Goal: Find contact information: Find contact information

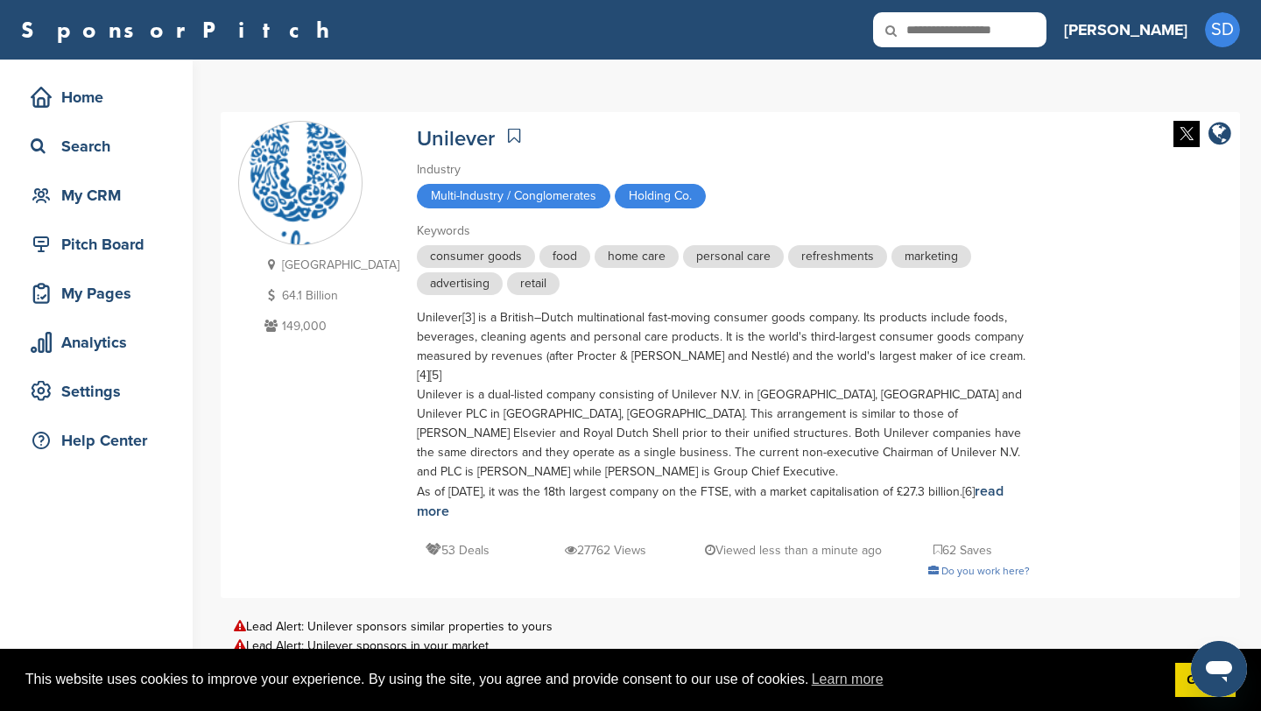
click at [1046, 37] on input "text" at bounding box center [959, 29] width 173 height 35
type input "*****"
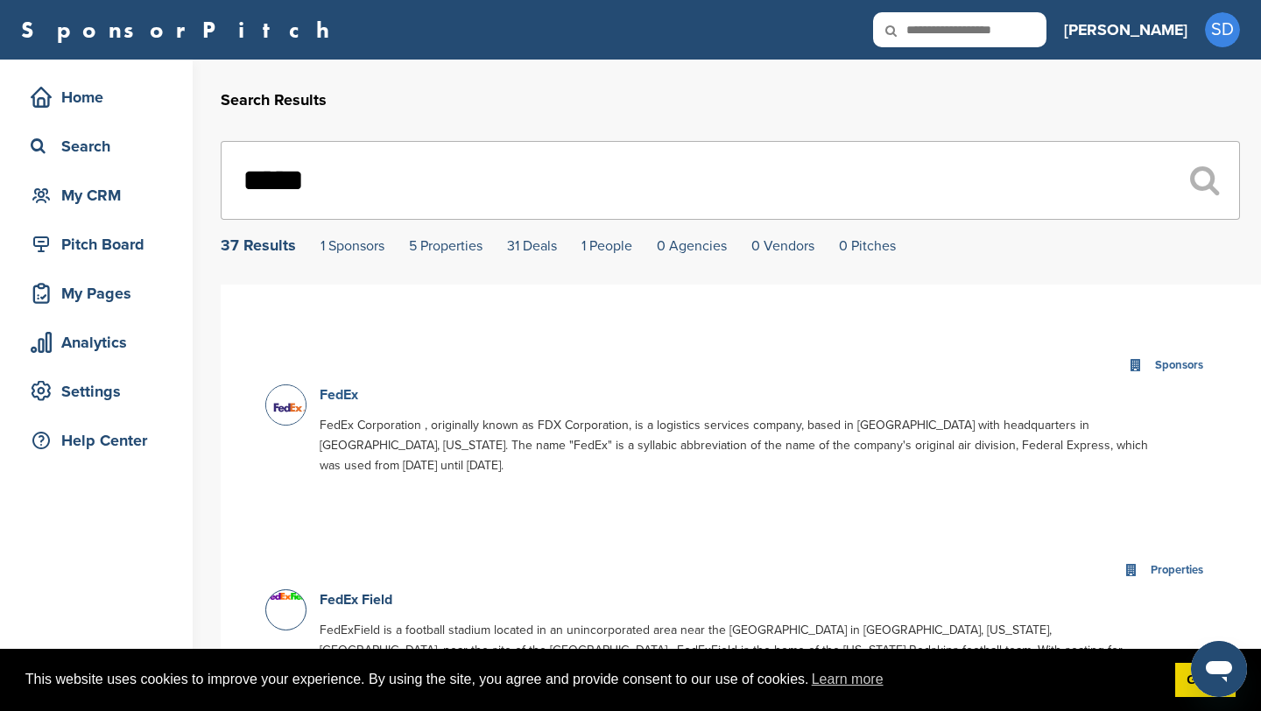
click at [343, 392] on link "FedEx" at bounding box center [339, 395] width 39 height 18
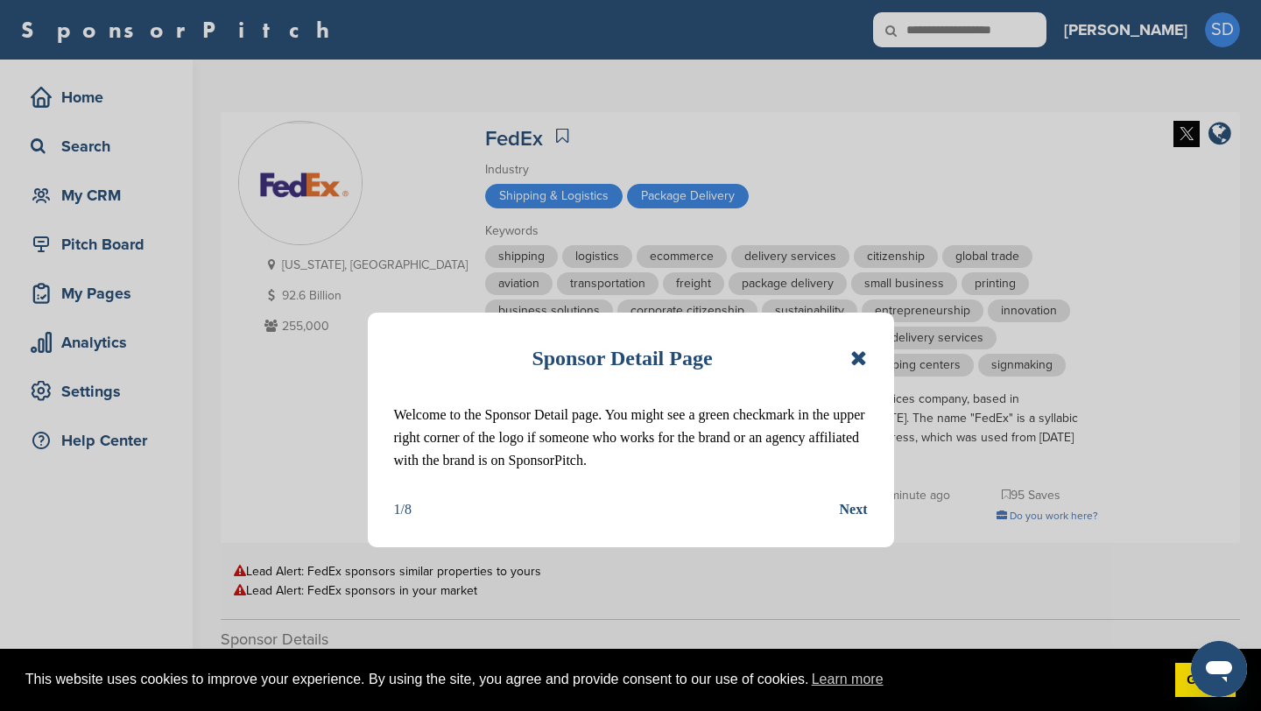
click at [860, 362] on icon at bounding box center [858, 358] width 17 height 21
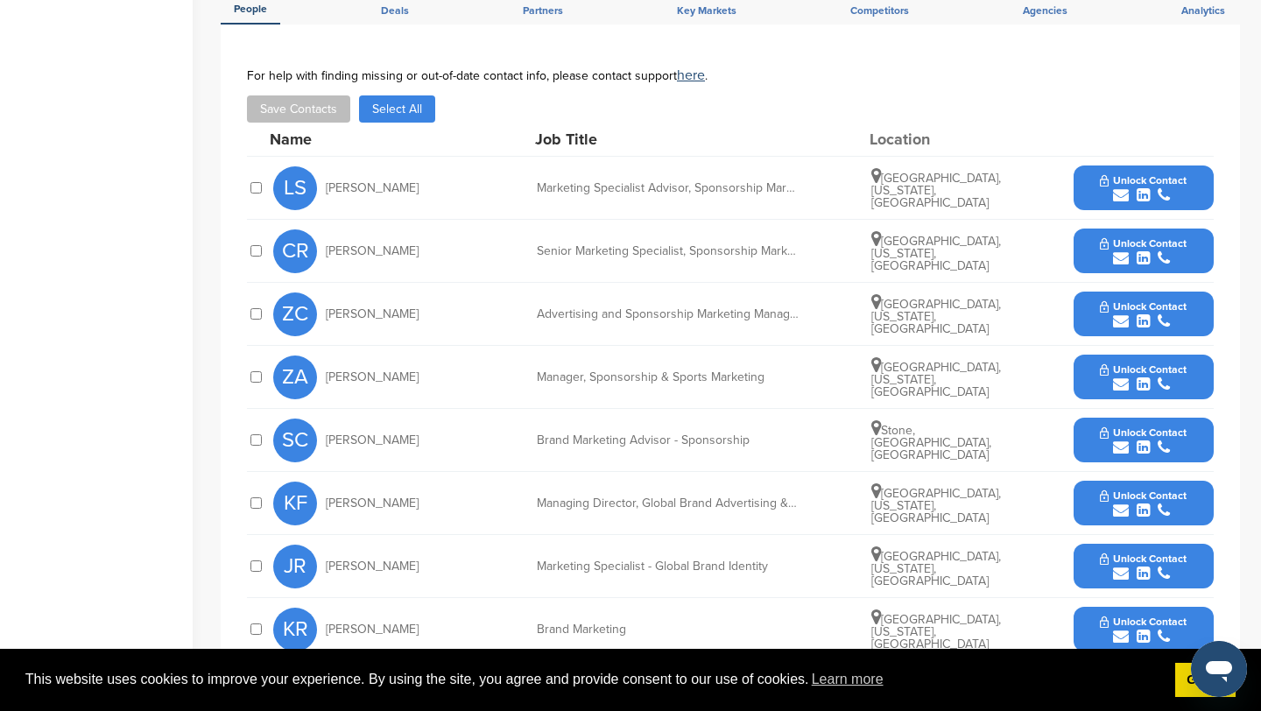
scroll to position [534, 0]
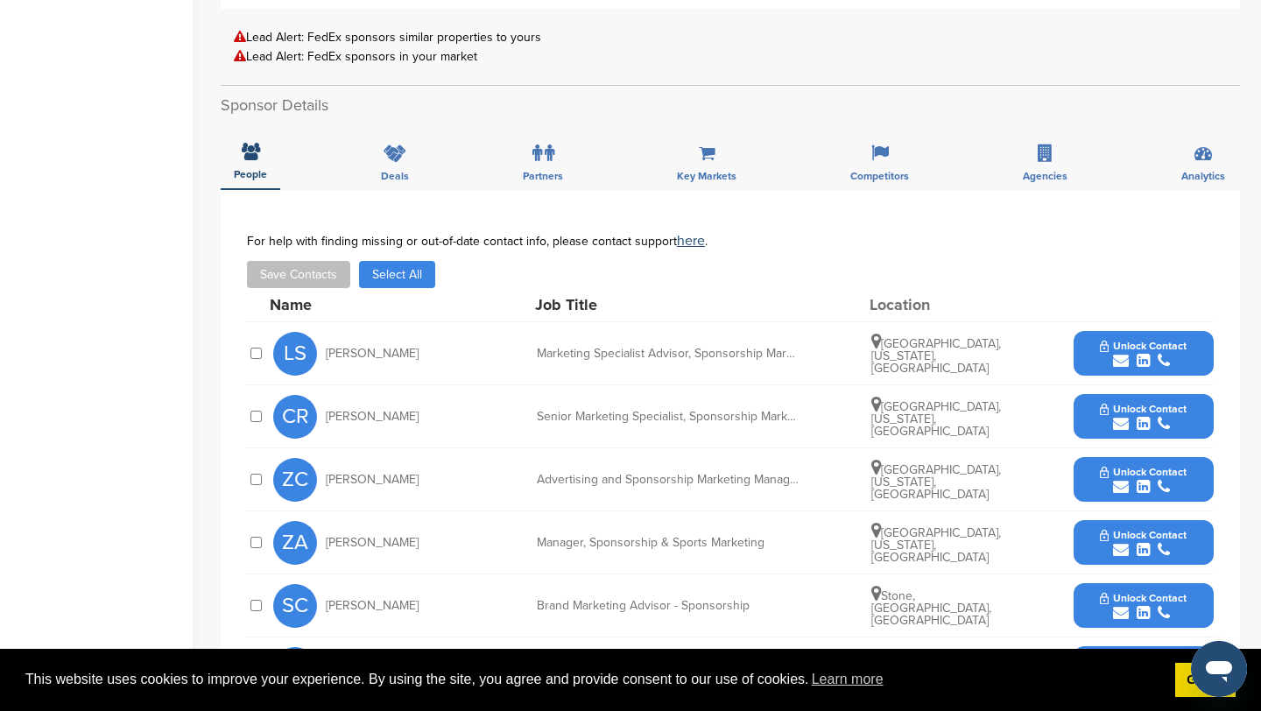
click at [1123, 353] on icon "submit" at bounding box center [1121, 361] width 16 height 16
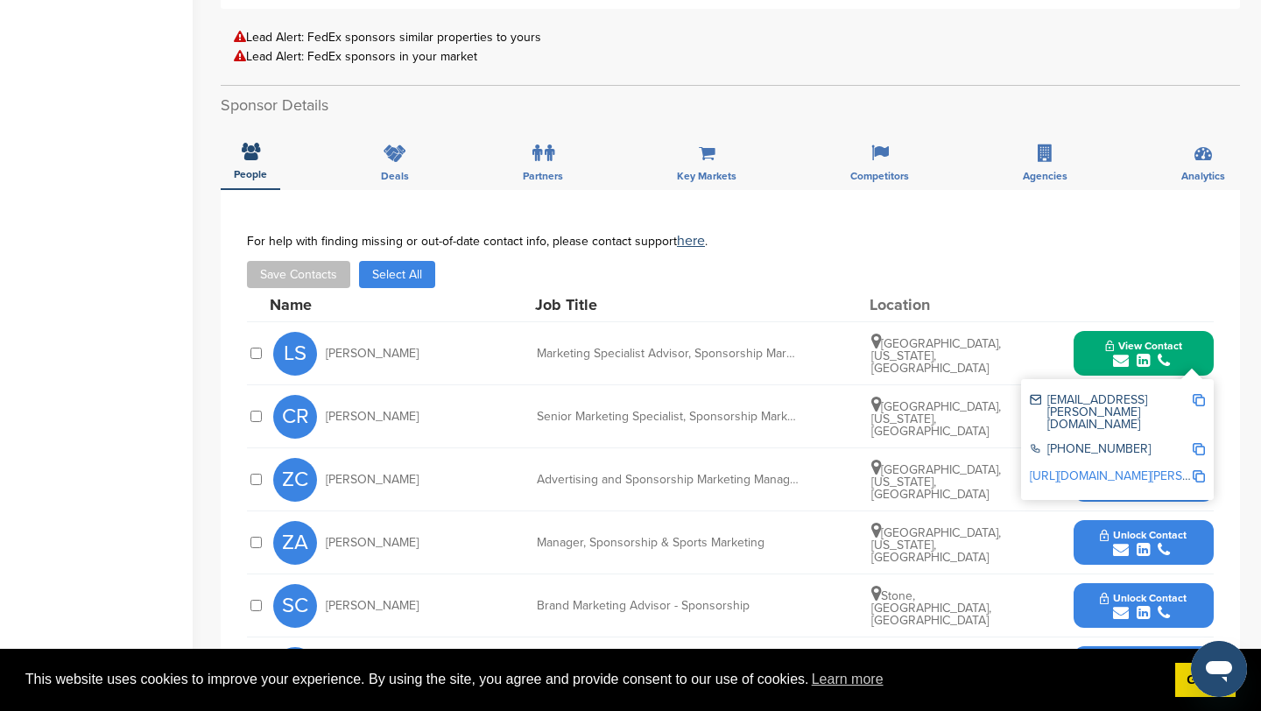
click at [1201, 394] on img at bounding box center [1198, 400] width 12 height 12
click at [1087, 327] on button "View Contact" at bounding box center [1143, 353] width 119 height 53
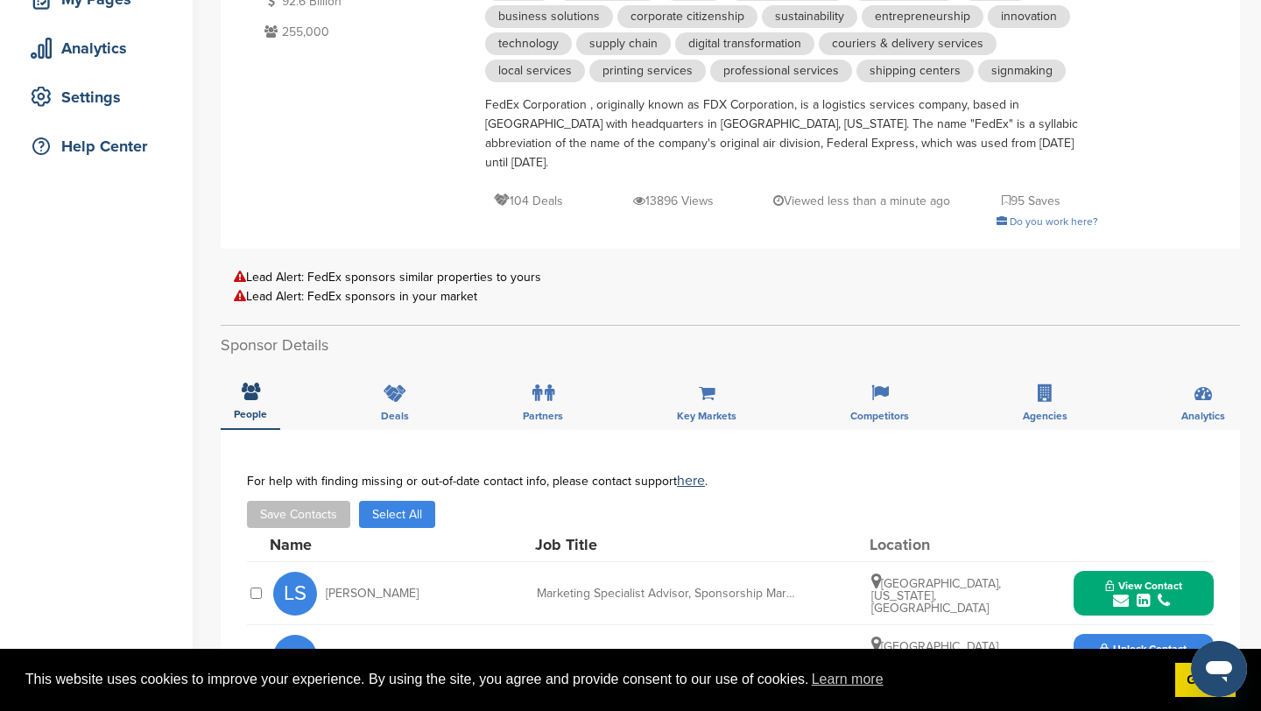
scroll to position [0, 0]
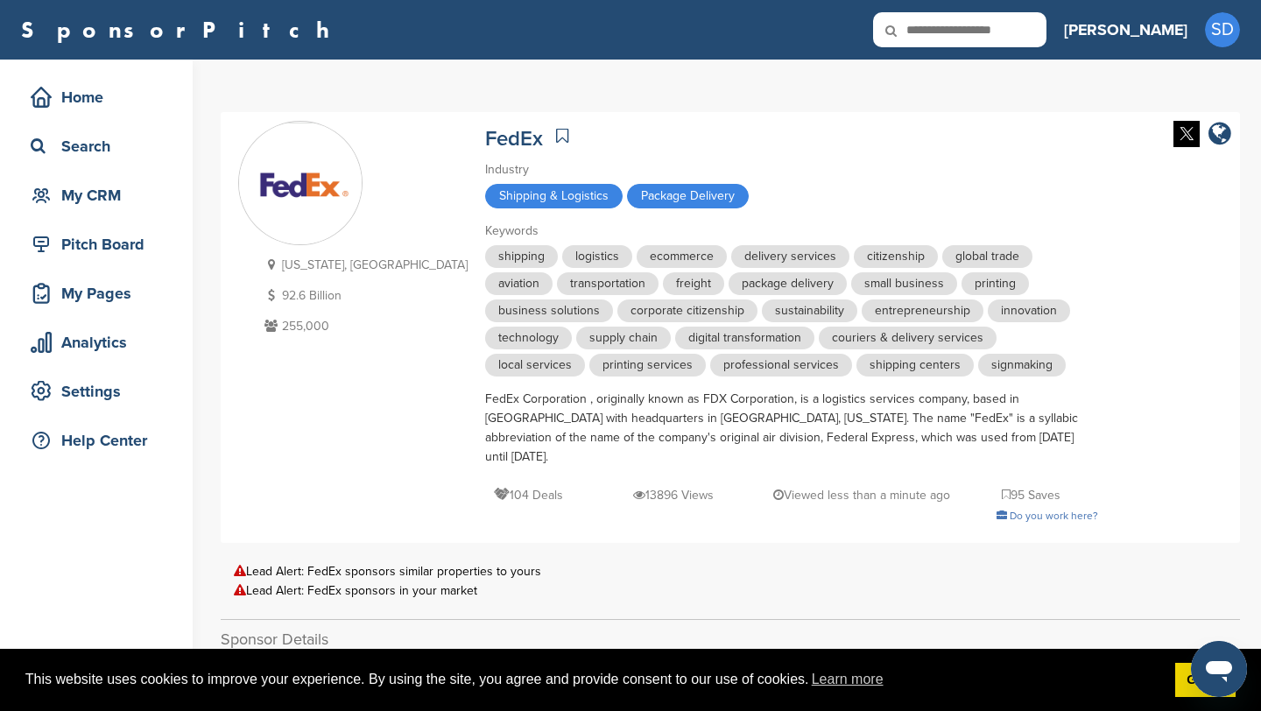
click at [1005, 32] on input "text" at bounding box center [959, 29] width 173 height 35
type input "*********"
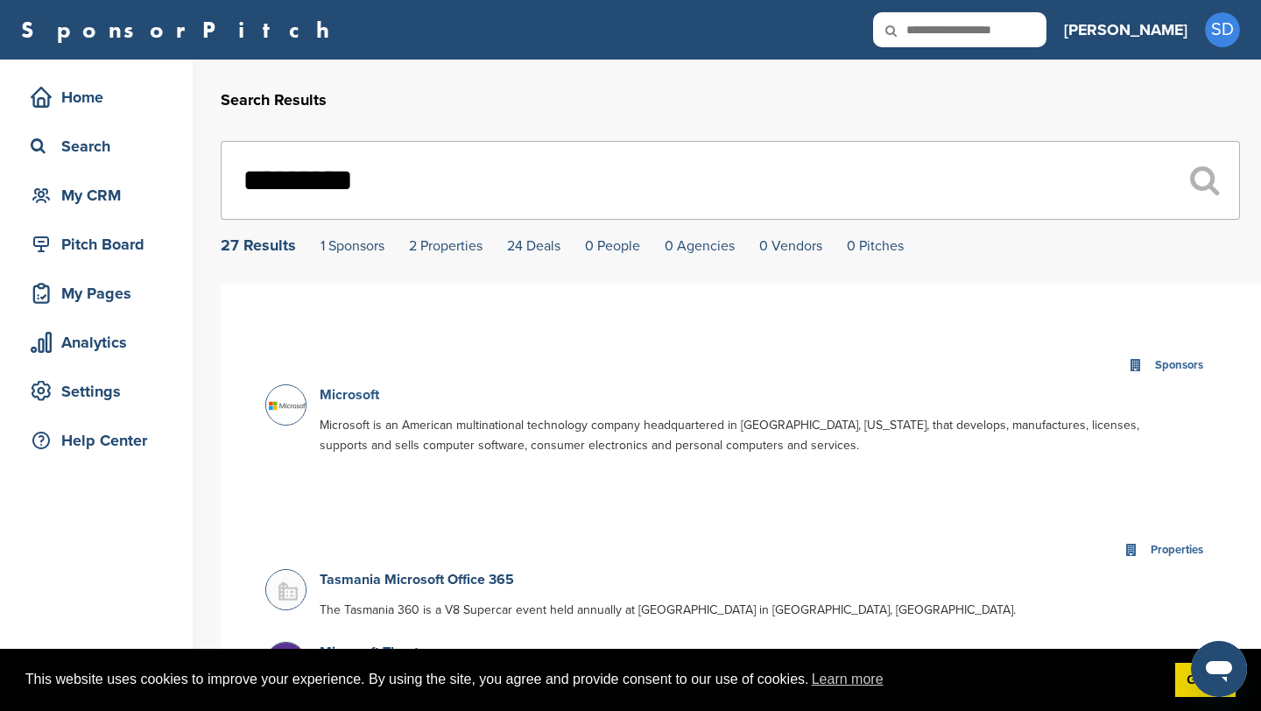
click at [364, 394] on link "Microsoft" at bounding box center [350, 395] width 60 height 18
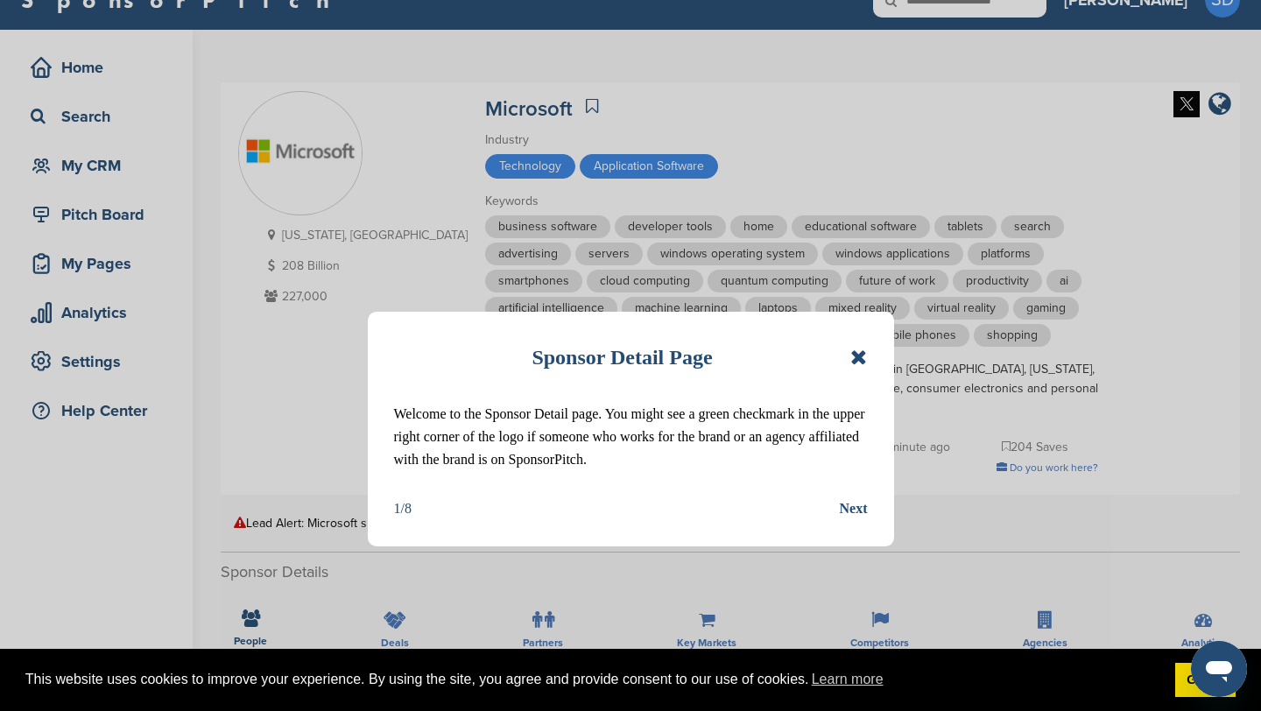
scroll to position [35, 0]
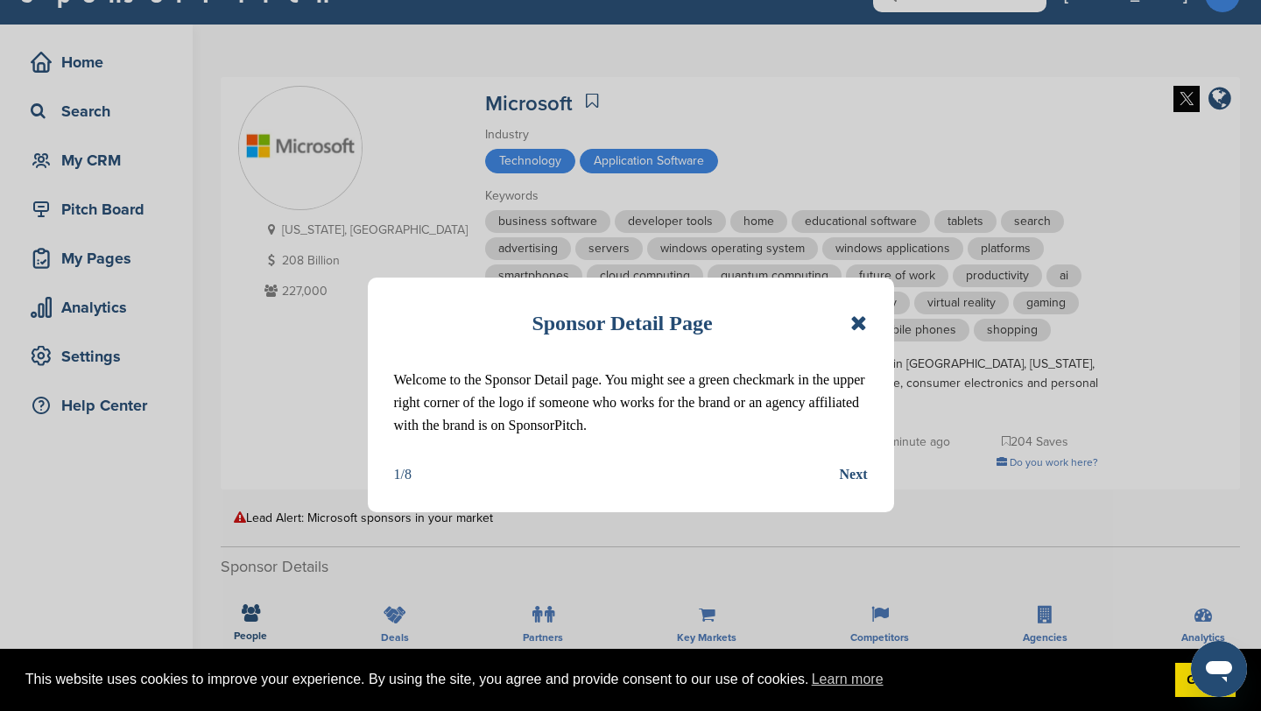
click at [848, 324] on div "Sponsor Detail Page" at bounding box center [631, 323] width 474 height 39
click at [868, 324] on div "Sponsor Detail Page Welcome to the Sponsor Detail page. You might see a green c…" at bounding box center [631, 395] width 526 height 235
click at [859, 324] on icon at bounding box center [858, 323] width 17 height 21
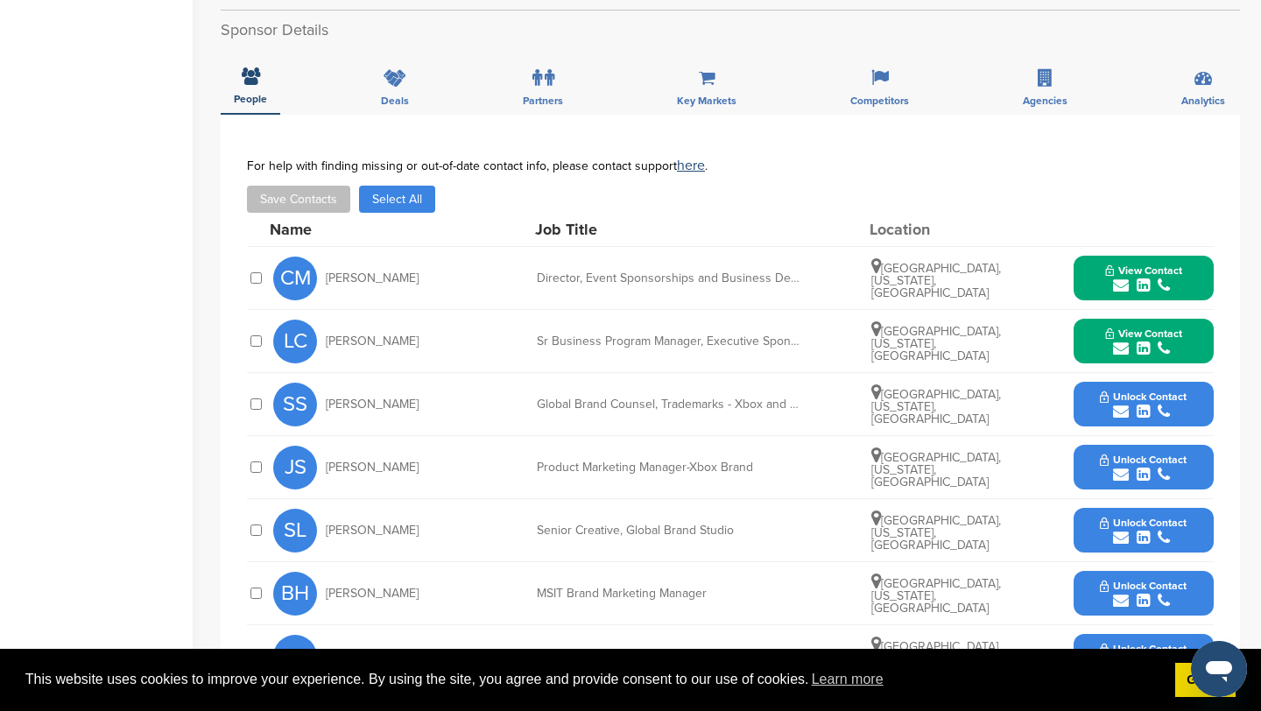
scroll to position [587, 0]
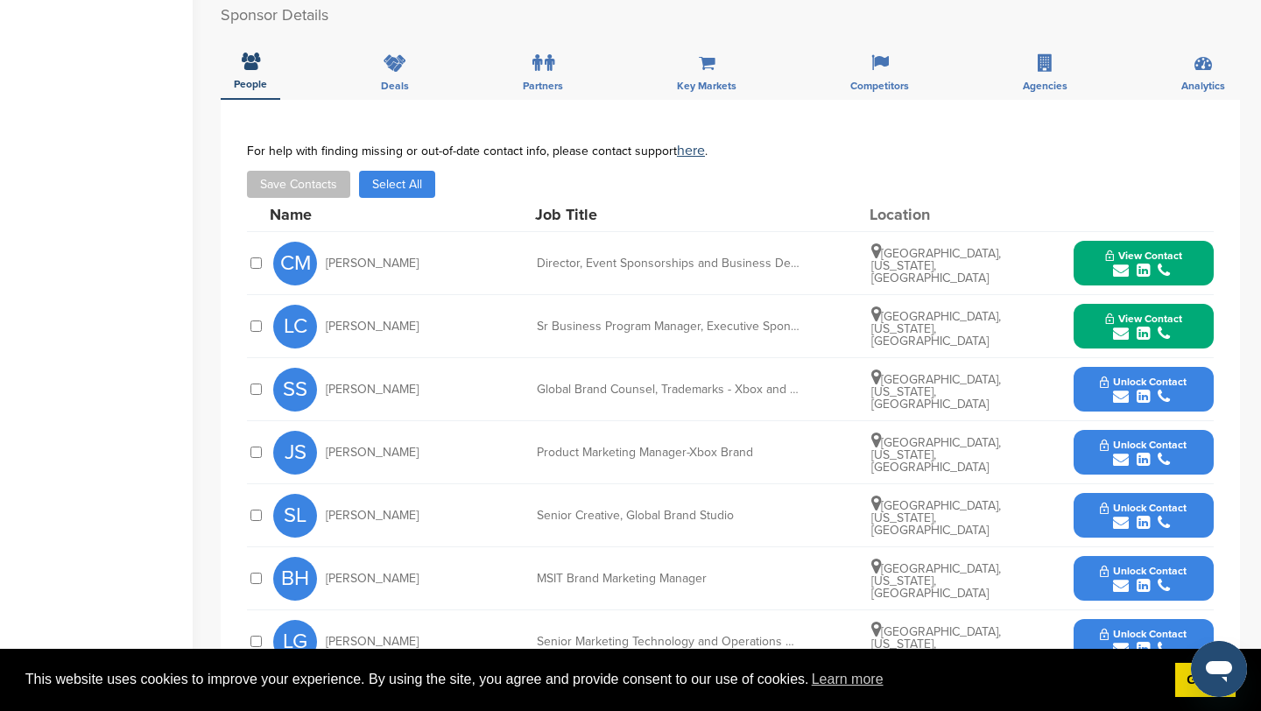
click at [1124, 269] on icon "submit" at bounding box center [1121, 271] width 16 height 16
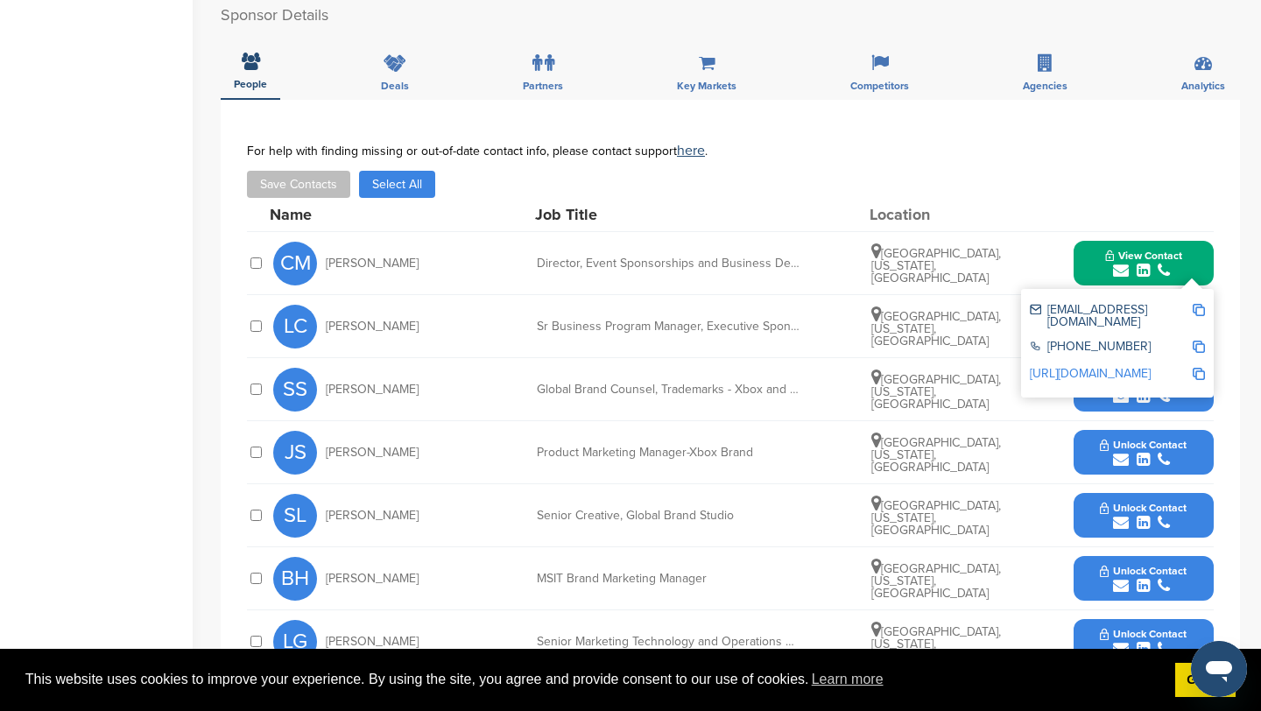
click at [1195, 311] on img at bounding box center [1198, 310] width 12 height 12
click at [1094, 264] on button "View Contact" at bounding box center [1143, 263] width 119 height 53
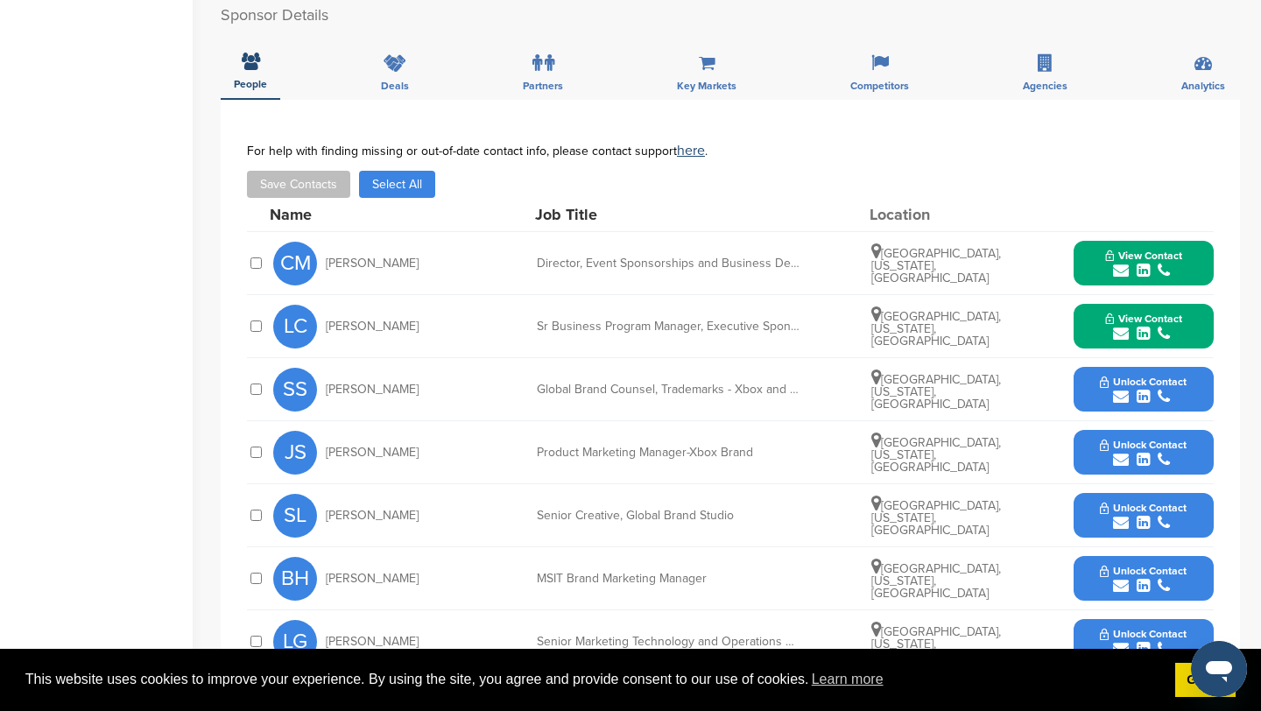
click at [1119, 332] on icon "submit" at bounding box center [1121, 334] width 16 height 16
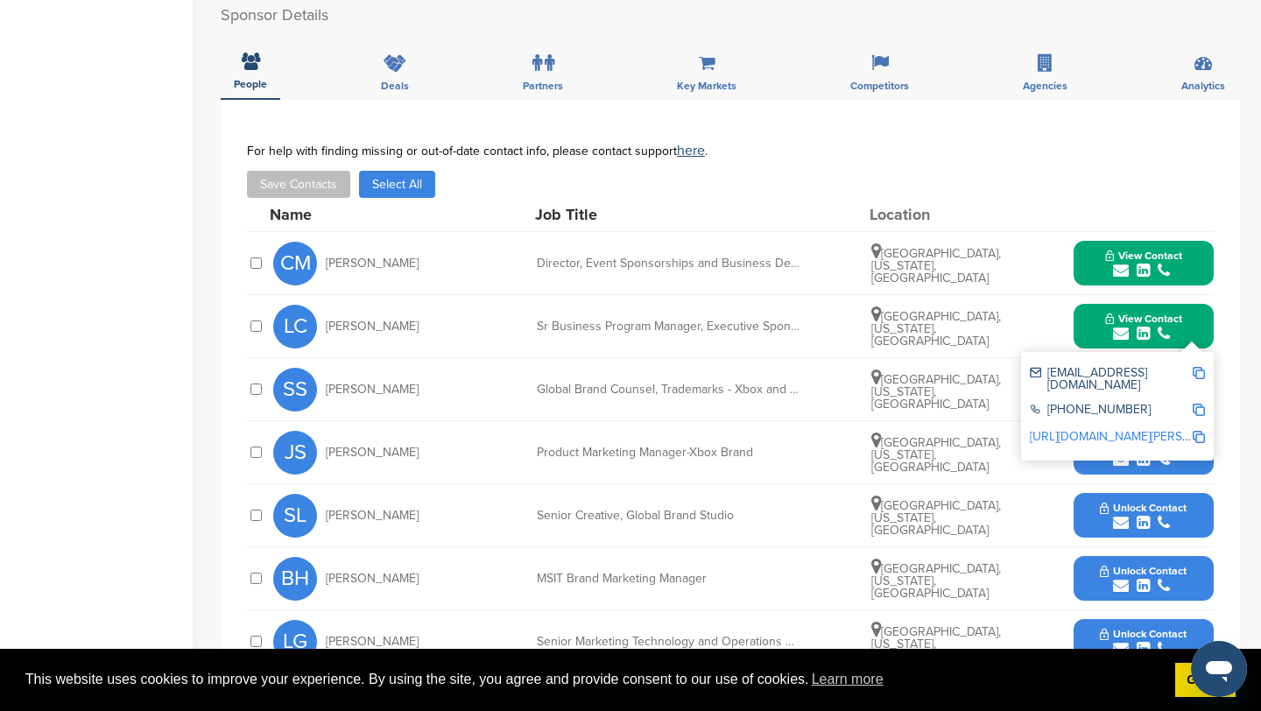
click at [1198, 373] on img at bounding box center [1198, 373] width 12 height 12
click at [1094, 326] on button "View Contact" at bounding box center [1143, 326] width 119 height 53
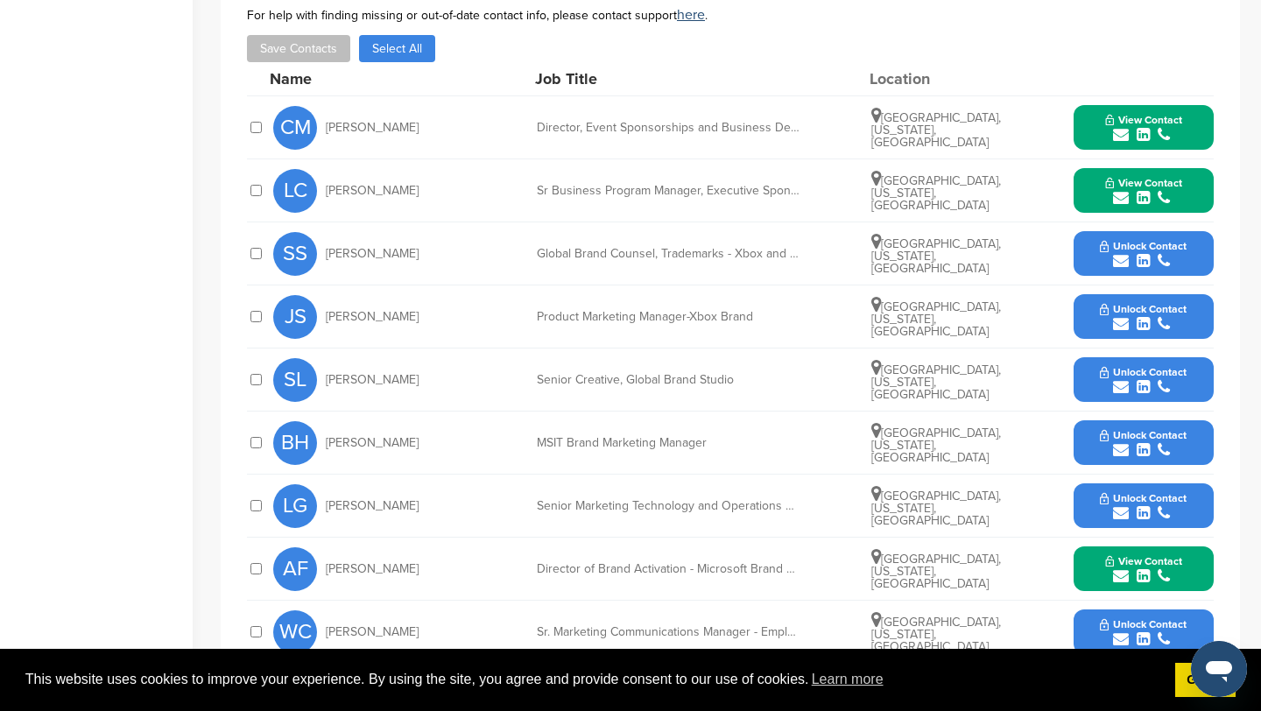
scroll to position [729, 0]
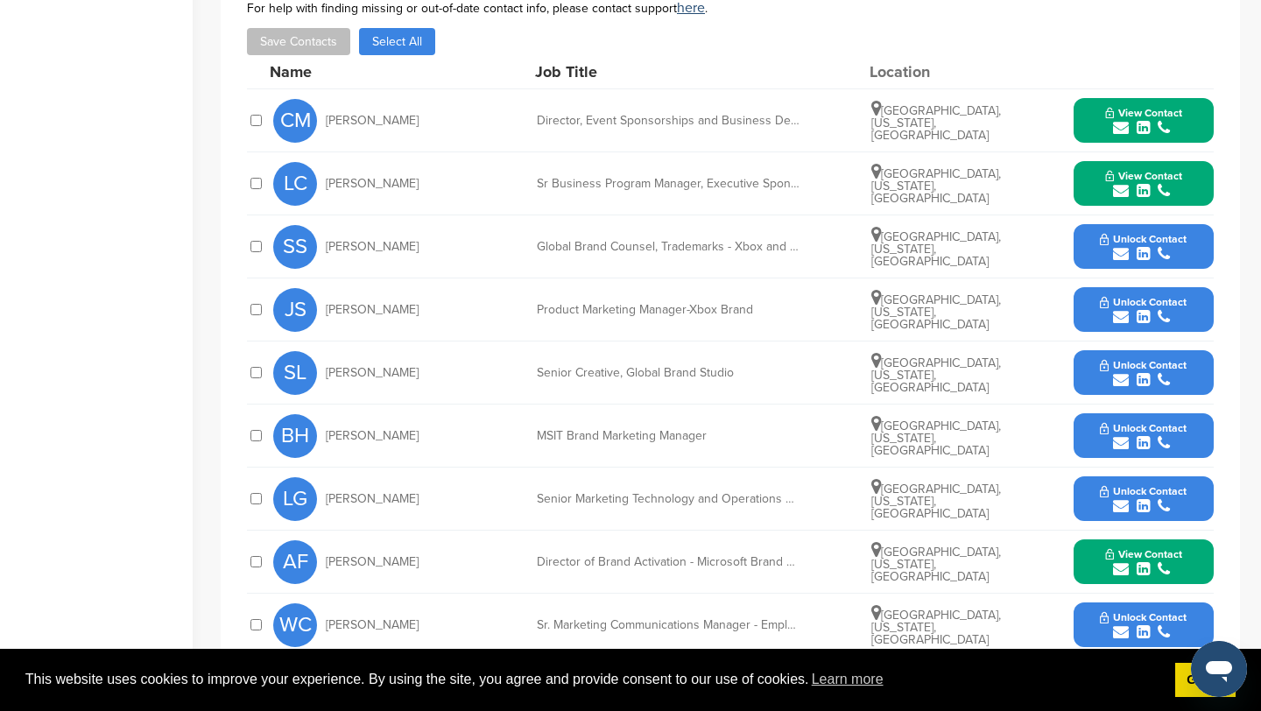
click at [1118, 571] on icon "submit" at bounding box center [1121, 569] width 16 height 16
click at [1203, 608] on img at bounding box center [1198, 608] width 12 height 12
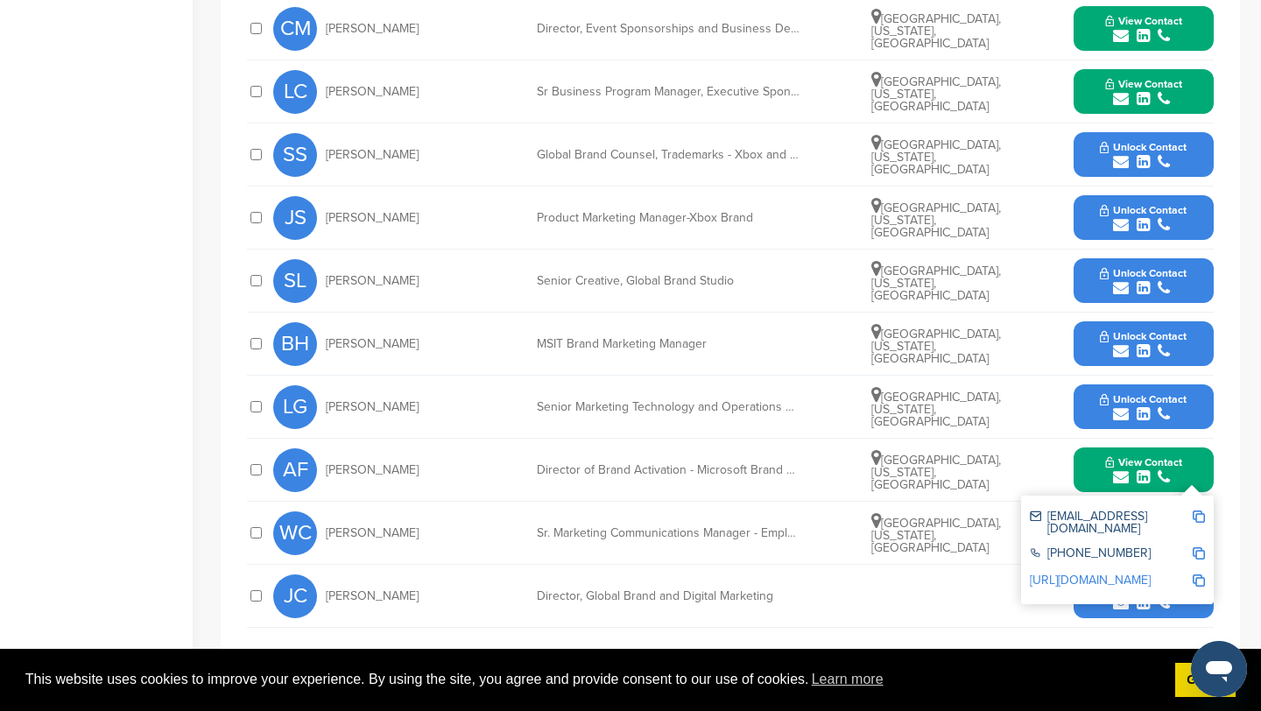
scroll to position [826, 0]
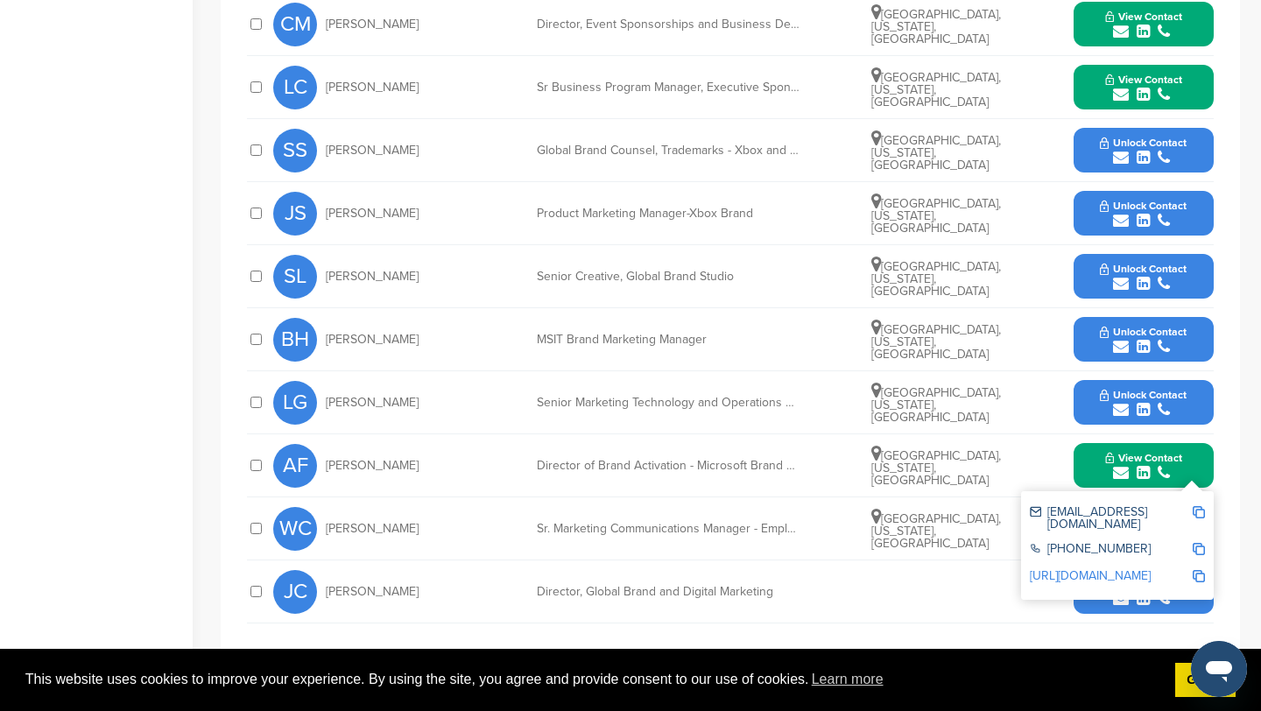
click at [1118, 412] on icon "submit" at bounding box center [1121, 410] width 16 height 16
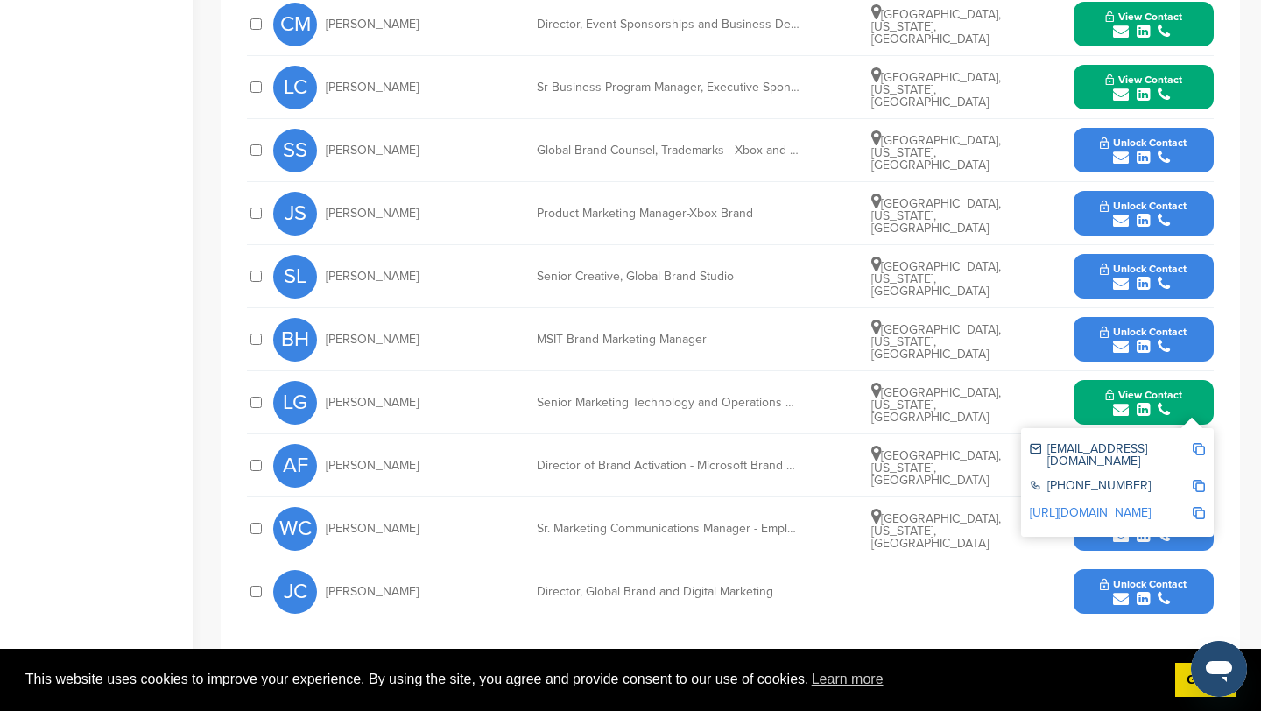
click at [1199, 447] on img at bounding box center [1198, 449] width 12 height 12
click at [1085, 407] on button "View Contact" at bounding box center [1143, 402] width 119 height 53
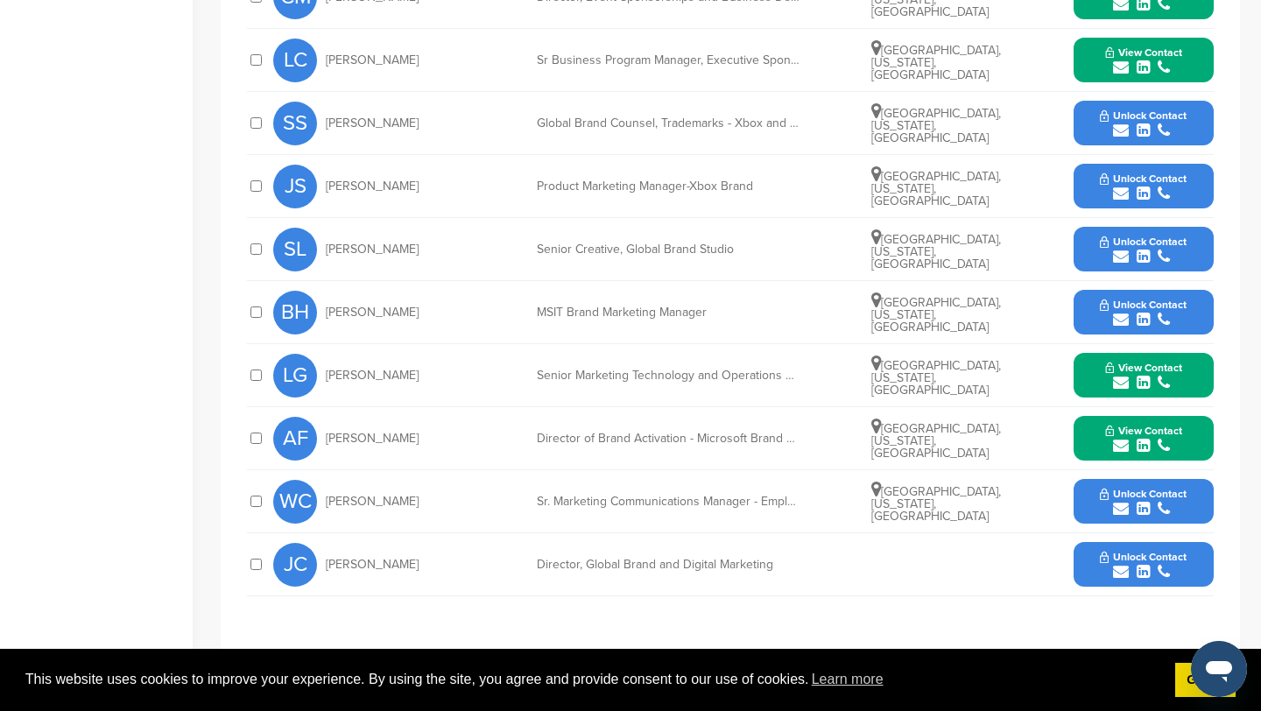
scroll to position [857, 0]
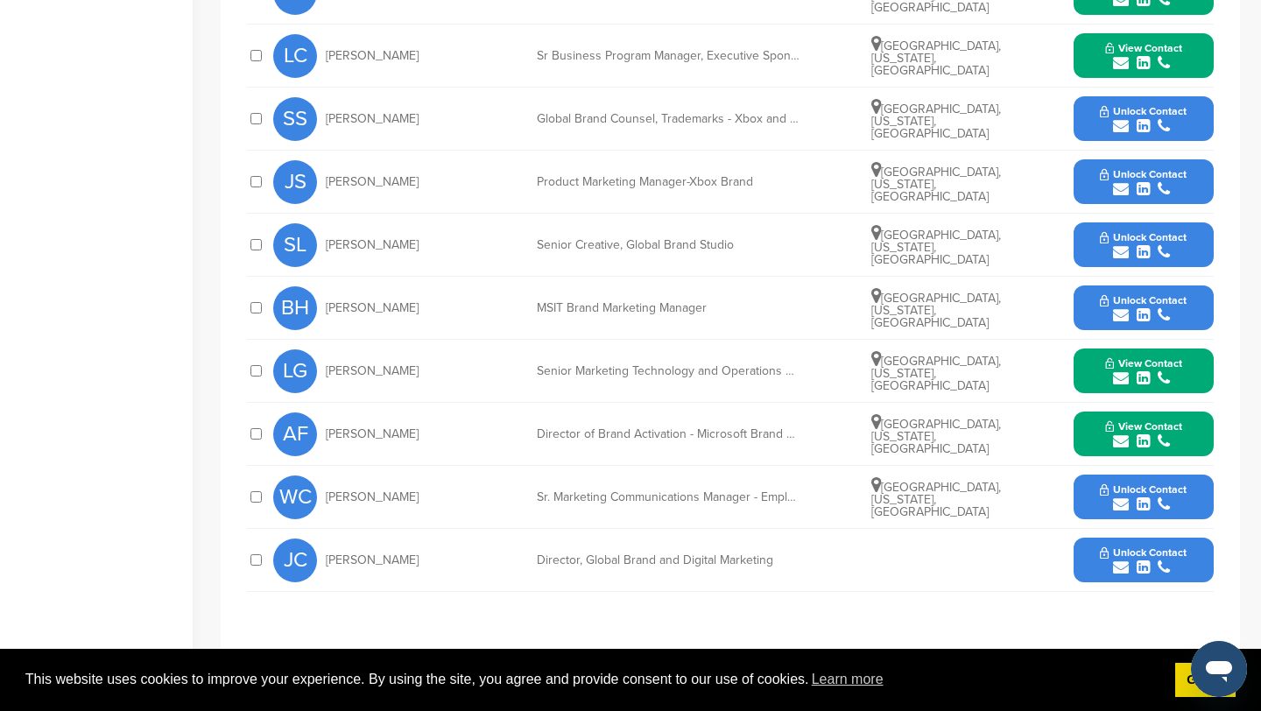
click at [1120, 506] on icon "submit" at bounding box center [1121, 504] width 16 height 16
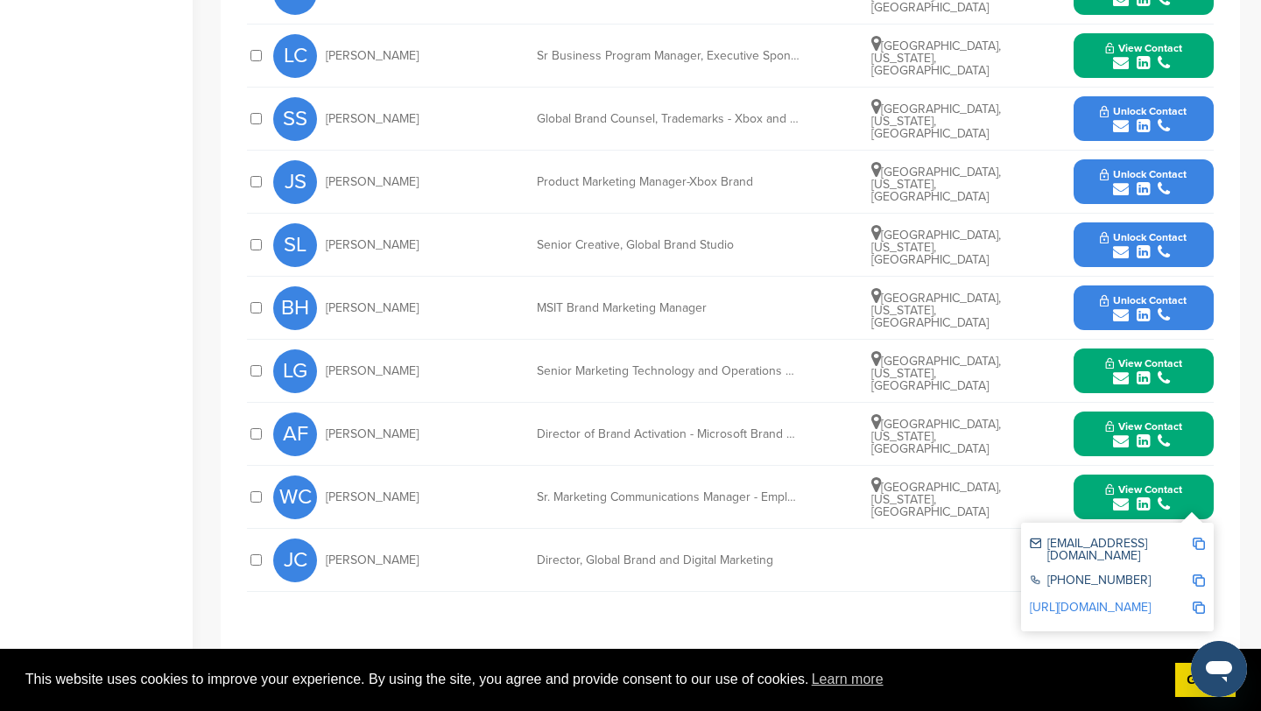
click at [1199, 541] on img at bounding box center [1198, 544] width 12 height 12
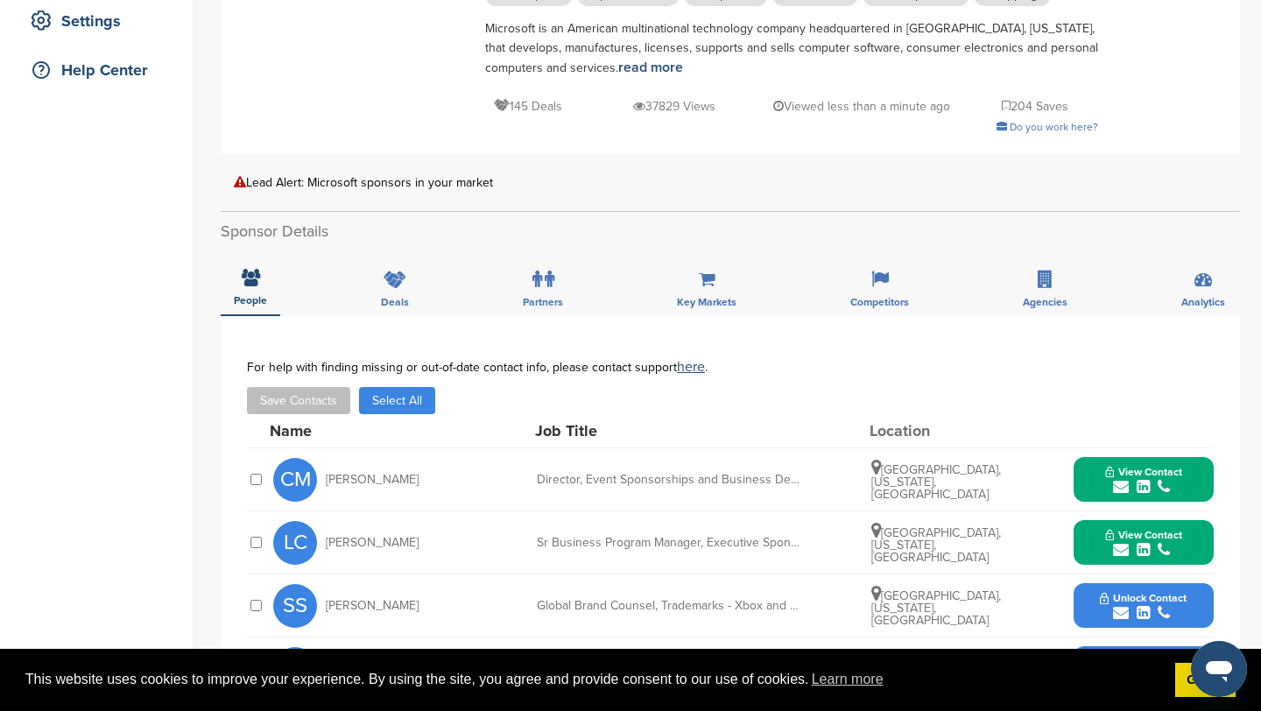
scroll to position [0, 0]
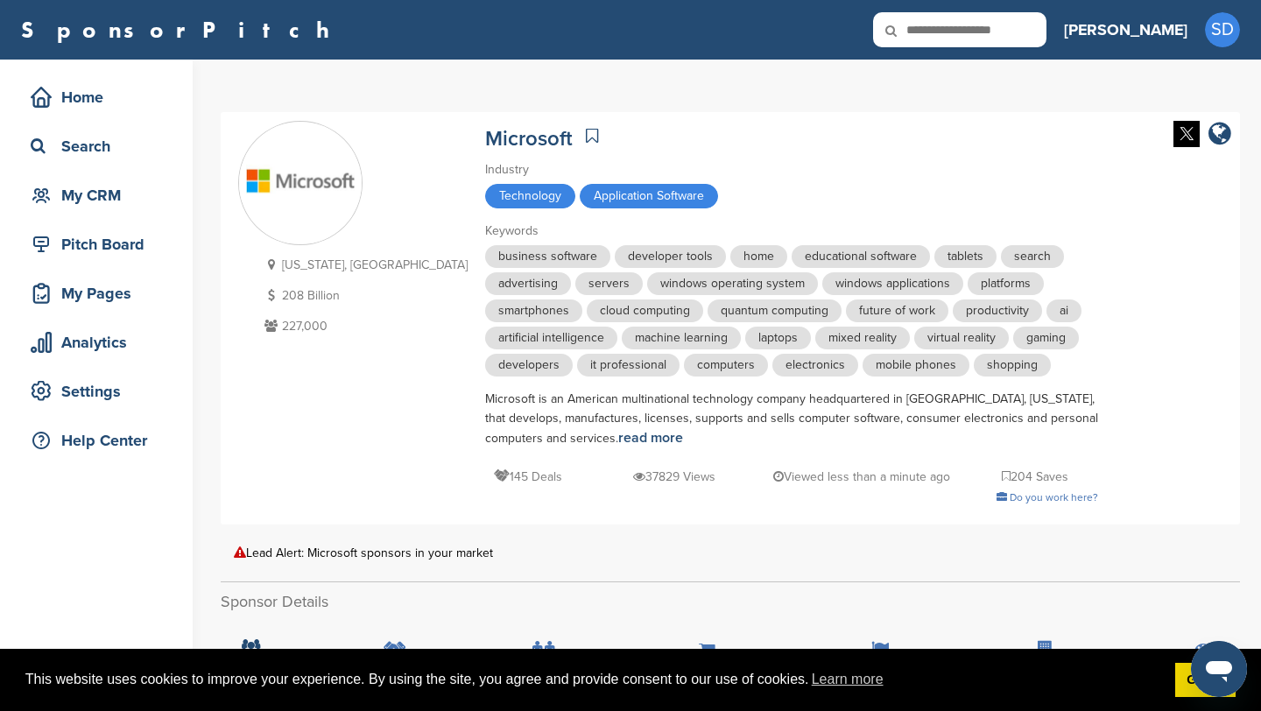
click at [1041, 29] on input "text" at bounding box center [959, 29] width 173 height 35
type input "**********"
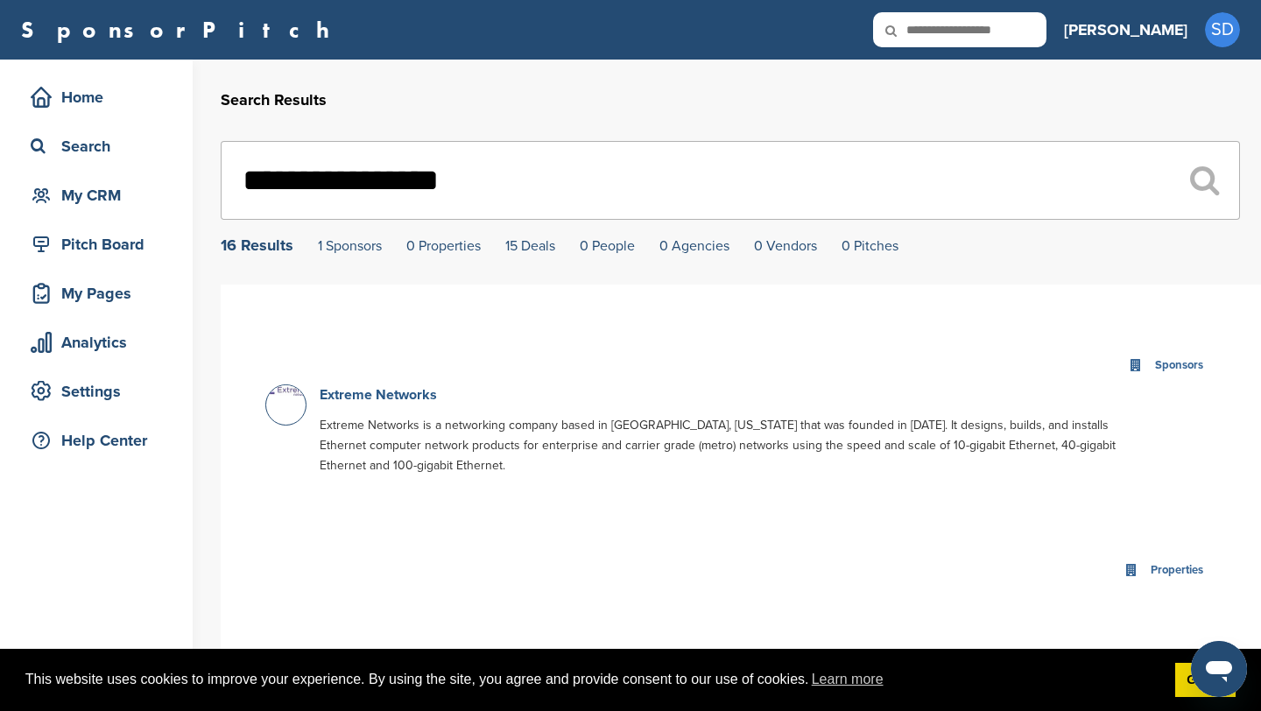
click at [402, 397] on link "Extreme Networks" at bounding box center [378, 395] width 117 height 18
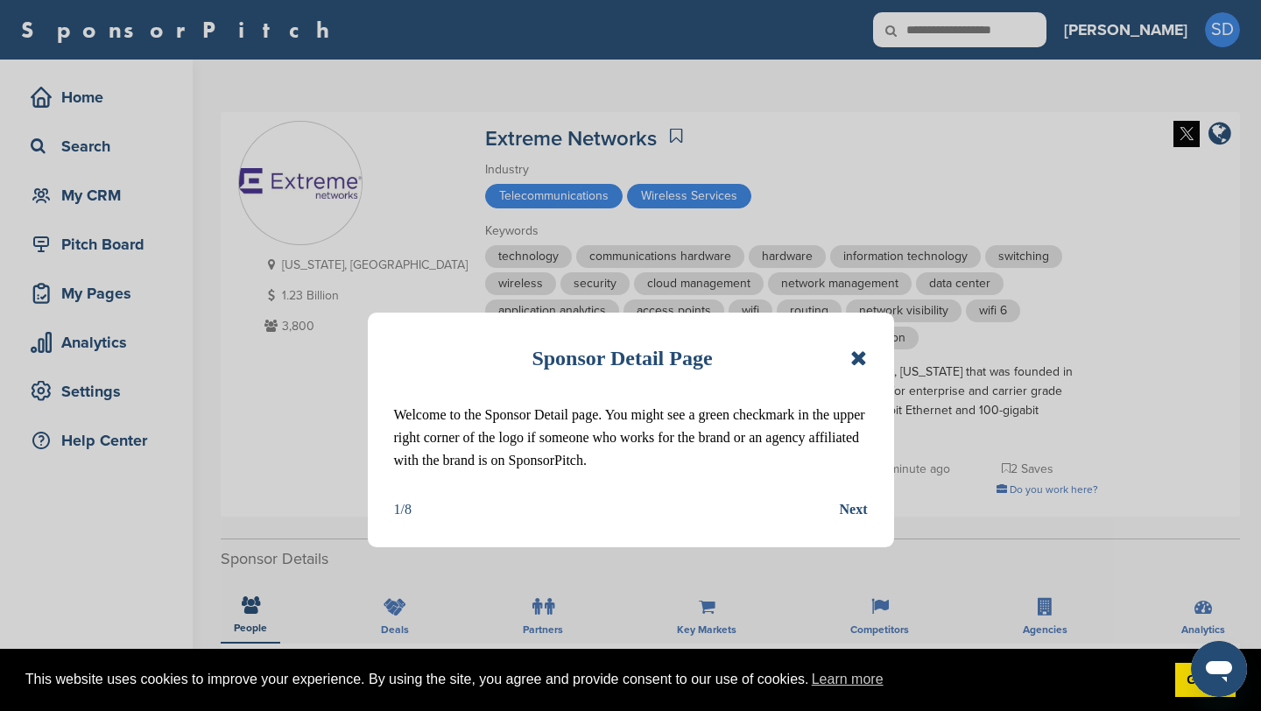
click at [866, 356] on icon at bounding box center [858, 358] width 17 height 21
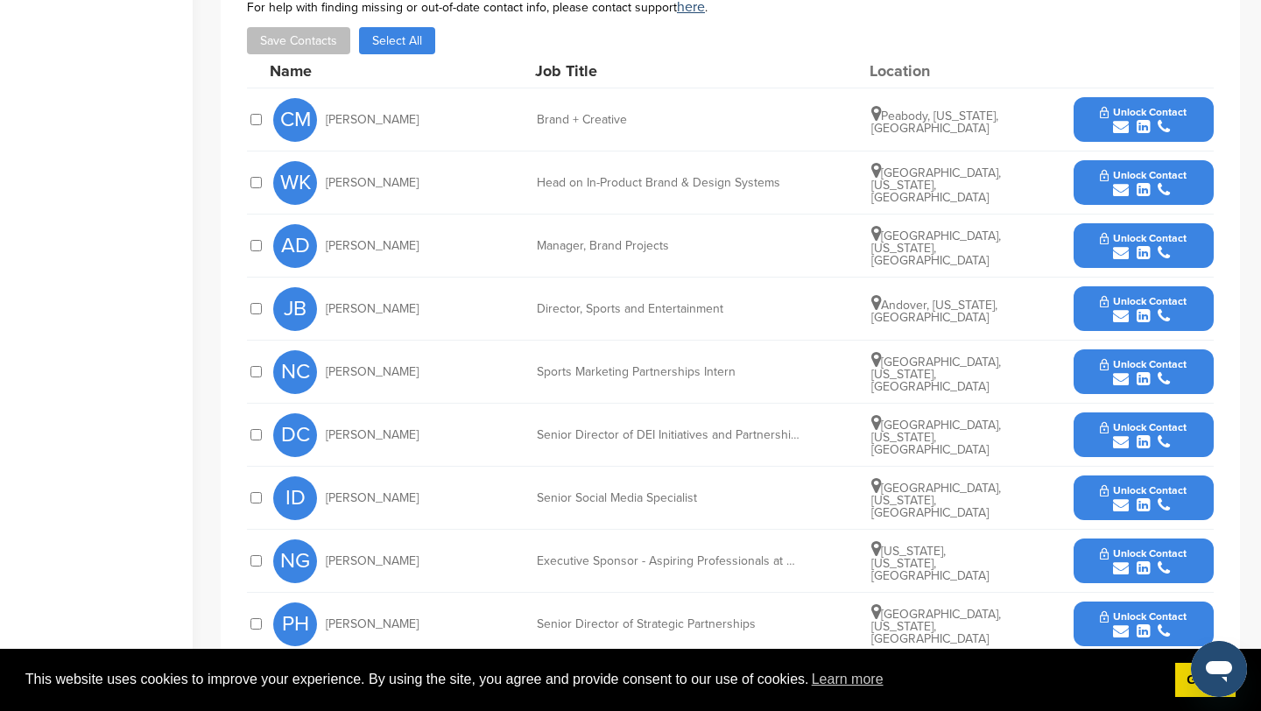
scroll to position [682, 0]
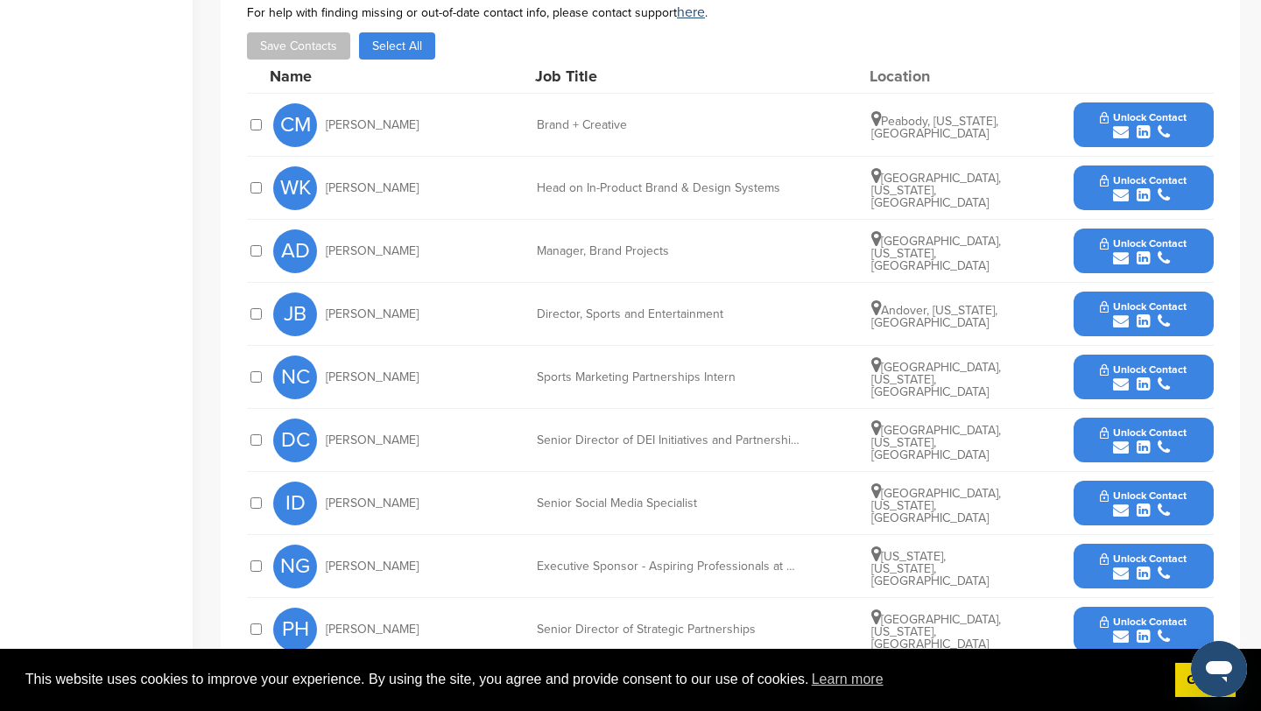
click at [1121, 124] on icon "submit" at bounding box center [1121, 132] width 16 height 16
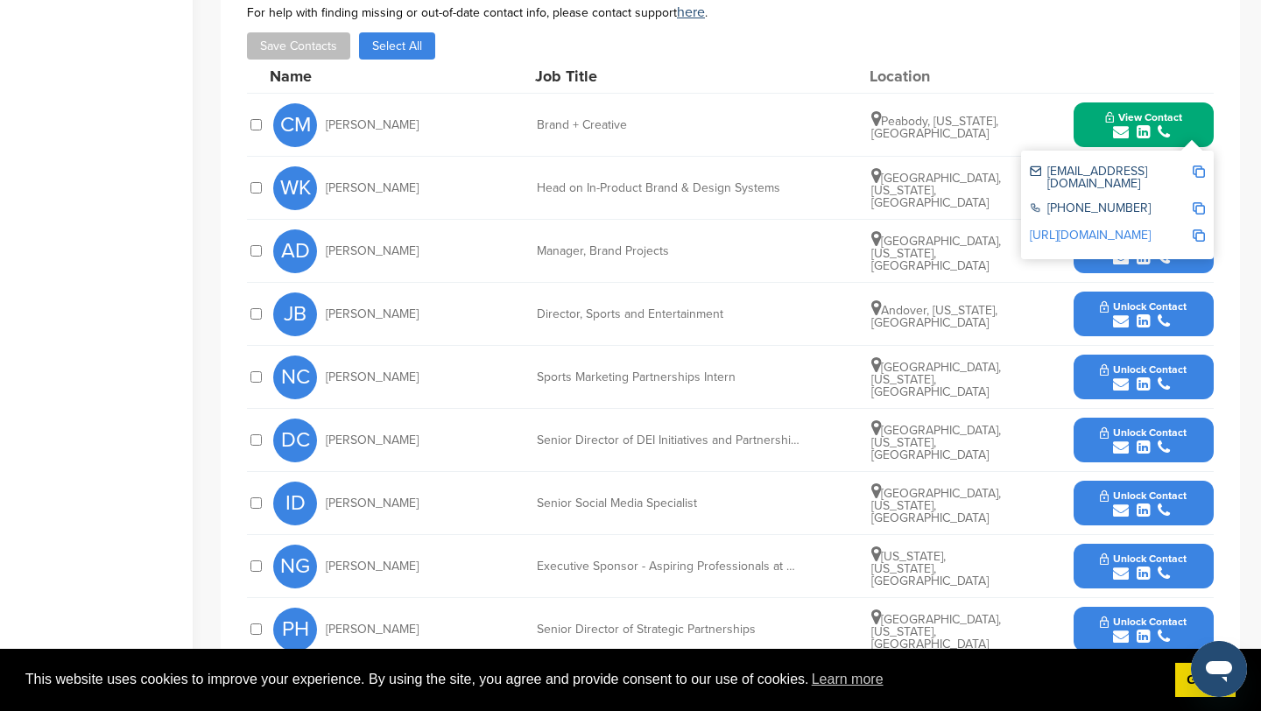
click at [1200, 165] on img at bounding box center [1198, 171] width 12 height 12
click at [1100, 102] on button "View Contact" at bounding box center [1143, 125] width 119 height 53
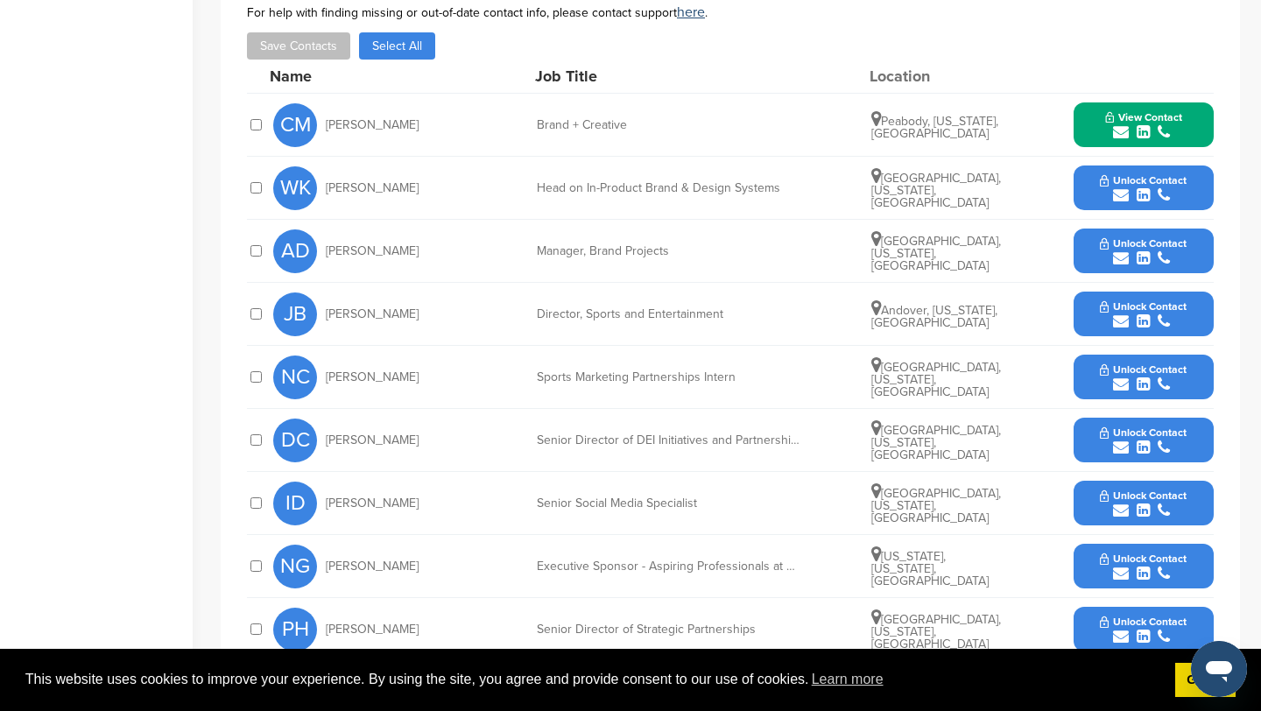
click at [1123, 250] on icon "submit" at bounding box center [1121, 258] width 16 height 16
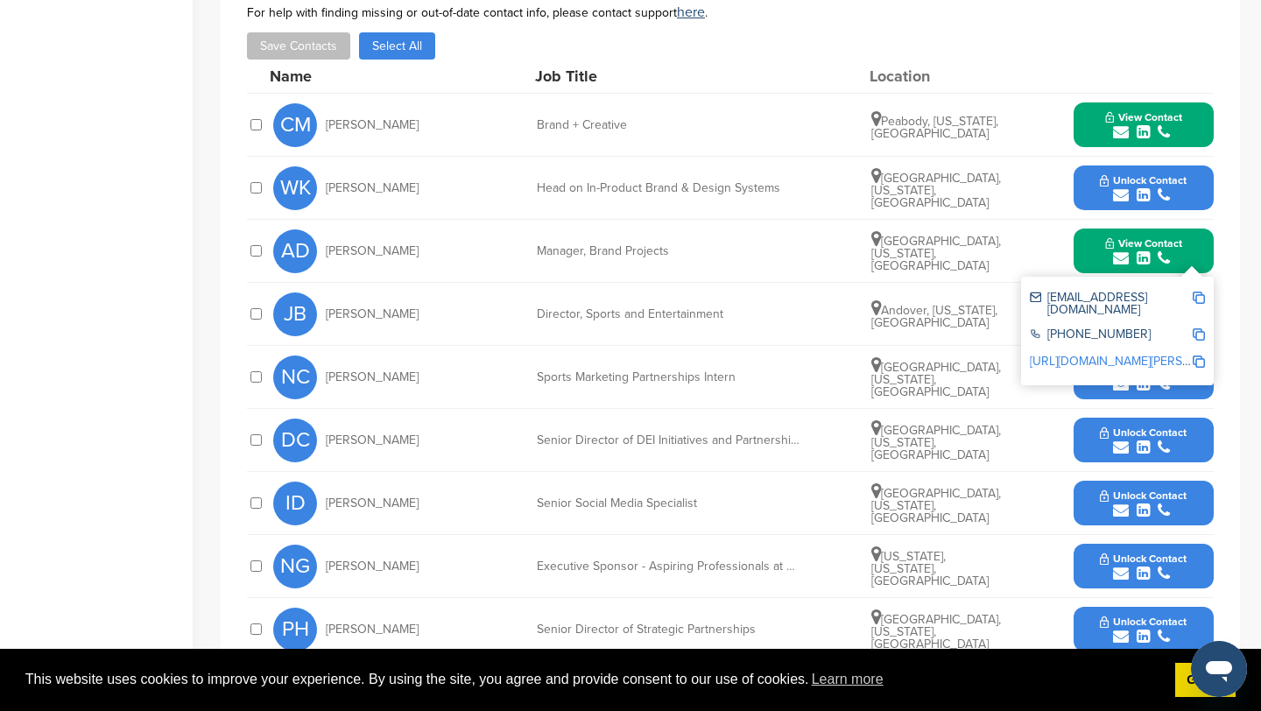
click at [1198, 292] on img at bounding box center [1198, 298] width 12 height 12
click at [1099, 236] on button "View Contact" at bounding box center [1143, 251] width 119 height 53
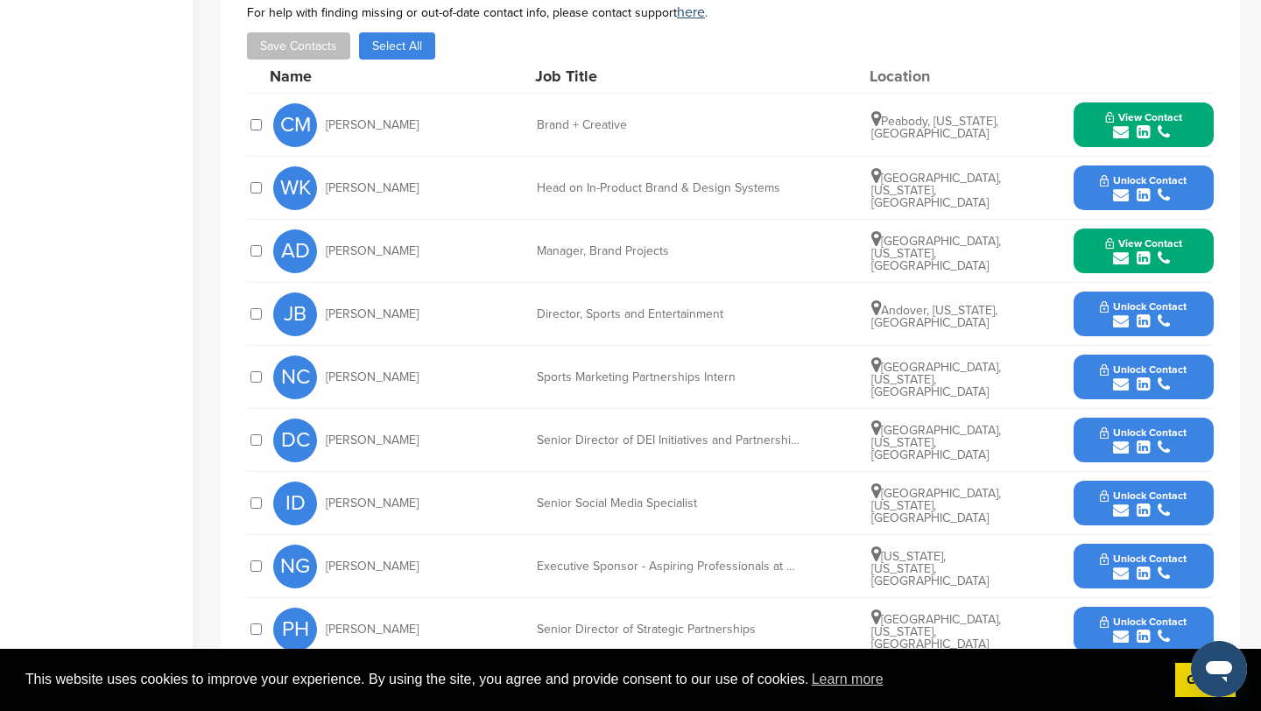
click at [1122, 440] on icon "submit" at bounding box center [1121, 448] width 16 height 16
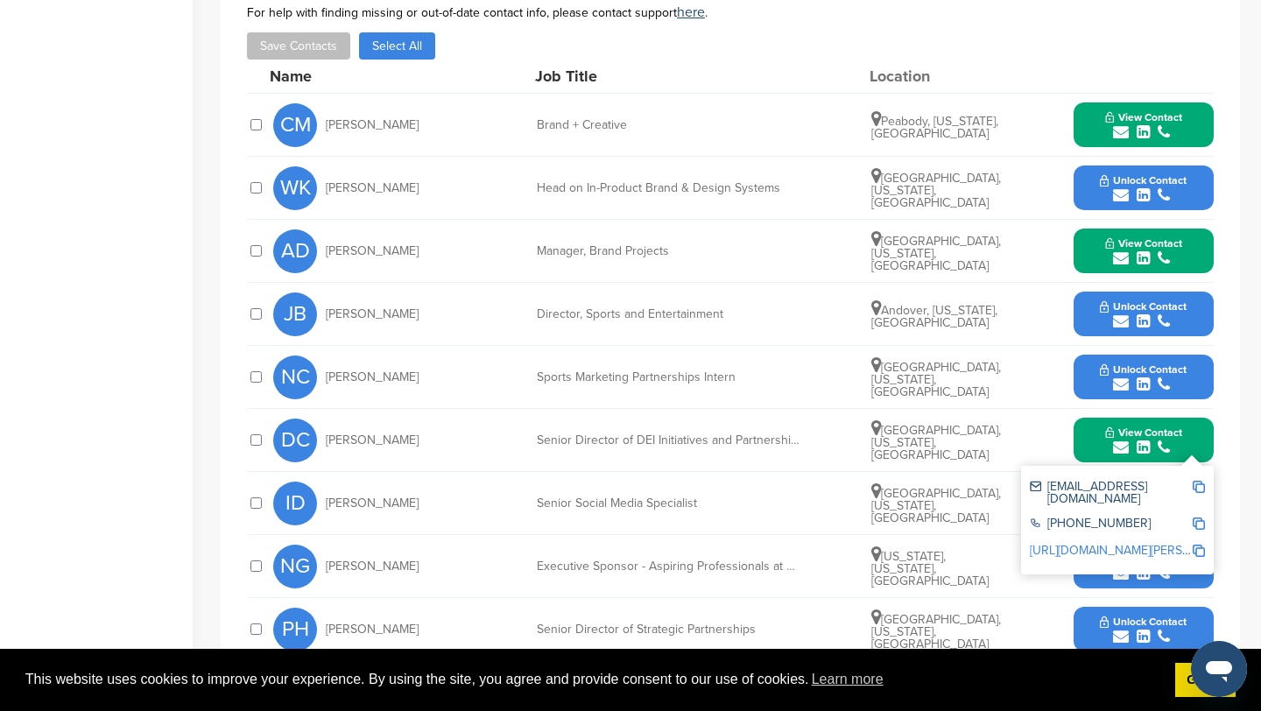
click at [1197, 481] on img at bounding box center [1198, 487] width 12 height 12
click at [1089, 418] on button "View Contact" at bounding box center [1143, 440] width 119 height 53
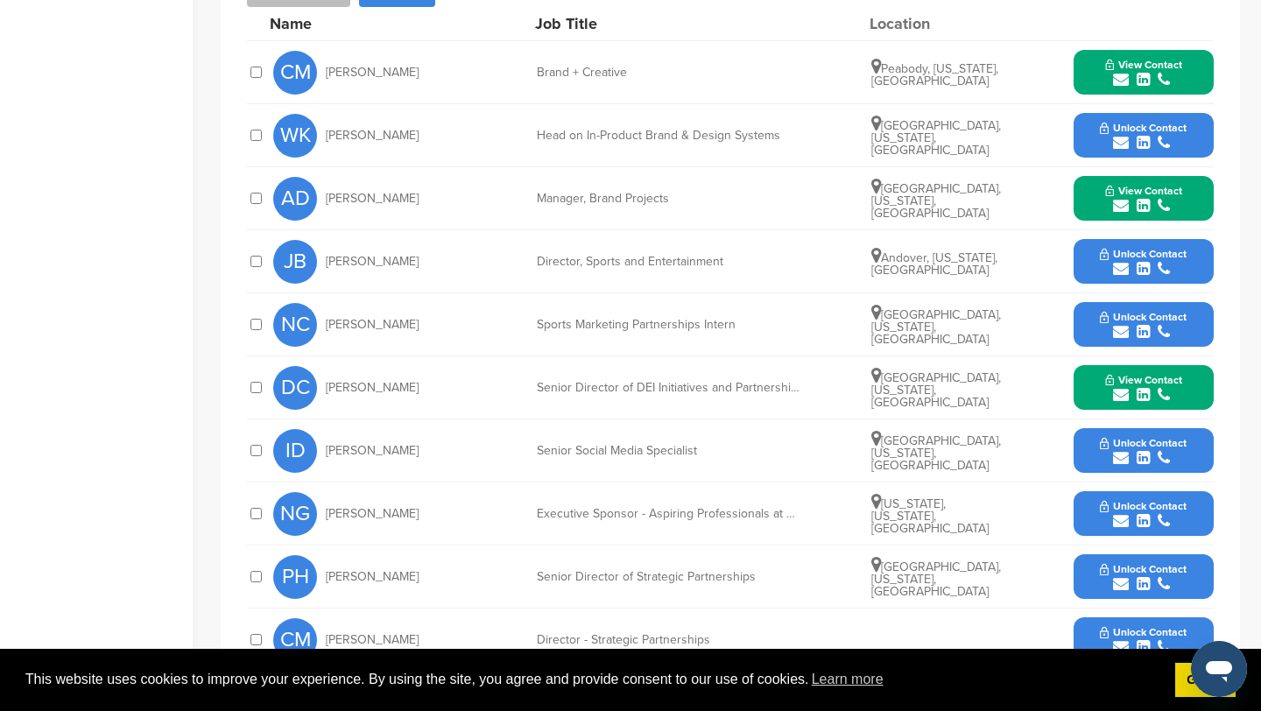
scroll to position [765, 0]
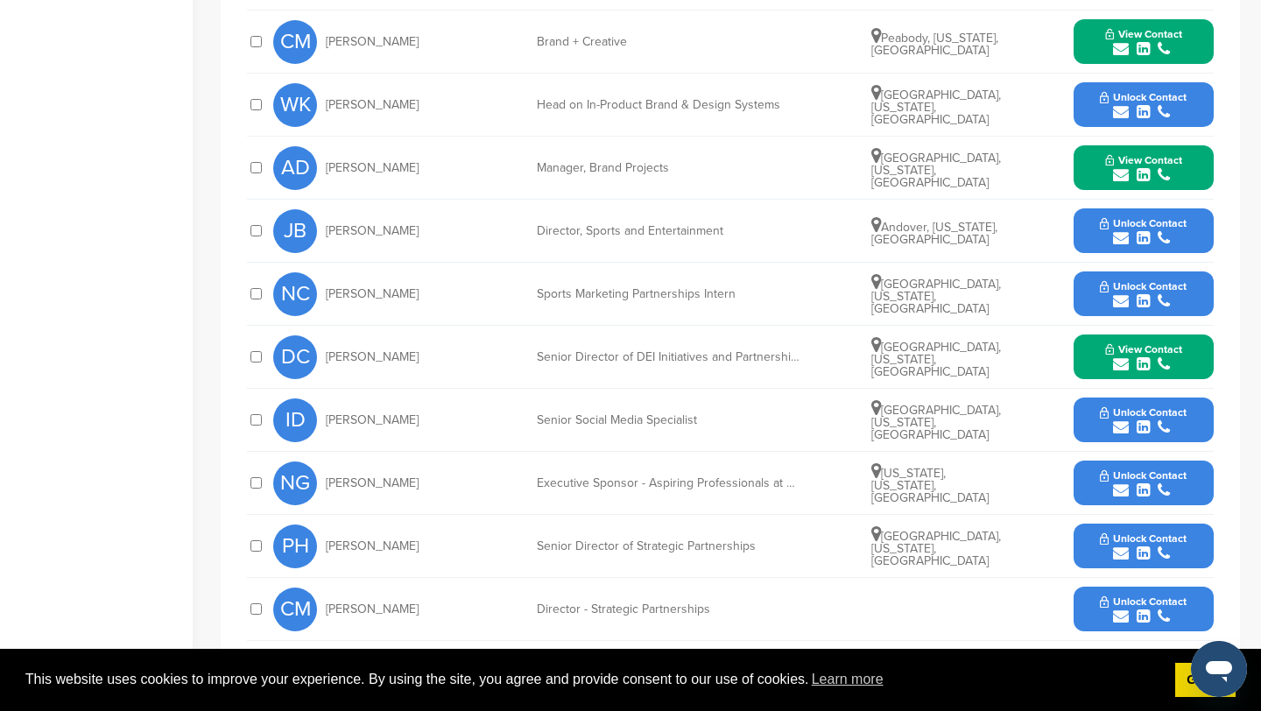
click at [1121, 545] on icon "submit" at bounding box center [1121, 553] width 16 height 16
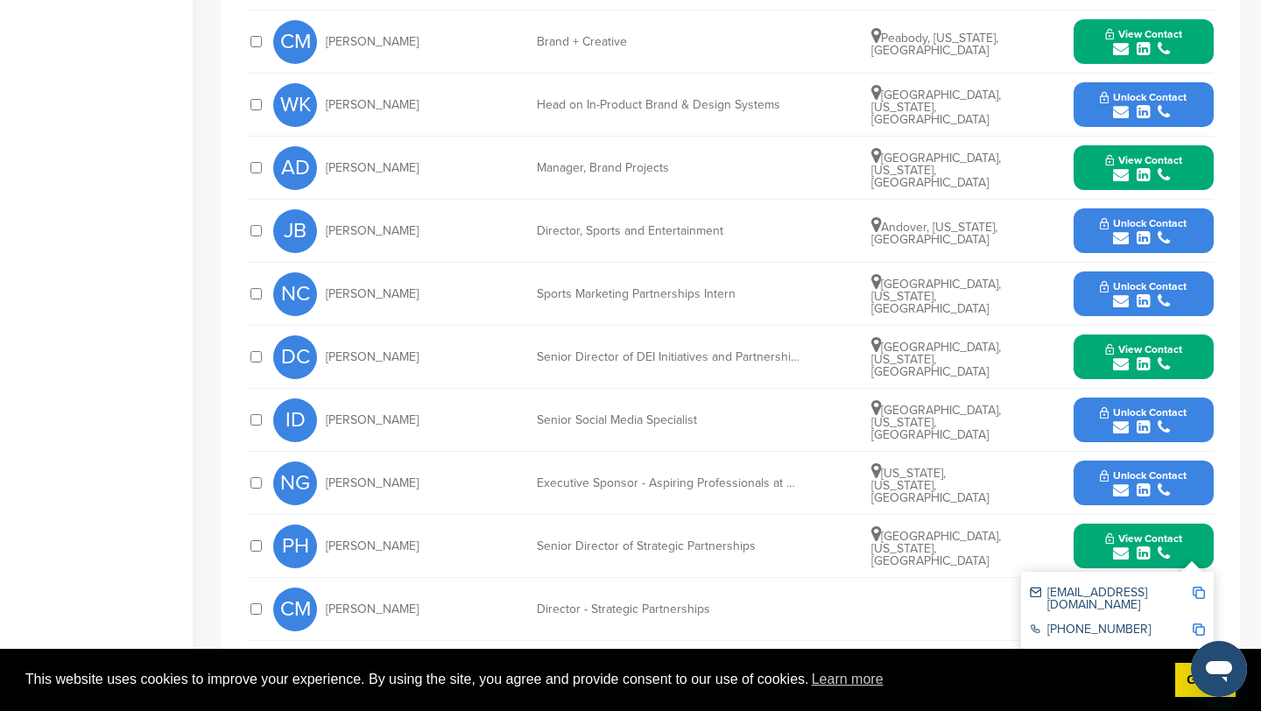
click at [1197, 587] on img at bounding box center [1198, 593] width 12 height 12
click at [1091, 529] on button "View Contact" at bounding box center [1143, 546] width 119 height 53
click at [1123, 608] on icon "submit" at bounding box center [1121, 616] width 16 height 16
click at [1202, 650] on img at bounding box center [1198, 656] width 12 height 12
click at [1124, 482] on icon "submit" at bounding box center [1121, 490] width 16 height 16
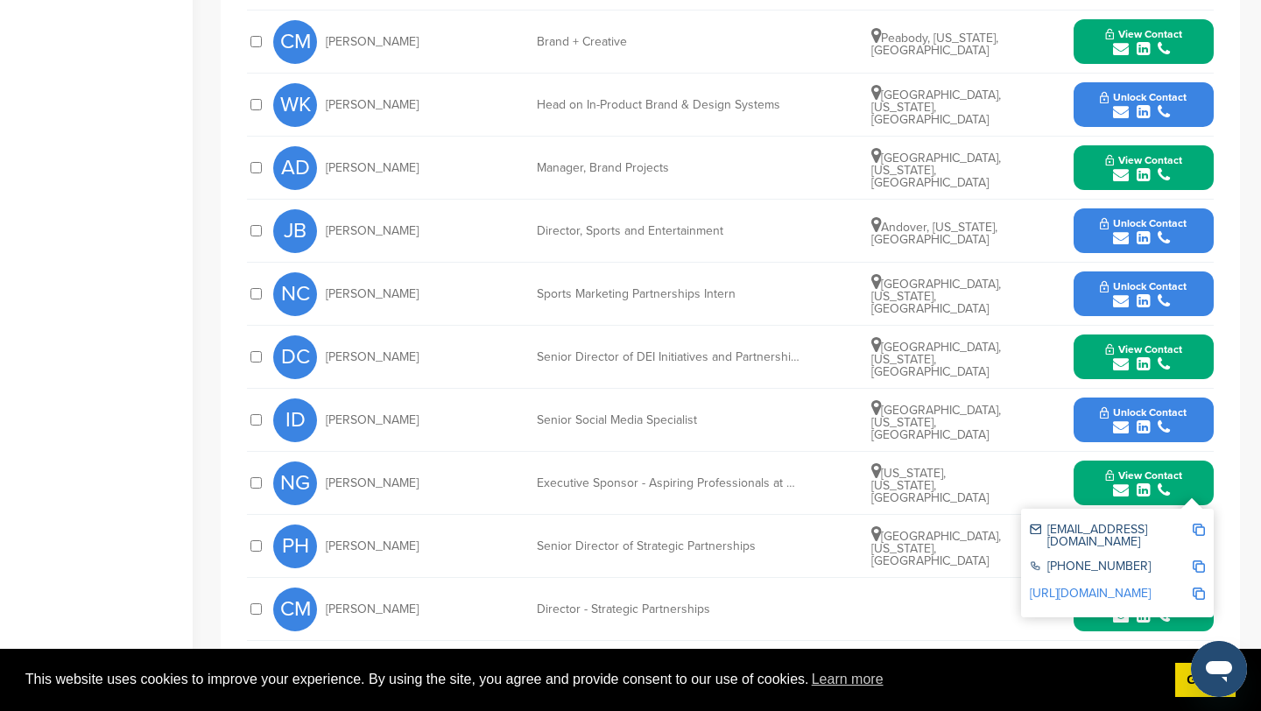
click at [1200, 524] on img at bounding box center [1198, 530] width 12 height 12
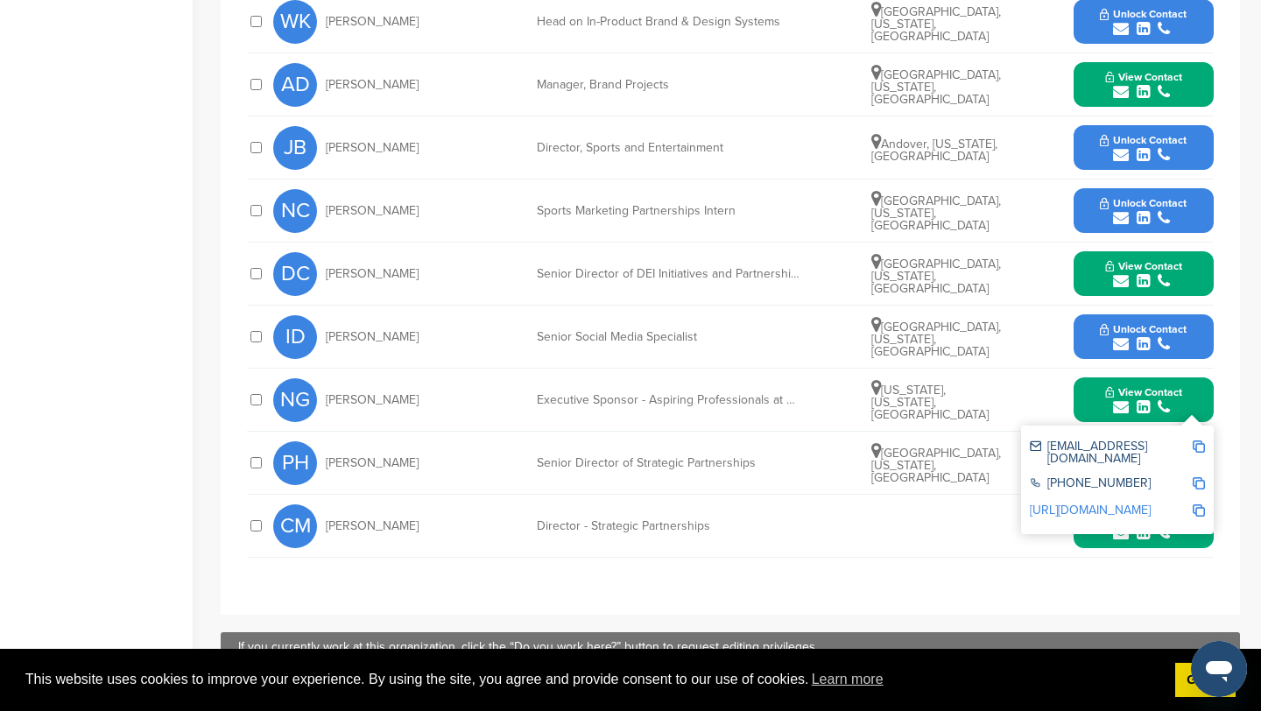
scroll to position [859, 0]
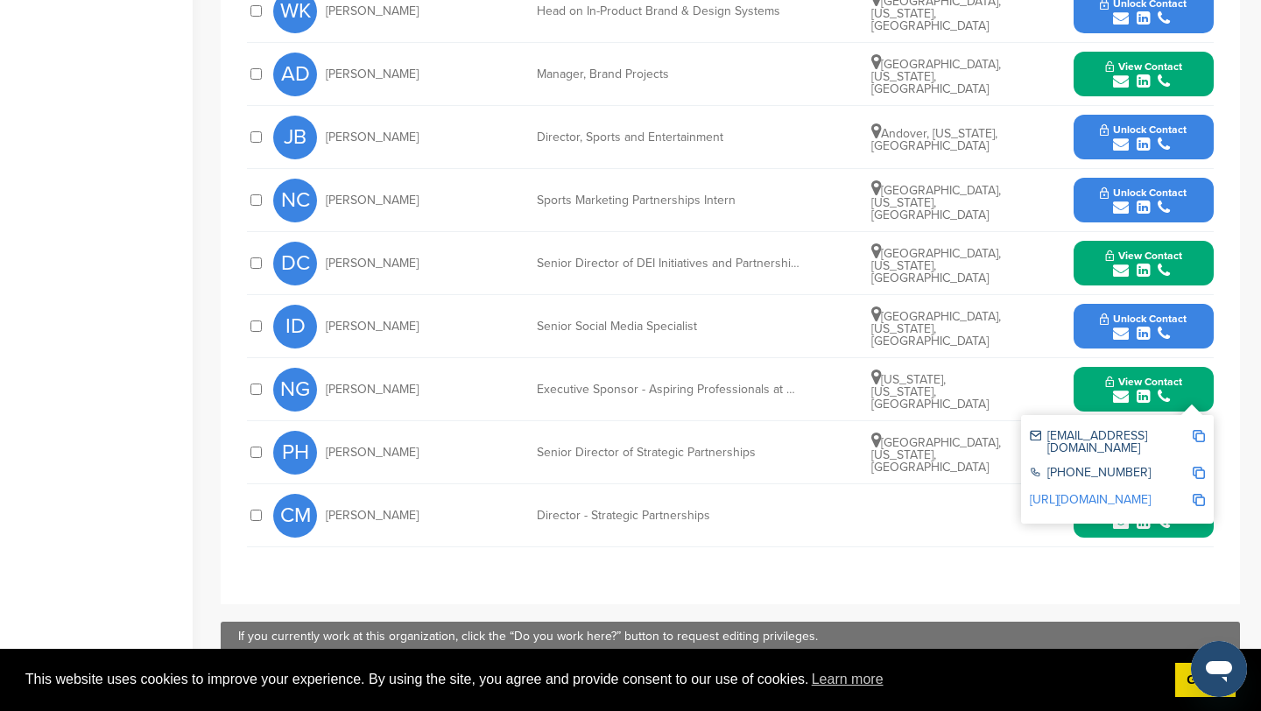
click at [1082, 367] on div "View Contact nguzman@extremenetworks.com +1 408-579-2800 http://www.linkedin.co…" at bounding box center [1143, 389] width 140 height 45
click at [1094, 369] on button "View Contact" at bounding box center [1143, 389] width 119 height 53
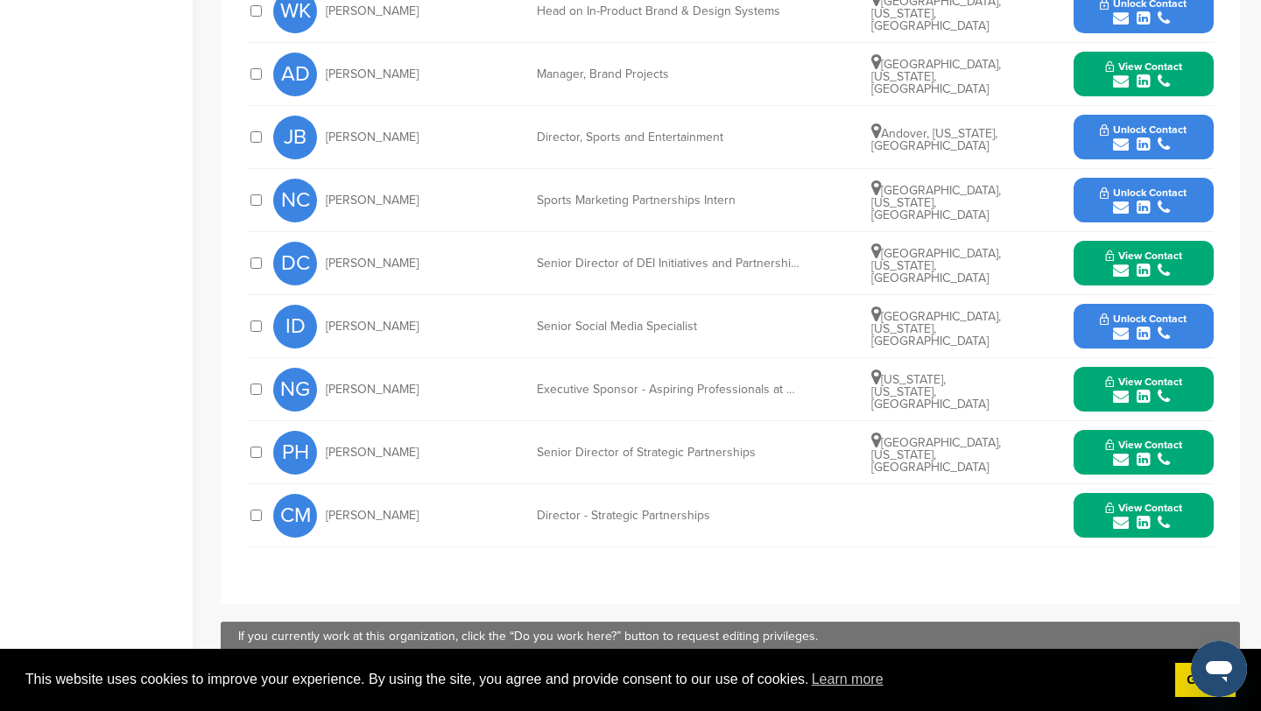
click at [1120, 515] on icon "submit" at bounding box center [1121, 523] width 16 height 16
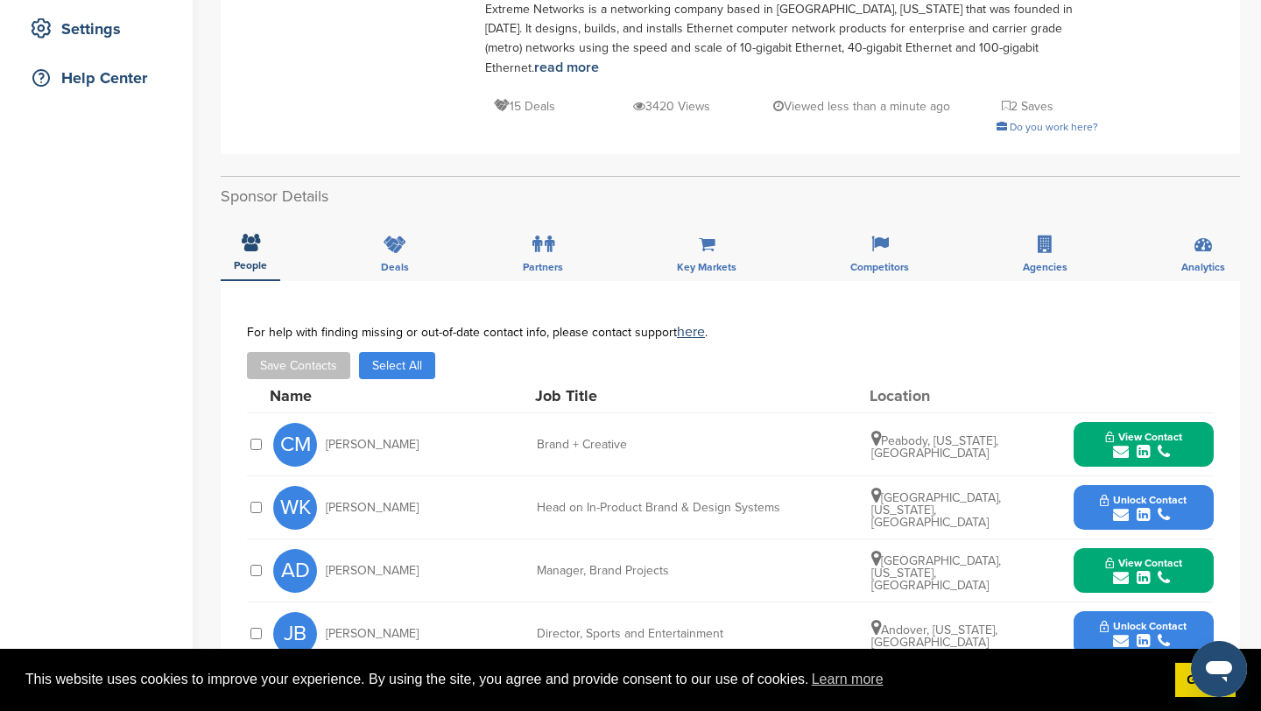
scroll to position [0, 0]
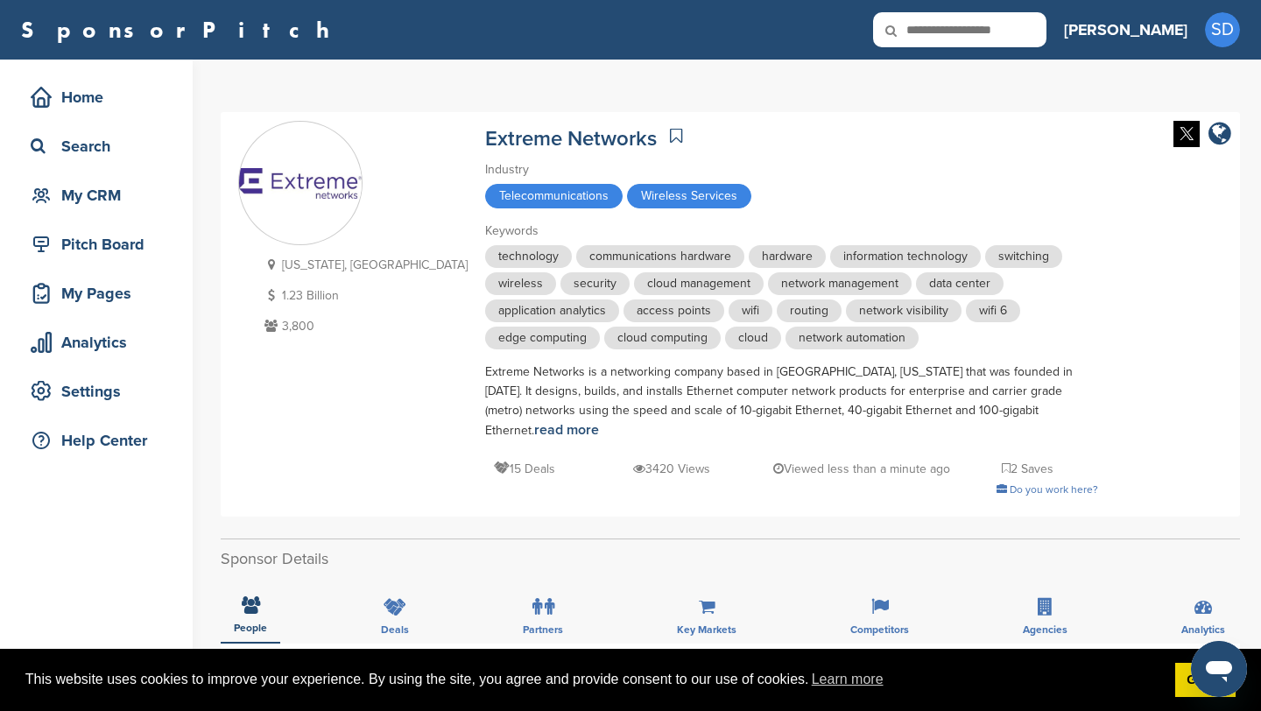
click at [1043, 31] on input "text" at bounding box center [959, 29] width 173 height 35
type input "****"
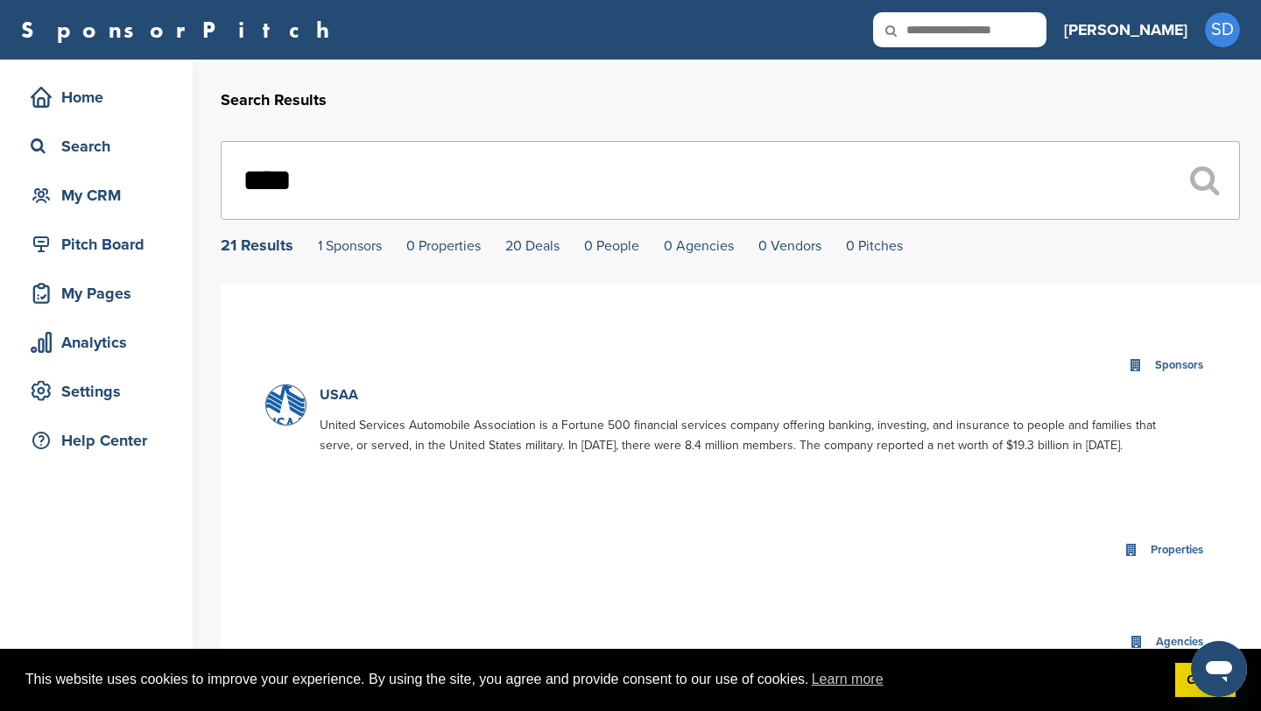
click at [727, 340] on div "Sponsors 1 Results USAA United Services Automobile Association is a Fortune 500…" at bounding box center [741, 411] width 988 height 167
click at [327, 402] on link "USAA" at bounding box center [339, 395] width 39 height 18
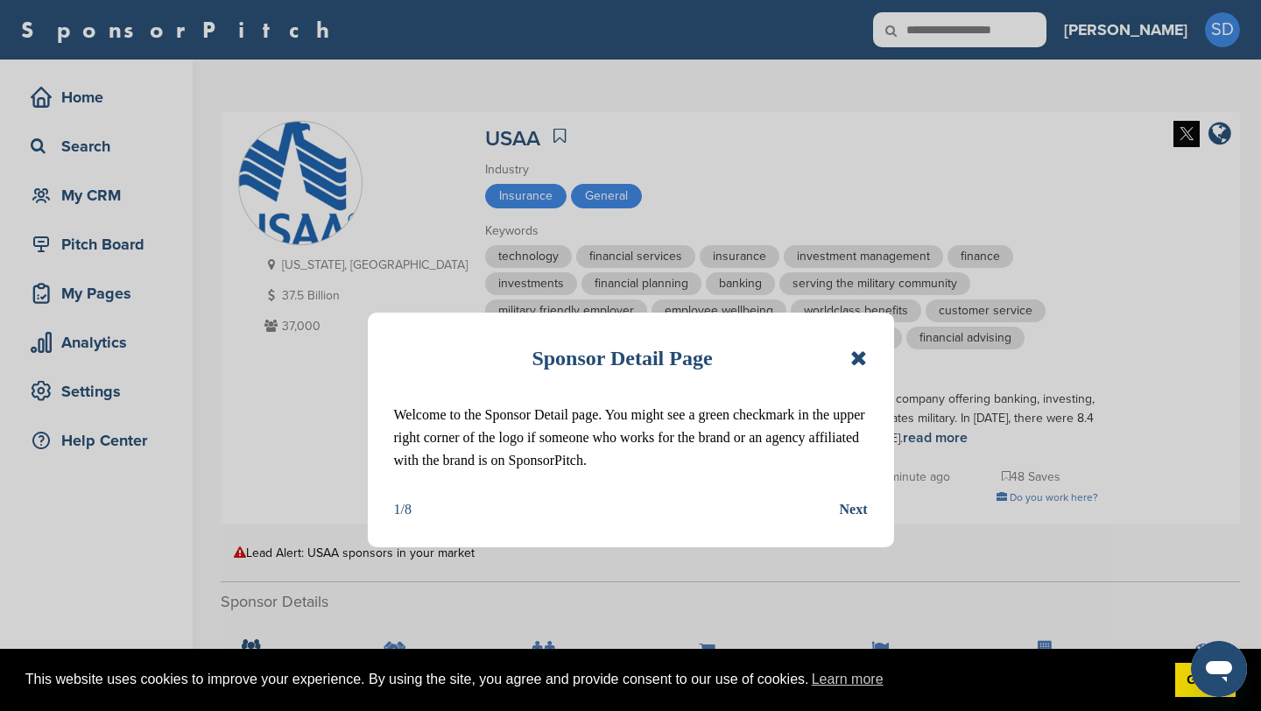
click at [862, 358] on icon at bounding box center [858, 358] width 17 height 21
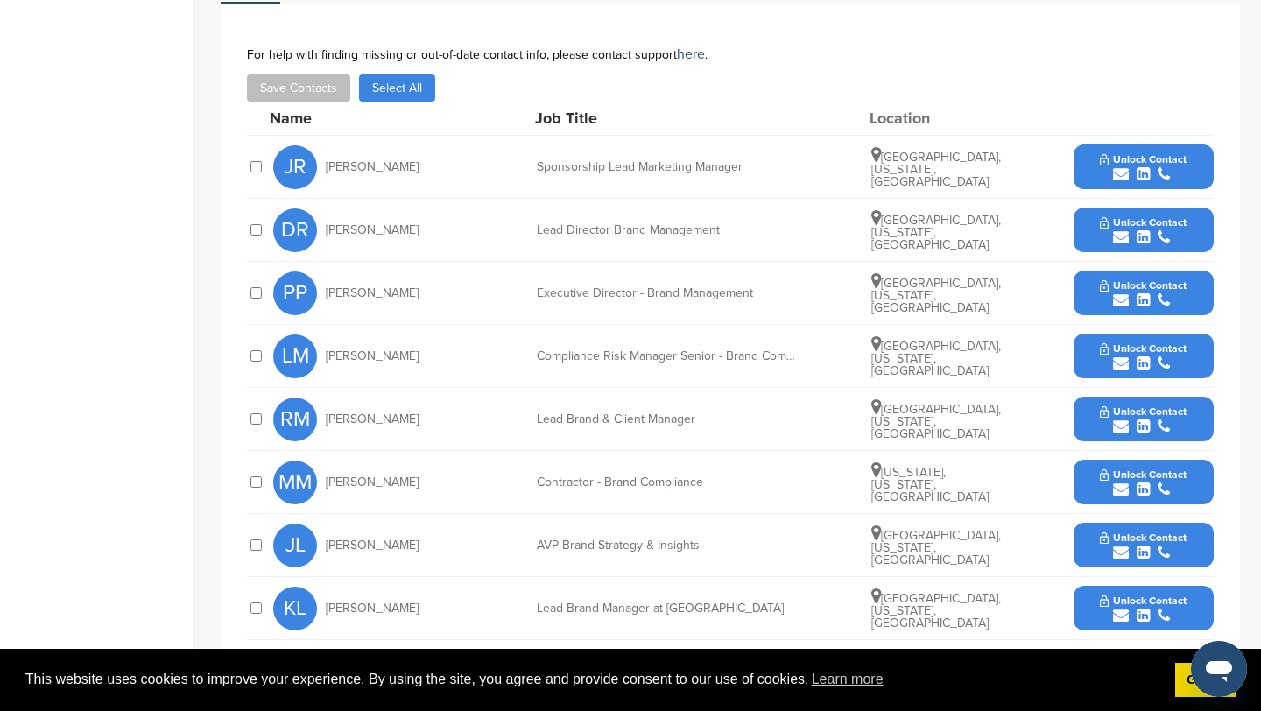
scroll to position [685, 0]
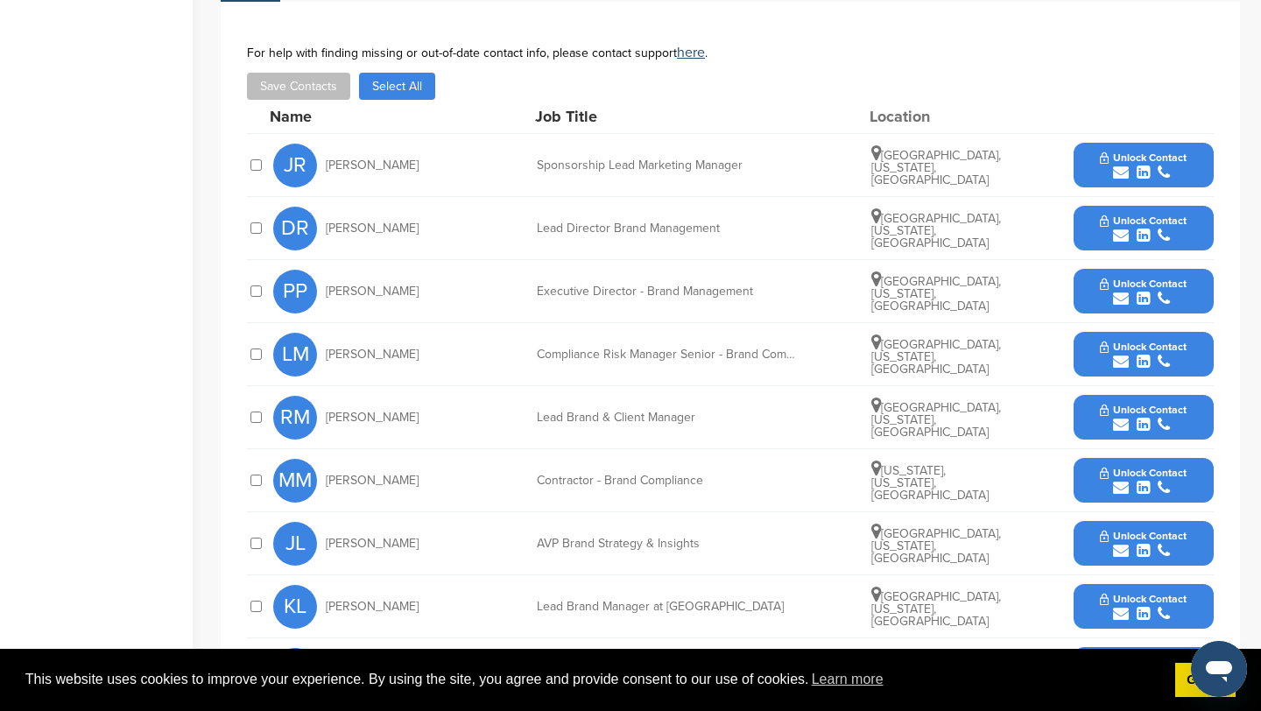
click at [1122, 169] on icon "submit" at bounding box center [1121, 173] width 16 height 16
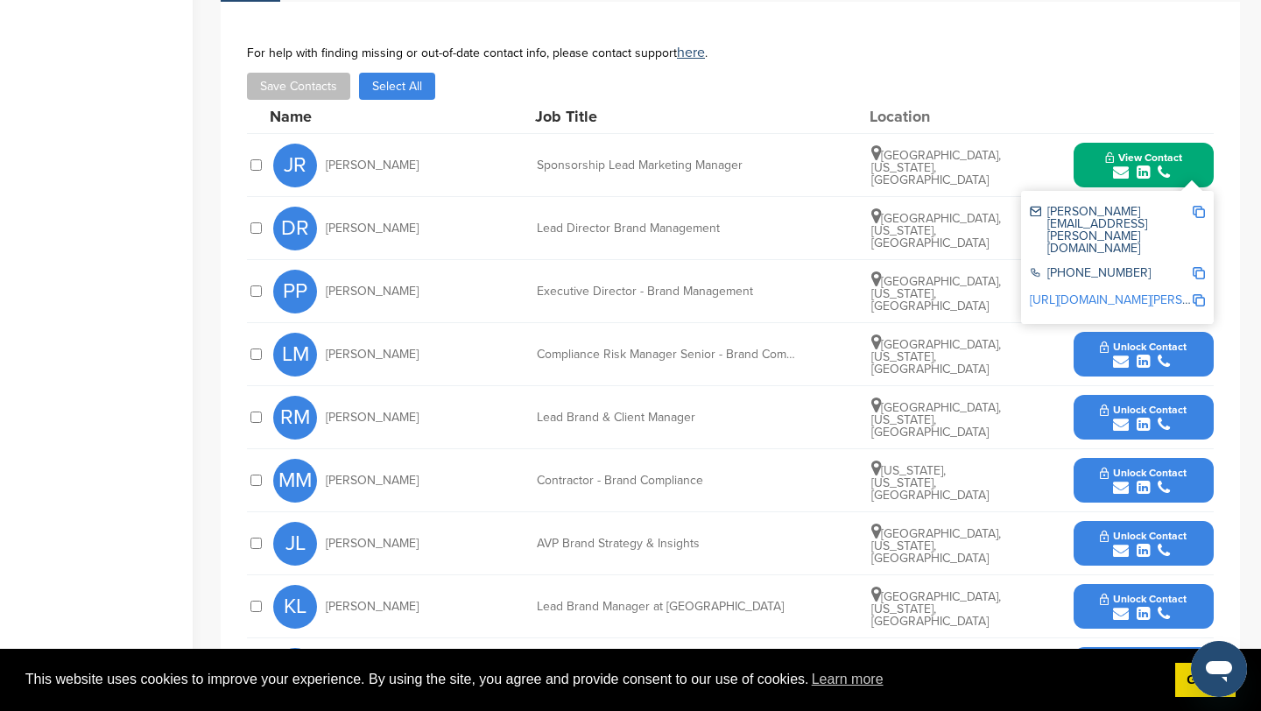
click at [1199, 211] on img at bounding box center [1198, 212] width 12 height 12
click at [1091, 158] on button "View Contact" at bounding box center [1143, 165] width 119 height 53
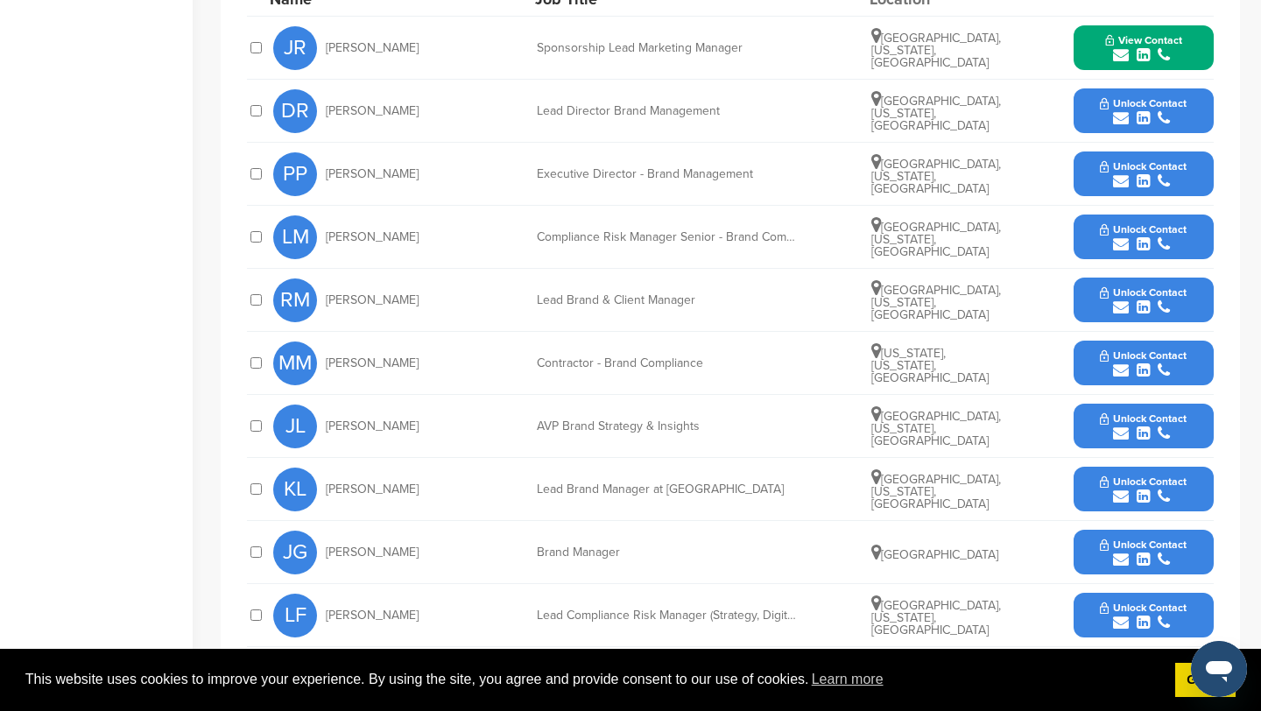
scroll to position [789, 0]
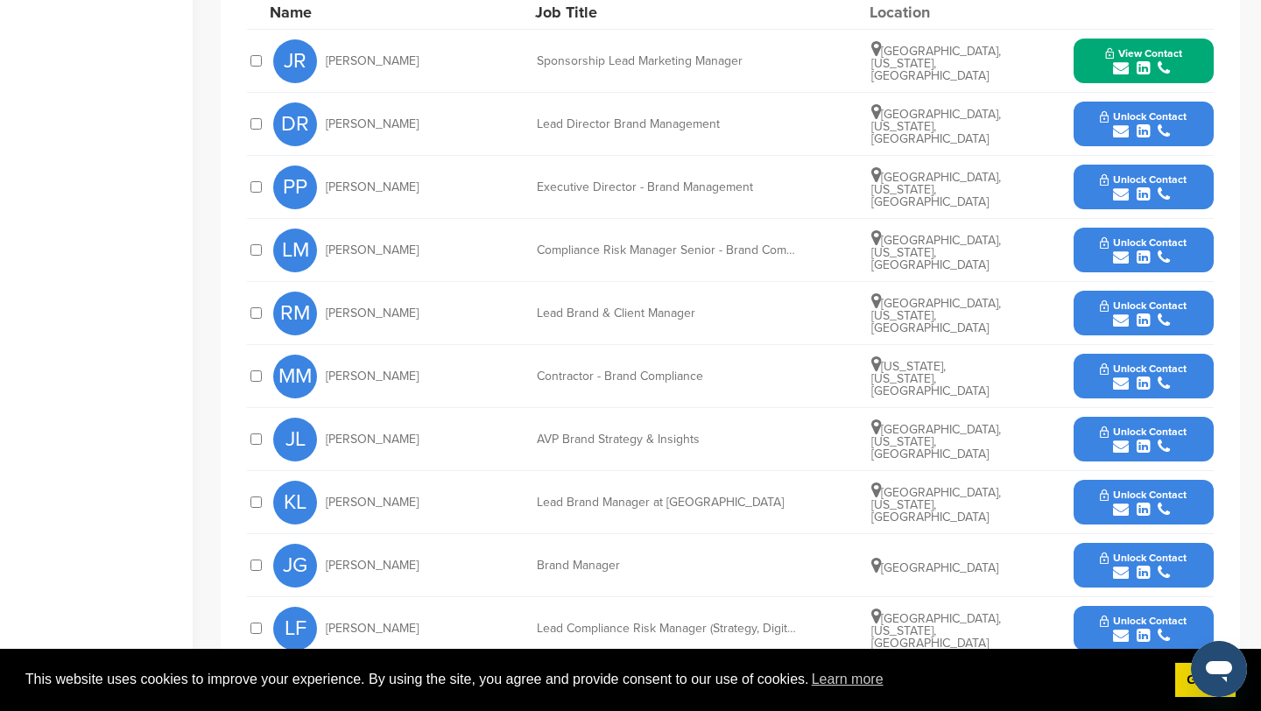
click at [1119, 128] on icon "submit" at bounding box center [1121, 131] width 16 height 16
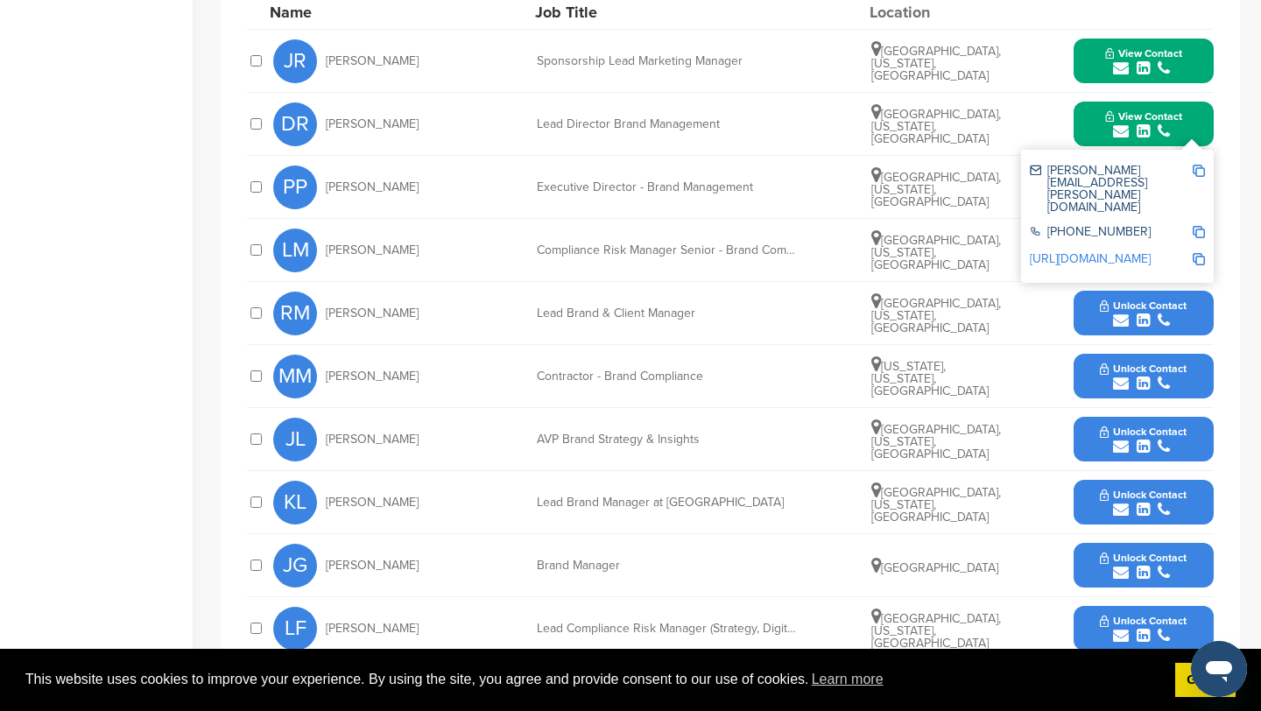
click at [1204, 169] on img at bounding box center [1198, 171] width 12 height 12
click at [1092, 134] on button "View Contact" at bounding box center [1143, 124] width 119 height 53
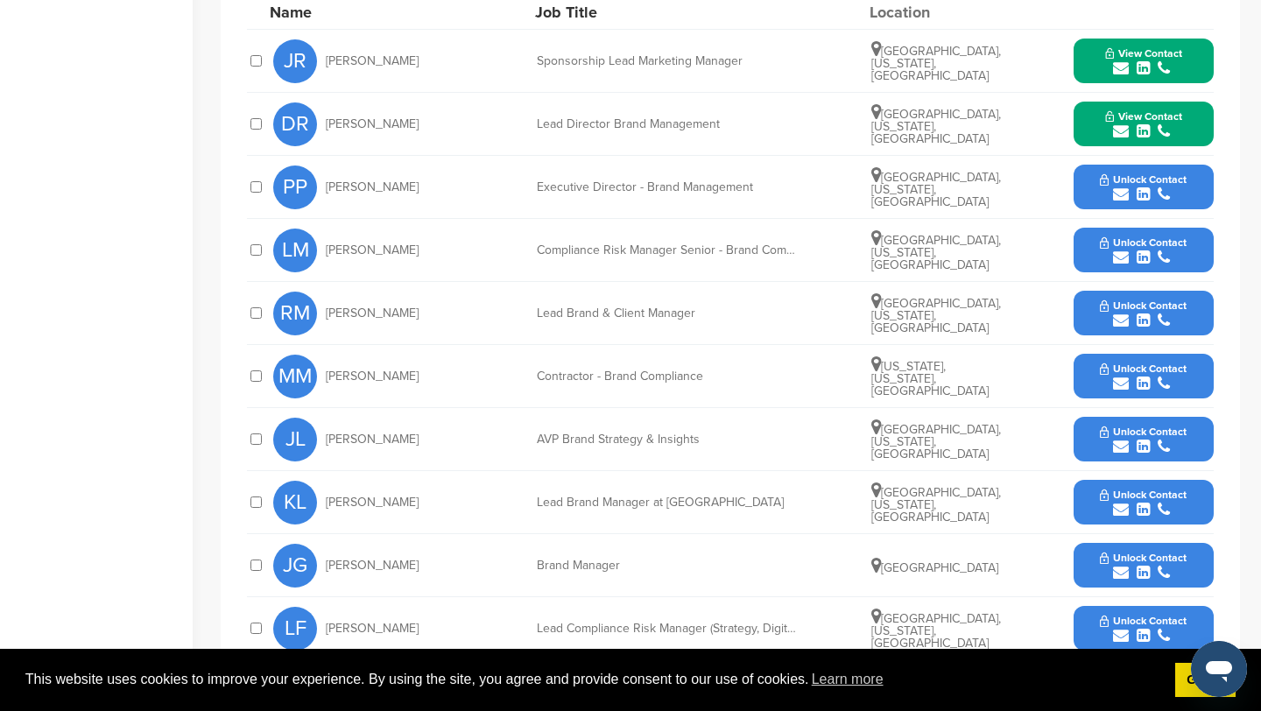
click at [1119, 194] on icon "submit" at bounding box center [1121, 194] width 16 height 16
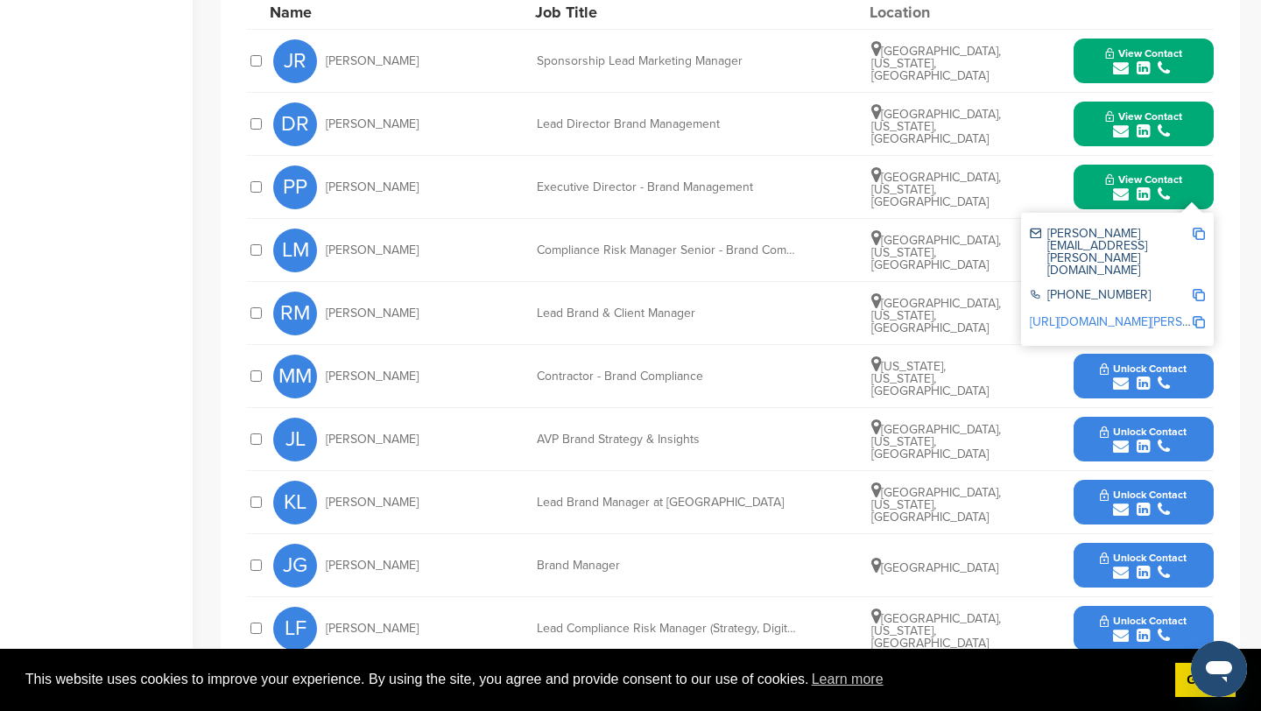
click at [1199, 236] on img at bounding box center [1198, 234] width 12 height 12
click at [1085, 186] on button "View Contact" at bounding box center [1143, 187] width 119 height 53
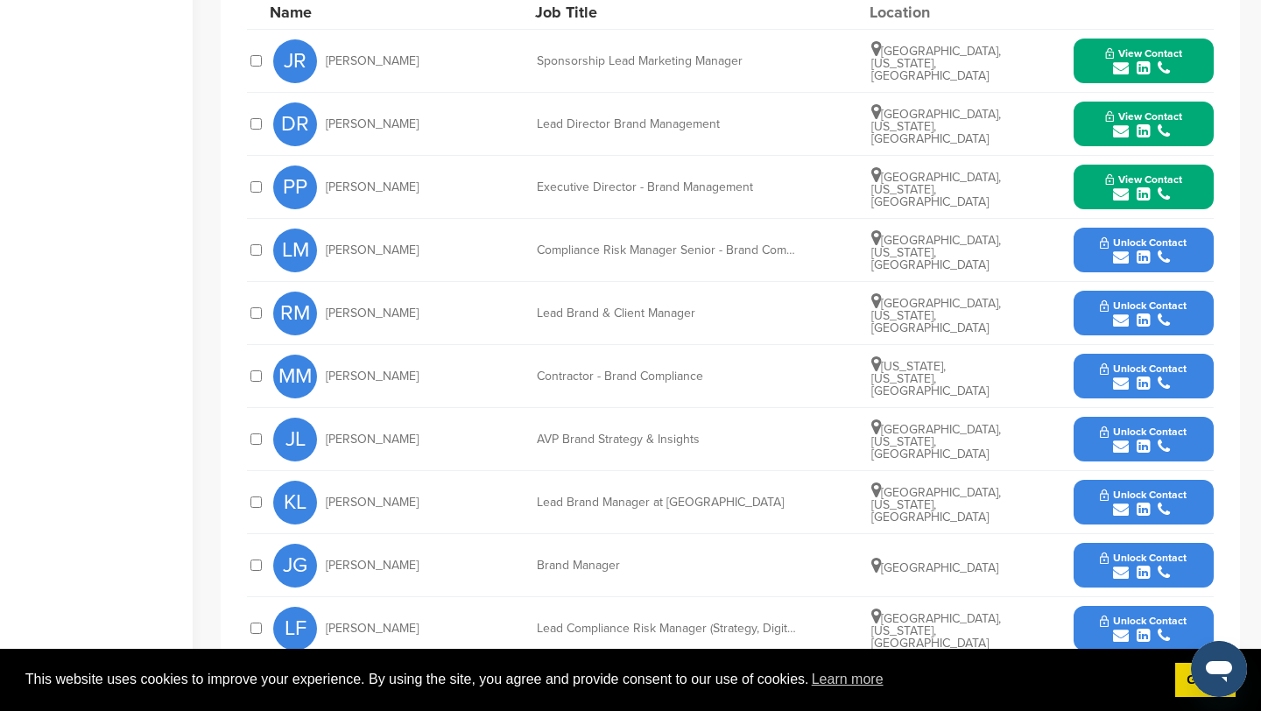
click at [1122, 323] on icon "submit" at bounding box center [1121, 321] width 16 height 16
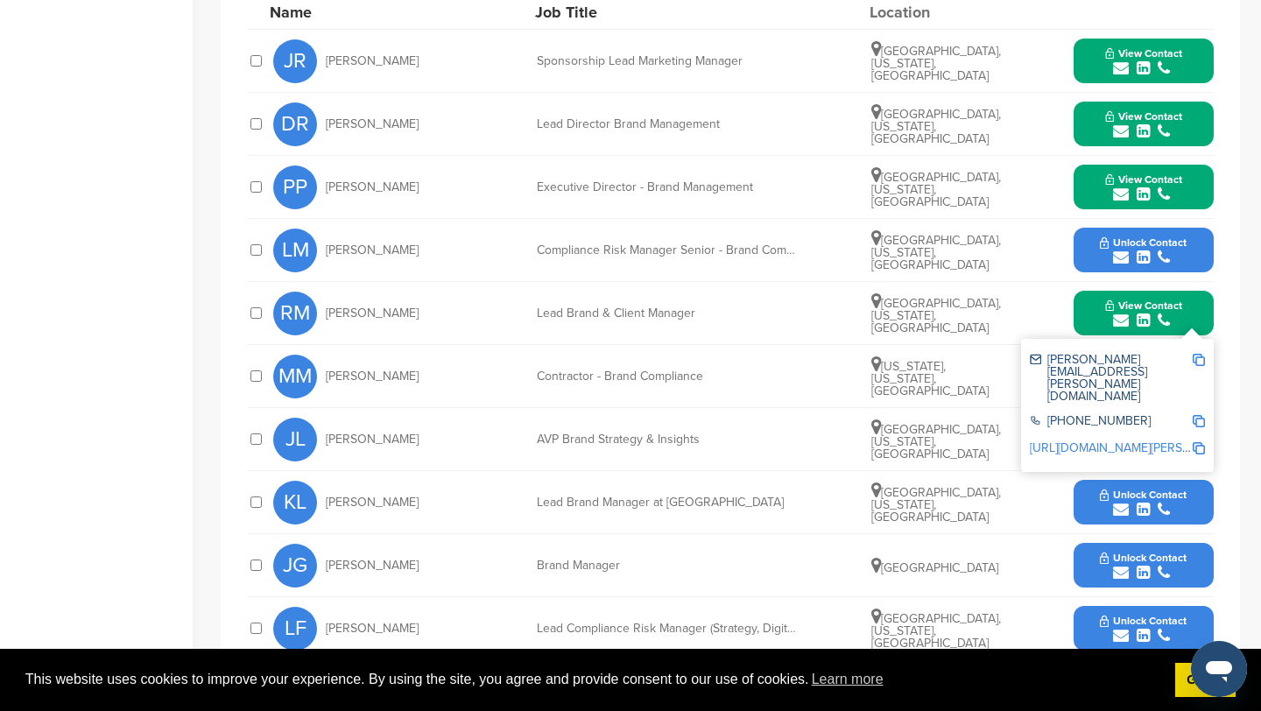
click at [1197, 358] on img at bounding box center [1198, 360] width 12 height 12
click at [1097, 314] on button "View Contact" at bounding box center [1143, 313] width 119 height 53
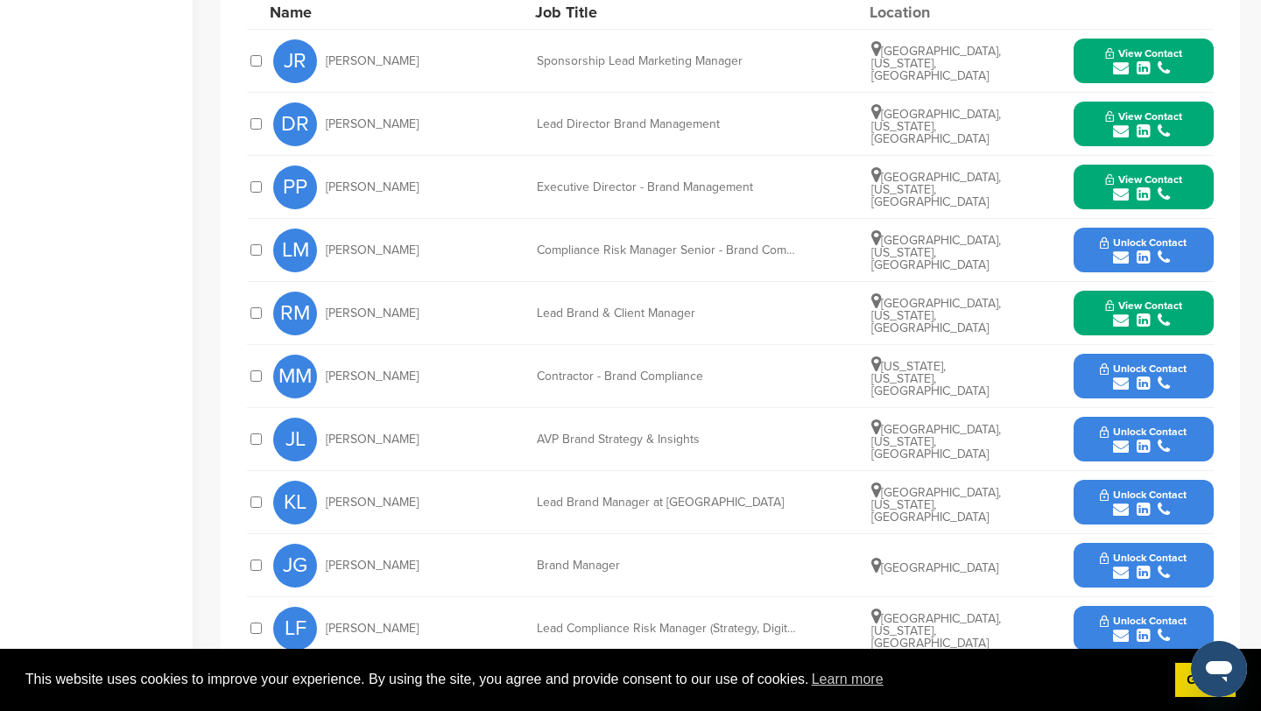
click at [1118, 511] on icon "submit" at bounding box center [1121, 510] width 16 height 16
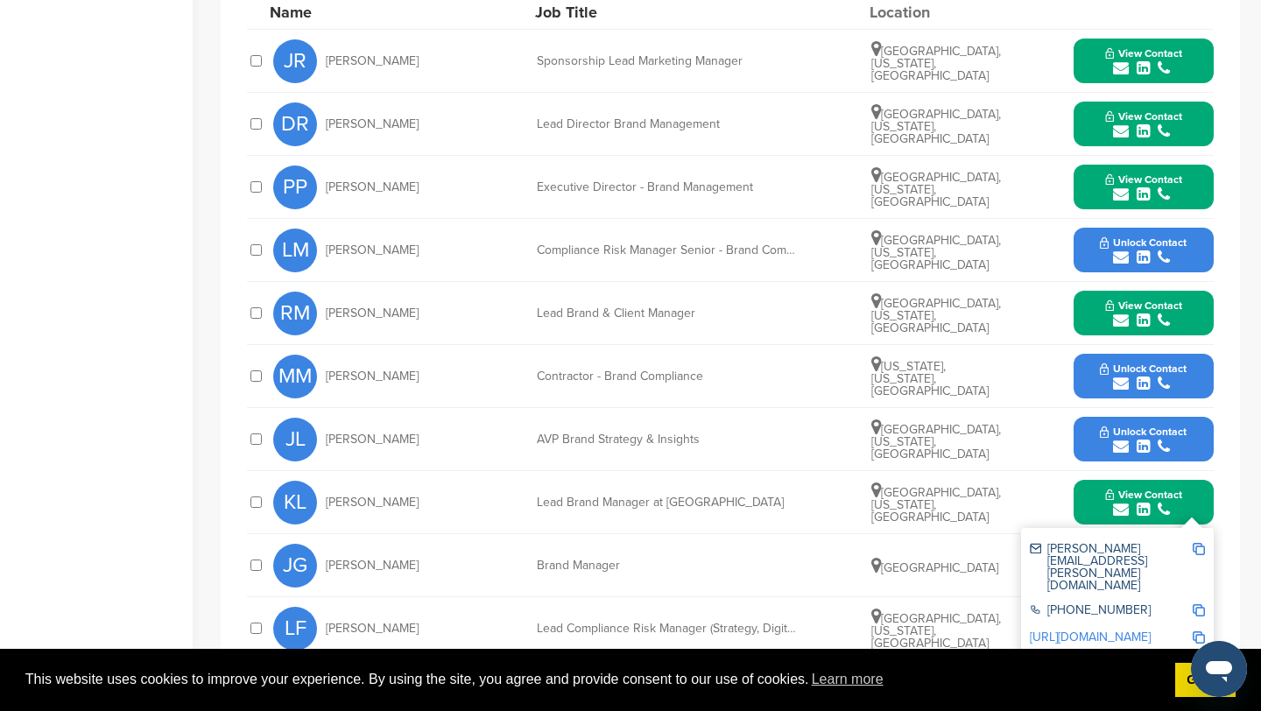
click at [1195, 547] on img at bounding box center [1198, 549] width 12 height 12
click at [1095, 504] on button "View Contact" at bounding box center [1143, 502] width 119 height 53
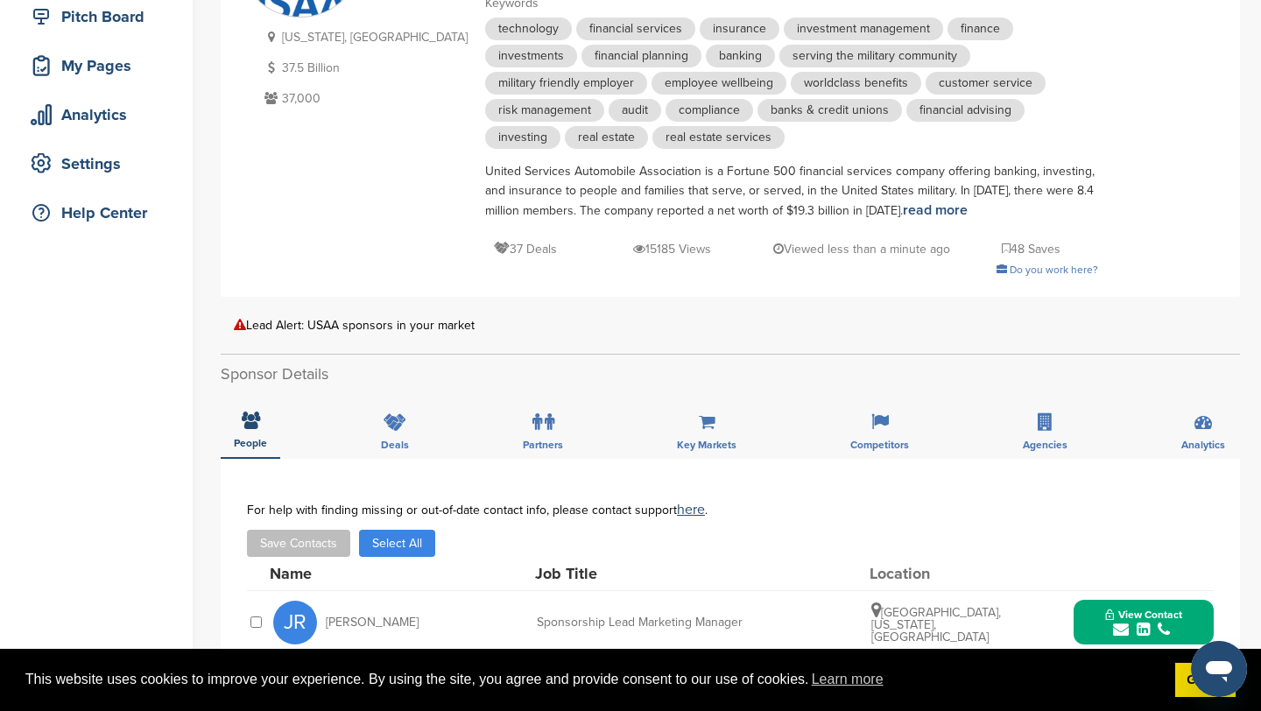
scroll to position [0, 0]
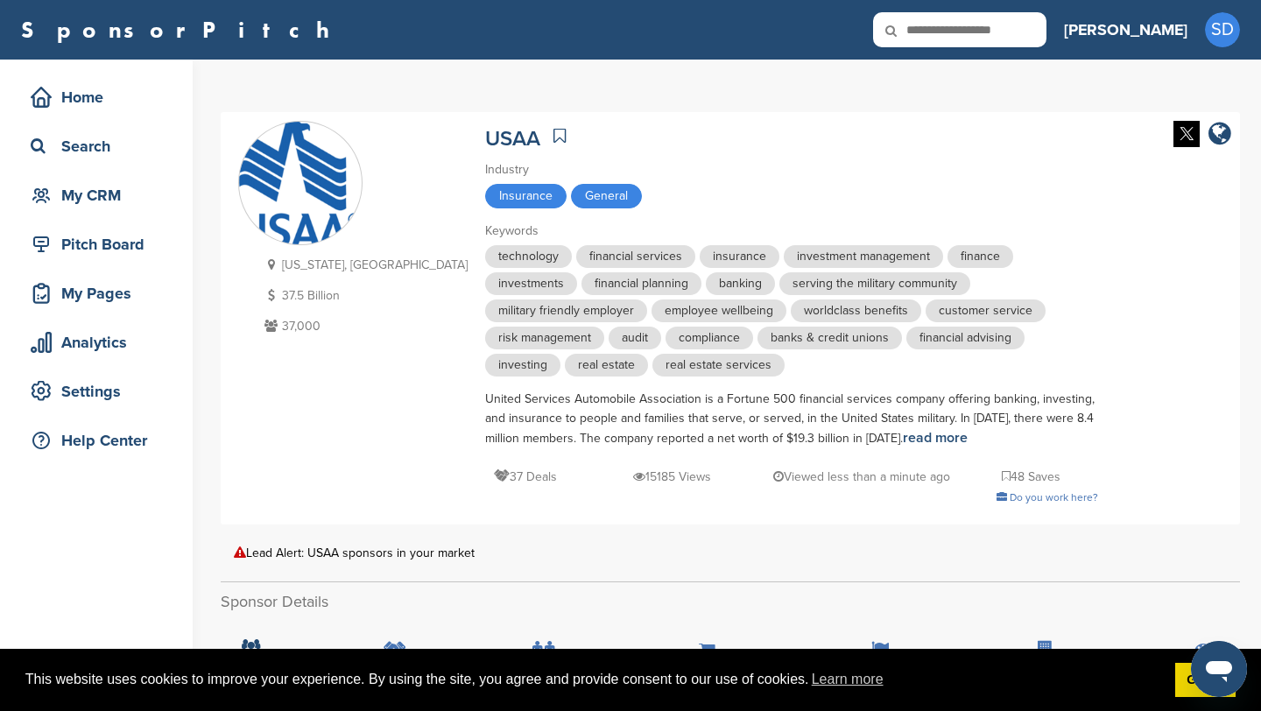
click at [1043, 29] on input "text" at bounding box center [959, 29] width 173 height 35
type input "****"
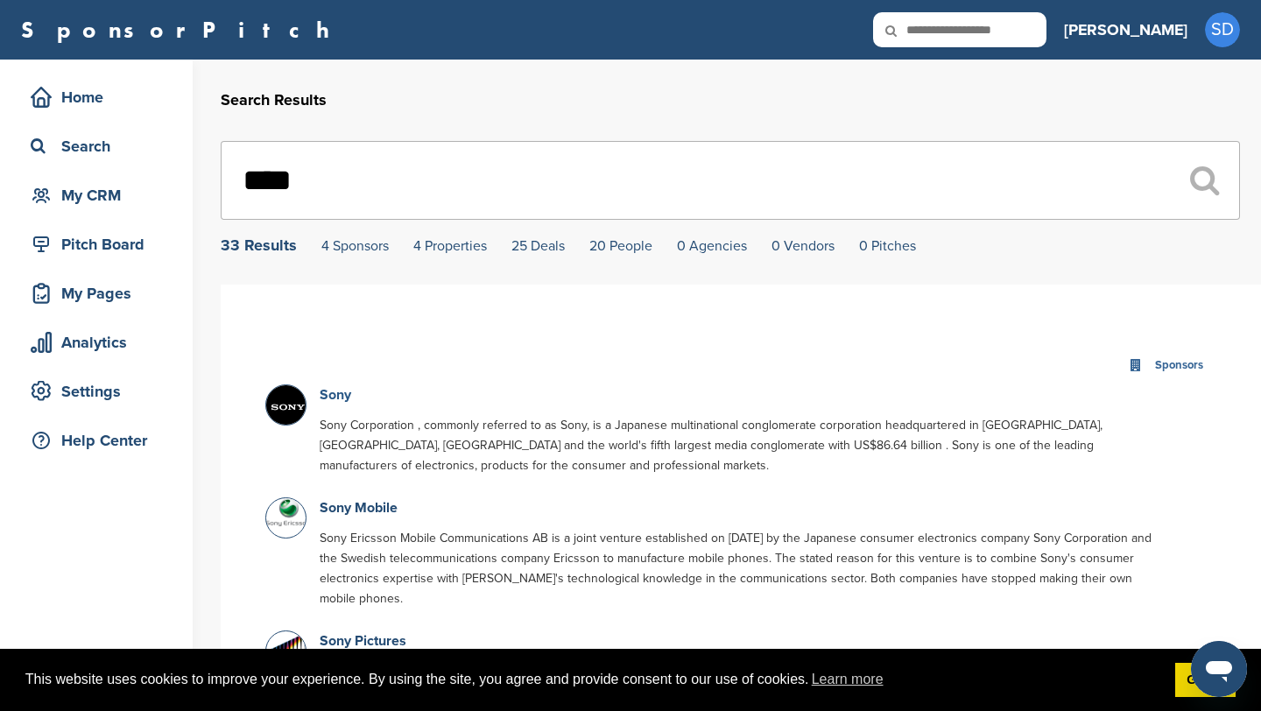
click at [335, 399] on link "Sony" at bounding box center [336, 395] width 32 height 18
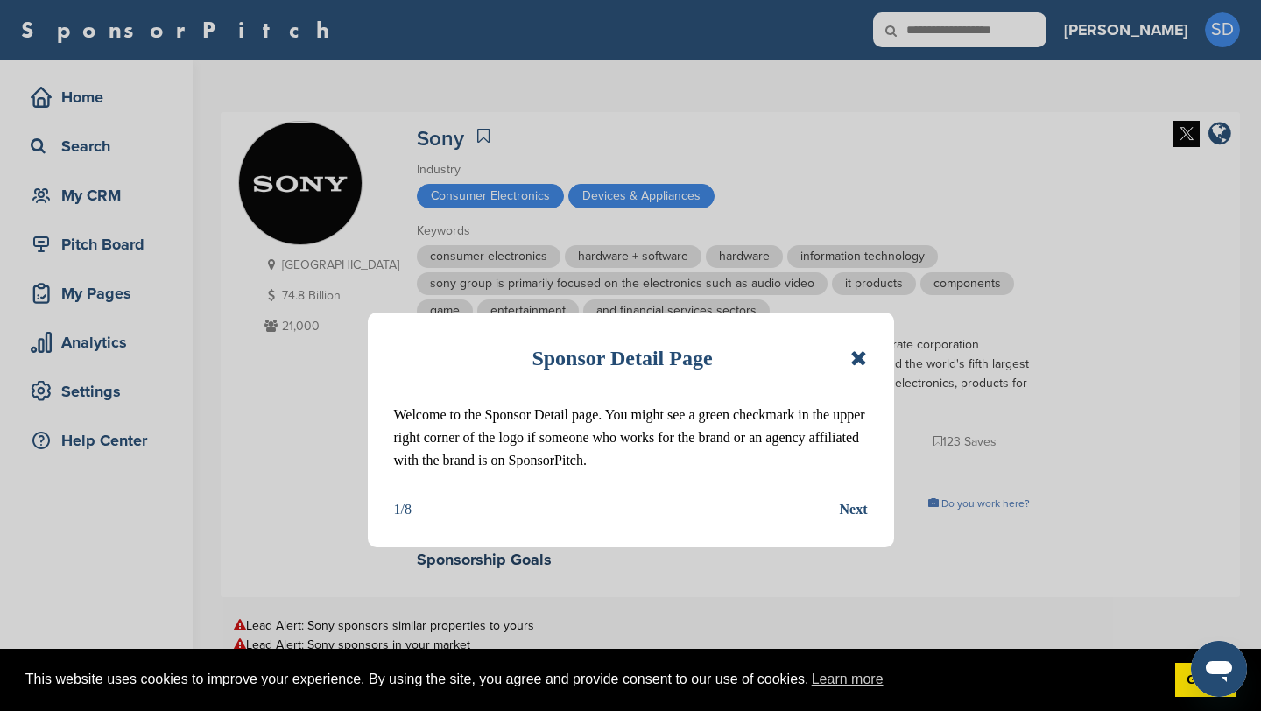
click at [864, 359] on icon at bounding box center [858, 358] width 17 height 21
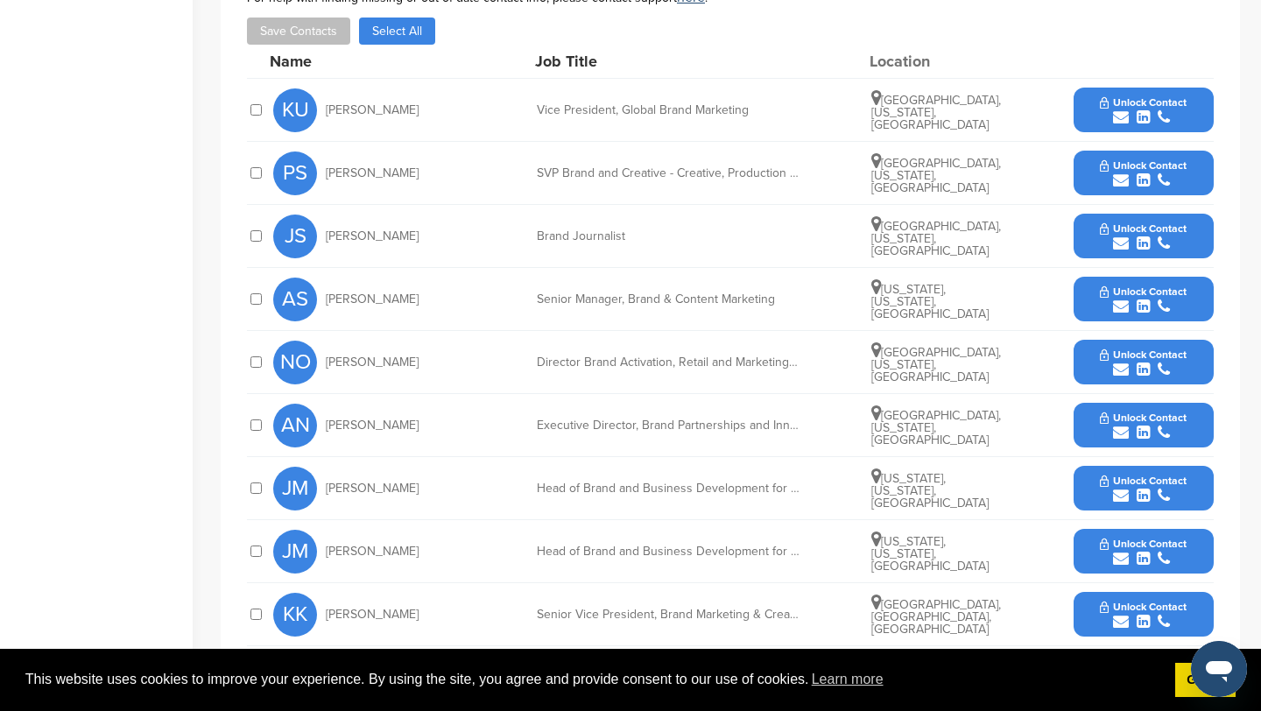
scroll to position [833, 0]
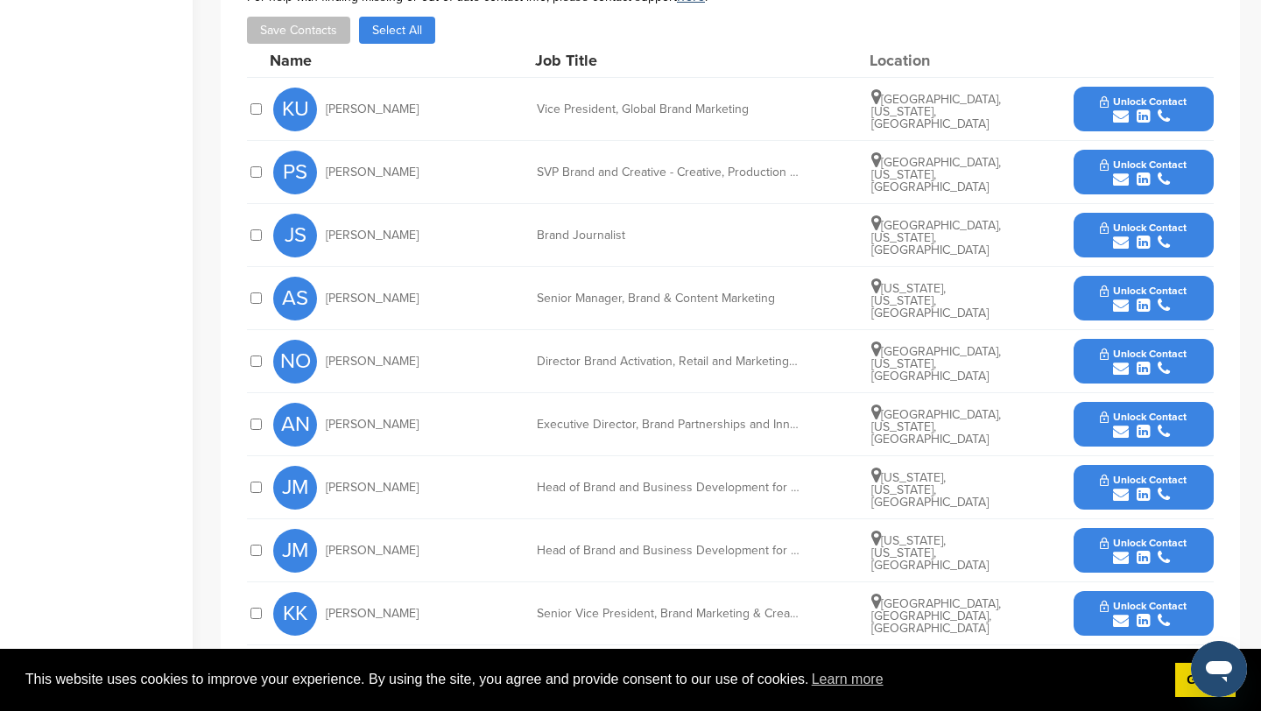
click at [1122, 110] on icon "submit" at bounding box center [1121, 117] width 16 height 16
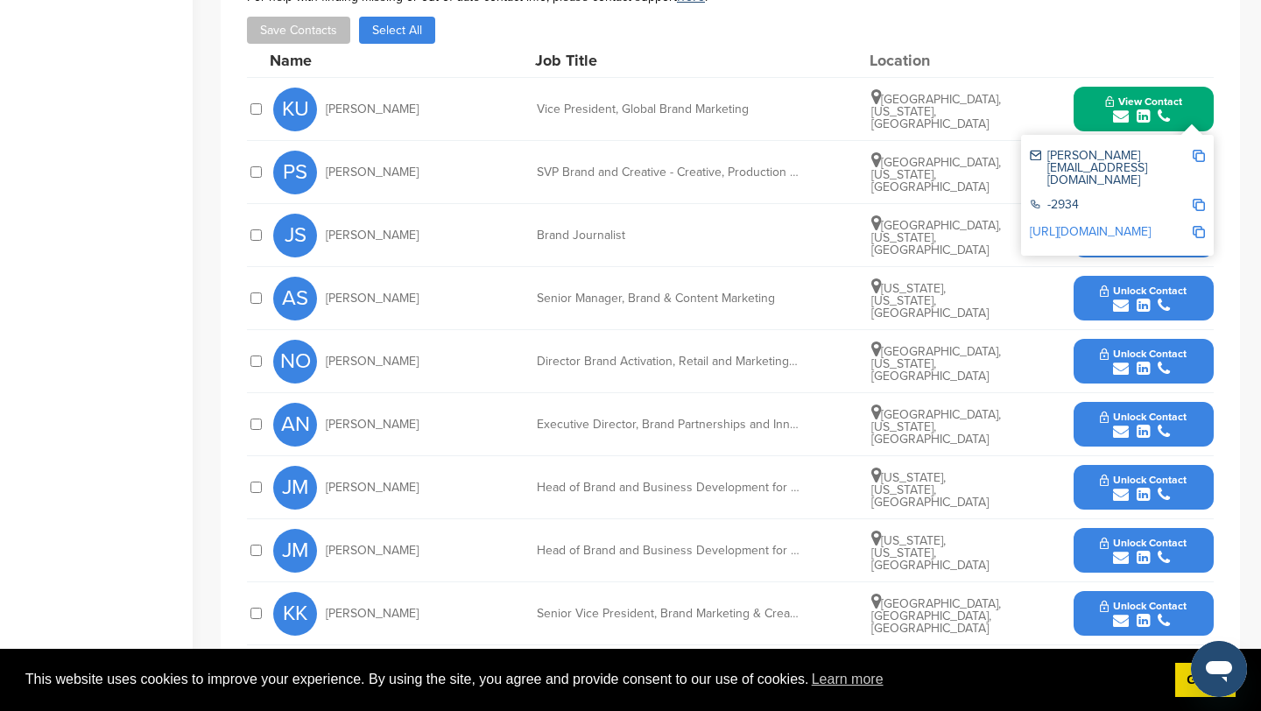
click at [1201, 154] on img at bounding box center [1198, 156] width 12 height 12
click at [1097, 109] on button "View Contact" at bounding box center [1143, 109] width 119 height 53
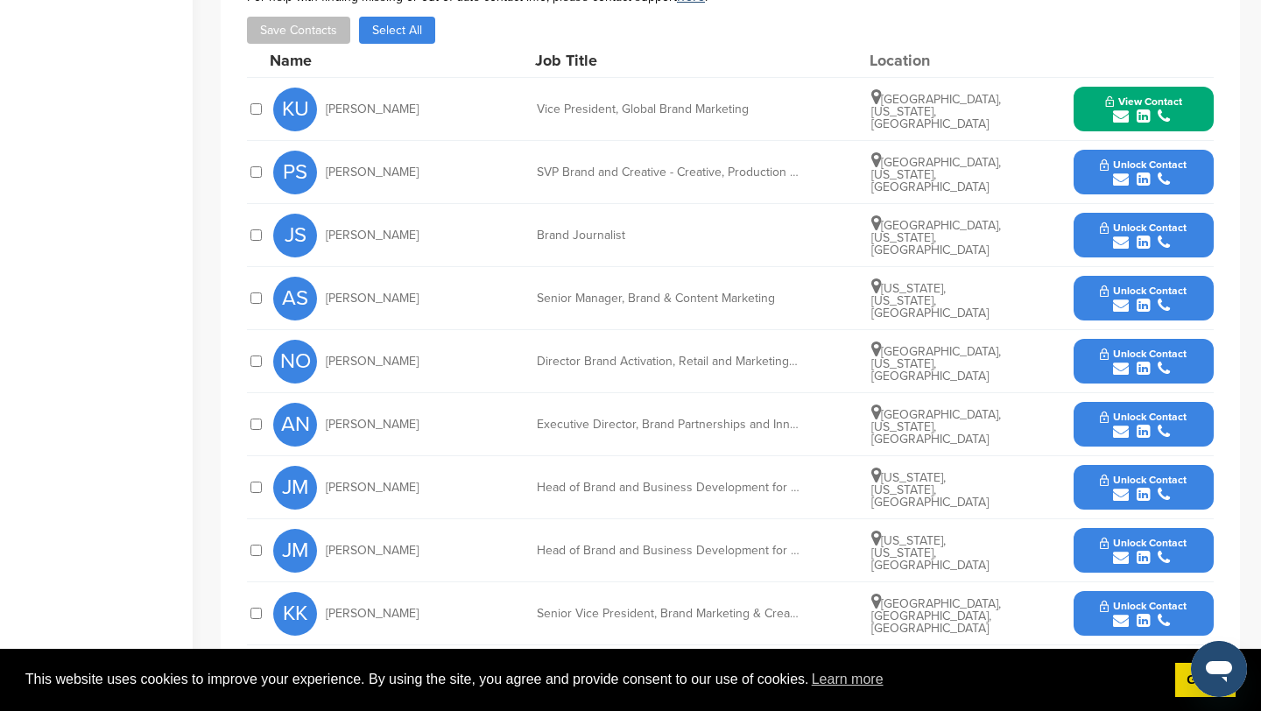
click at [1115, 175] on icon "submit" at bounding box center [1121, 180] width 16 height 16
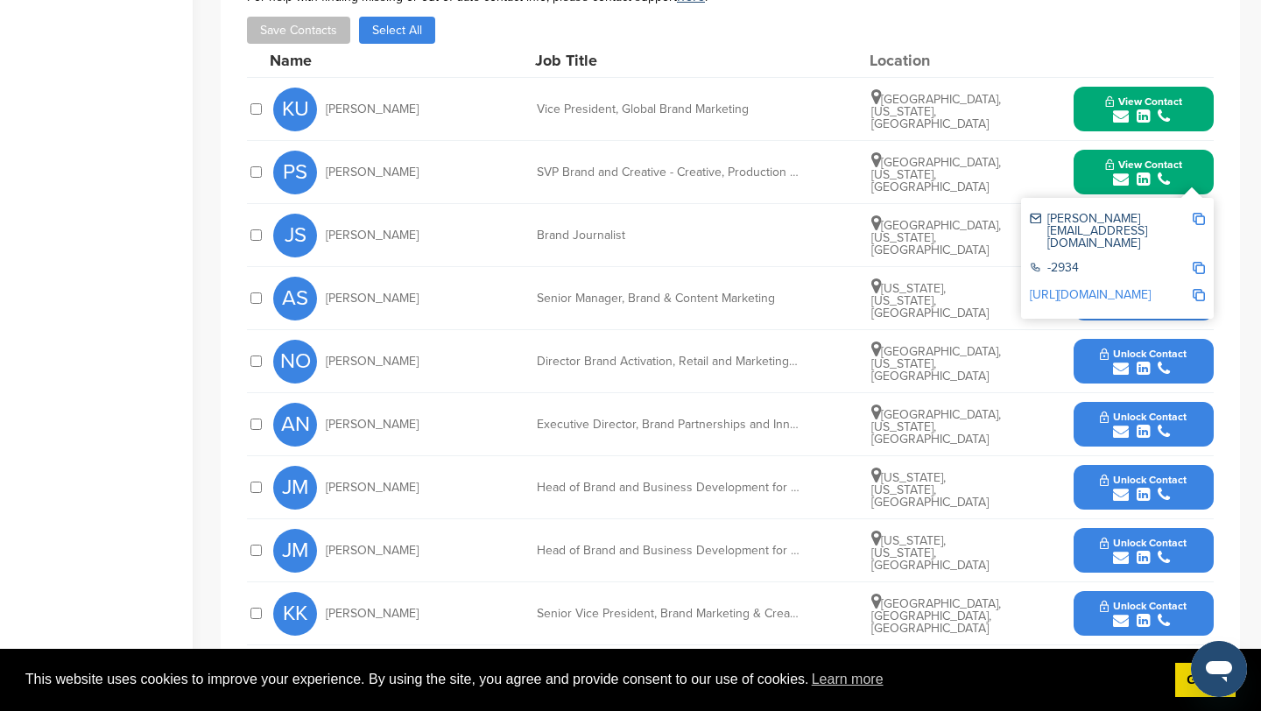
click at [1199, 218] on img at bounding box center [1198, 219] width 12 height 12
click at [1095, 170] on button "View Contact" at bounding box center [1143, 172] width 119 height 53
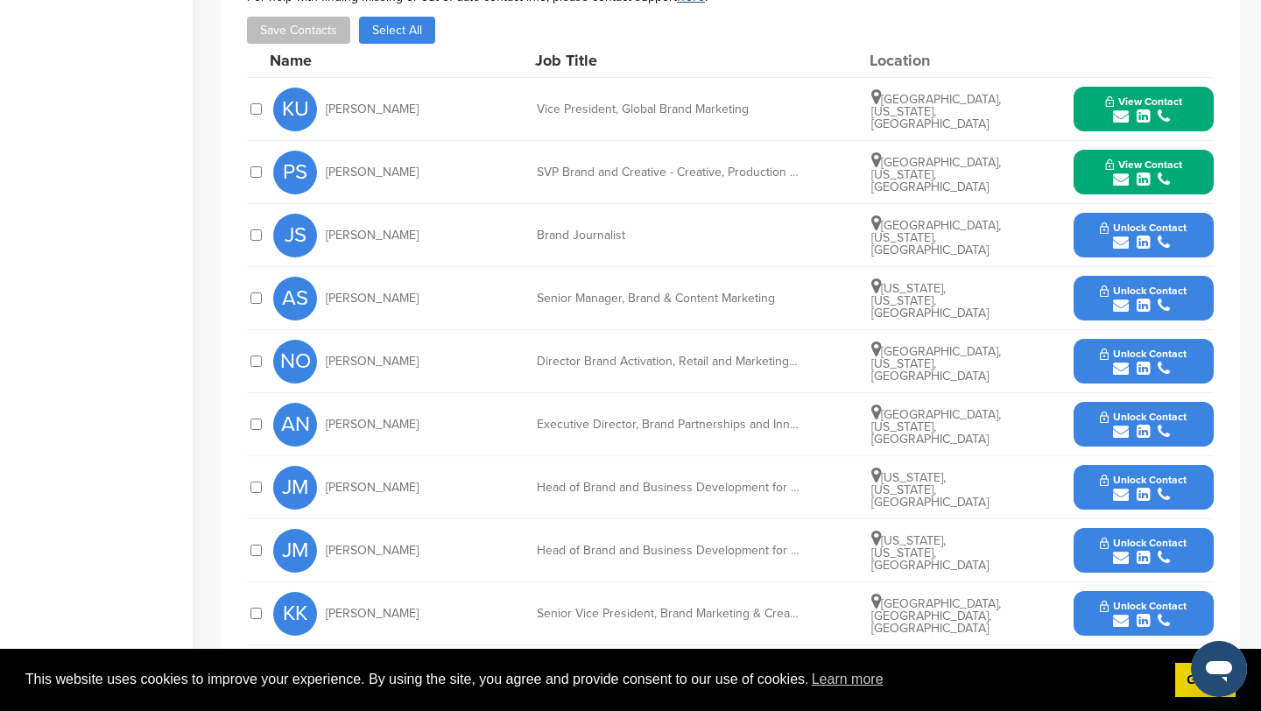
click at [1122, 368] on icon "submit" at bounding box center [1121, 369] width 16 height 16
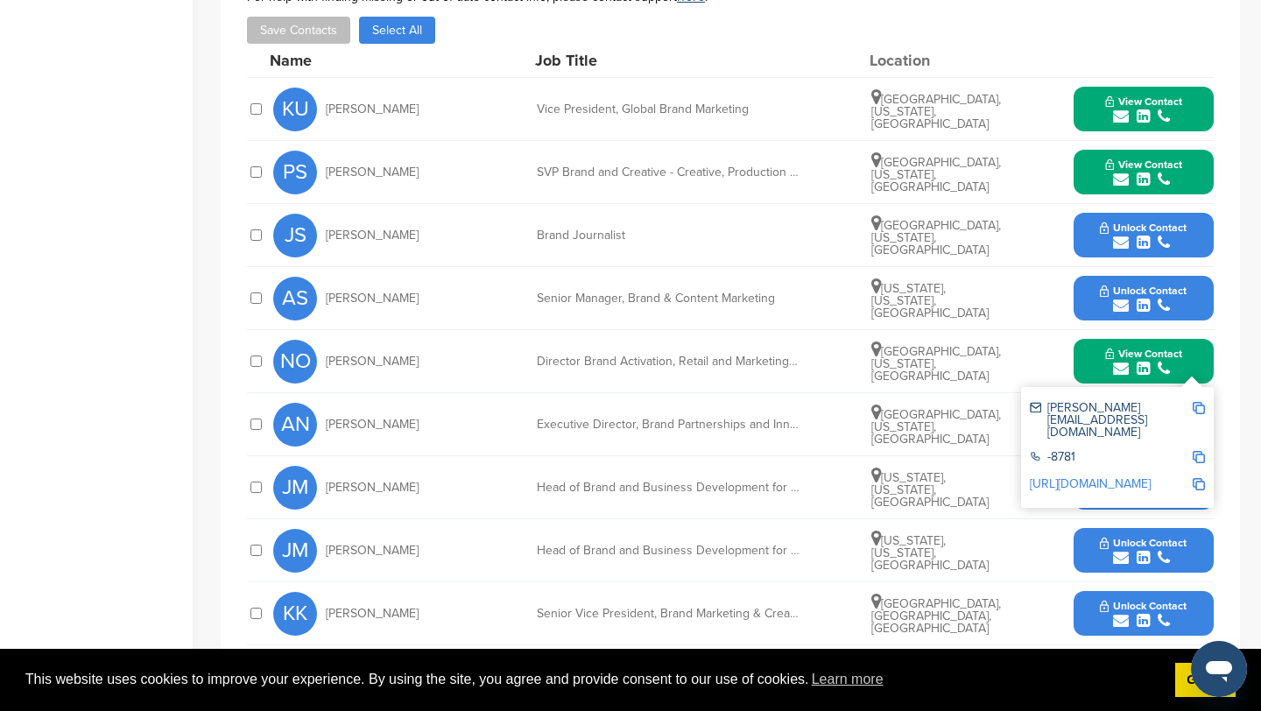
click at [1201, 406] on img at bounding box center [1198, 408] width 12 height 12
click at [1094, 363] on button "View Contact" at bounding box center [1143, 361] width 119 height 53
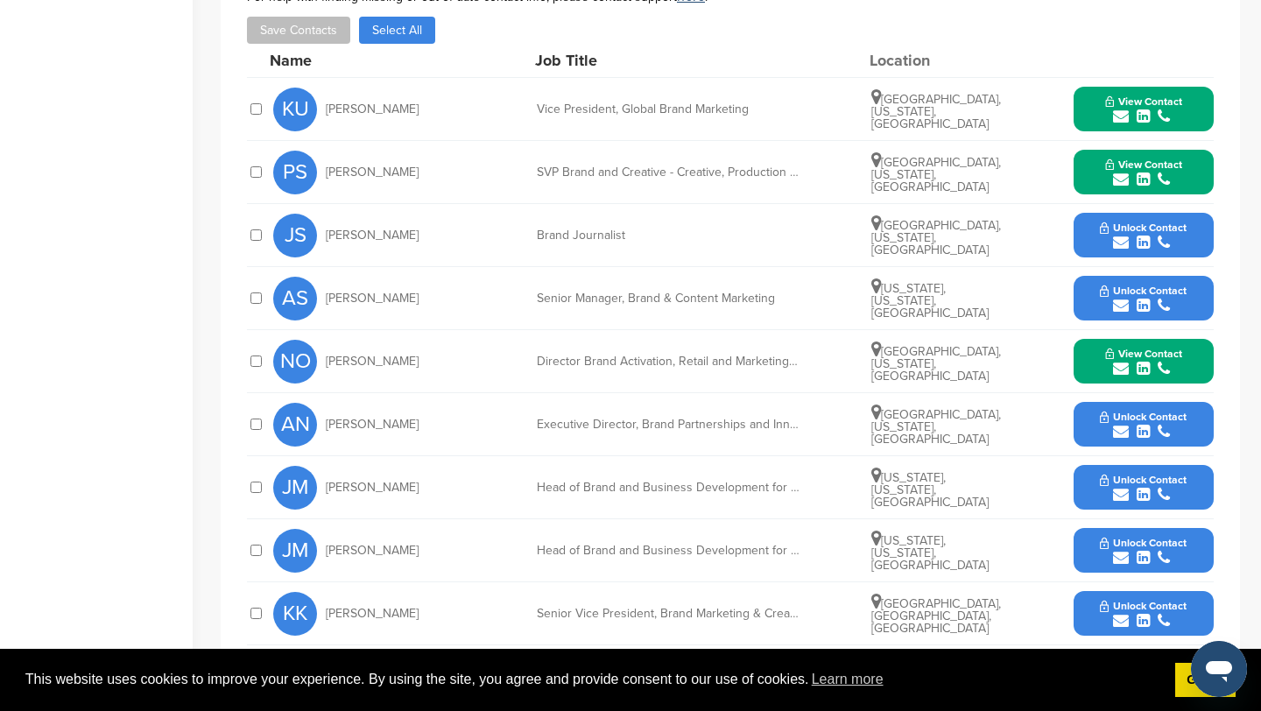
click at [1120, 433] on icon "submit" at bounding box center [1121, 432] width 16 height 16
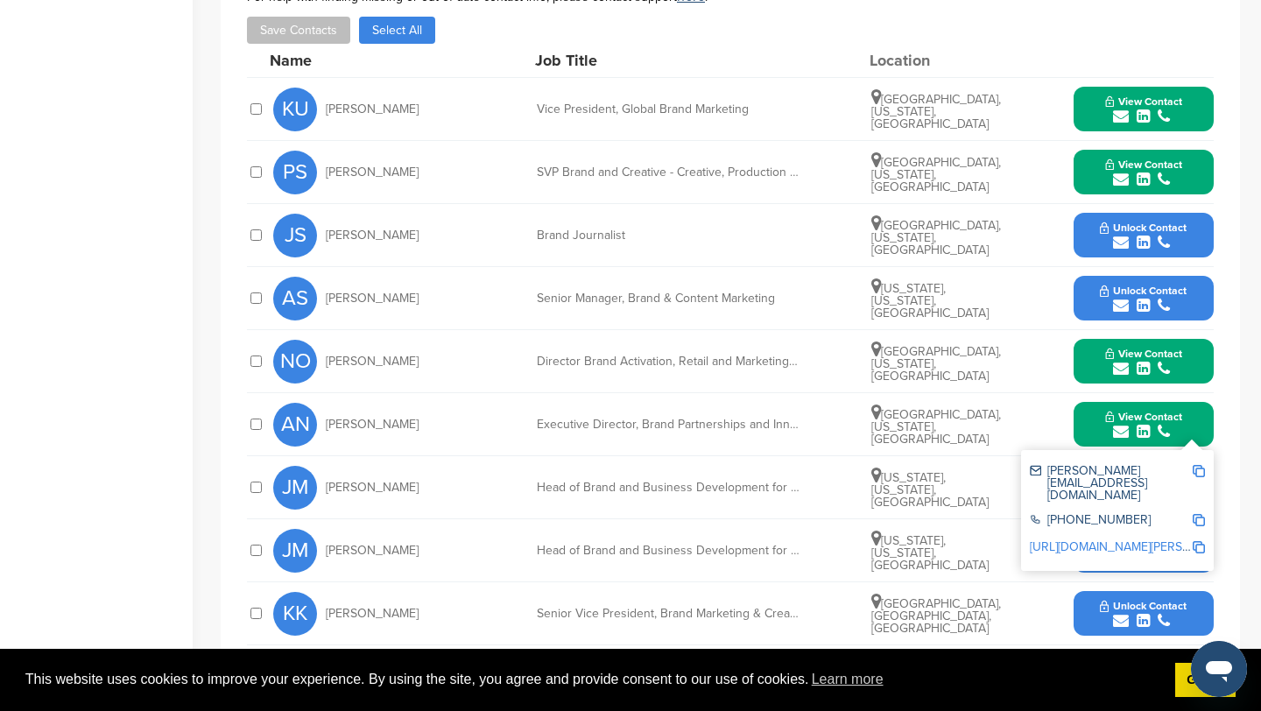
click at [1195, 467] on img at bounding box center [1198, 471] width 12 height 12
click at [1095, 433] on button "View Contact" at bounding box center [1143, 424] width 119 height 53
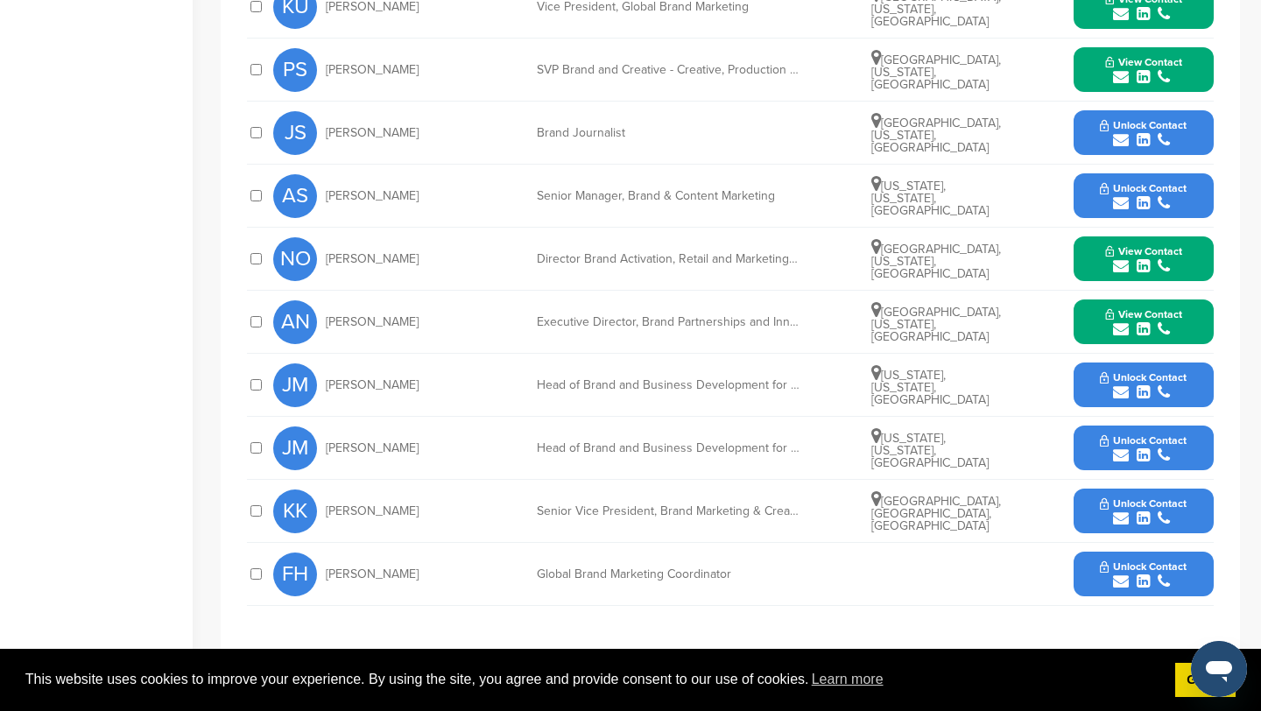
scroll to position [943, 0]
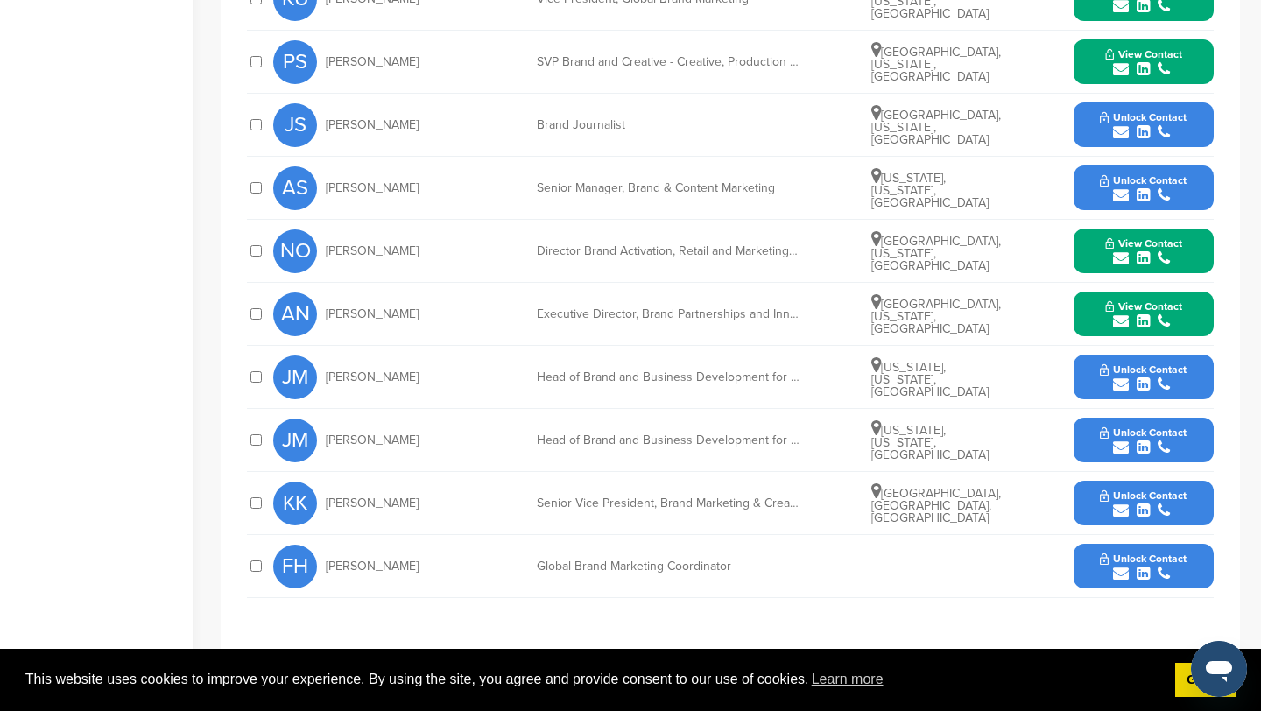
click at [1120, 446] on icon "submit" at bounding box center [1121, 448] width 16 height 16
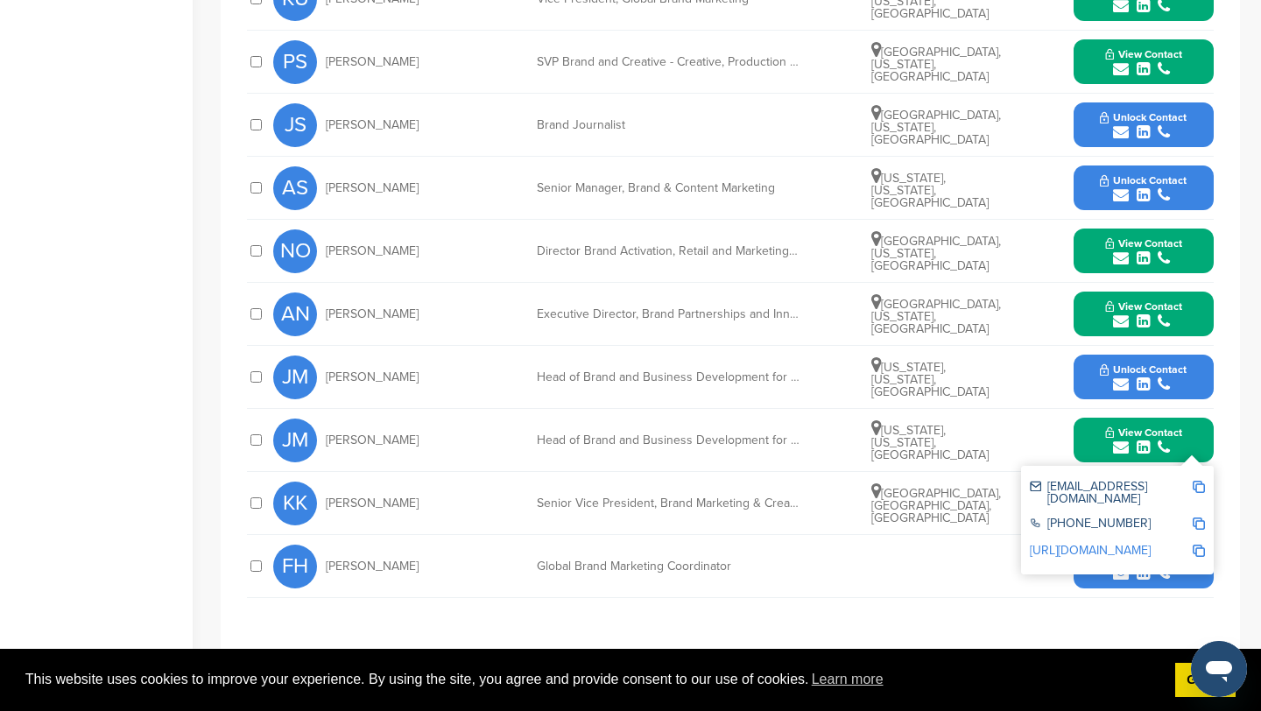
click at [1199, 483] on img at bounding box center [1198, 487] width 12 height 12
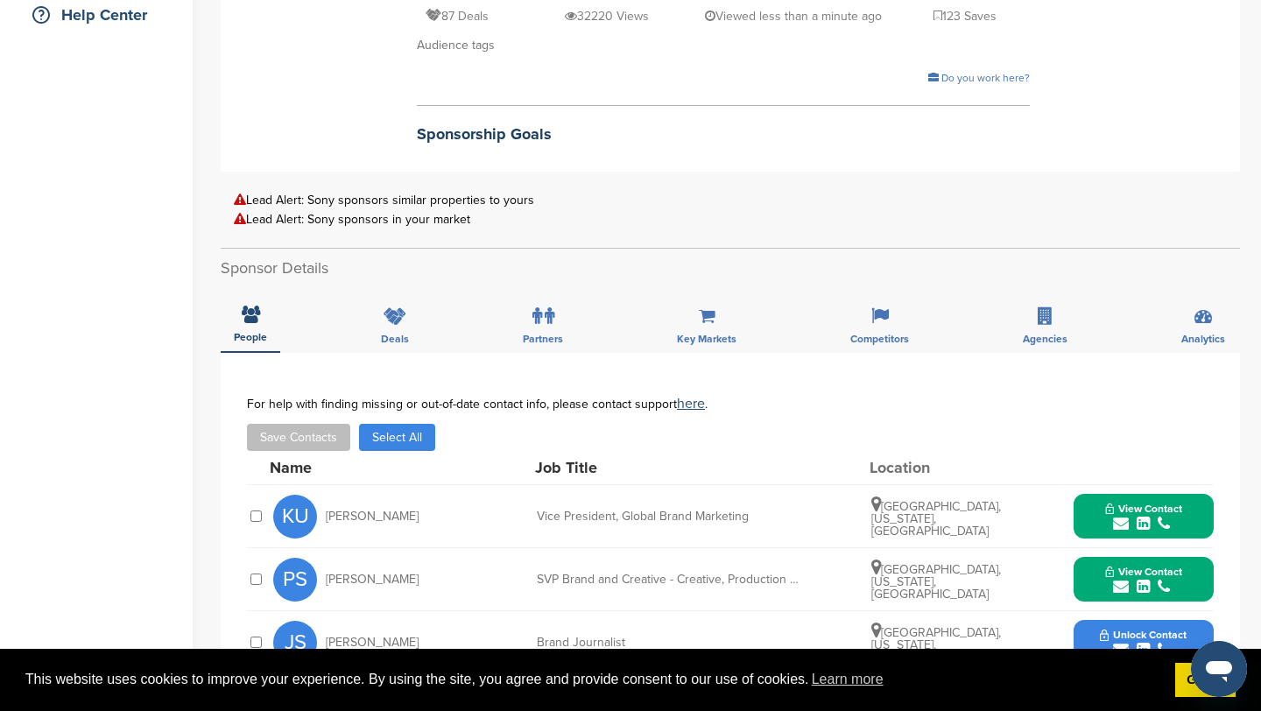
scroll to position [0, 0]
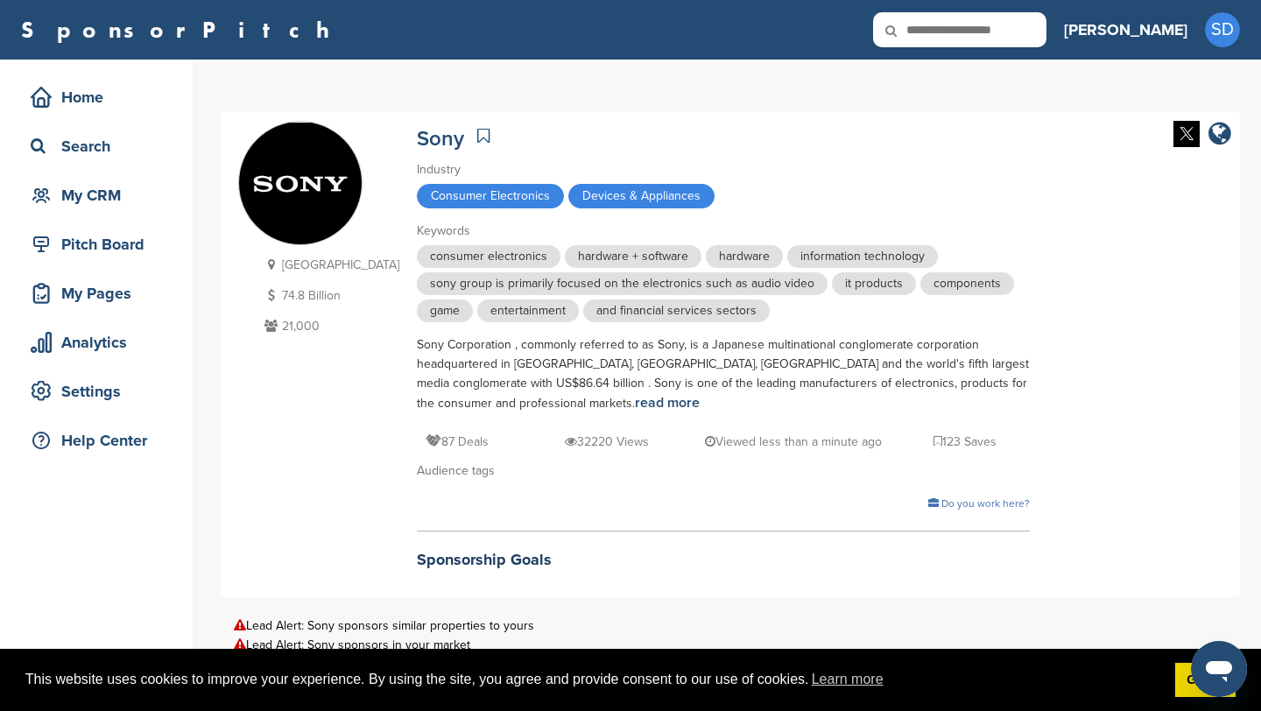
click at [998, 36] on input "text" at bounding box center [959, 29] width 173 height 35
type input "**********"
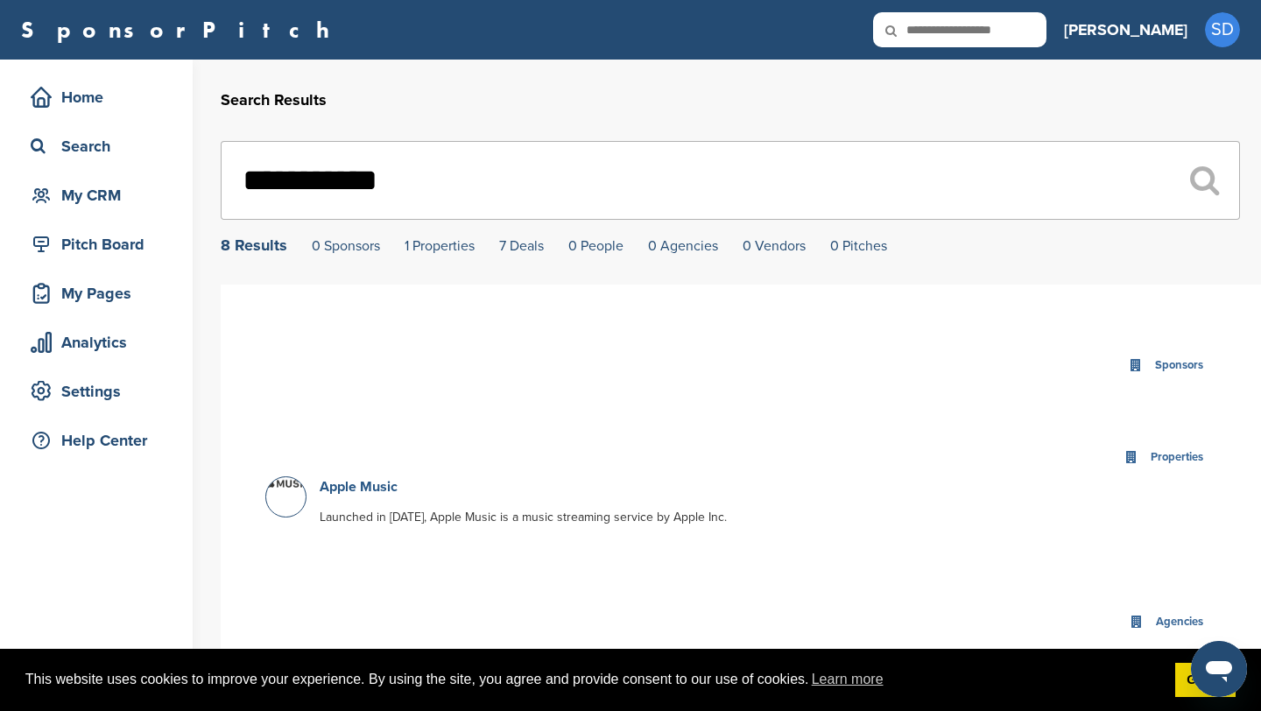
click at [383, 486] on link "Apple Music" at bounding box center [359, 487] width 78 height 18
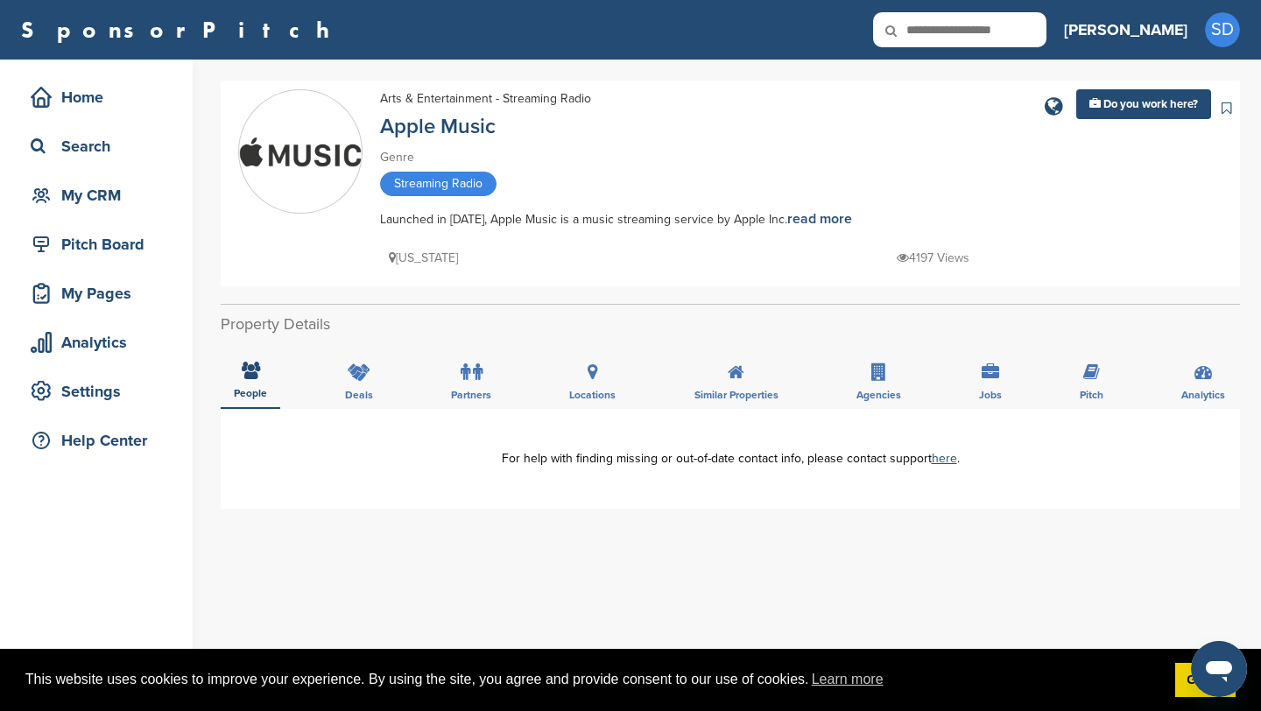
click at [1033, 37] on input "text" at bounding box center [959, 29] width 173 height 35
type input "******"
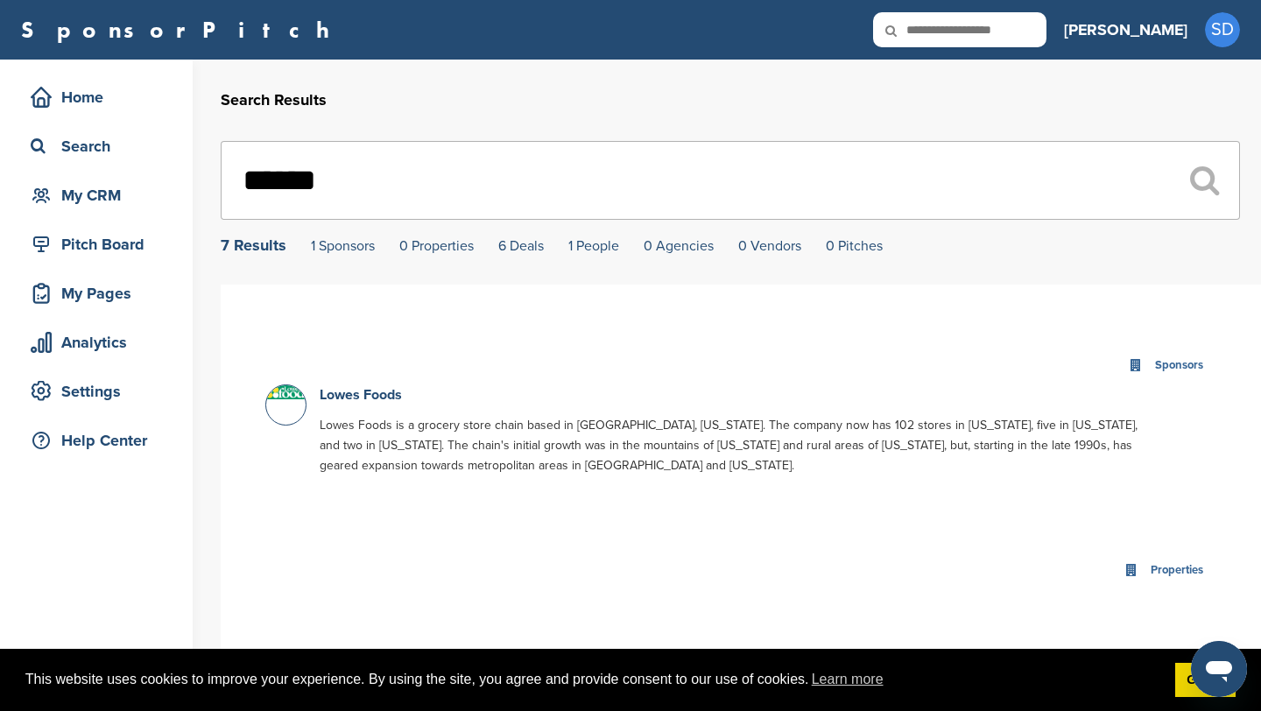
click at [392, 163] on input "******" at bounding box center [730, 180] width 1019 height 79
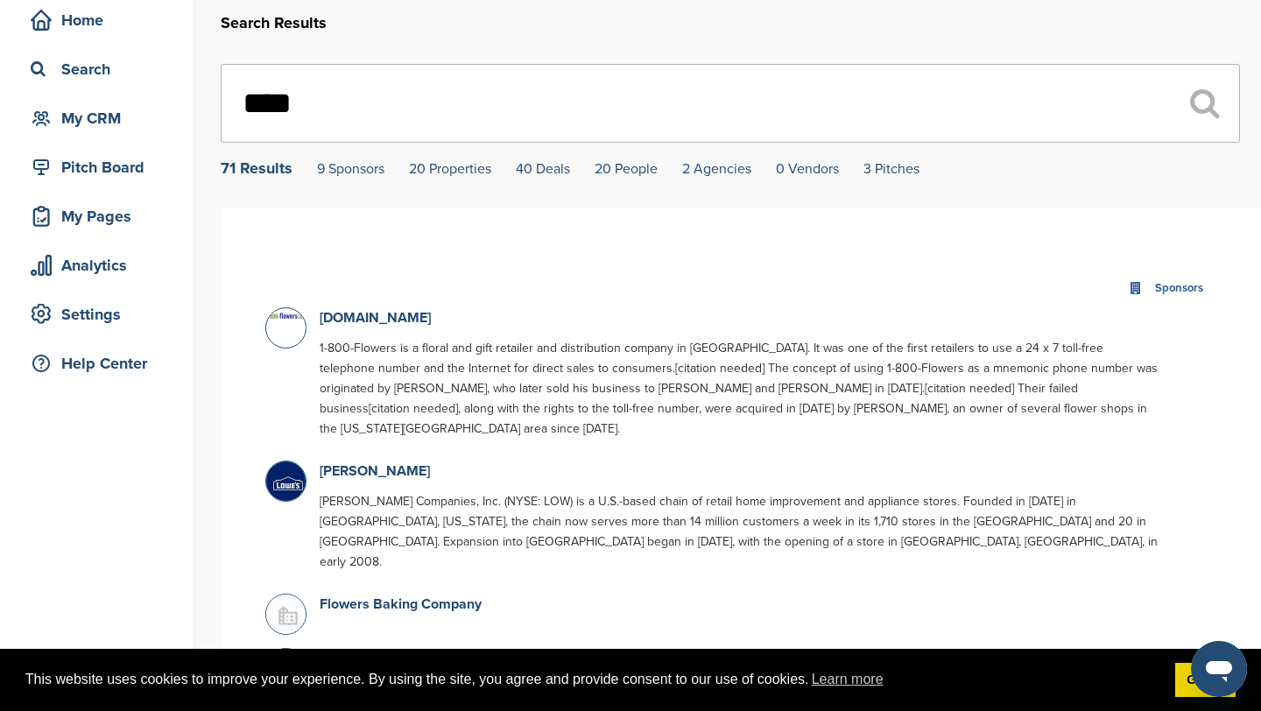
scroll to position [105, 0]
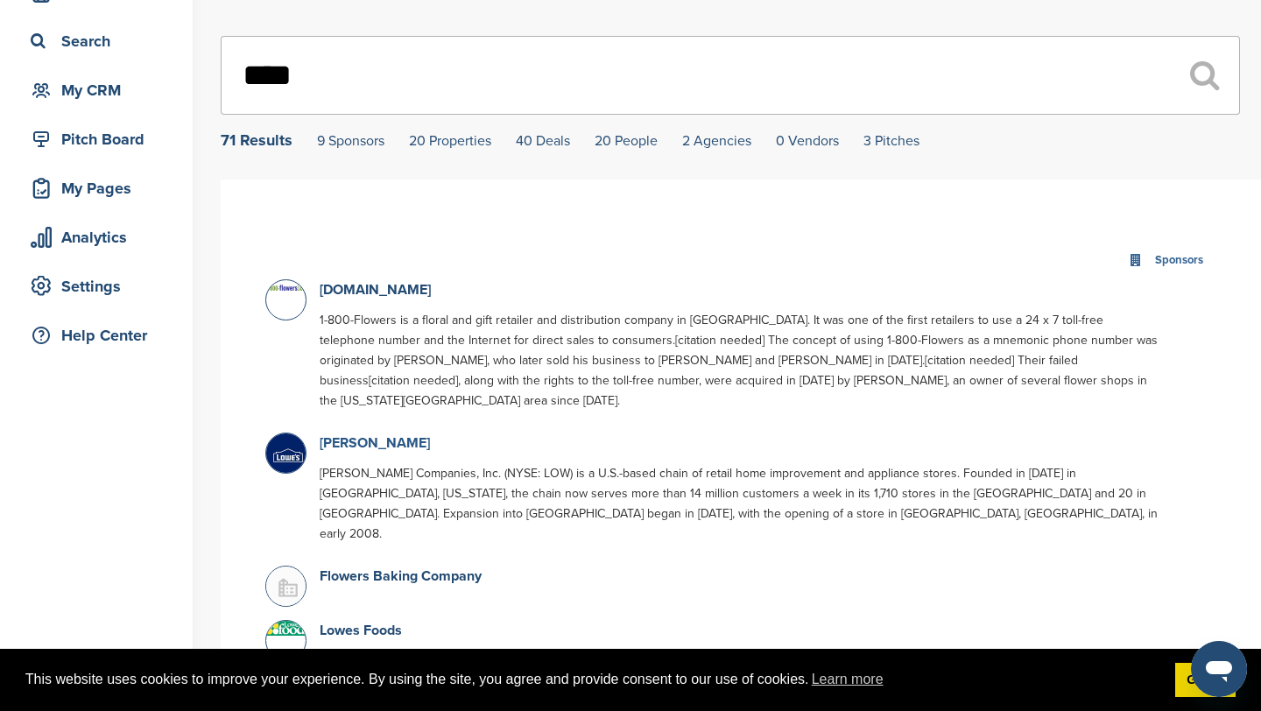
type input "****"
click at [346, 434] on link "[PERSON_NAME]" at bounding box center [375, 443] width 110 height 18
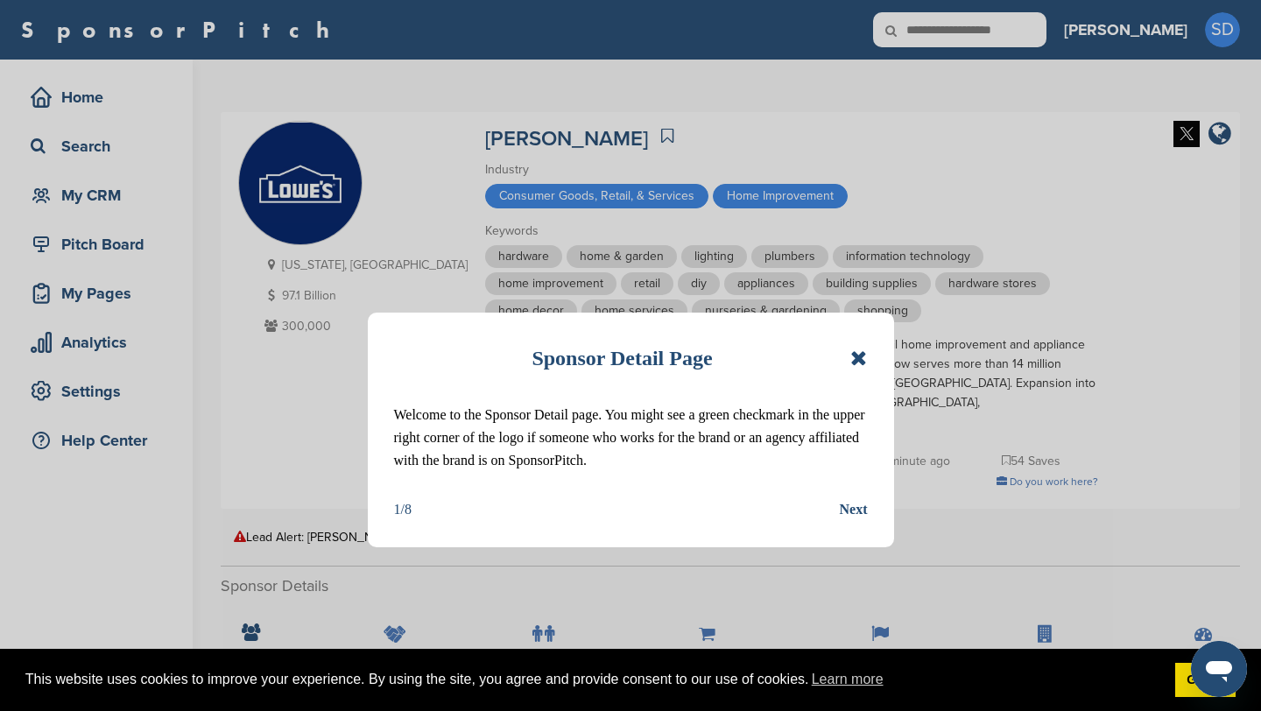
click at [862, 357] on icon at bounding box center [858, 358] width 17 height 21
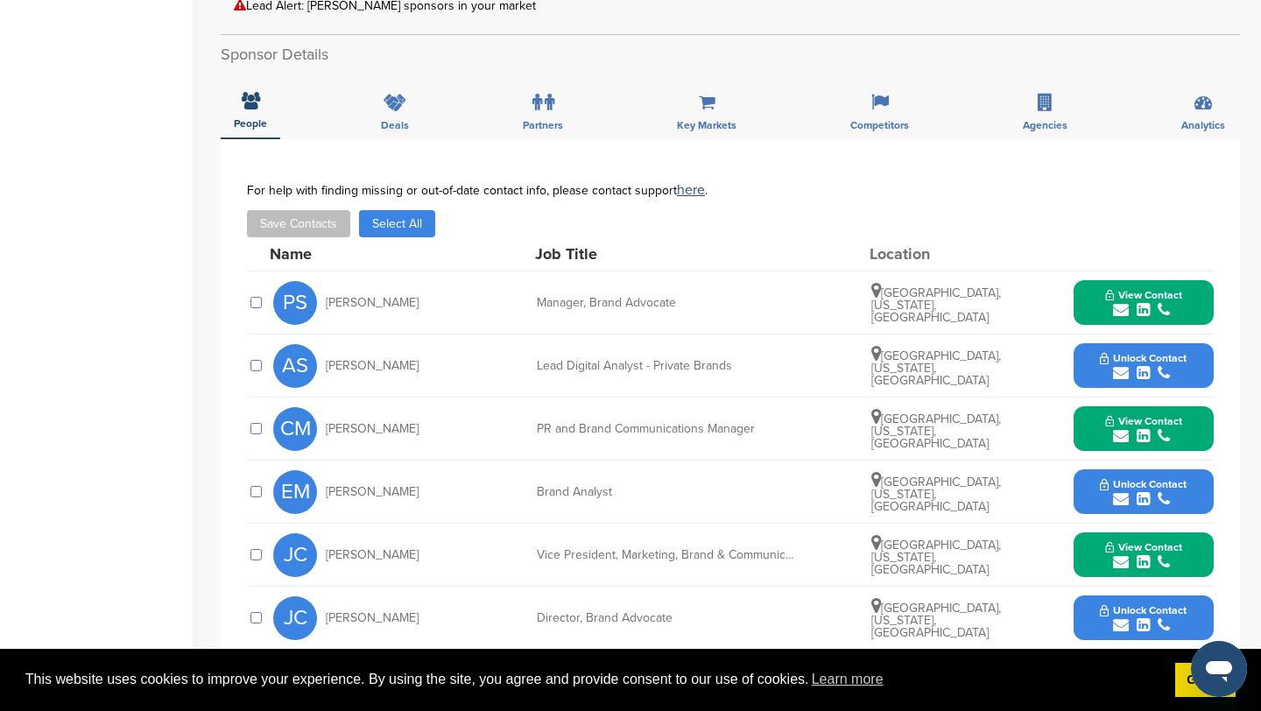
scroll to position [532, 0]
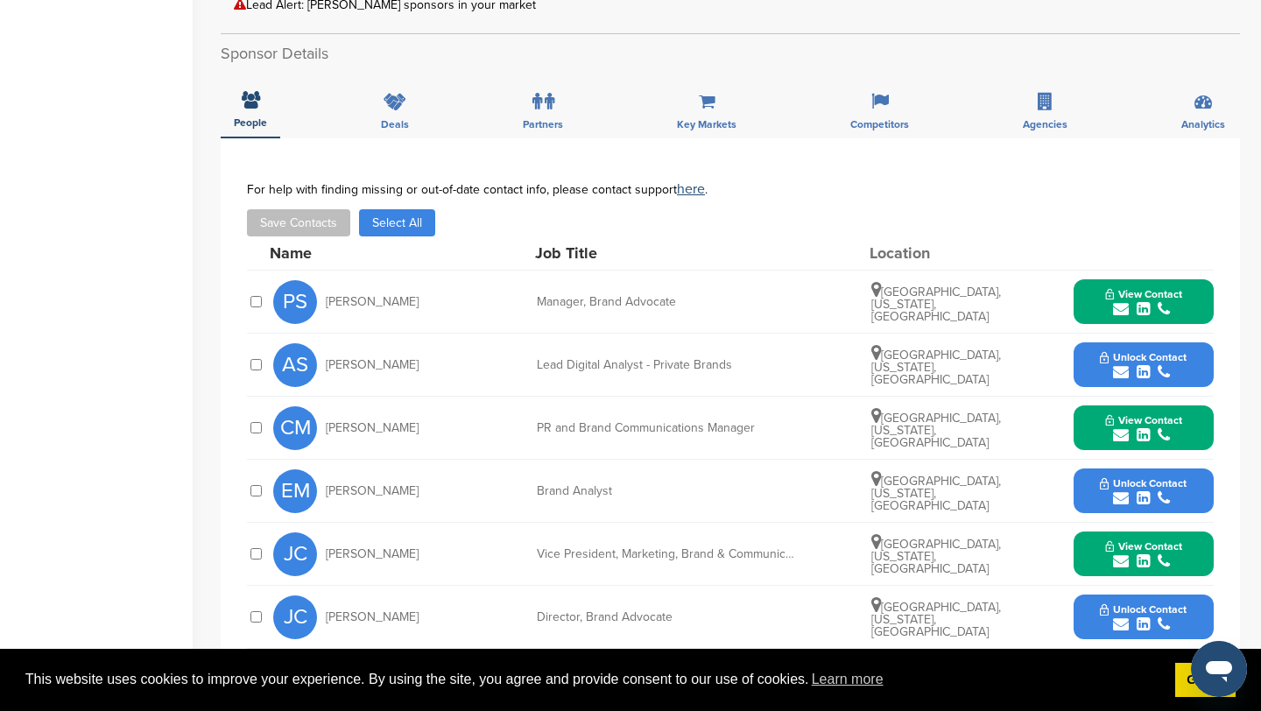
click at [1123, 301] on icon "submit" at bounding box center [1121, 309] width 16 height 16
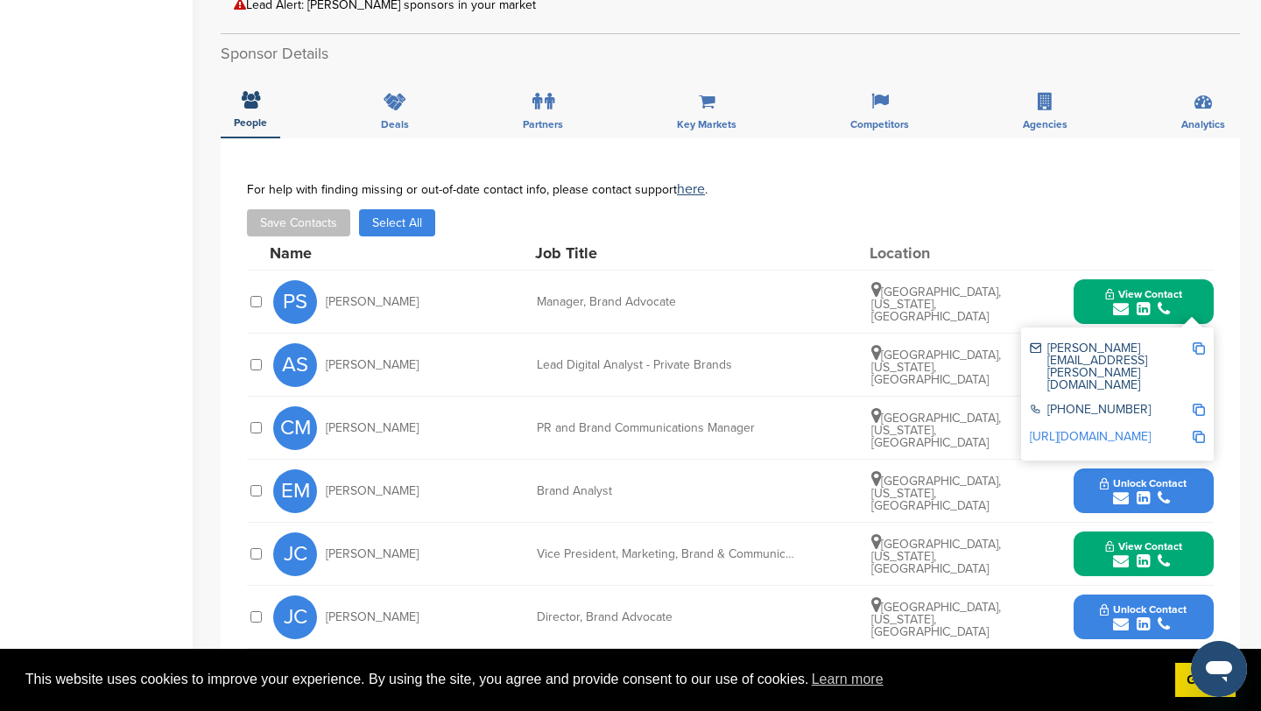
click at [1196, 342] on img at bounding box center [1198, 348] width 12 height 12
click at [1090, 276] on button "View Contact" at bounding box center [1143, 302] width 119 height 53
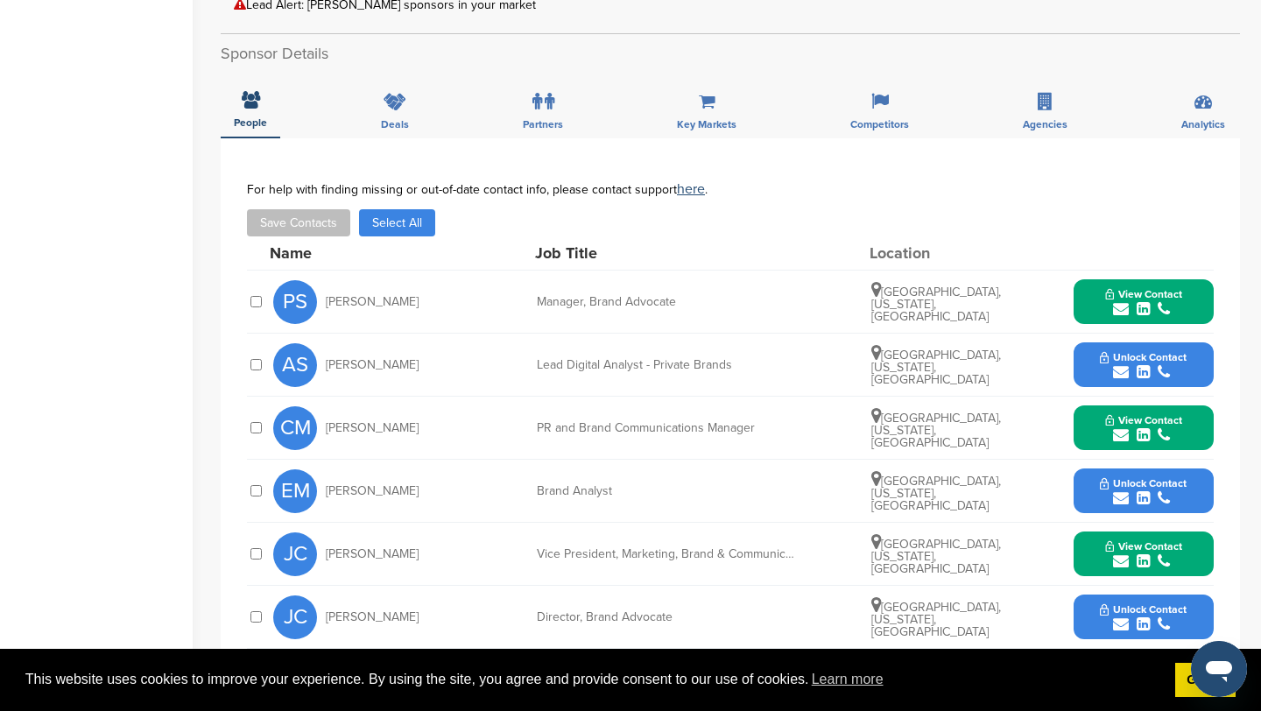
click at [1124, 427] on icon "submit" at bounding box center [1121, 435] width 16 height 16
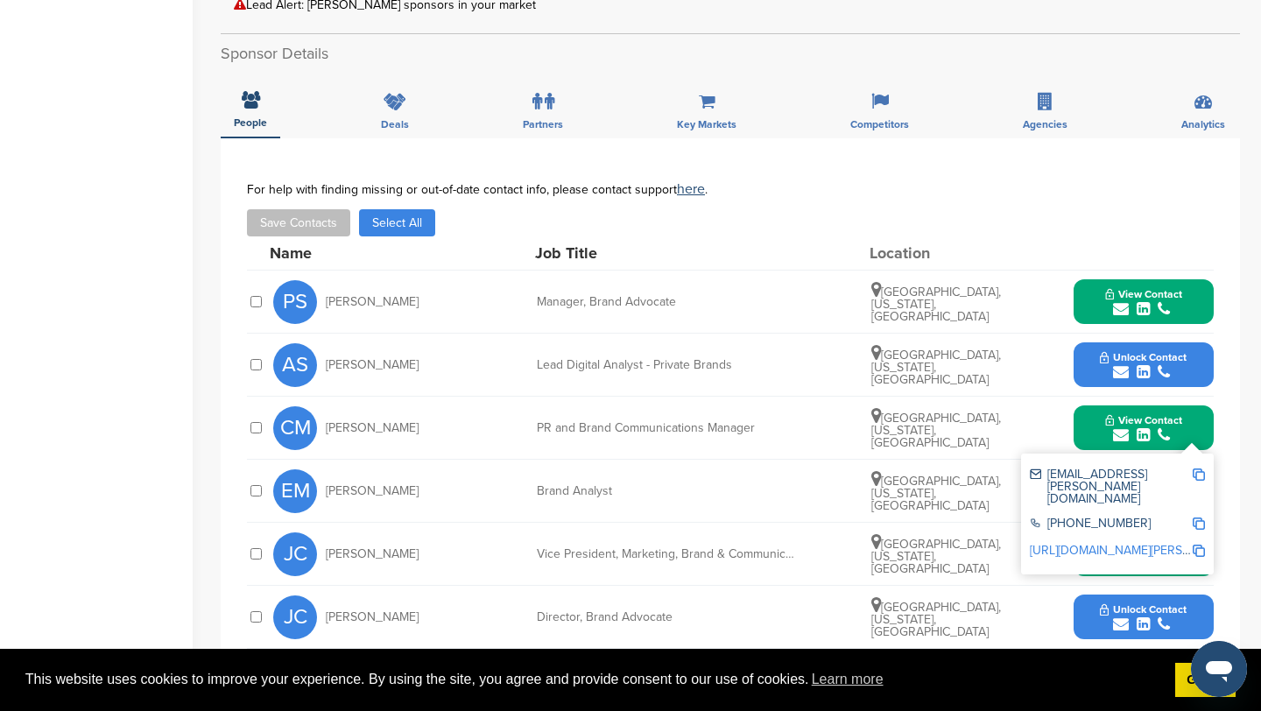
click at [1199, 468] on img at bounding box center [1198, 474] width 12 height 12
click at [1093, 402] on button "View Contact" at bounding box center [1143, 428] width 119 height 53
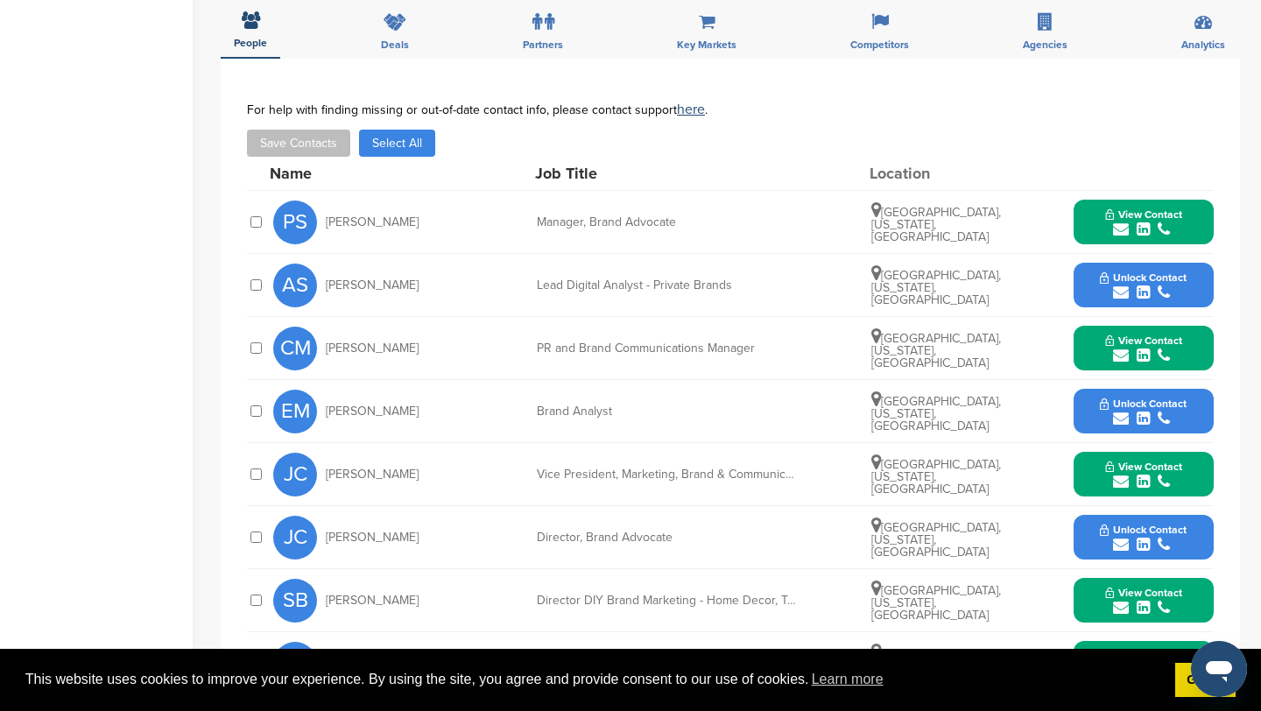
scroll to position [627, 0]
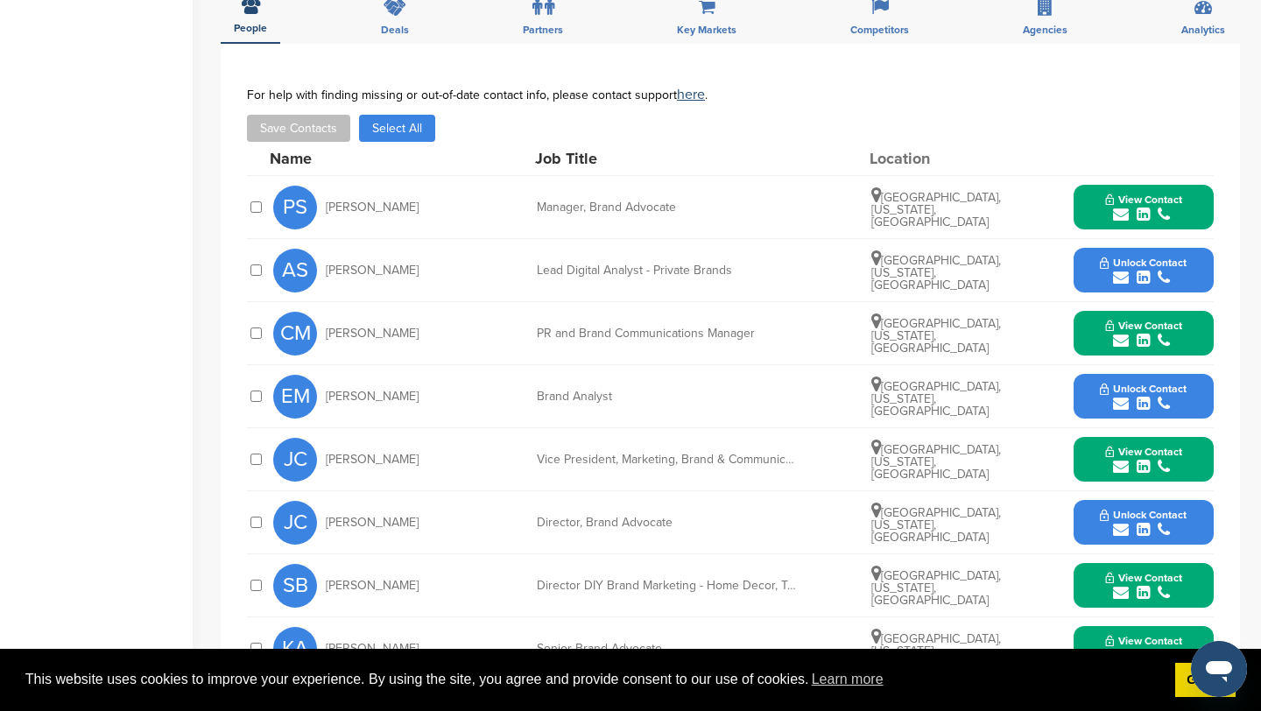
click at [1117, 459] on icon "submit" at bounding box center [1121, 467] width 16 height 16
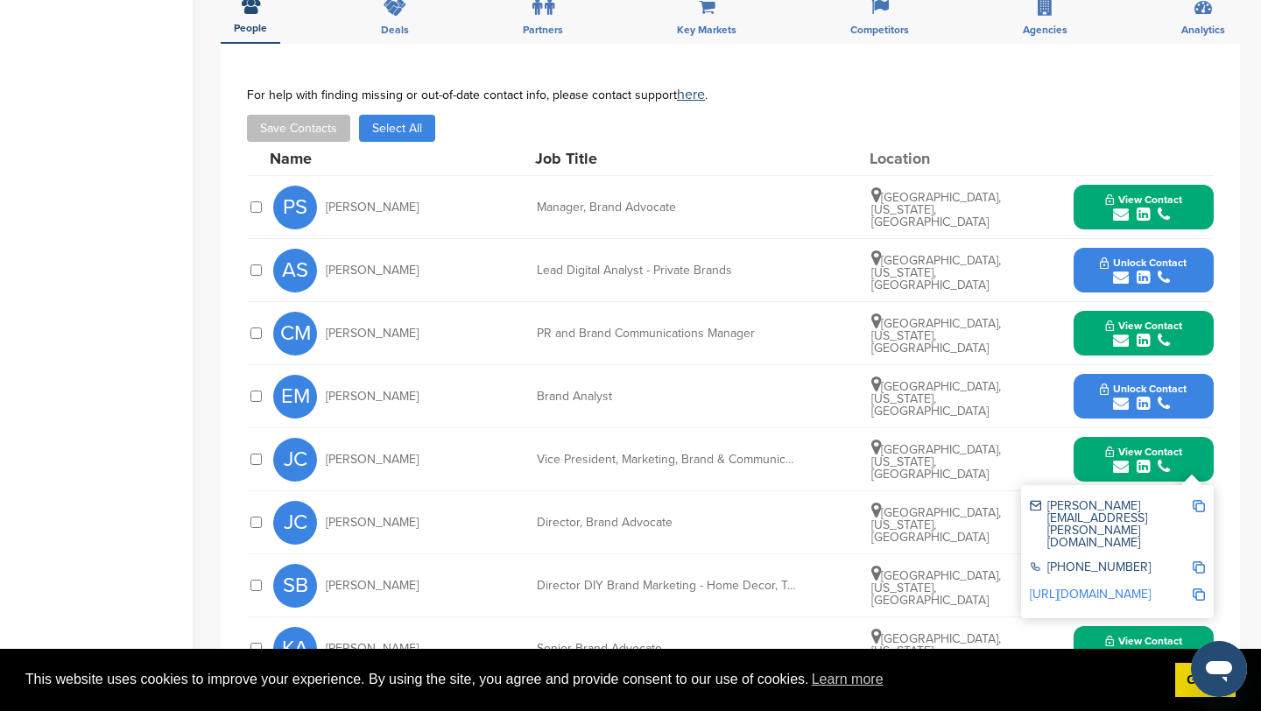
click at [1200, 500] on img at bounding box center [1198, 506] width 12 height 12
click at [1100, 450] on button "View Contact" at bounding box center [1143, 459] width 119 height 53
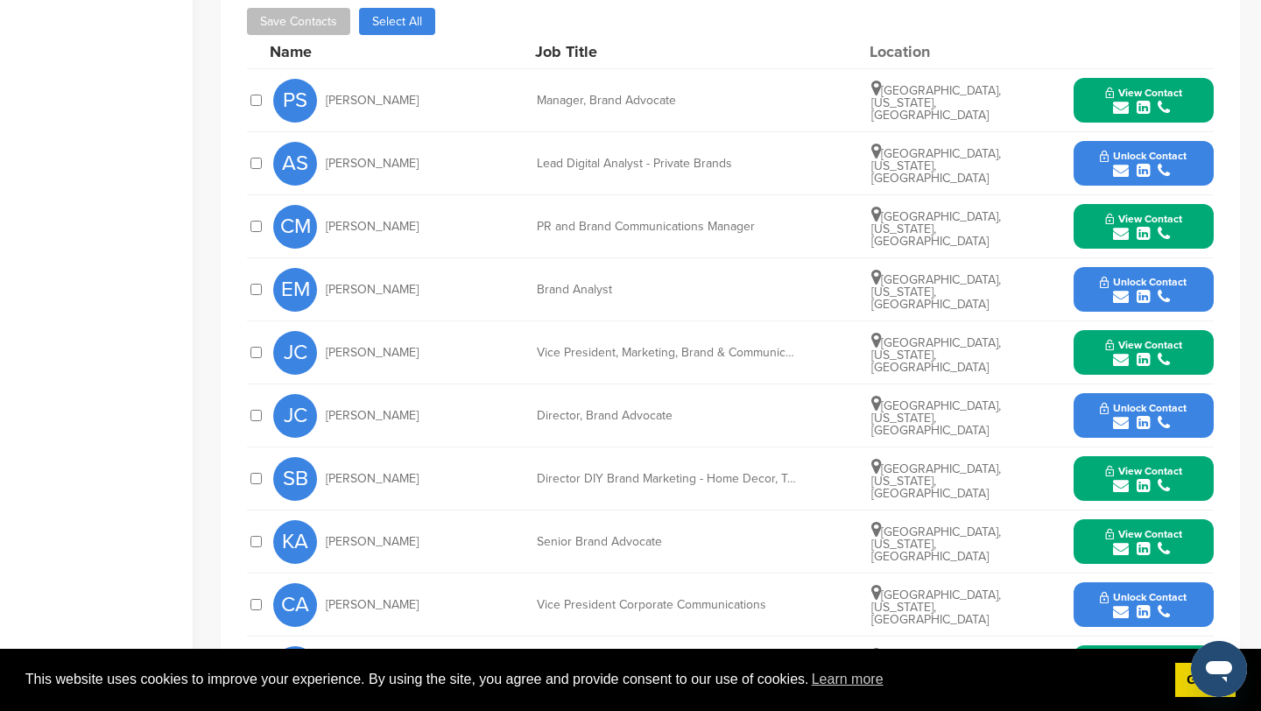
scroll to position [781, 0]
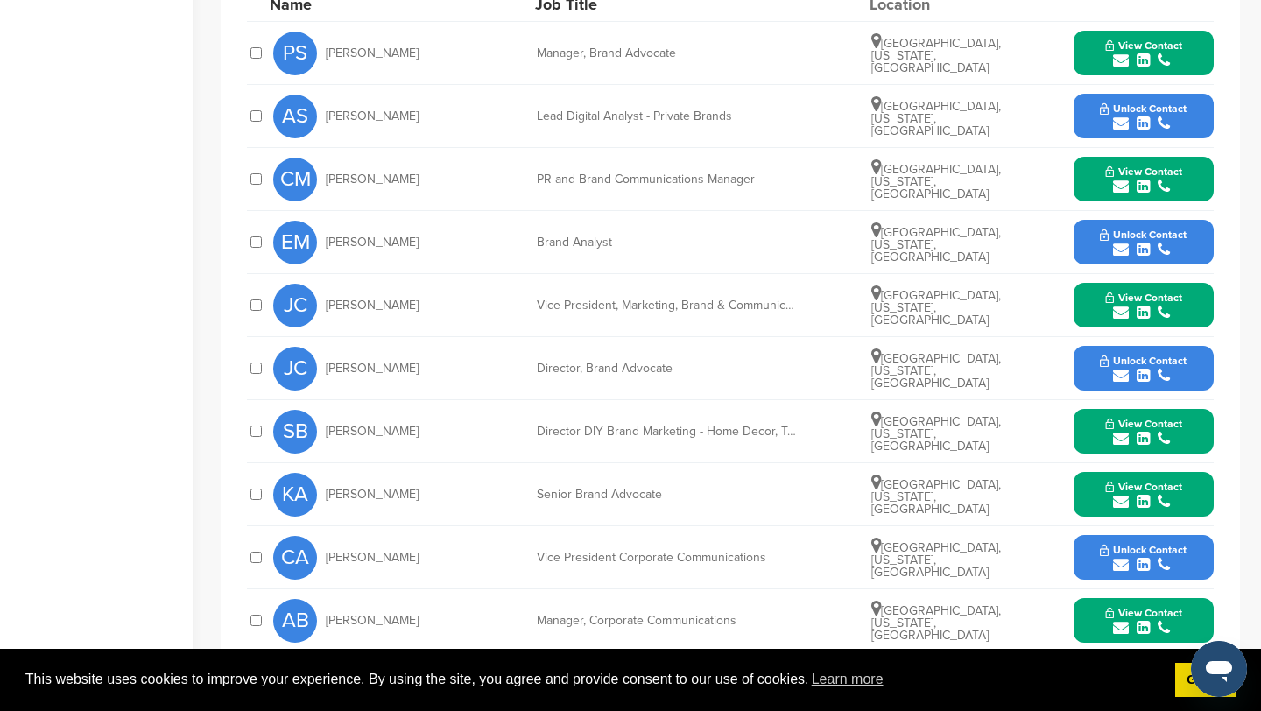
click at [1128, 494] on icon "submit" at bounding box center [1121, 502] width 16 height 16
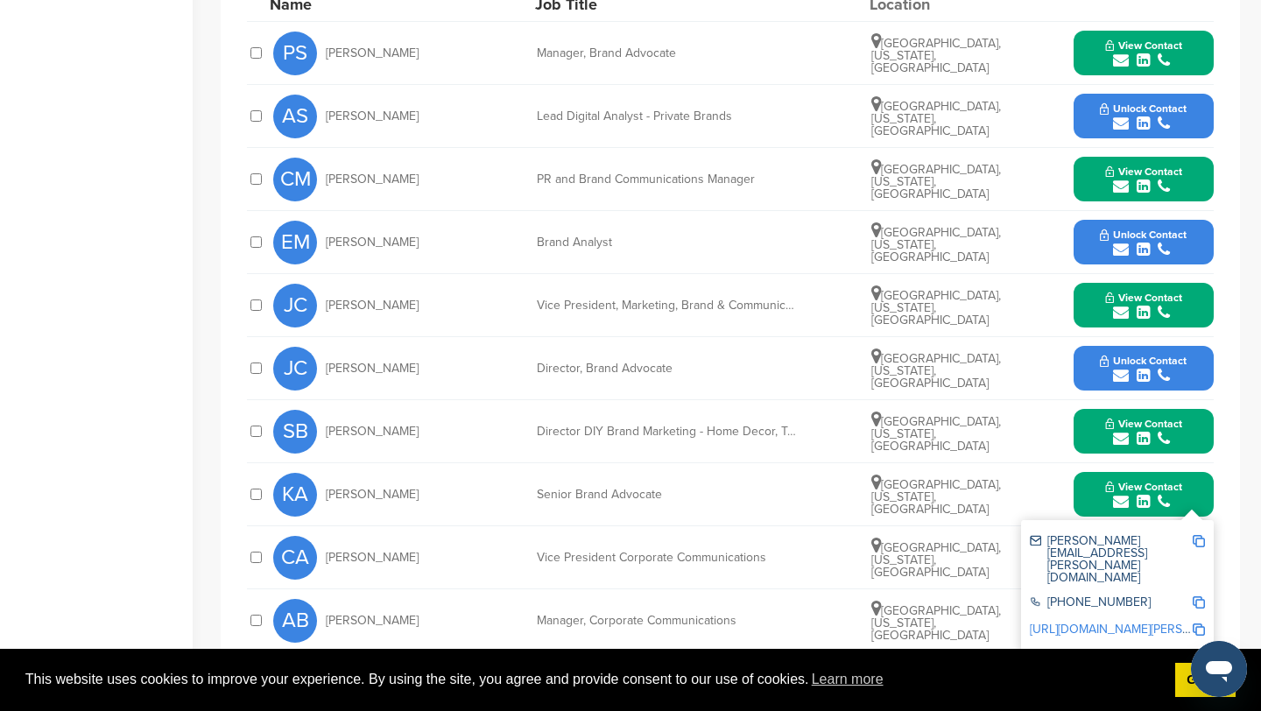
click at [1198, 535] on img at bounding box center [1198, 541] width 12 height 12
click at [1098, 472] on button "View Contact" at bounding box center [1143, 494] width 119 height 53
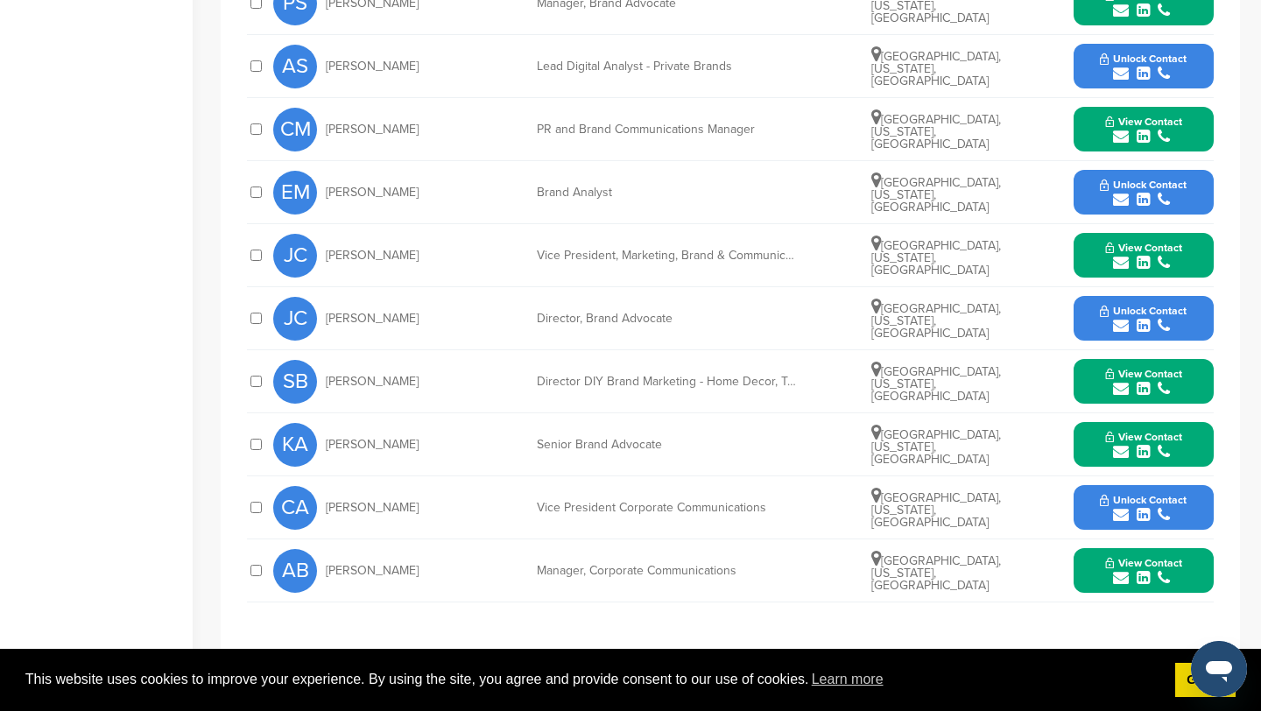
scroll to position [842, 0]
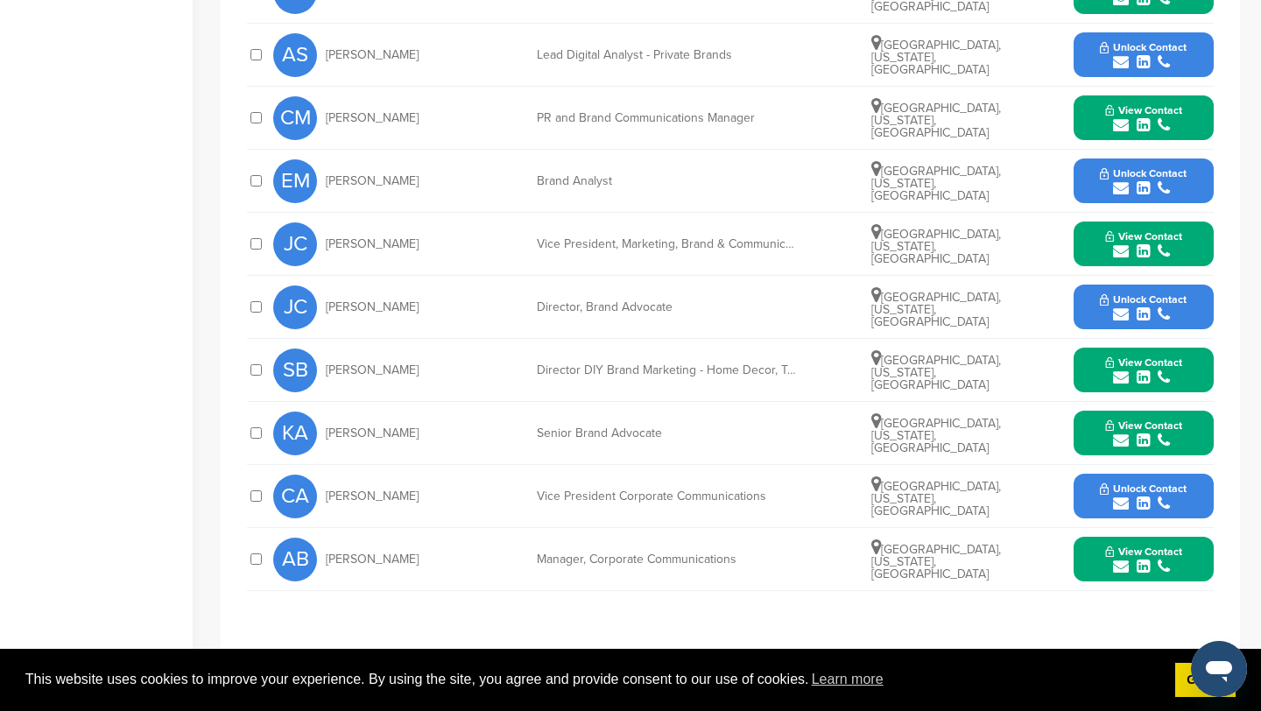
click at [1116, 496] on icon "submit" at bounding box center [1121, 504] width 16 height 16
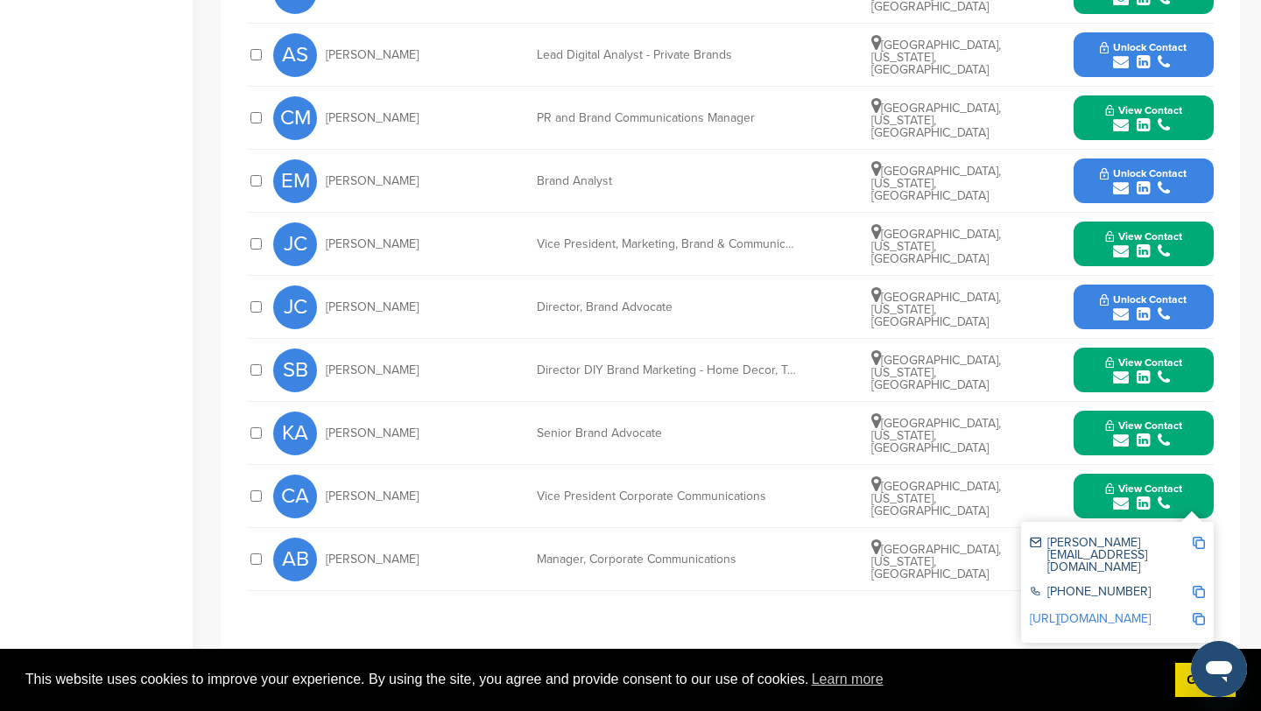
click at [1199, 537] on img at bounding box center [1198, 543] width 12 height 12
click at [1084, 478] on button "View Contact" at bounding box center [1143, 496] width 119 height 53
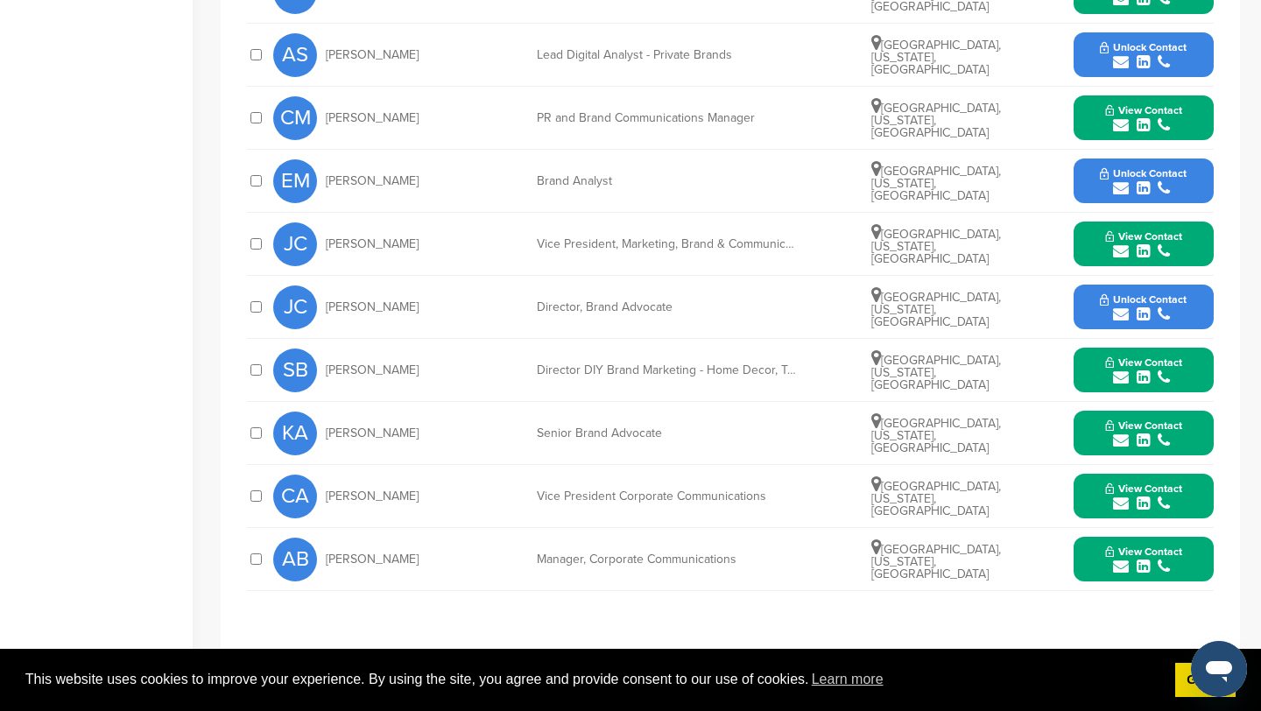
click at [1121, 559] on icon "submit" at bounding box center [1121, 567] width 16 height 16
click at [1202, 600] on img at bounding box center [1198, 606] width 12 height 12
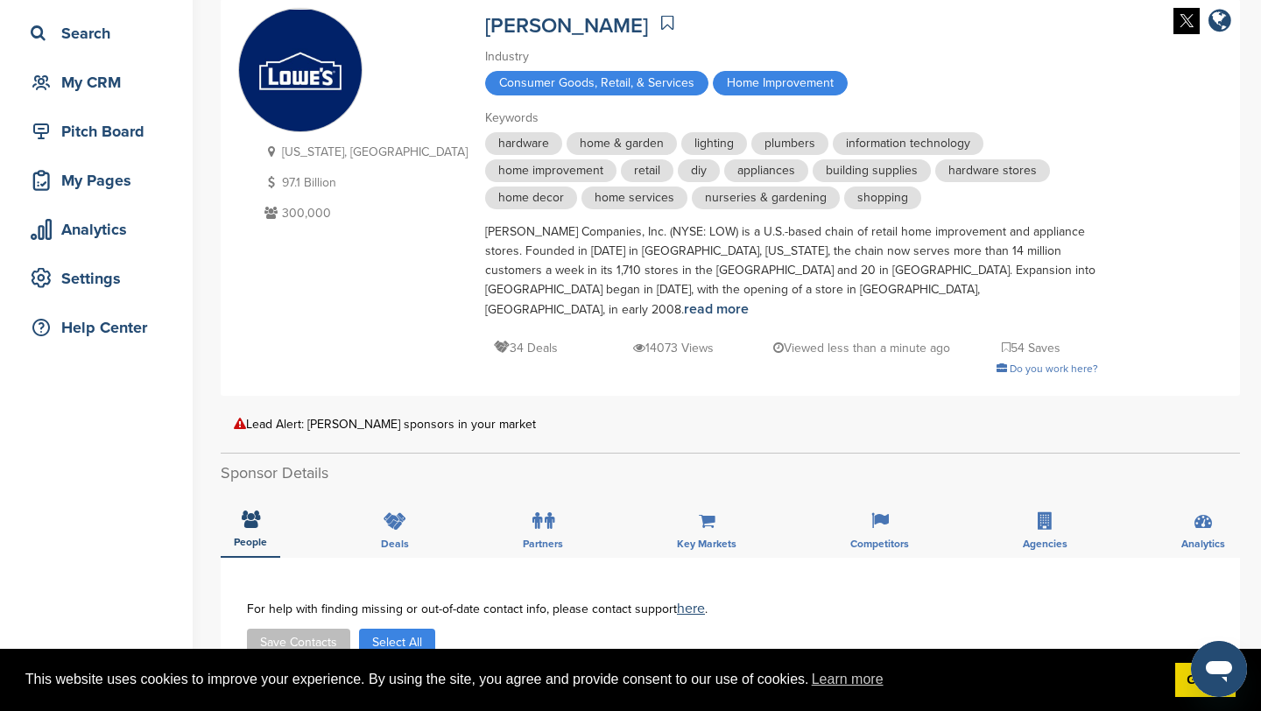
scroll to position [0, 0]
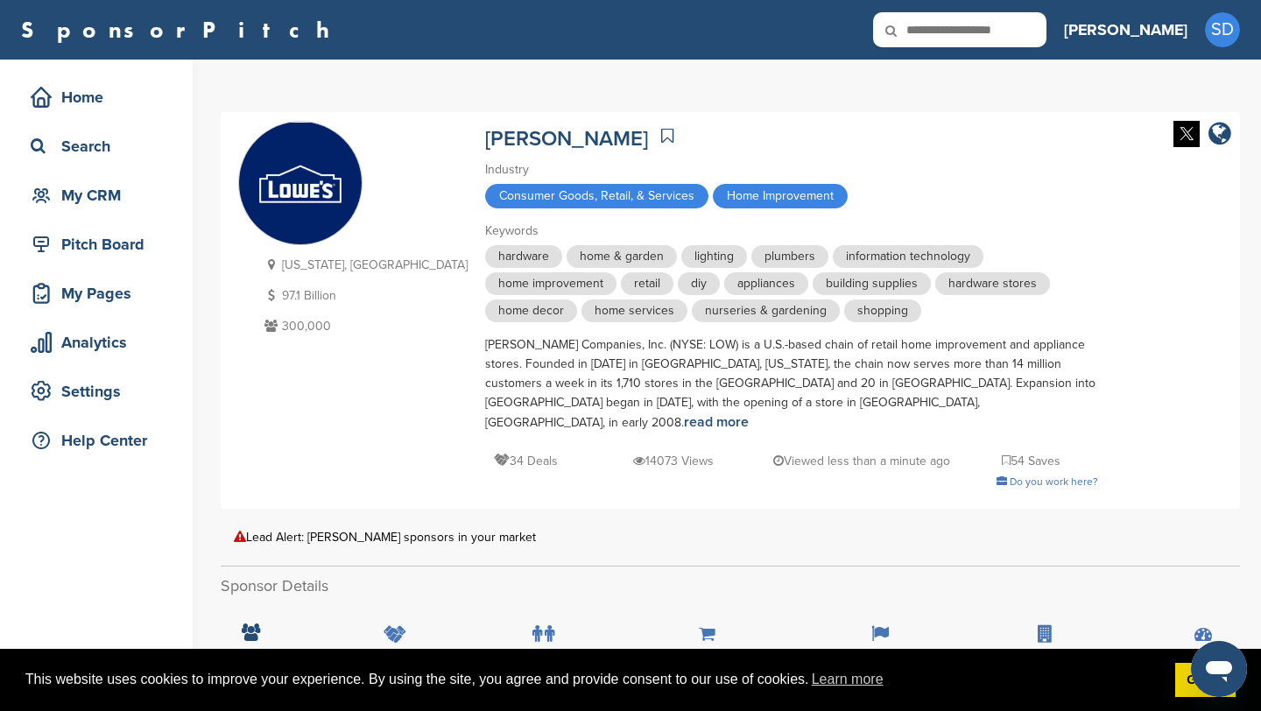
click at [1003, 47] on div "SponsorPitch Home Search My CRM Pitch Board My Pages Analytics Settings Help Ce…" at bounding box center [630, 30] width 1261 height 60
click at [1009, 29] on input "text" at bounding box center [959, 29] width 173 height 35
type input "*****"
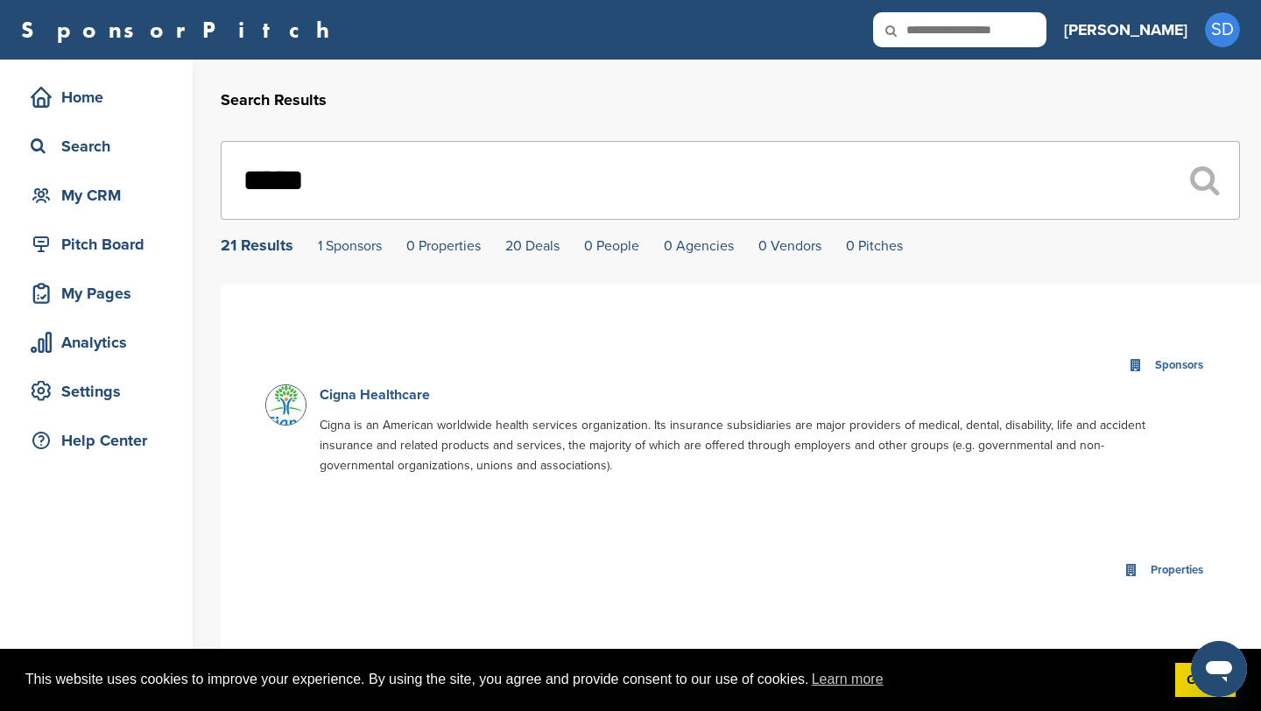
click at [364, 397] on link "Cigna Healthcare" at bounding box center [375, 395] width 110 height 18
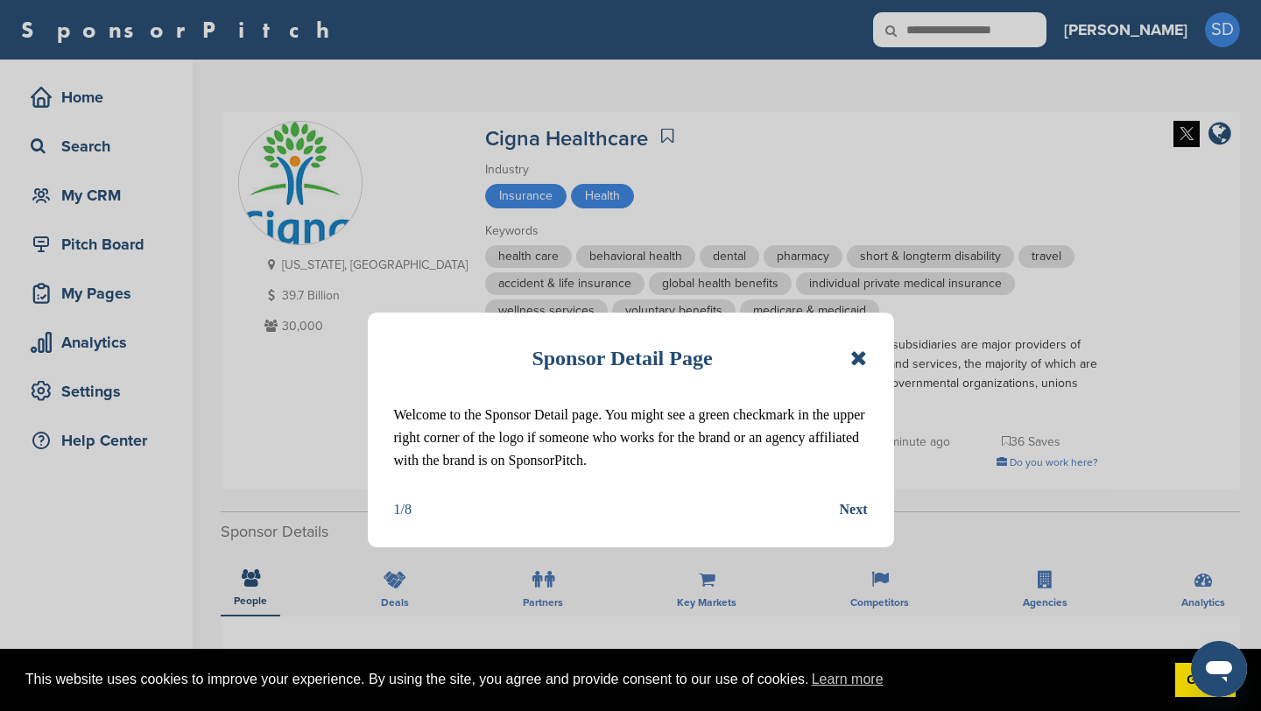
click at [854, 365] on icon at bounding box center [858, 358] width 17 height 21
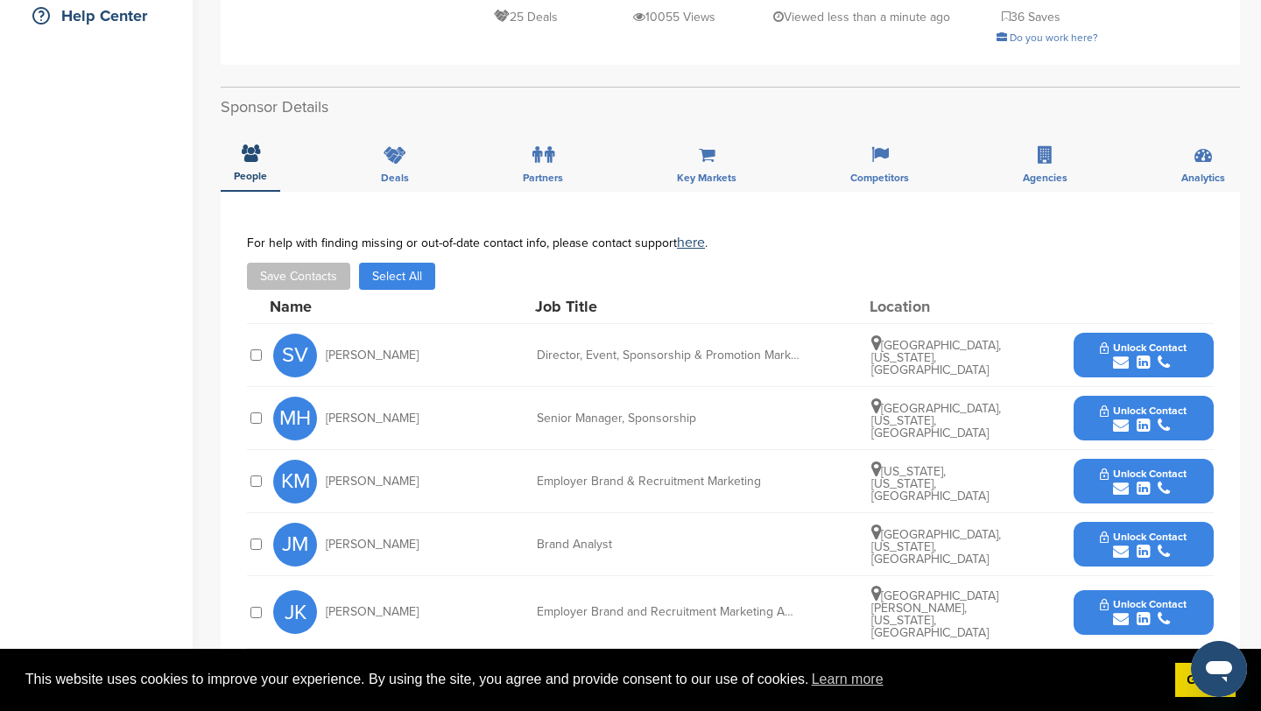
scroll to position [489, 0]
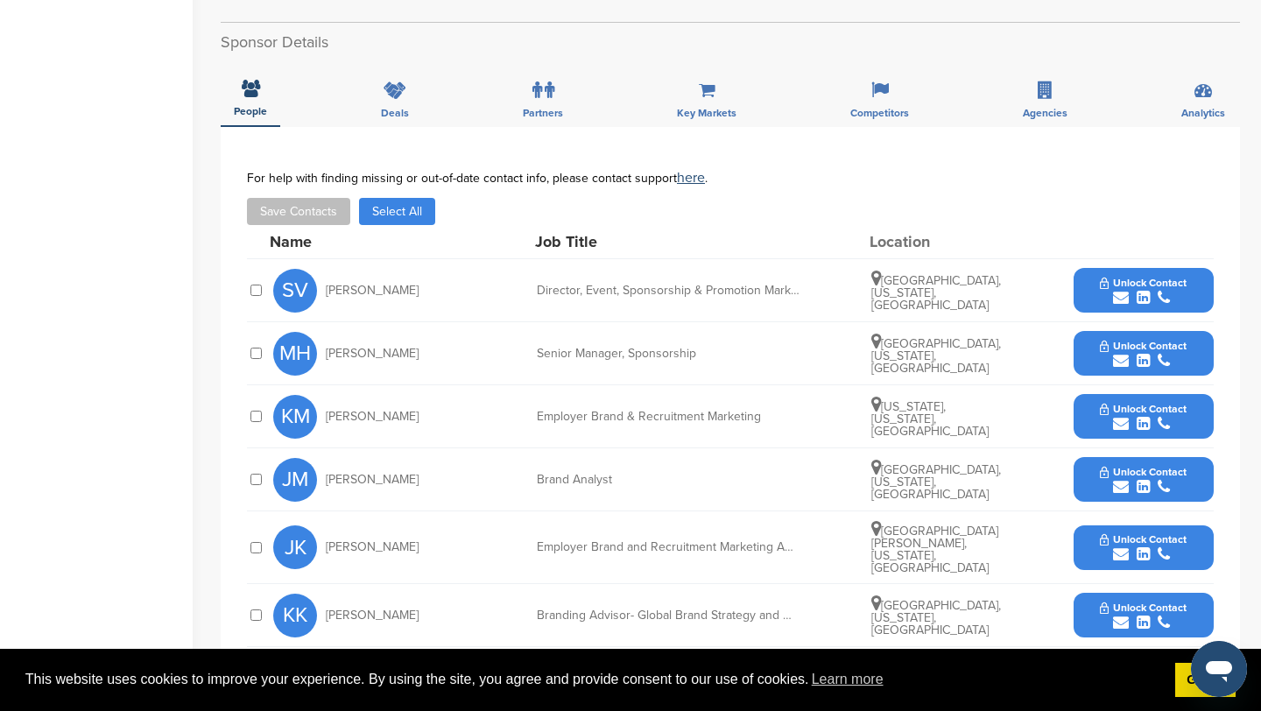
click at [1122, 297] on icon "submit" at bounding box center [1121, 298] width 16 height 16
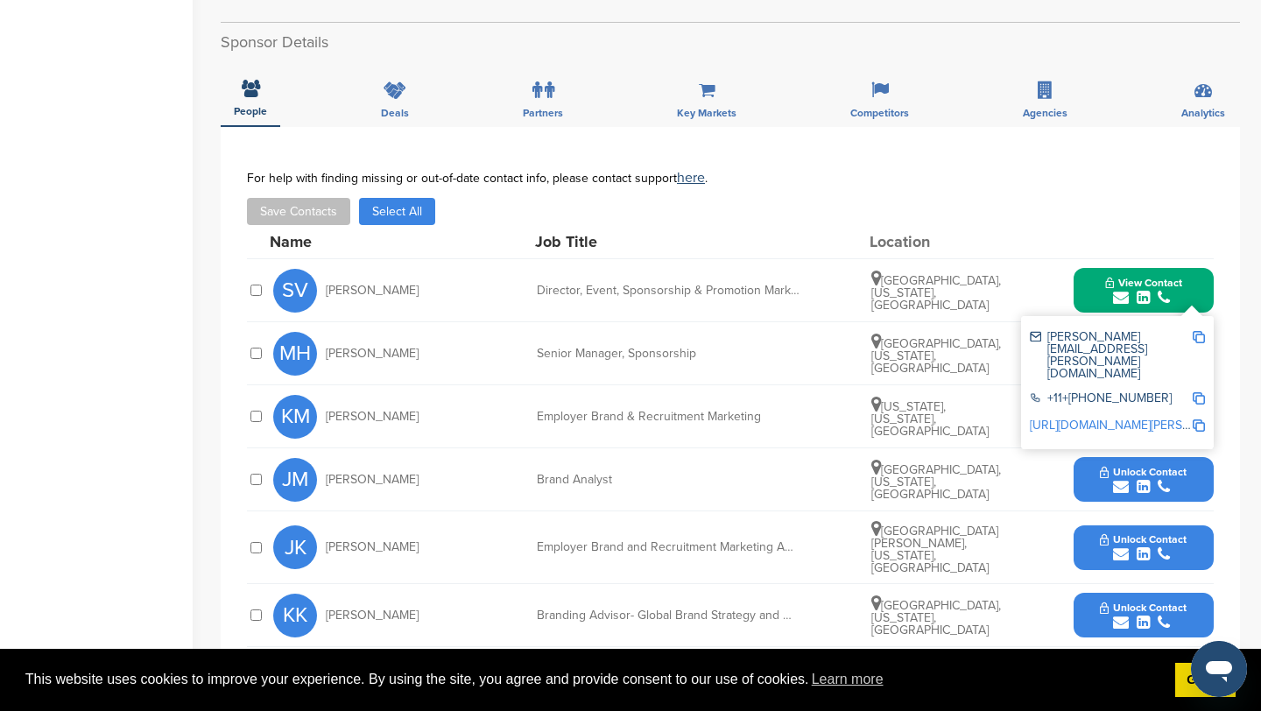
click at [1203, 335] on img at bounding box center [1198, 337] width 12 height 12
click at [1093, 282] on button "View Contact" at bounding box center [1143, 290] width 119 height 53
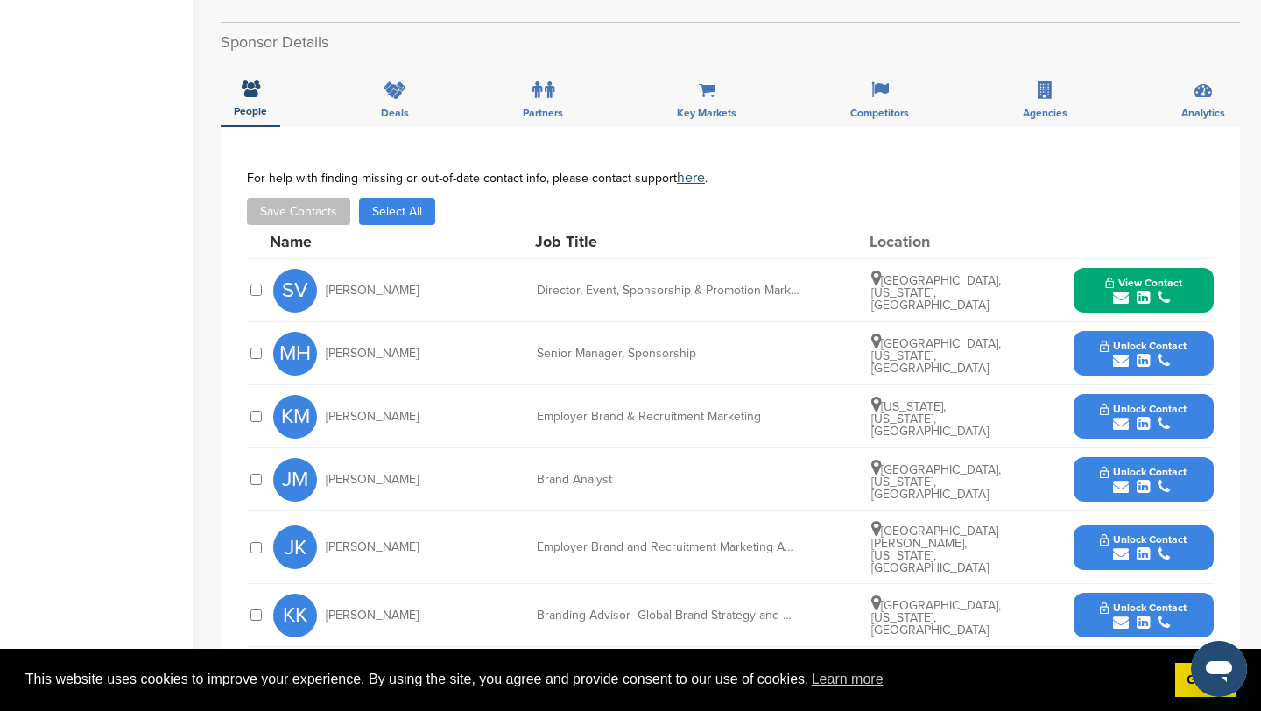
click at [1121, 362] on icon "submit" at bounding box center [1121, 361] width 16 height 16
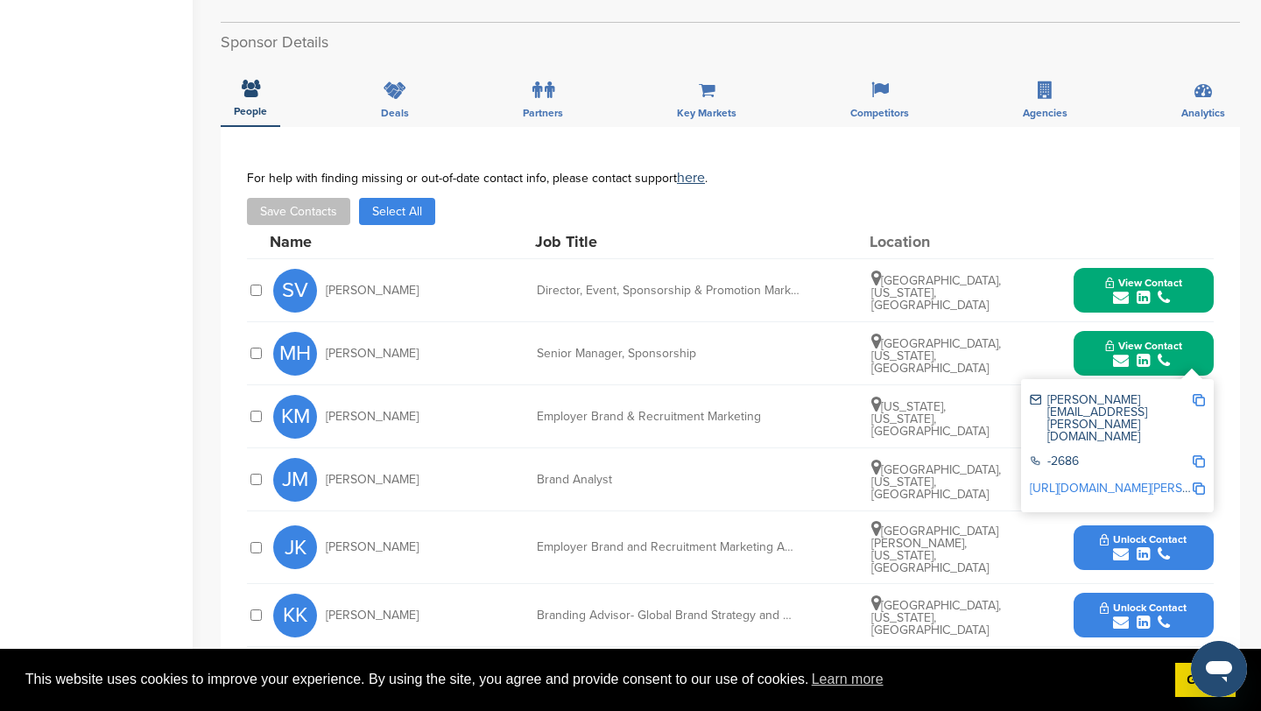
click at [1199, 399] on img at bounding box center [1198, 400] width 12 height 12
click at [1097, 342] on button "View Contact" at bounding box center [1143, 353] width 119 height 53
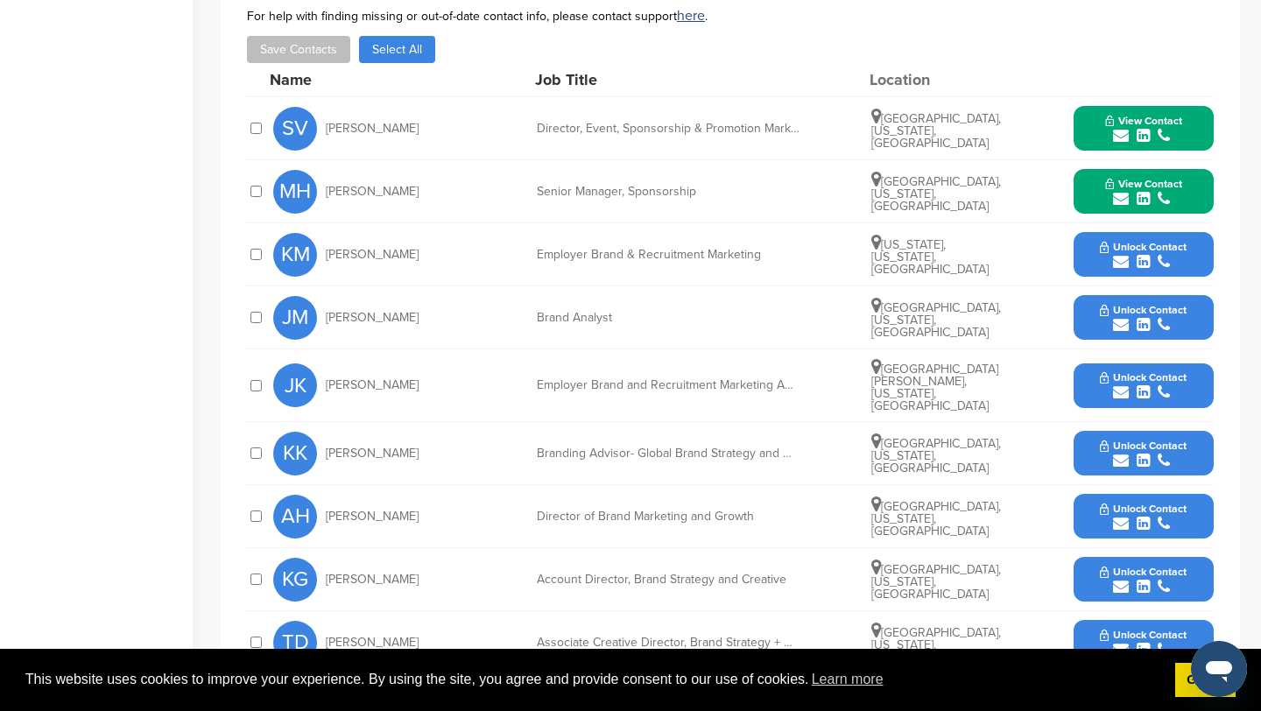
scroll to position [668, 0]
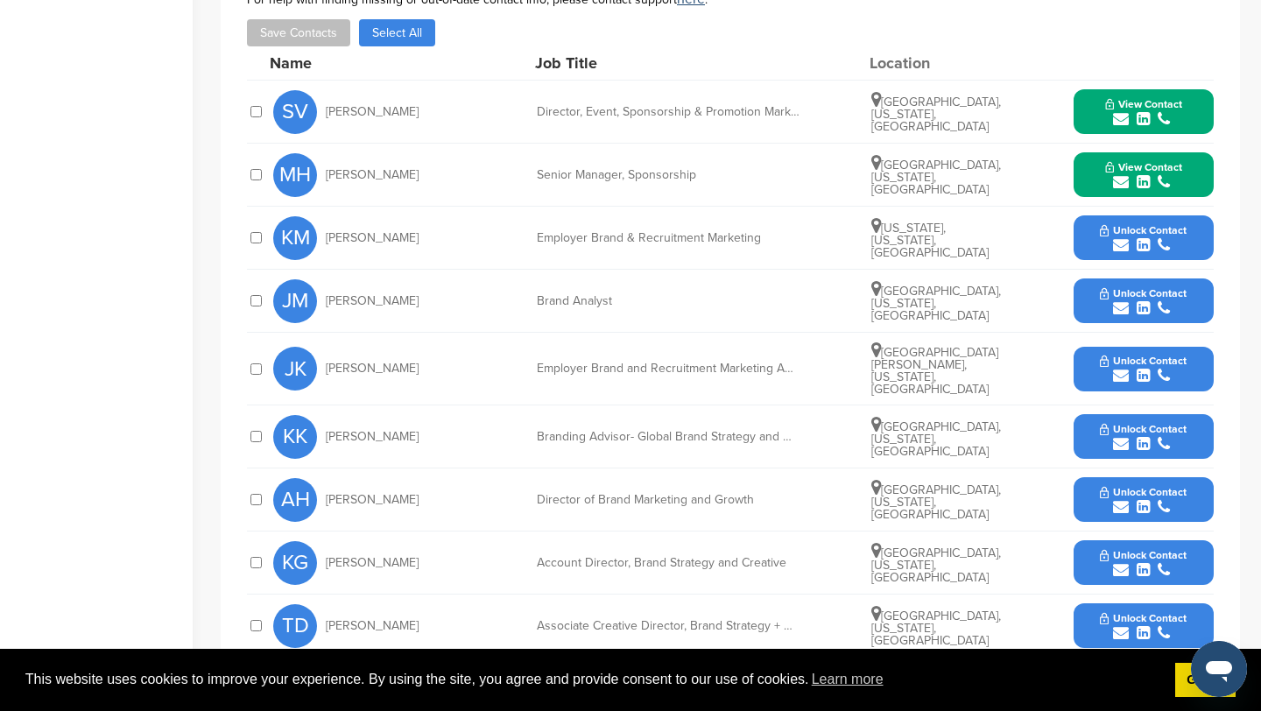
click at [1119, 499] on icon "submit" at bounding box center [1121, 507] width 16 height 16
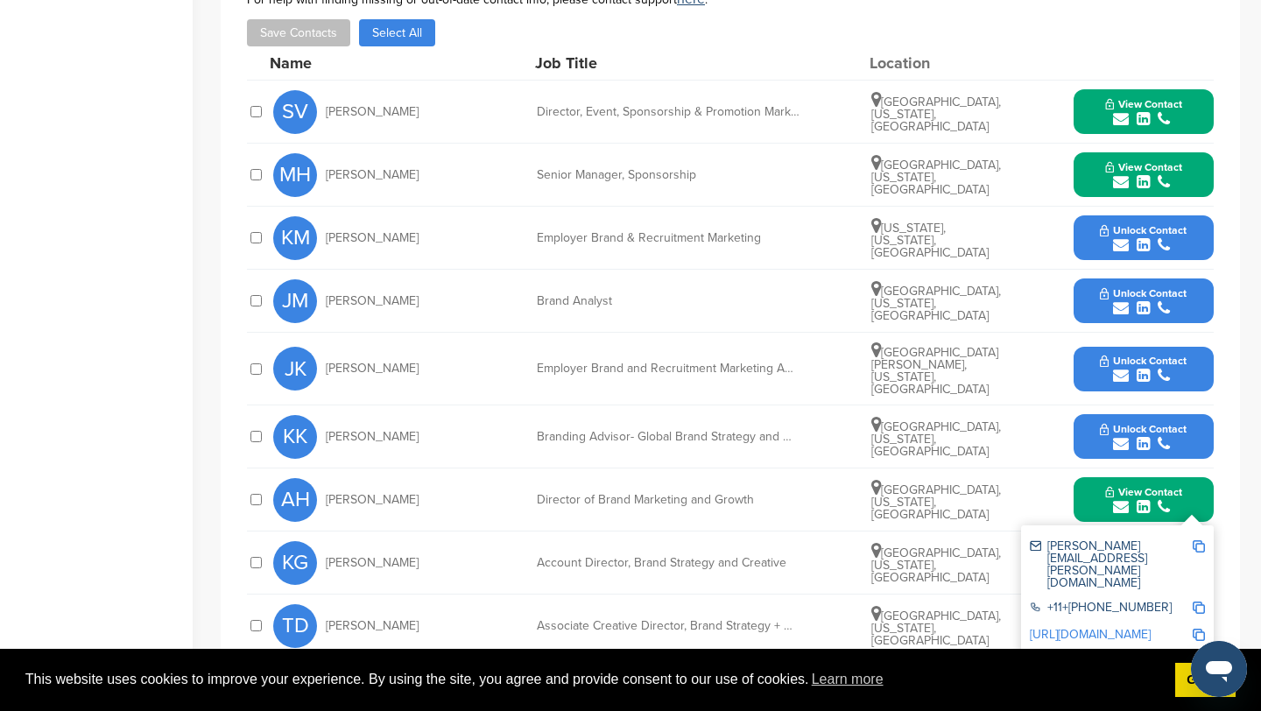
click at [1199, 540] on img at bounding box center [1198, 546] width 12 height 12
click at [1095, 486] on button "View Contact" at bounding box center [1143, 500] width 119 height 53
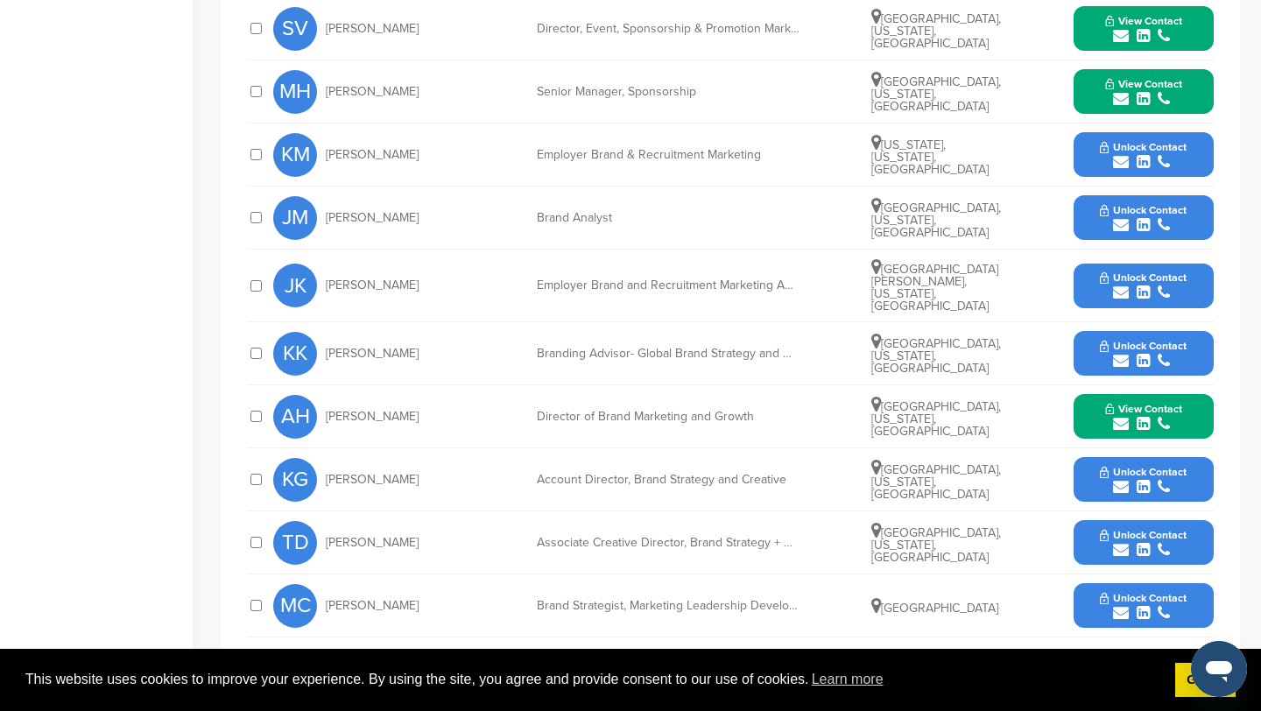
scroll to position [752, 0]
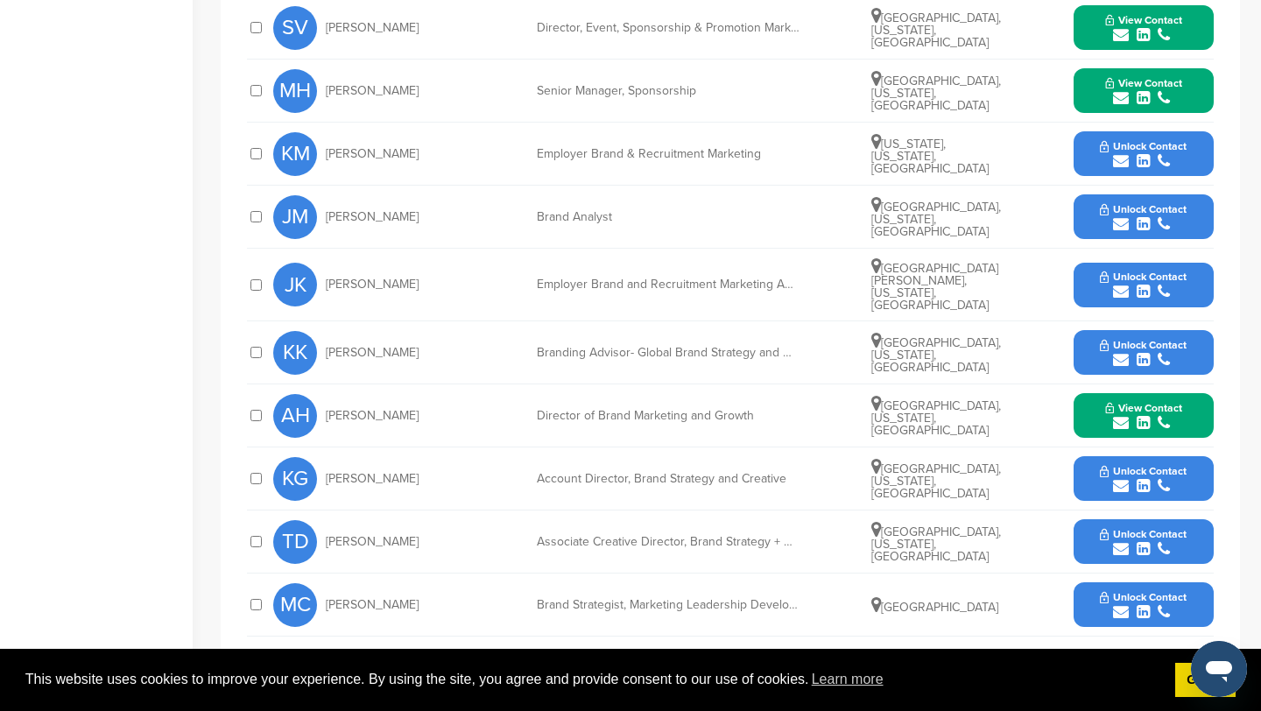
click at [1116, 541] on icon "submit" at bounding box center [1121, 549] width 16 height 16
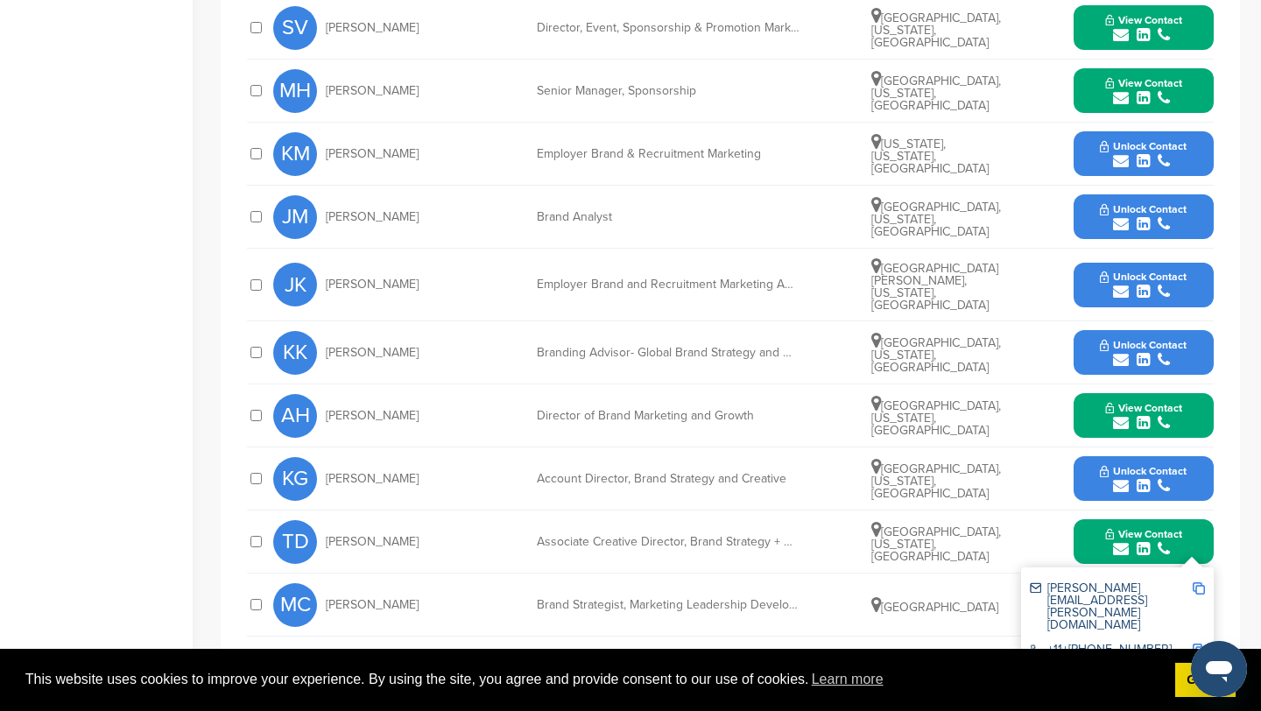
click at [1199, 582] on img at bounding box center [1198, 588] width 12 height 12
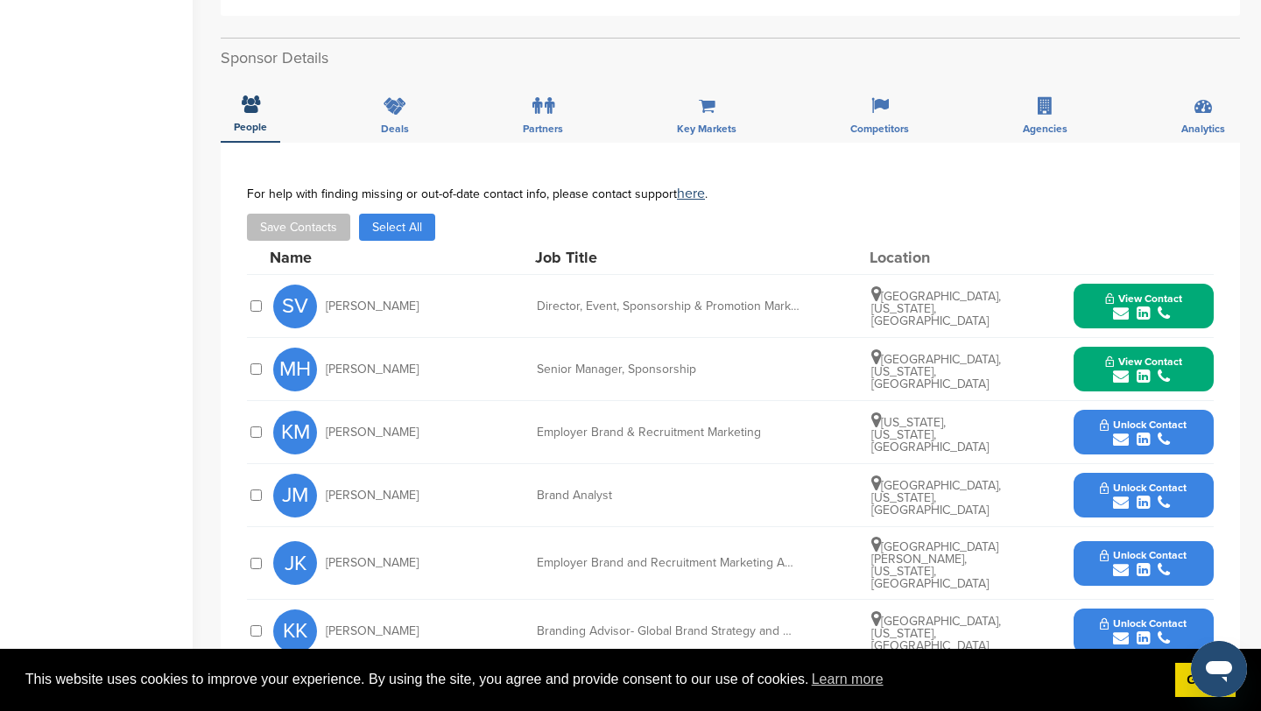
scroll to position [0, 0]
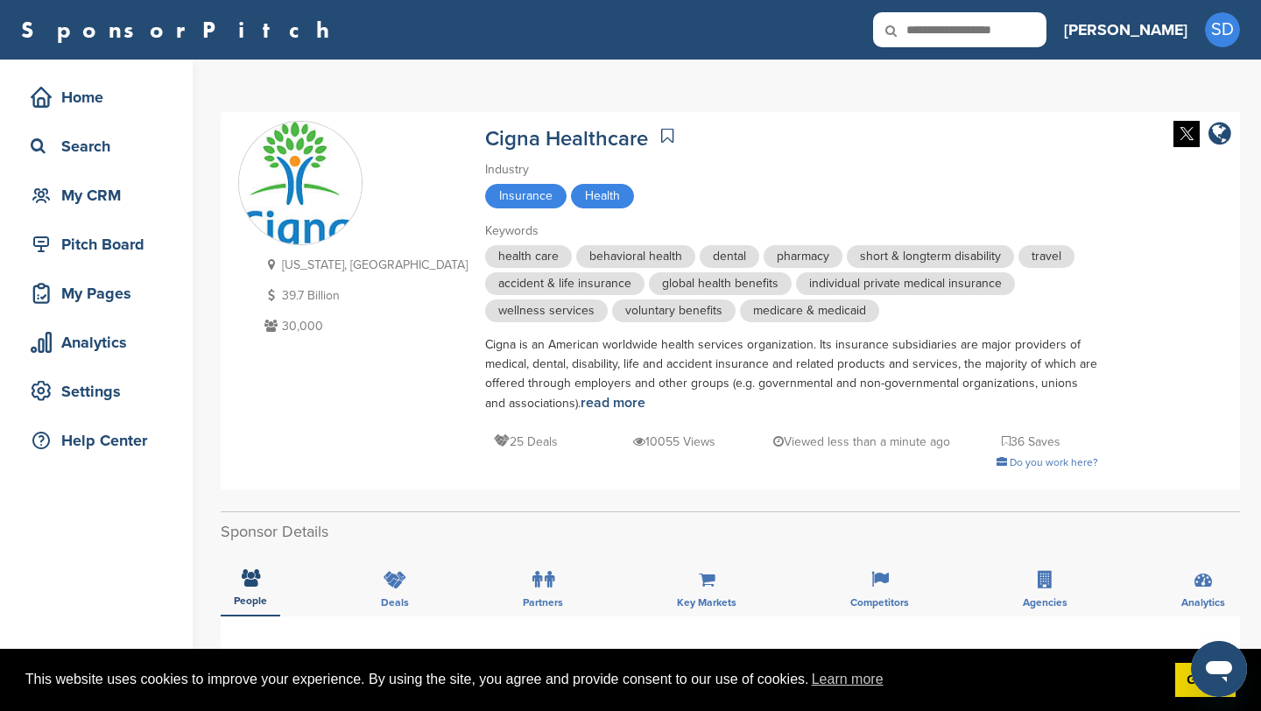
click at [1046, 36] on input "text" at bounding box center [959, 29] width 173 height 35
type input "**********"
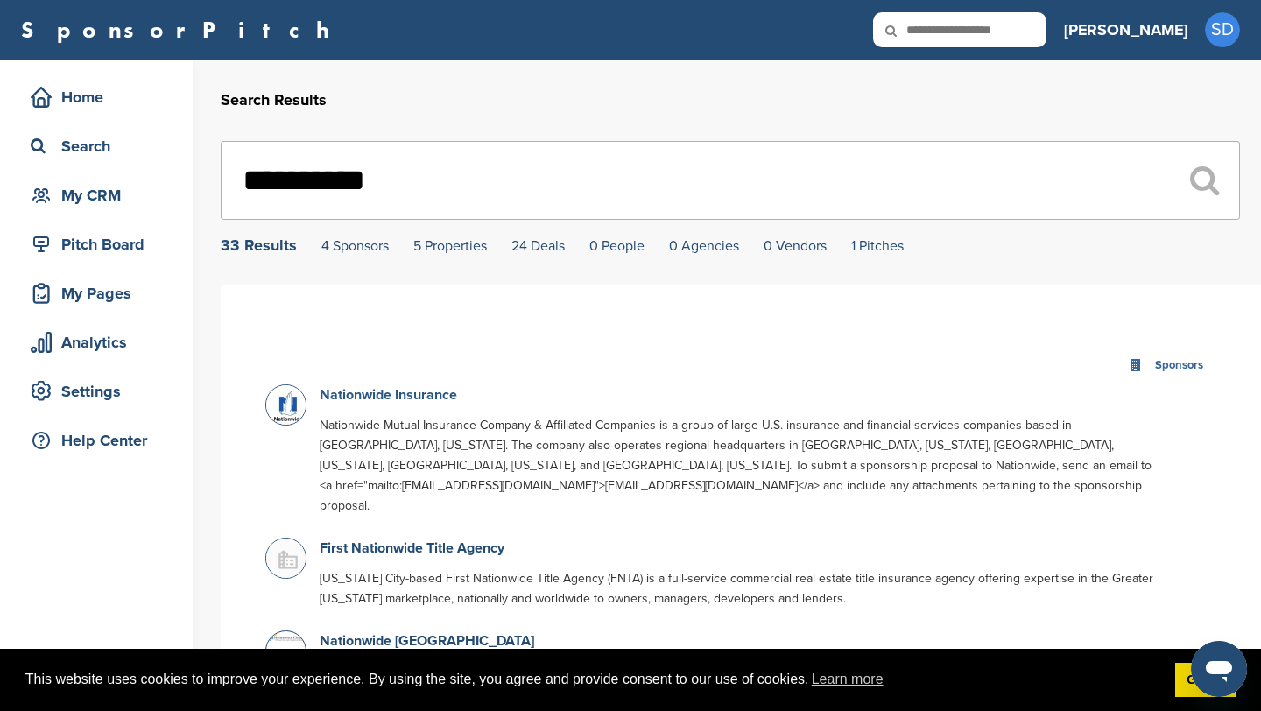
click at [369, 396] on link "Nationwide Insurance" at bounding box center [388, 395] width 137 height 18
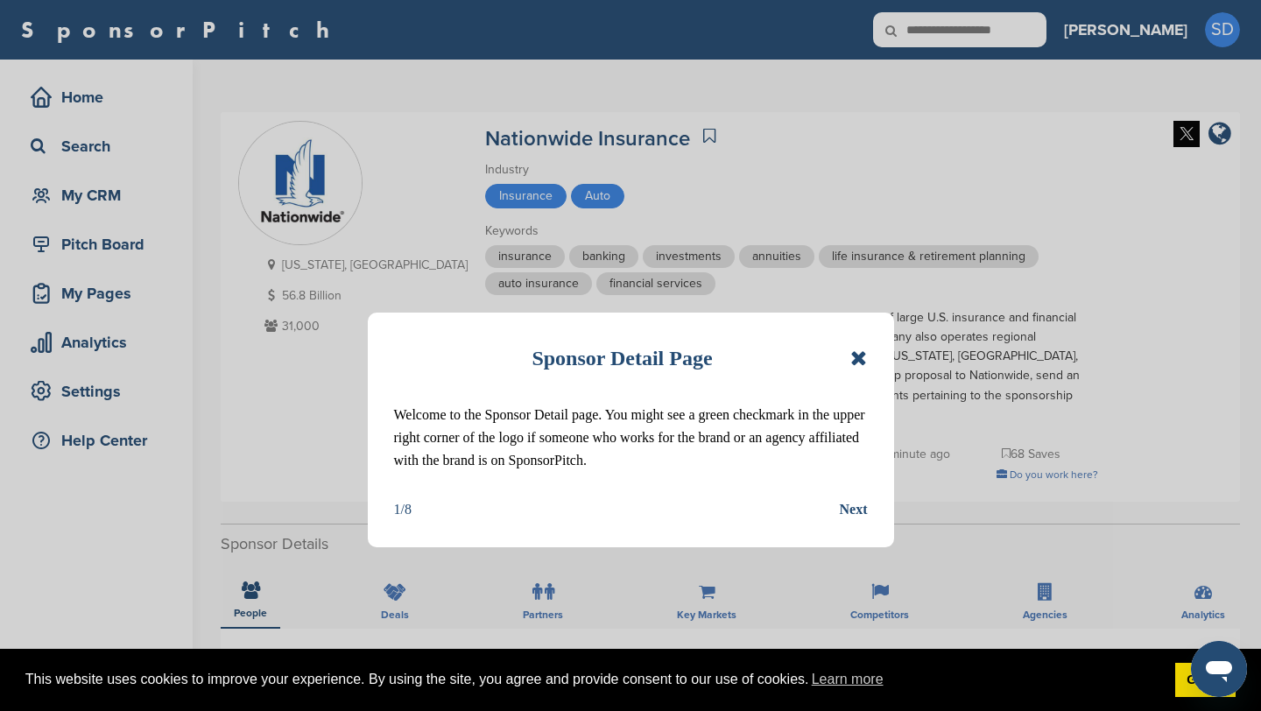
click at [862, 360] on icon at bounding box center [858, 358] width 17 height 21
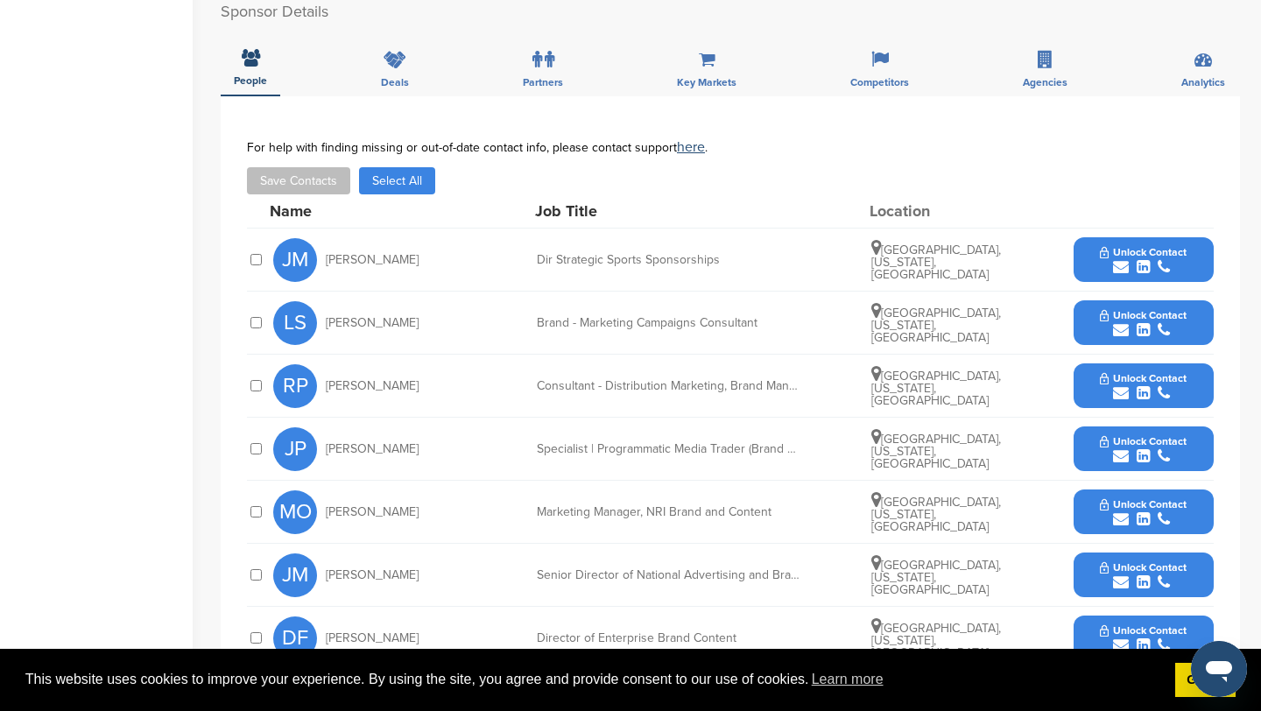
scroll to position [518, 0]
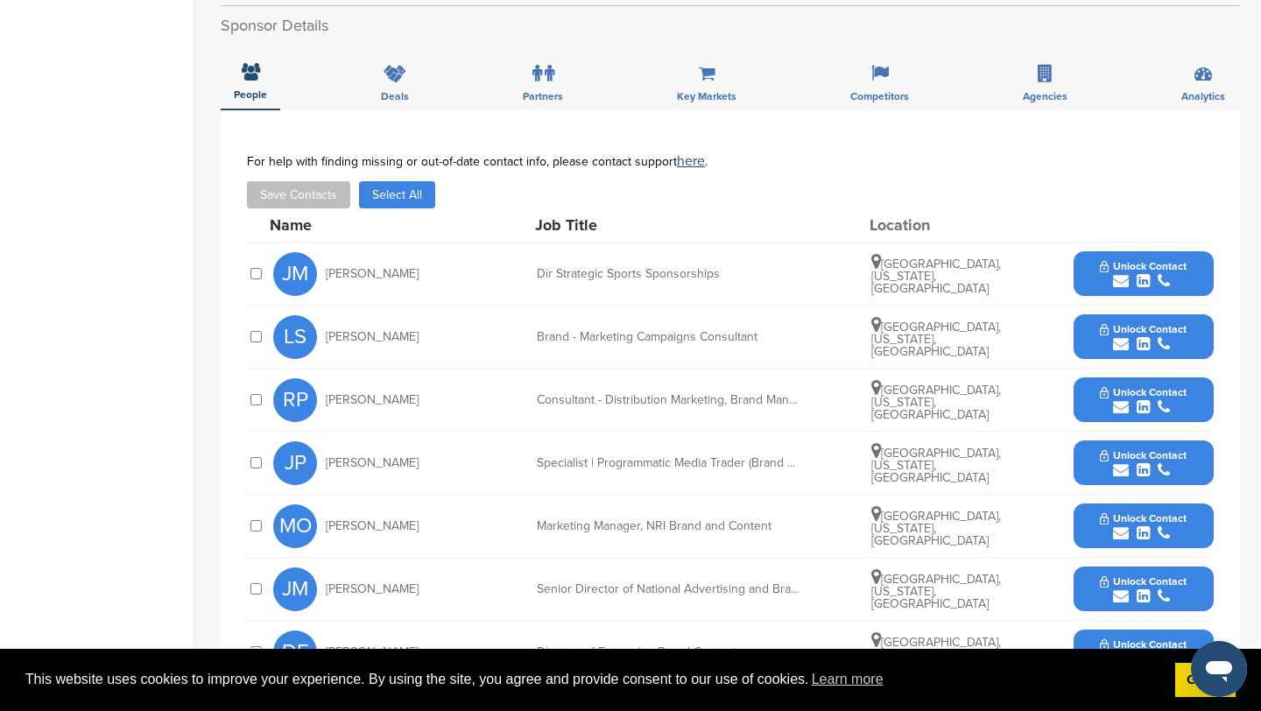
click at [1117, 273] on icon "submit" at bounding box center [1121, 281] width 16 height 16
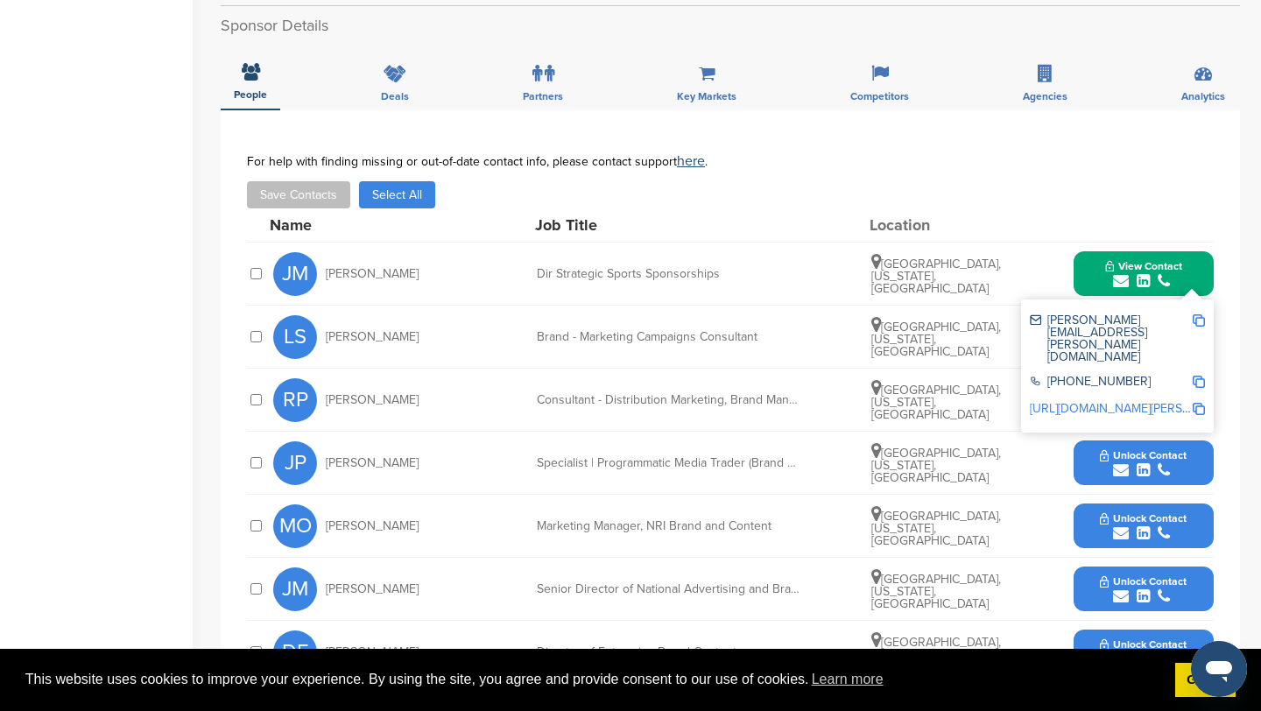
click at [1197, 314] on img at bounding box center [1198, 320] width 12 height 12
click at [1094, 264] on button "View Contact" at bounding box center [1143, 274] width 119 height 53
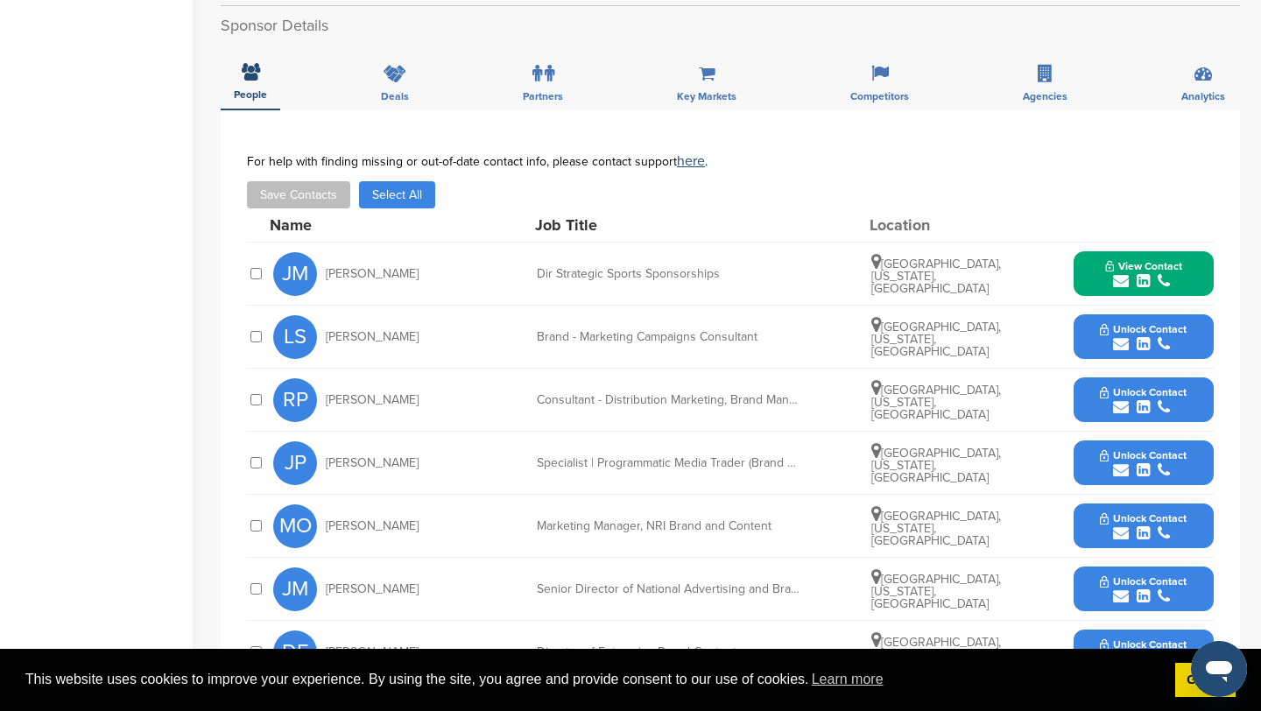
click at [1117, 336] on icon "submit" at bounding box center [1121, 344] width 16 height 16
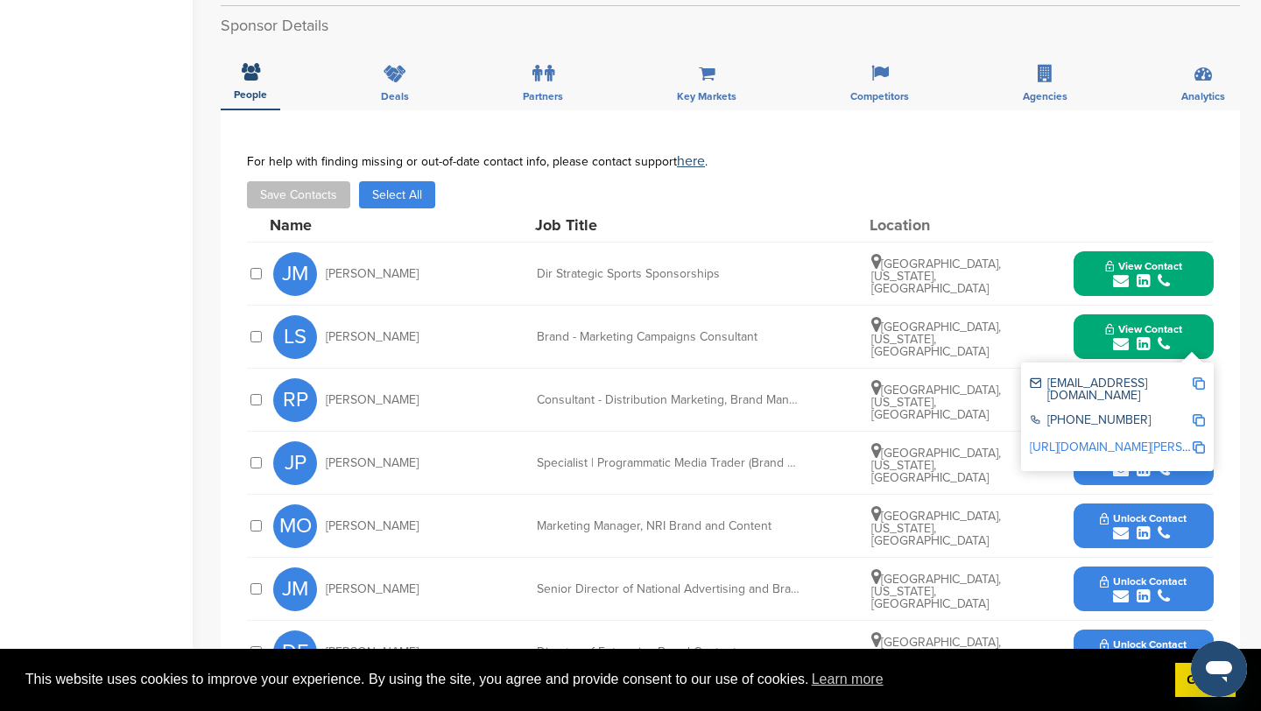
click at [1195, 377] on img at bounding box center [1198, 383] width 12 height 12
click at [1094, 318] on button "View Contact" at bounding box center [1143, 337] width 119 height 53
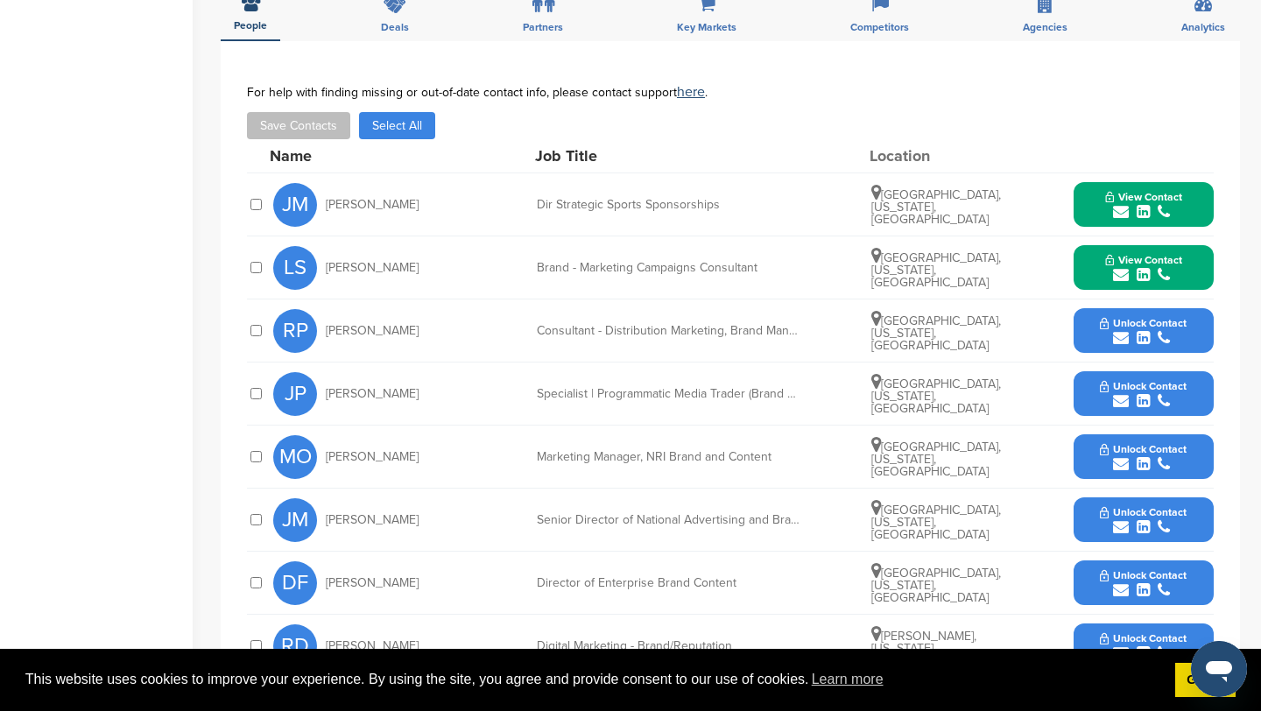
scroll to position [596, 0]
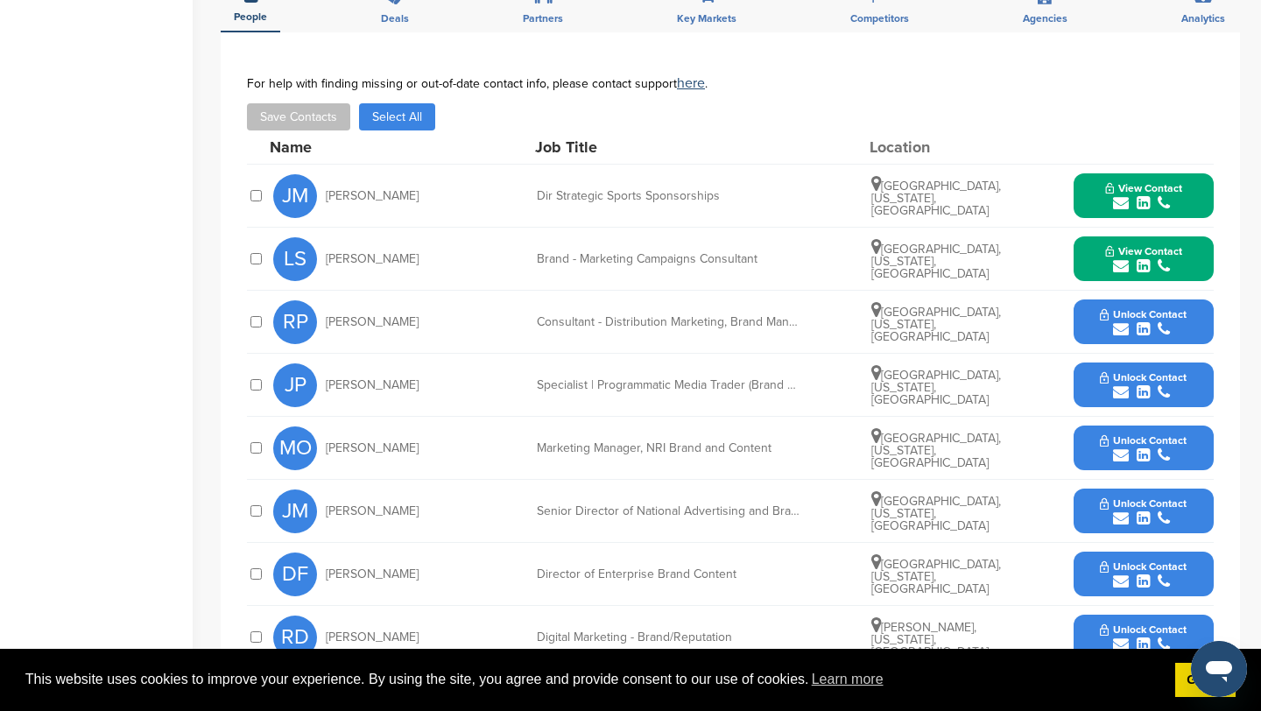
click at [1122, 447] on icon "submit" at bounding box center [1121, 455] width 16 height 16
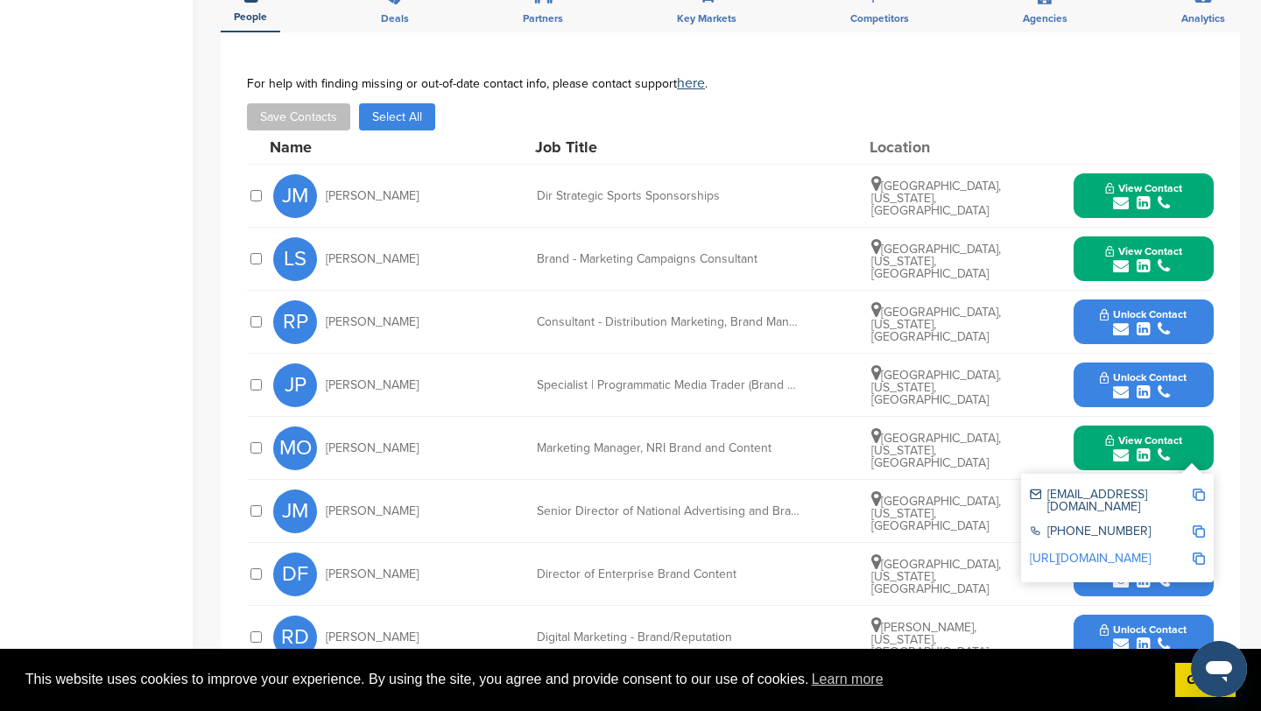
click at [1193, 489] on img at bounding box center [1198, 495] width 12 height 12
click at [1101, 422] on button "View Contact" at bounding box center [1143, 448] width 119 height 53
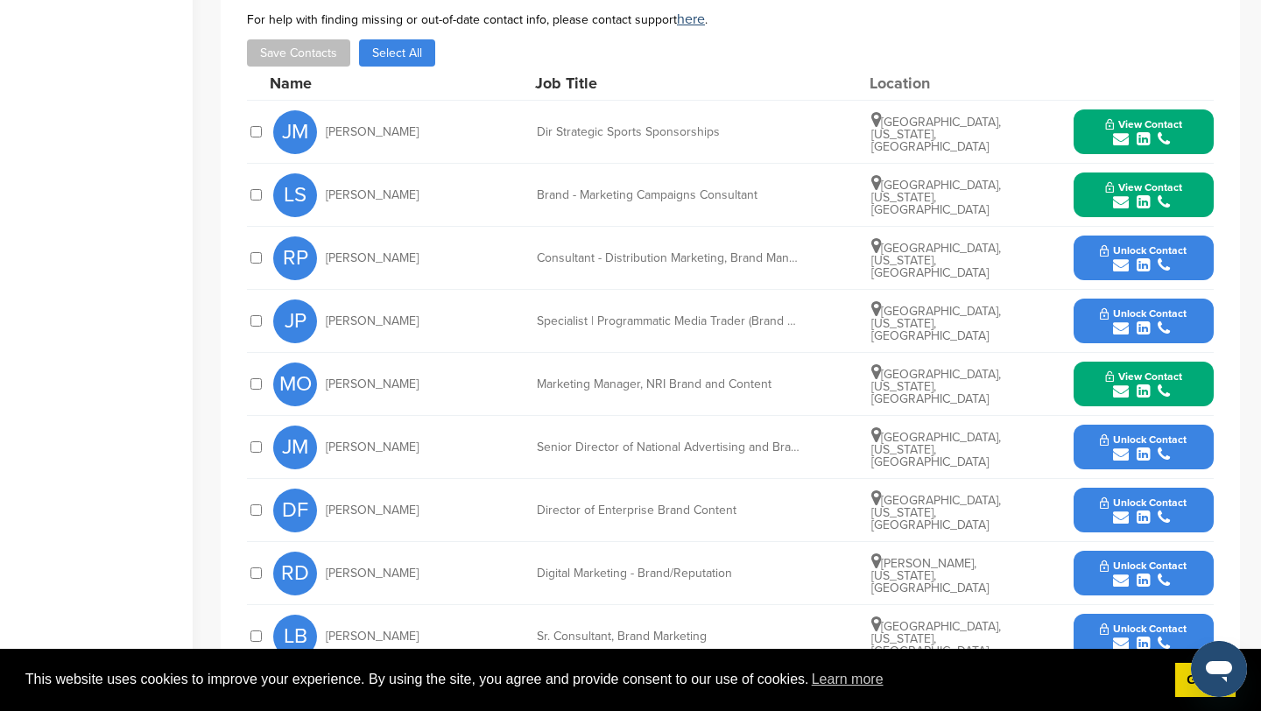
scroll to position [667, 0]
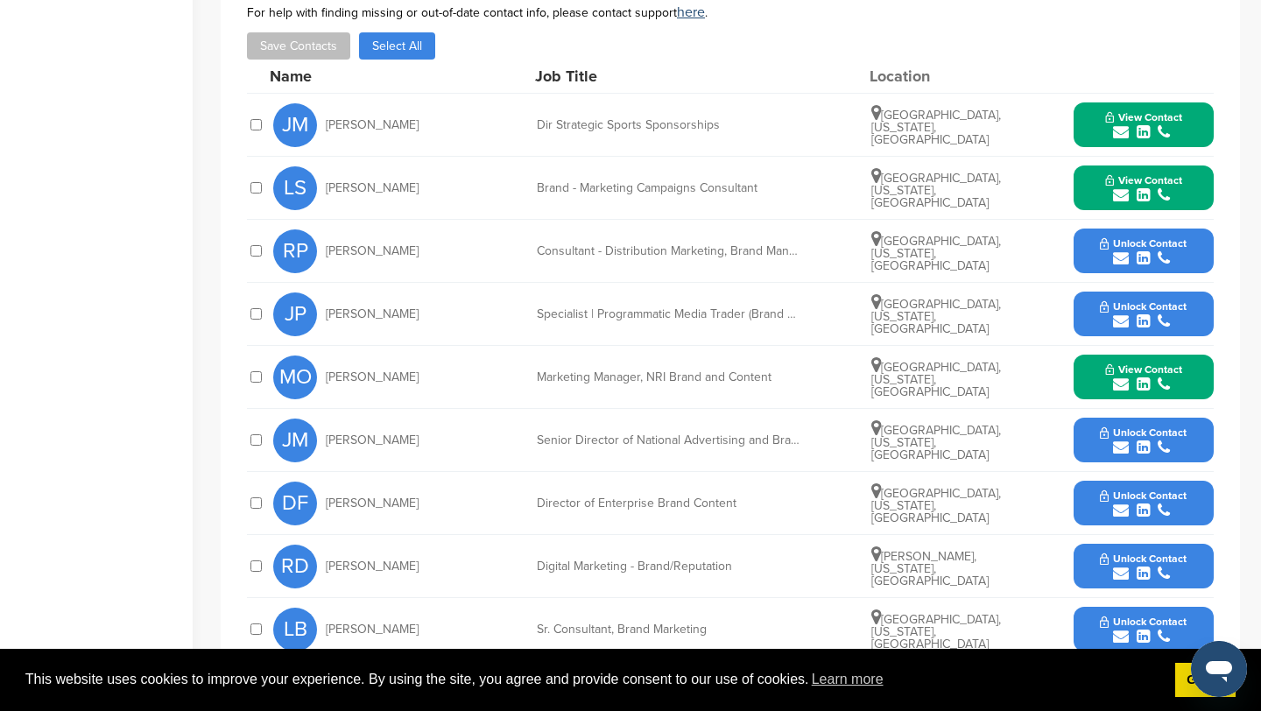
click at [1116, 440] on icon "submit" at bounding box center [1121, 448] width 16 height 16
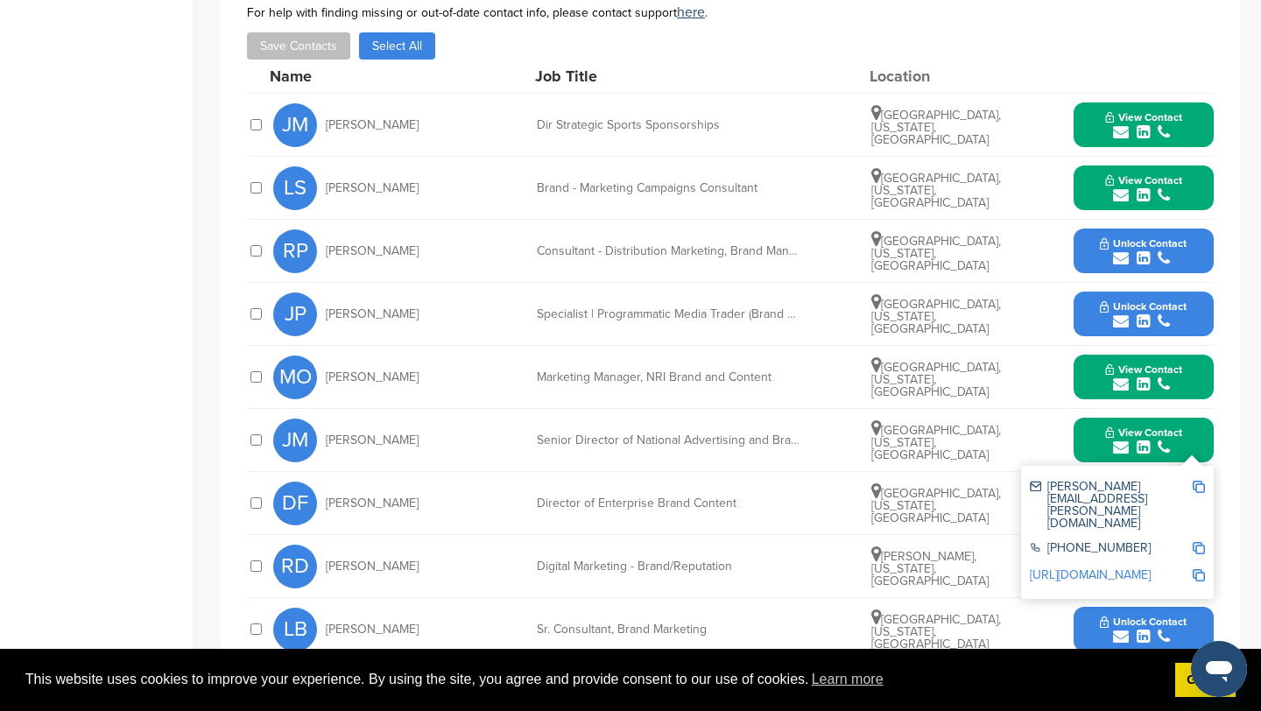
click at [1199, 481] on img at bounding box center [1198, 487] width 12 height 12
click at [1093, 426] on button "View Contact" at bounding box center [1143, 440] width 119 height 53
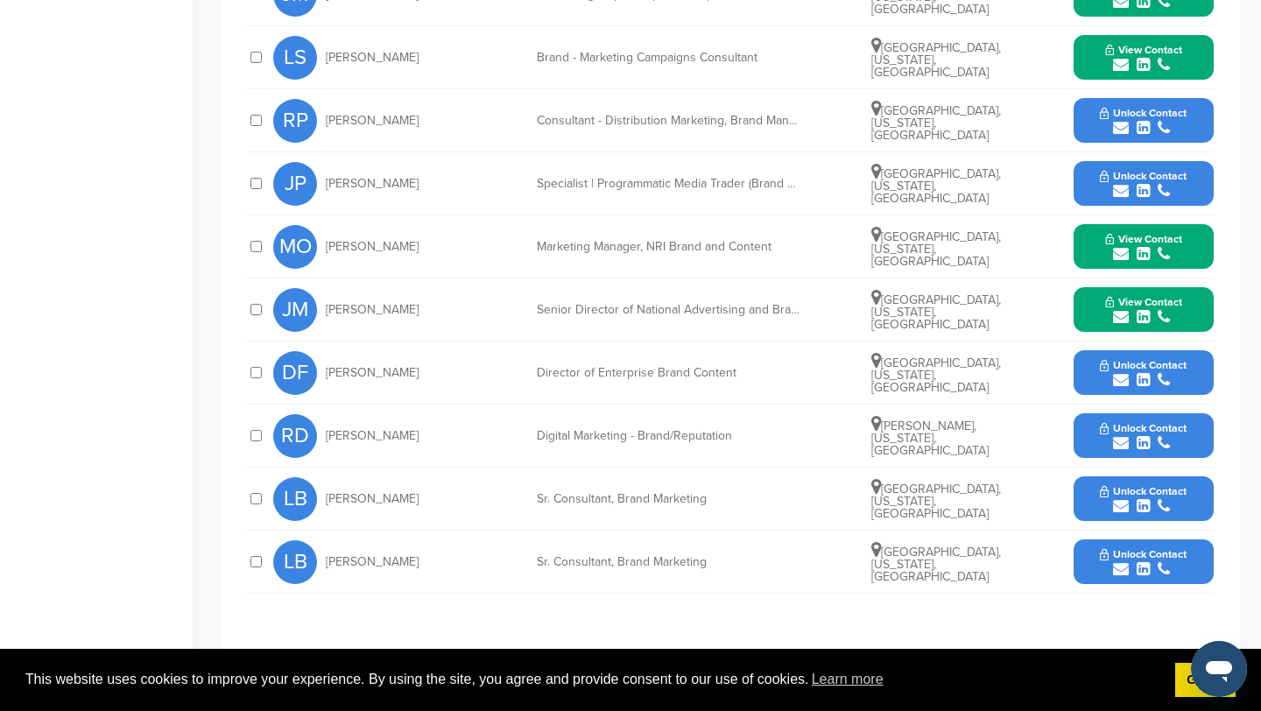
scroll to position [803, 0]
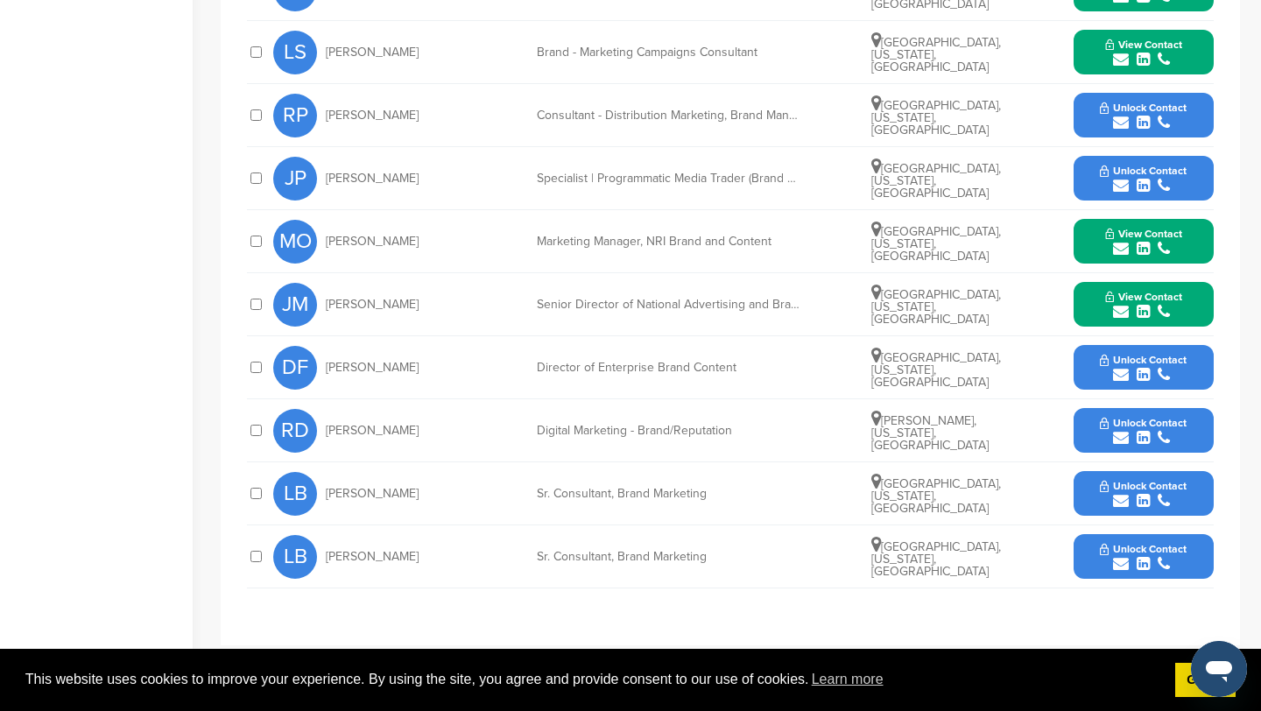
click at [1122, 493] on icon "submit" at bounding box center [1121, 501] width 16 height 16
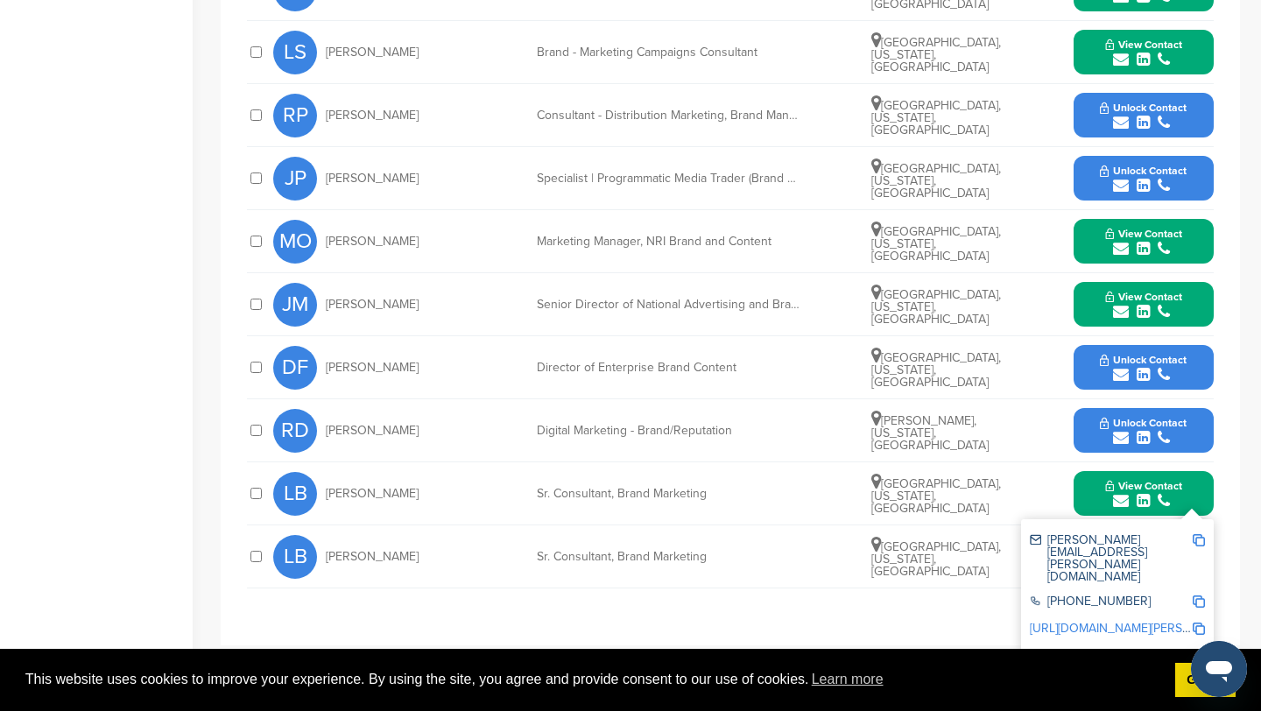
click at [1199, 534] on img at bounding box center [1198, 540] width 12 height 12
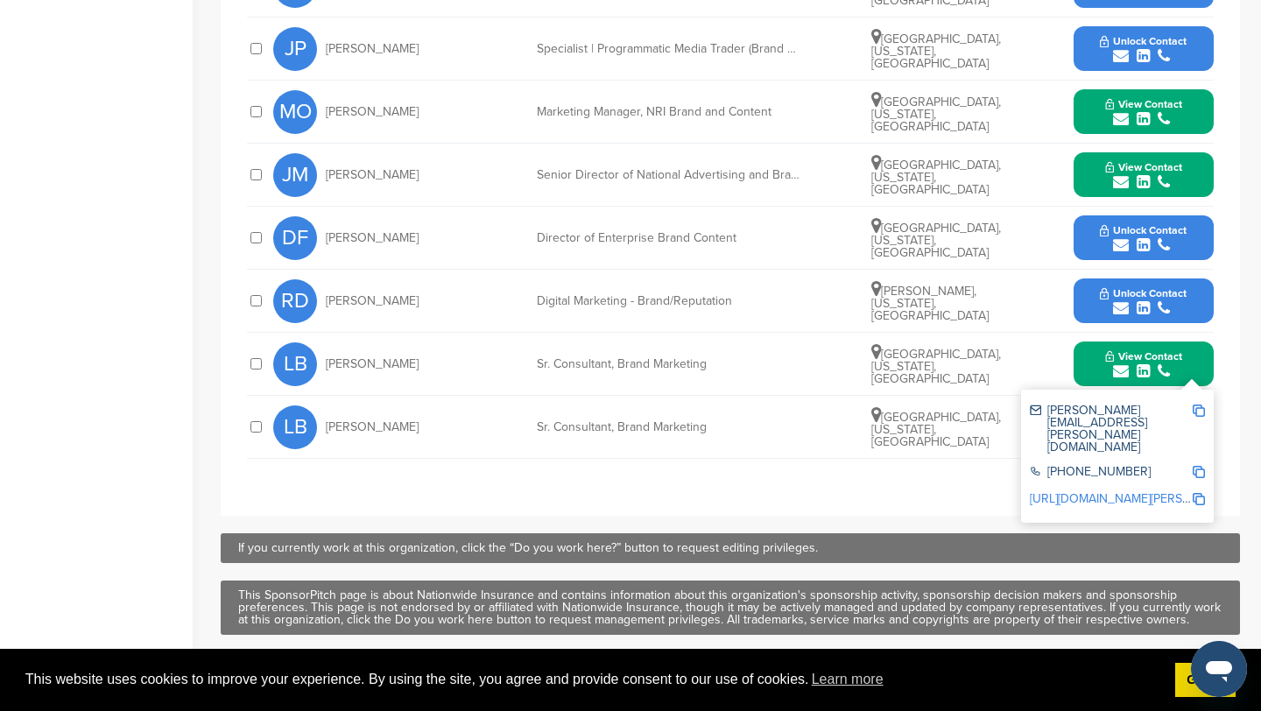
scroll to position [962, 0]
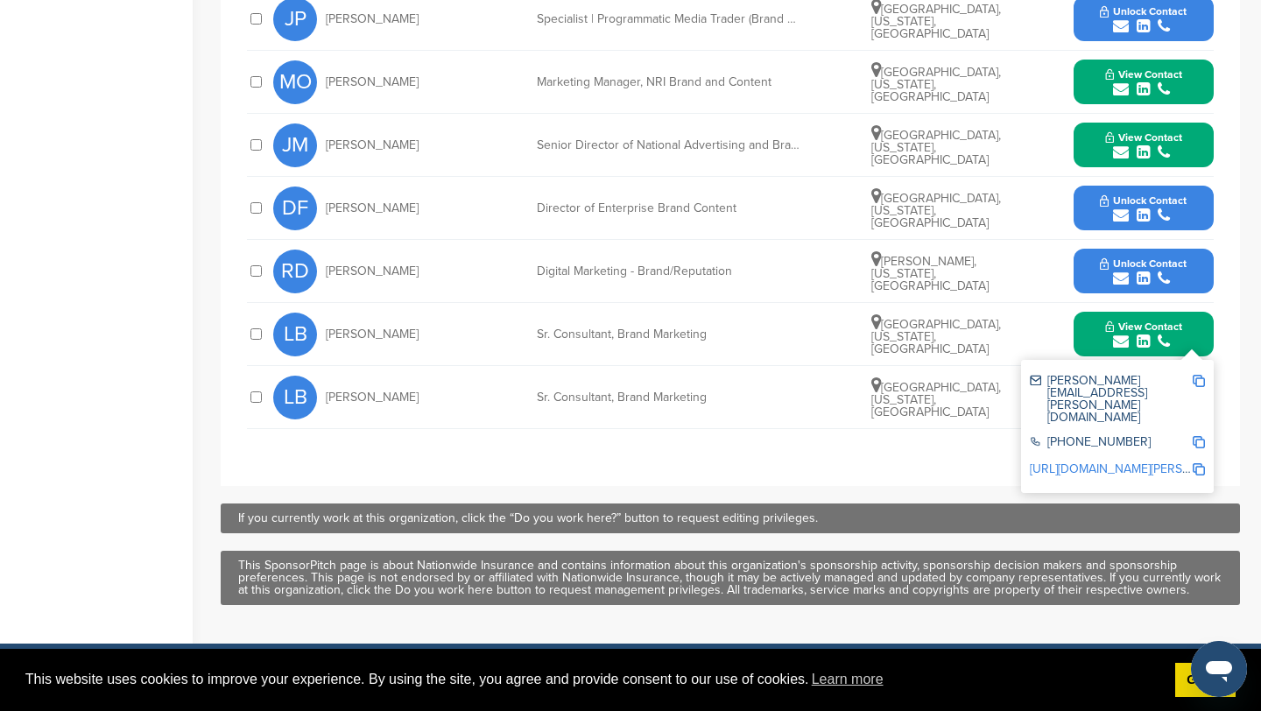
click at [1085, 312] on button "View Contact" at bounding box center [1143, 334] width 119 height 53
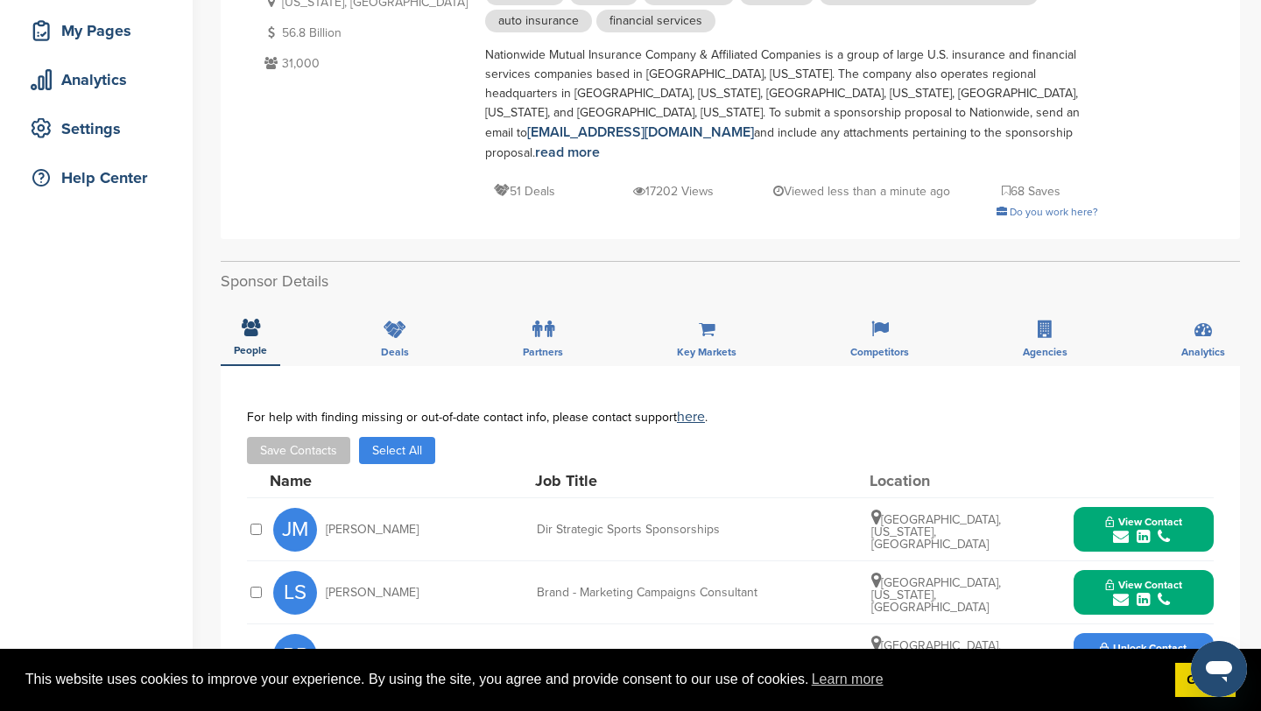
scroll to position [0, 0]
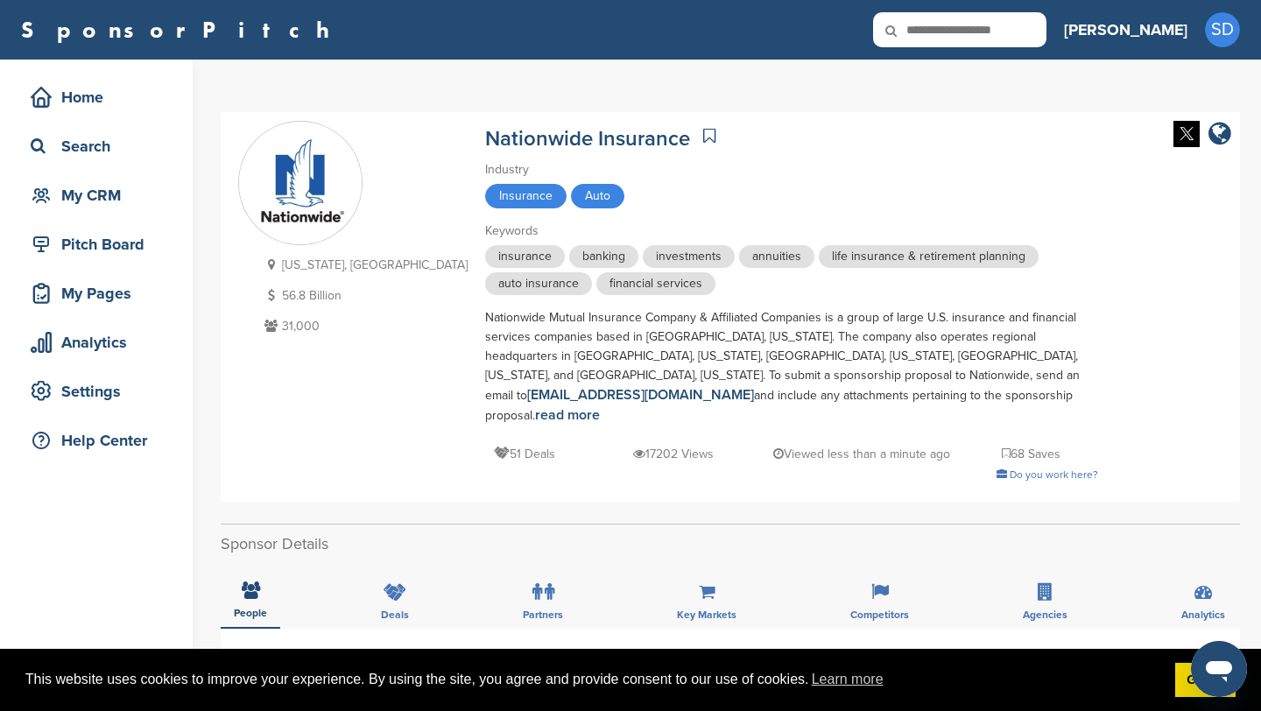
click at [1046, 35] on input "text" at bounding box center [959, 29] width 173 height 35
type input "********"
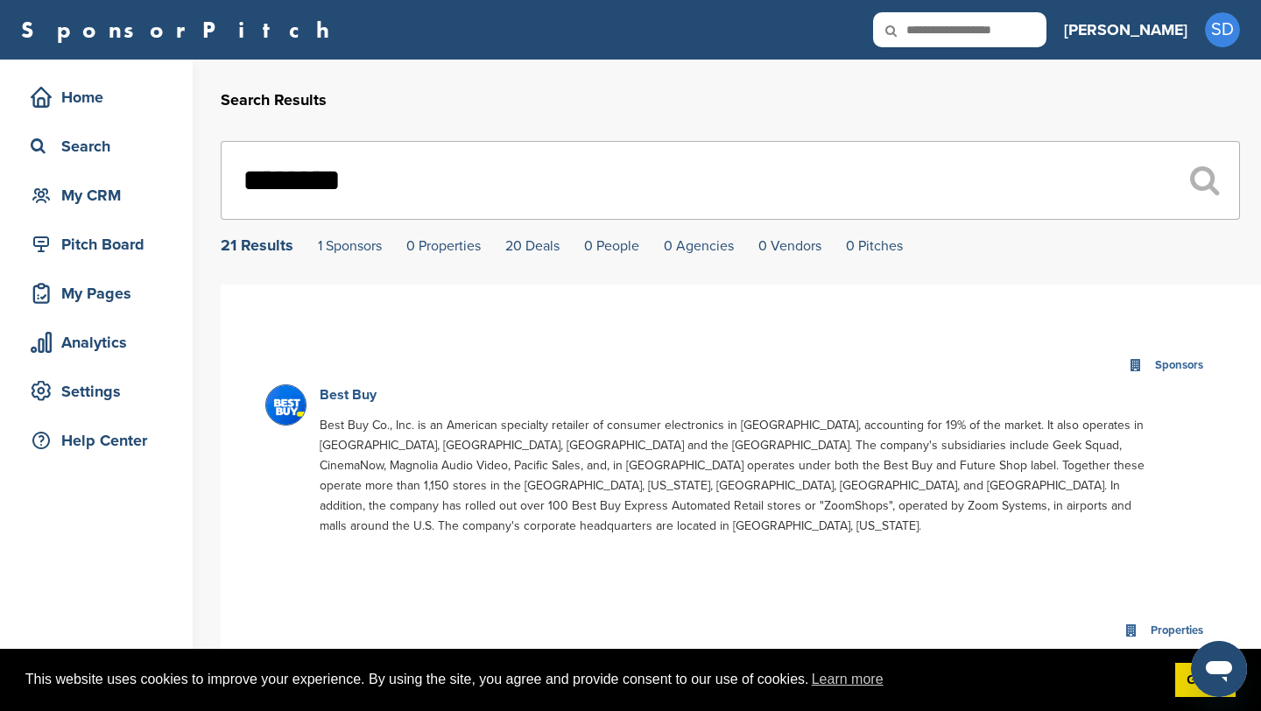
click at [356, 402] on link "Best Buy" at bounding box center [348, 395] width 57 height 18
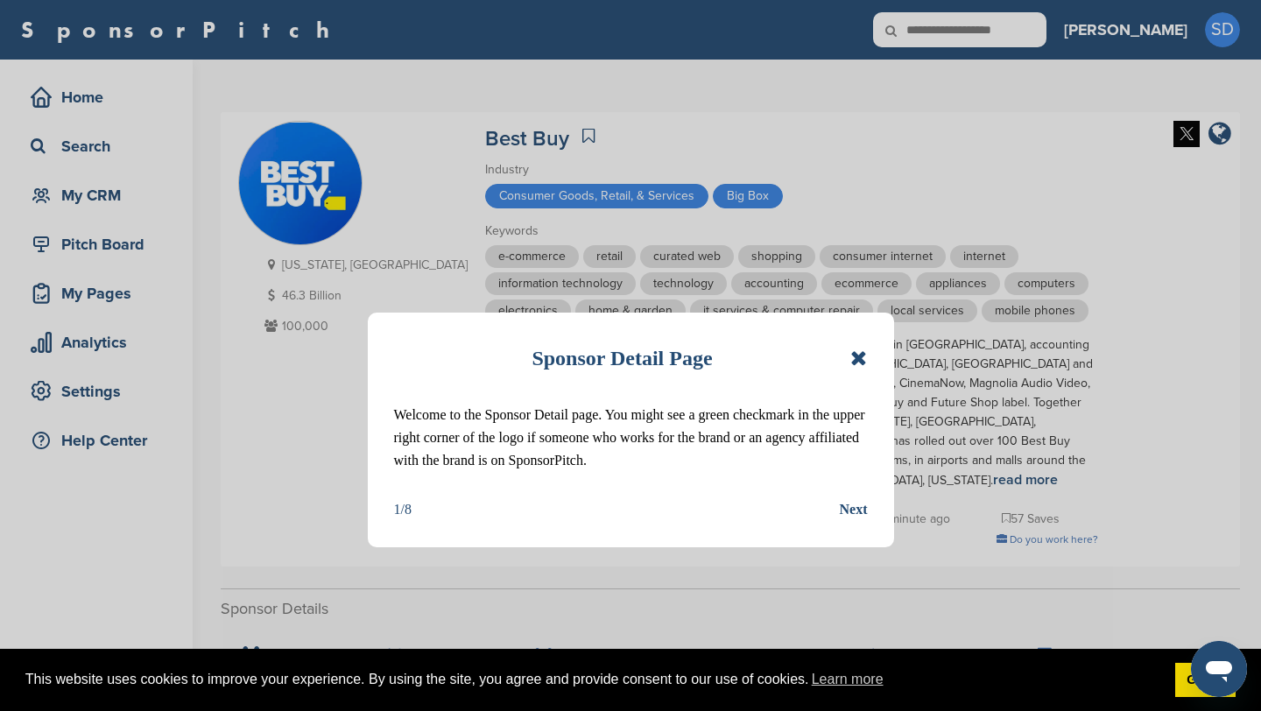
click at [860, 359] on icon at bounding box center [858, 358] width 17 height 21
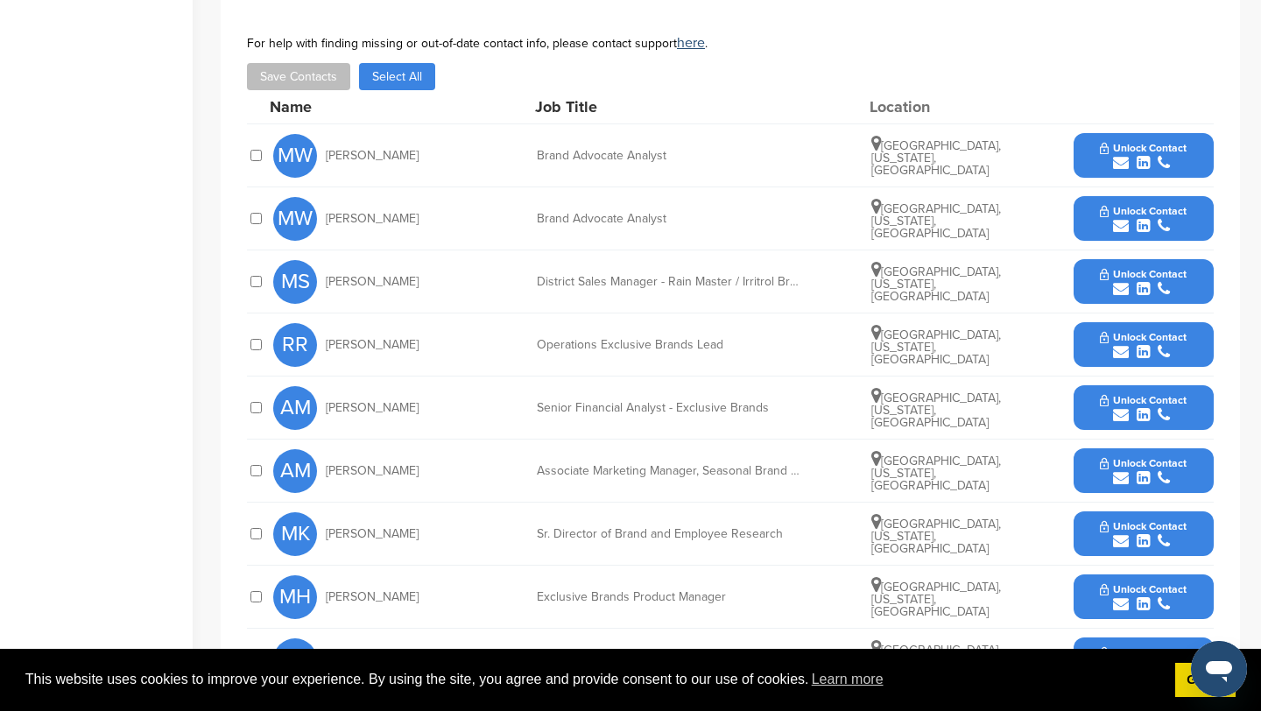
scroll to position [700, 0]
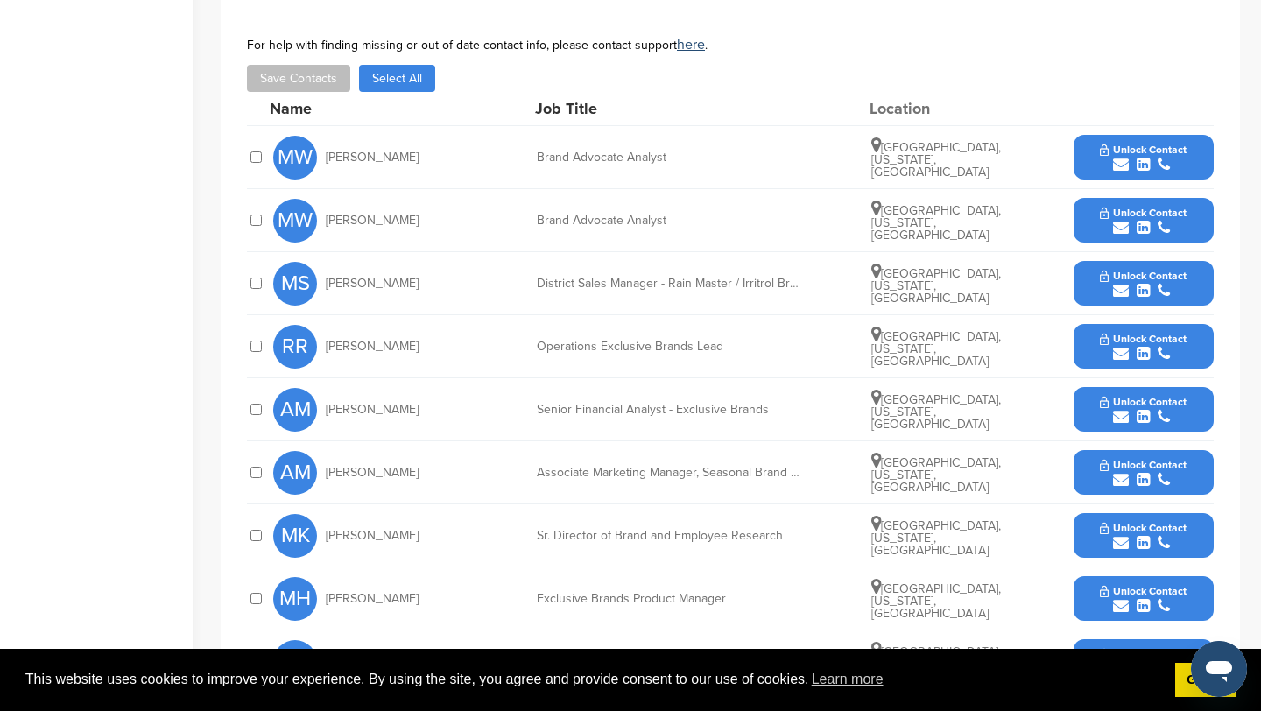
click at [1118, 346] on icon "submit" at bounding box center [1121, 354] width 16 height 16
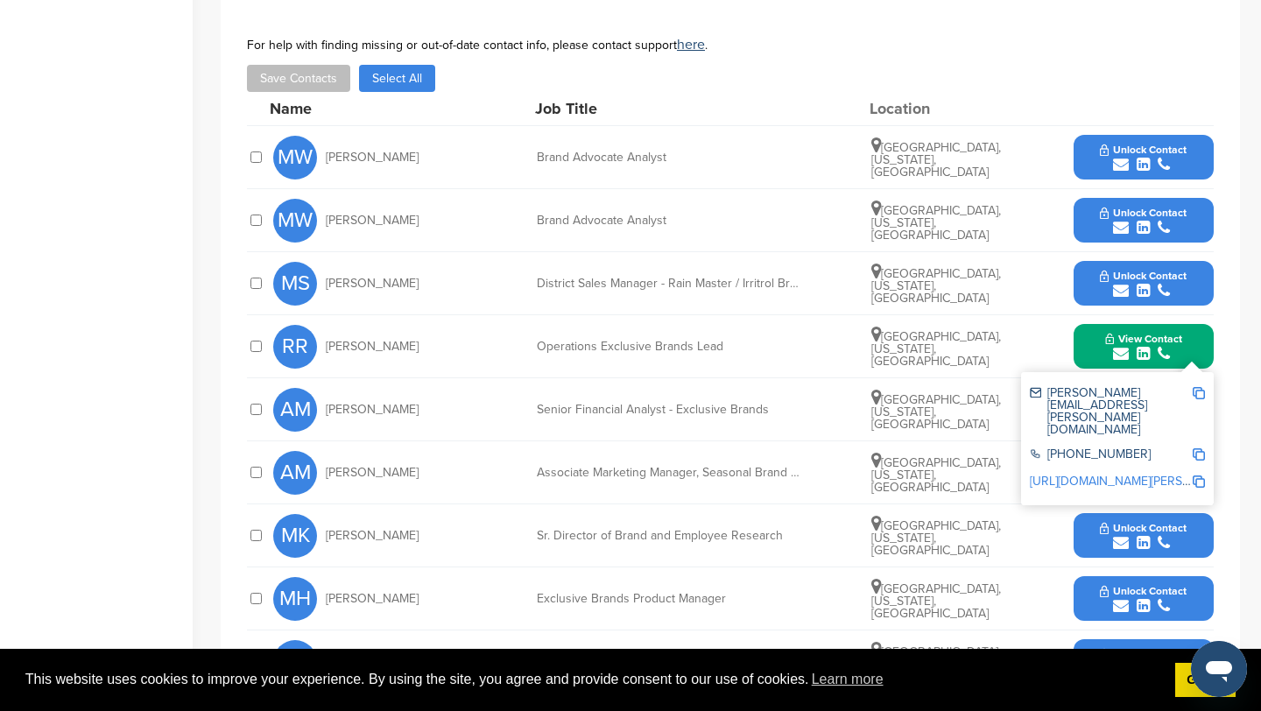
click at [1201, 387] on img at bounding box center [1198, 393] width 12 height 12
click at [1098, 330] on button "View Contact" at bounding box center [1143, 346] width 119 height 53
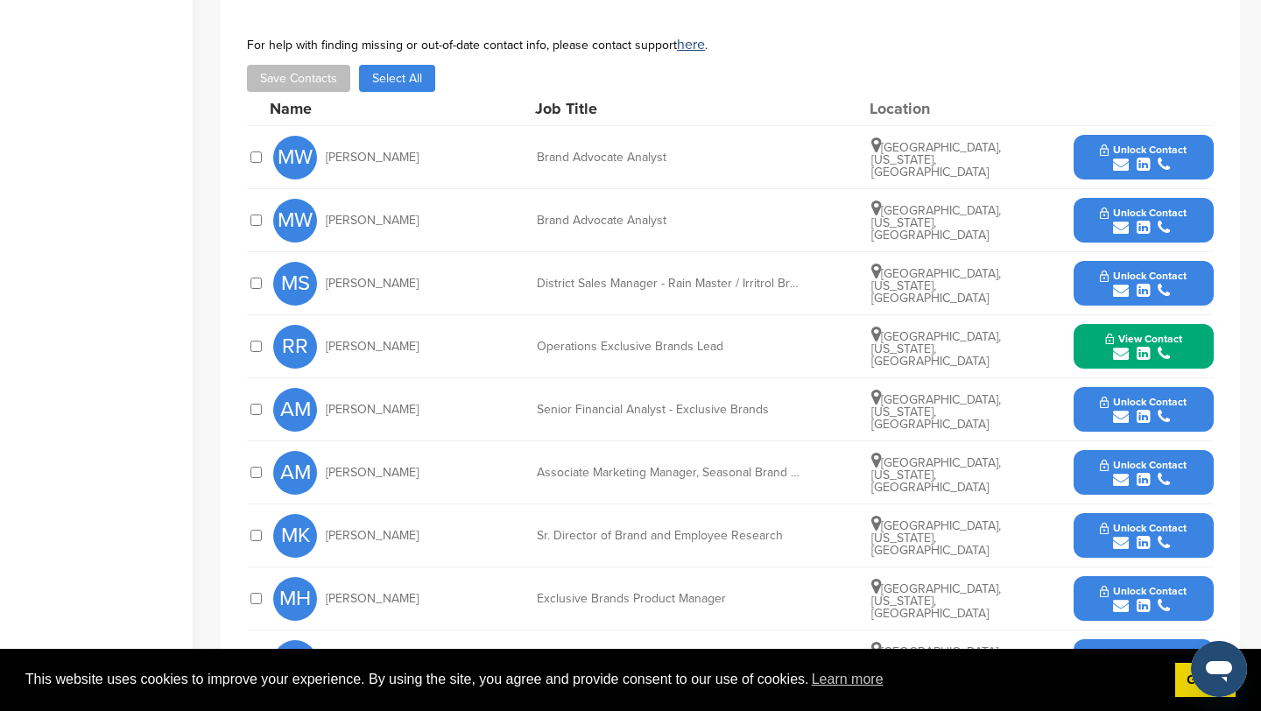
click at [1117, 472] on icon "submit" at bounding box center [1121, 480] width 16 height 16
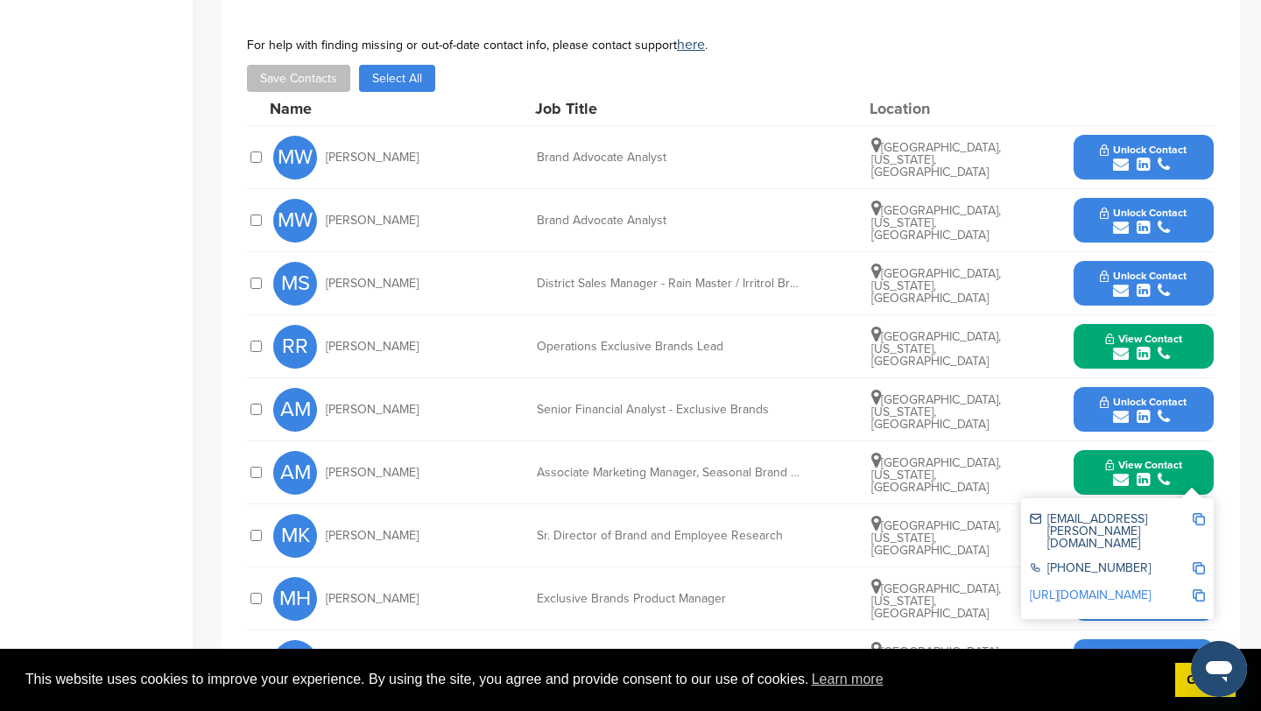
click at [1199, 513] on img at bounding box center [1198, 519] width 12 height 12
click at [1085, 449] on button "View Contact" at bounding box center [1143, 473] width 119 height 53
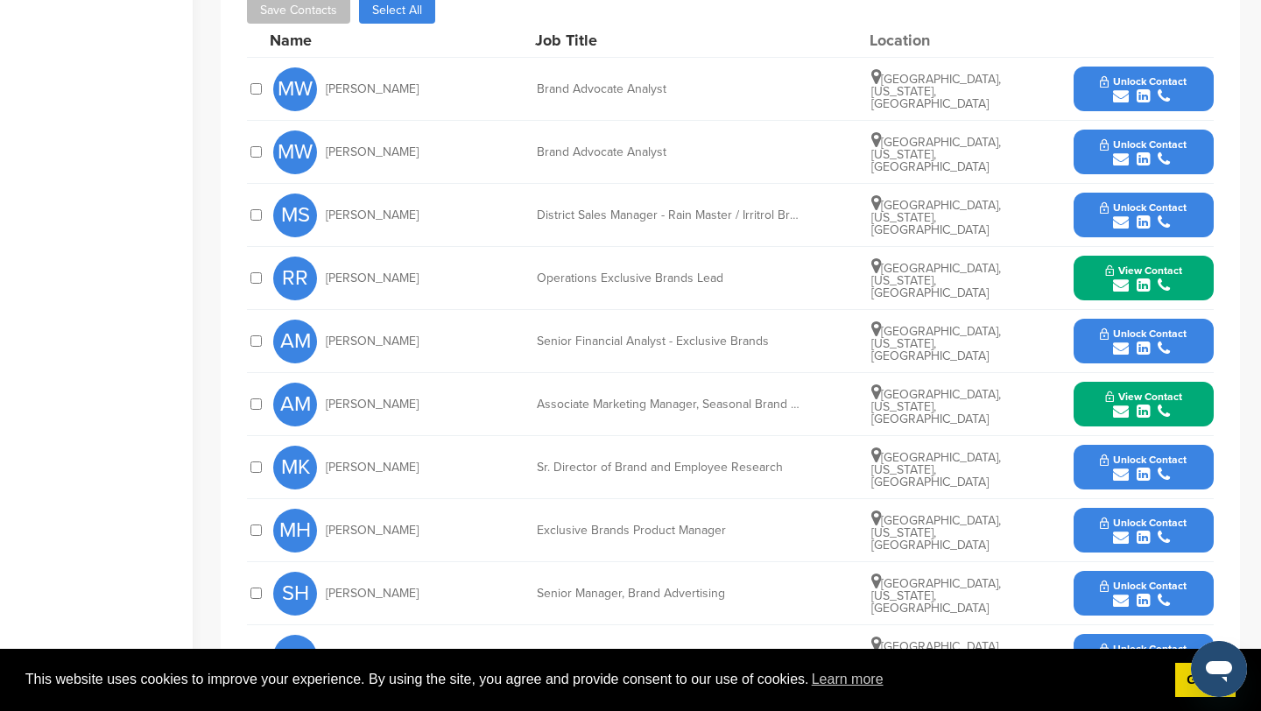
scroll to position [771, 0]
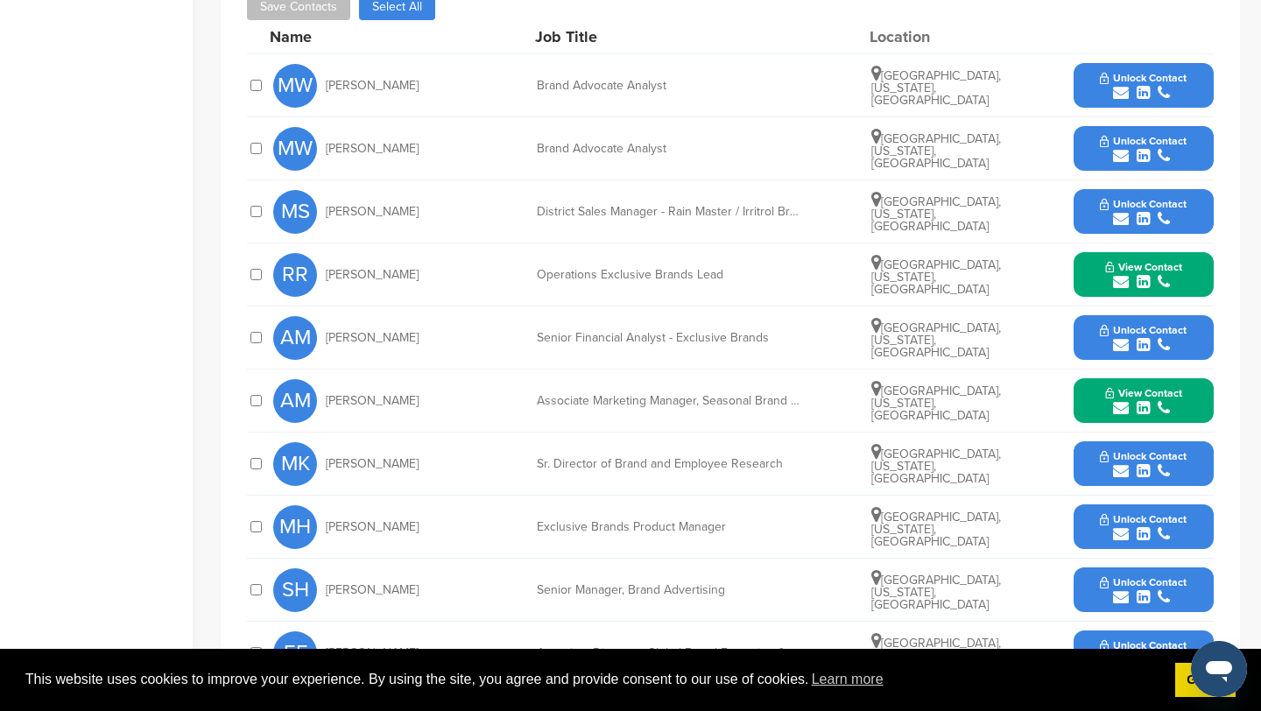
click at [1122, 589] on icon "submit" at bounding box center [1121, 597] width 16 height 16
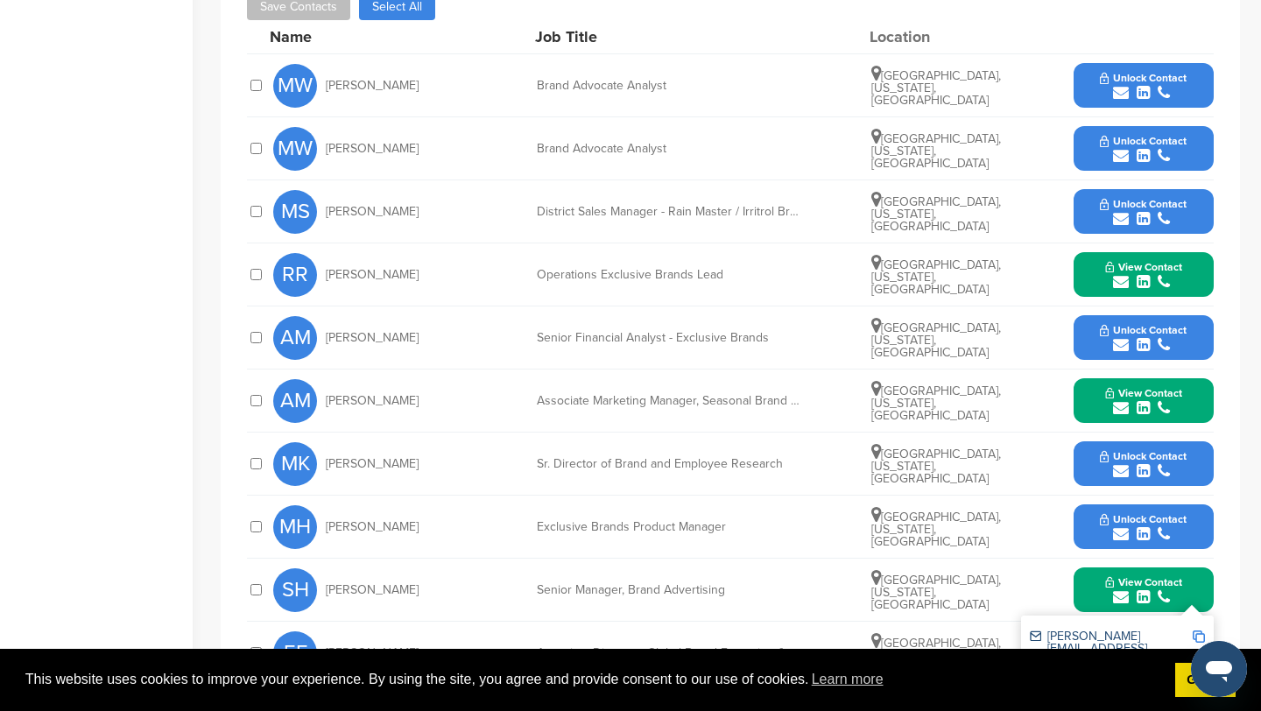
click at [1202, 630] on img at bounding box center [1198, 636] width 12 height 12
click at [1095, 570] on button "View Contact" at bounding box center [1143, 590] width 119 height 53
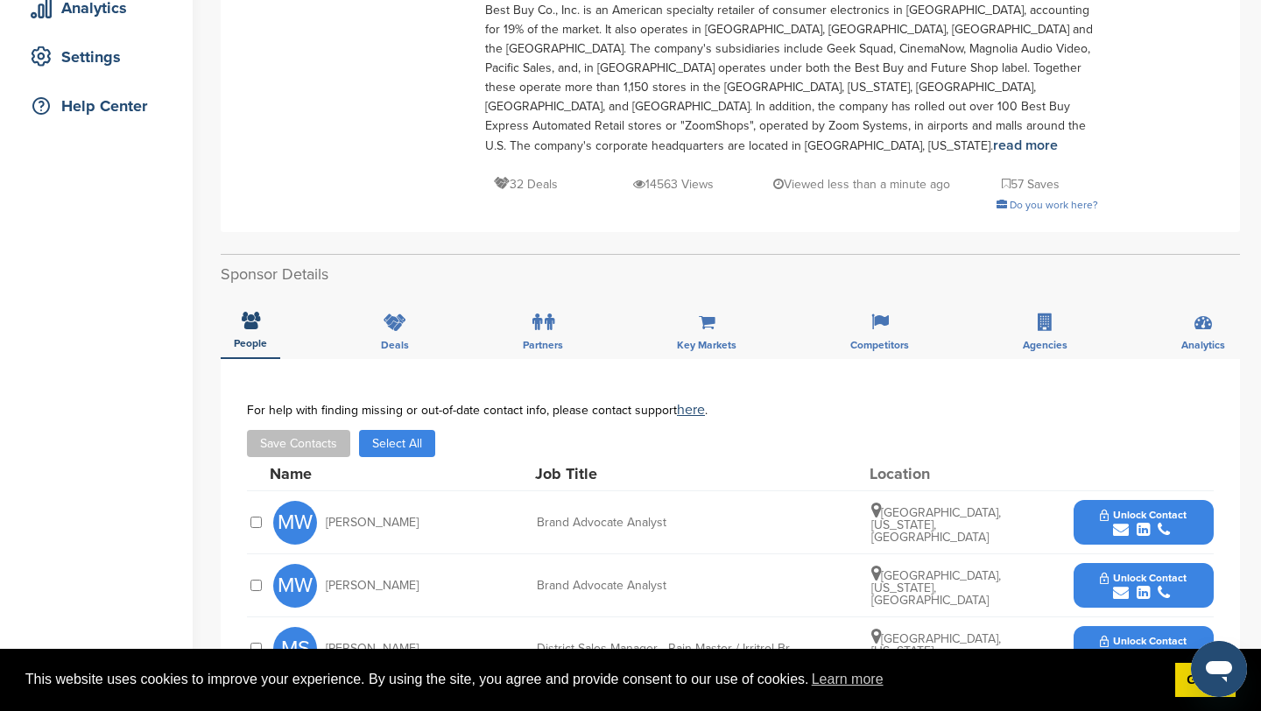
scroll to position [0, 0]
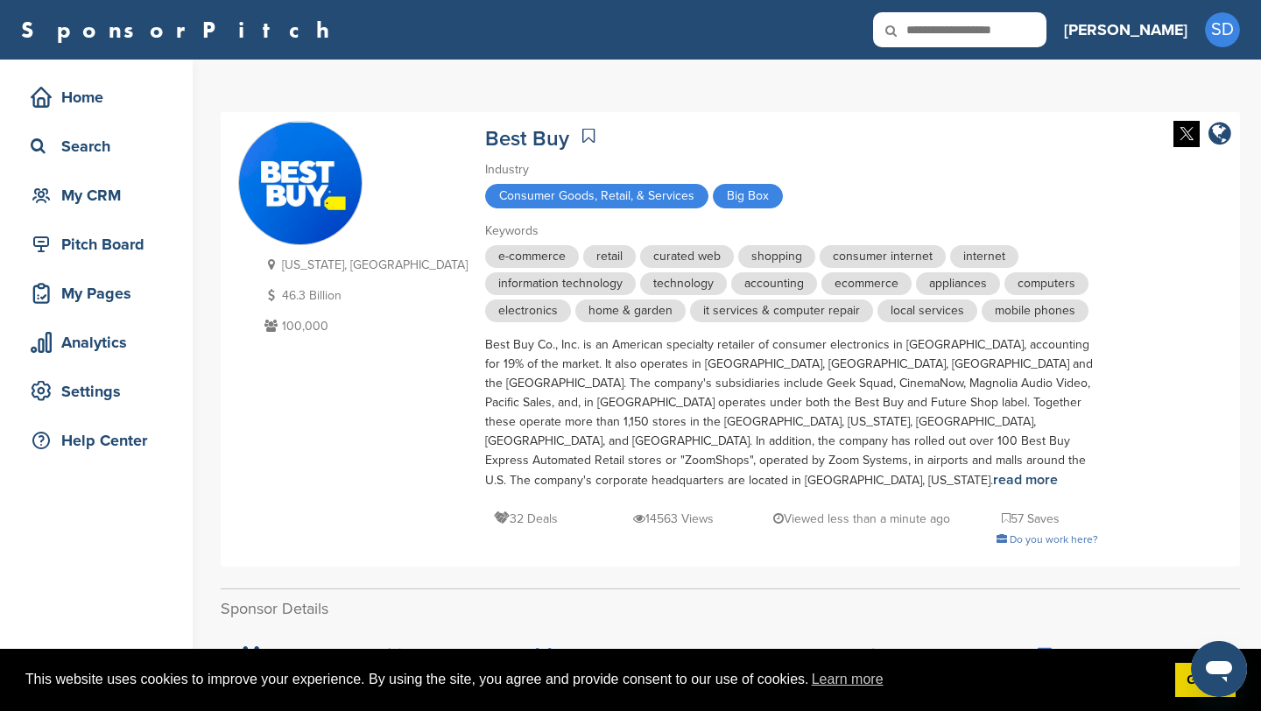
click at [999, 40] on input "text" at bounding box center [959, 29] width 173 height 35
type input "***"
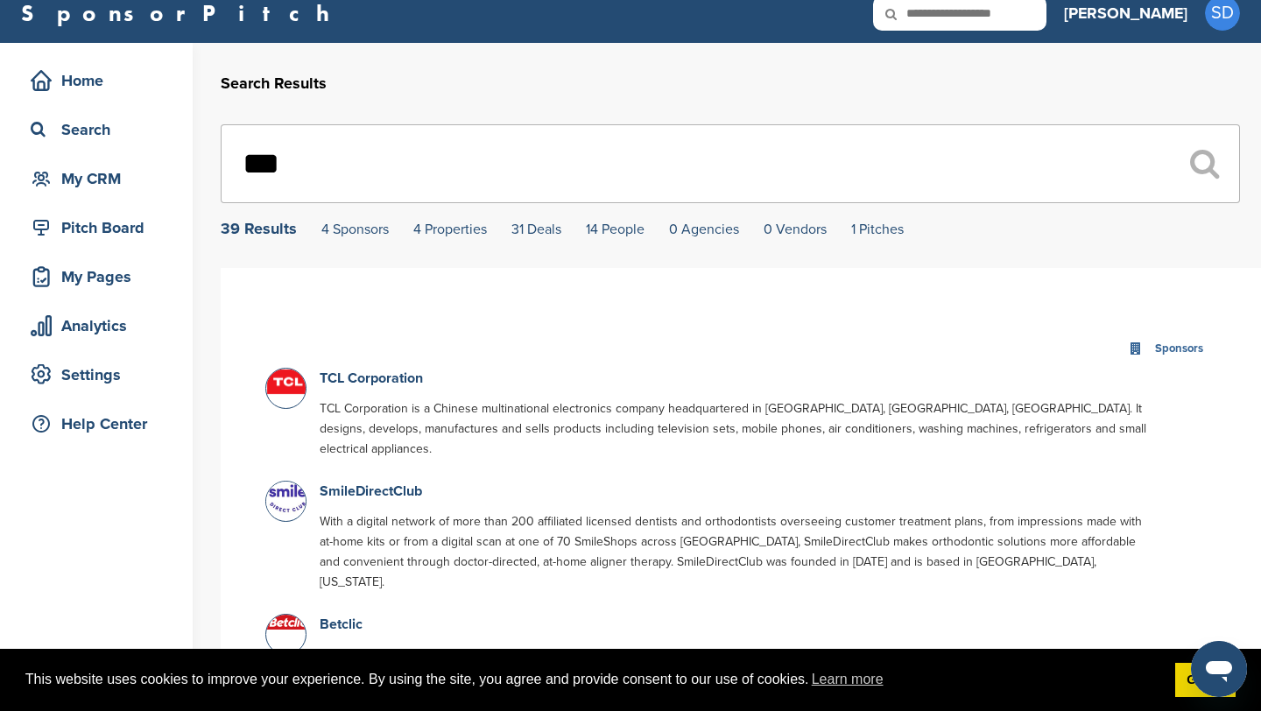
scroll to position [19, 0]
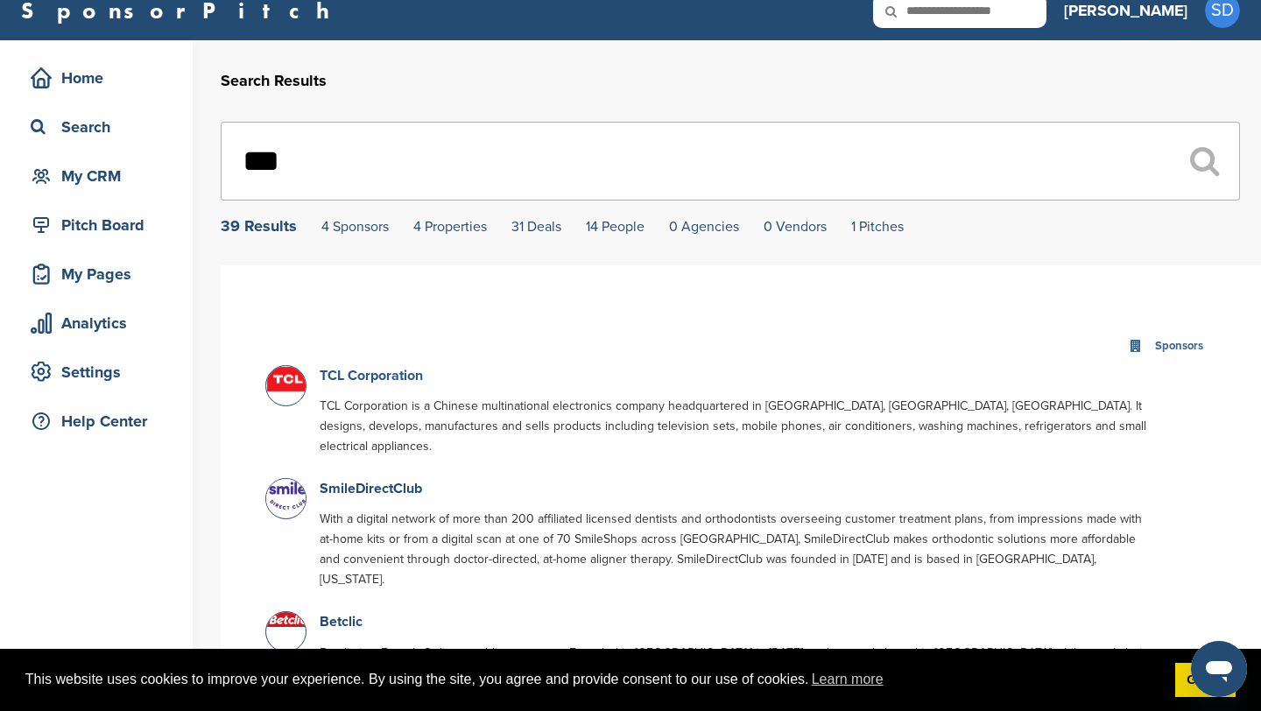
click at [411, 378] on link "TCL Corporation" at bounding box center [371, 376] width 103 height 18
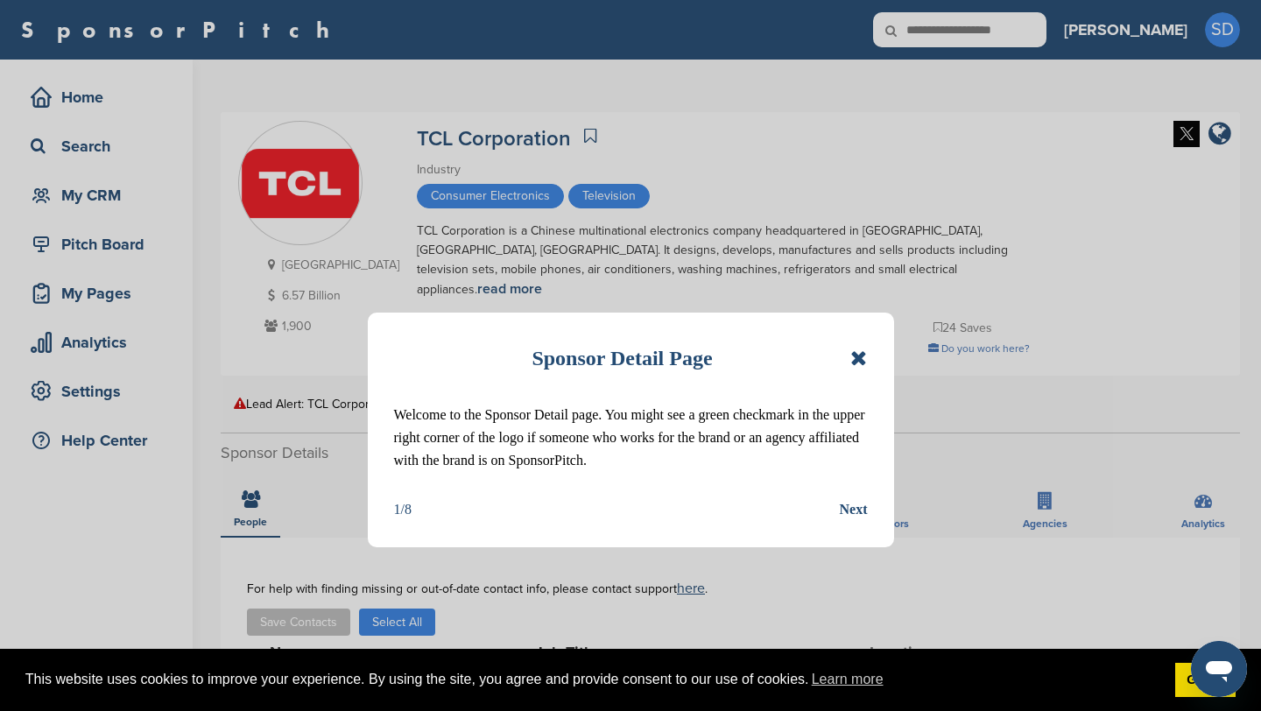
click at [867, 359] on icon at bounding box center [858, 358] width 17 height 21
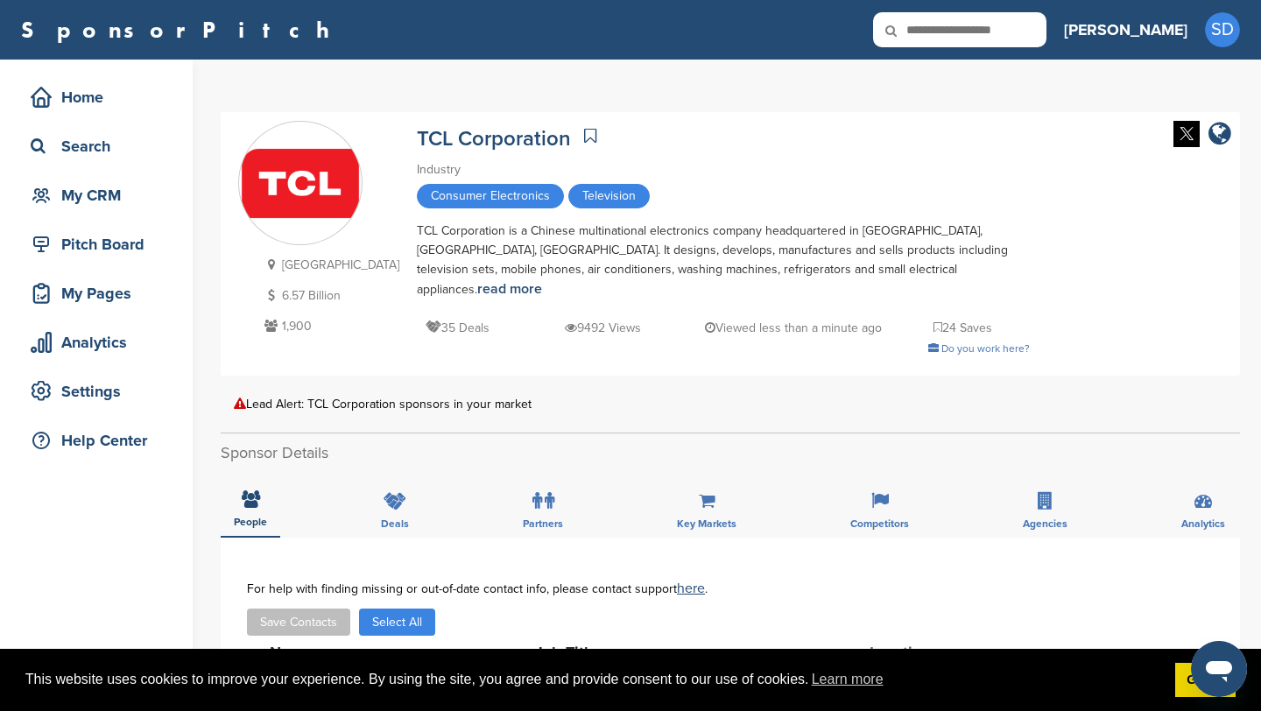
click at [996, 26] on input "text" at bounding box center [959, 29] width 173 height 35
type input "**********"
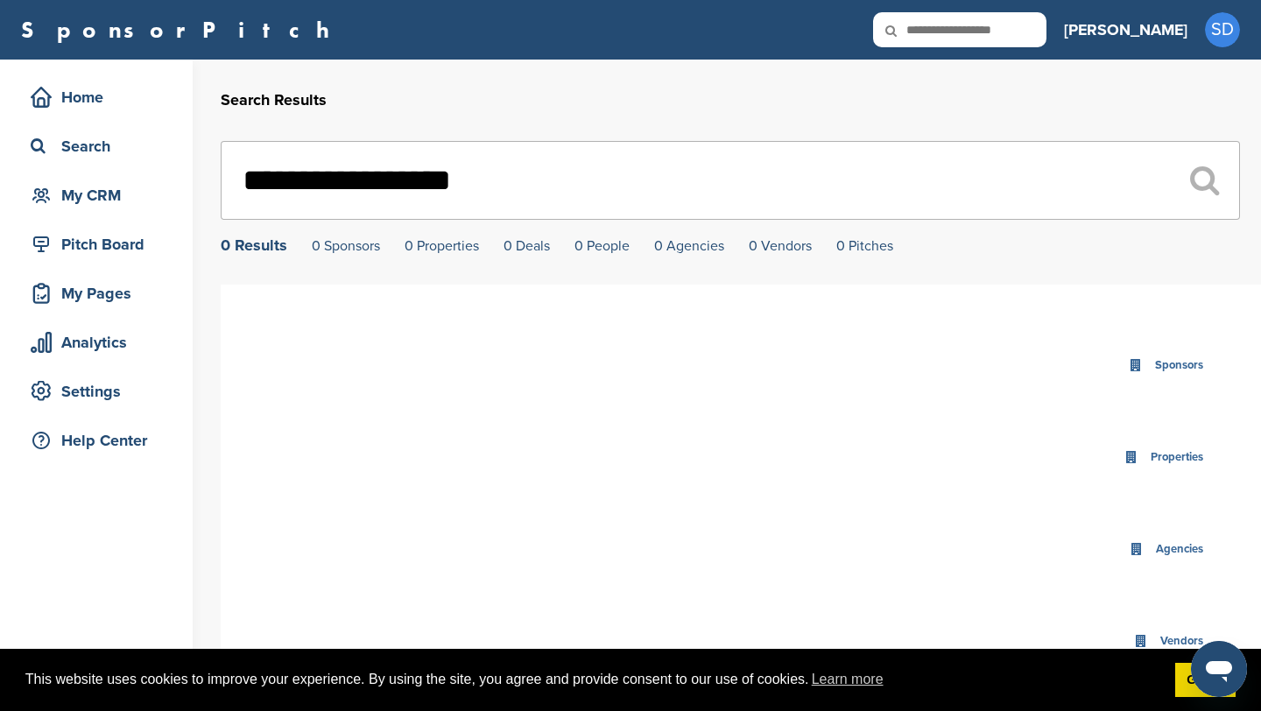
click at [995, 31] on input "text" at bounding box center [959, 29] width 173 height 35
type input "**********"
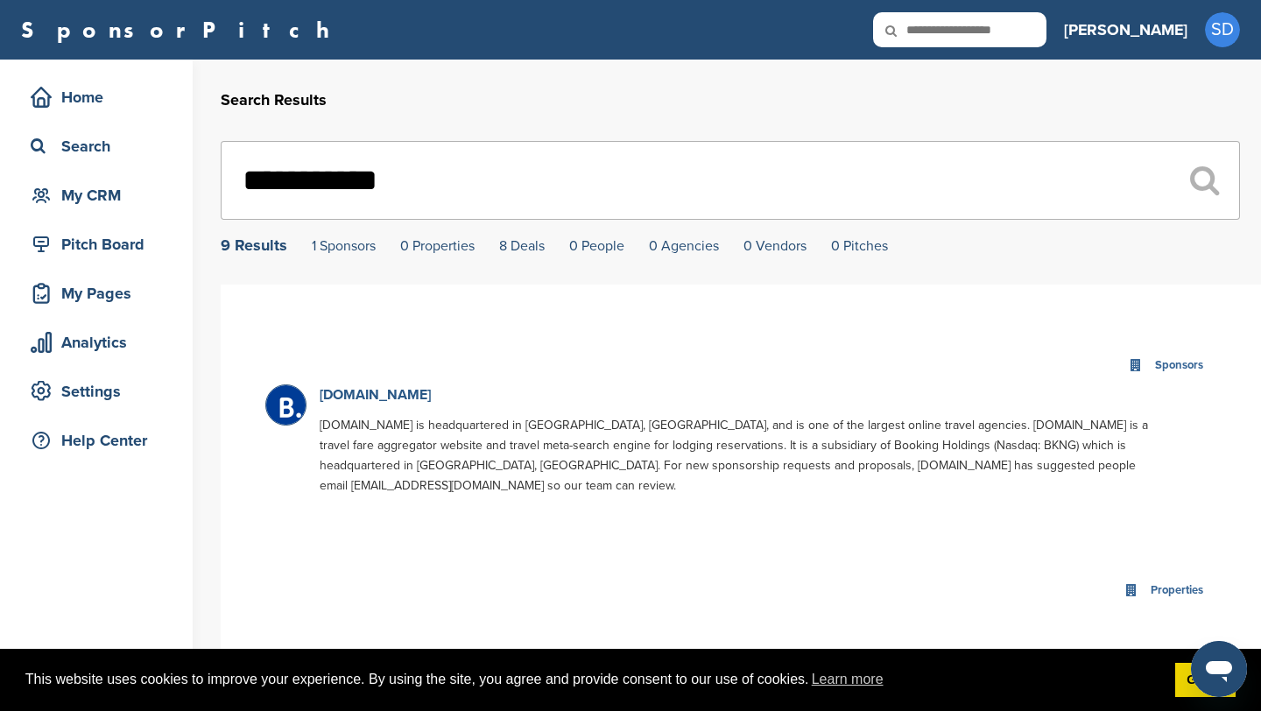
click at [372, 400] on link "[DOMAIN_NAME]" at bounding box center [375, 395] width 111 height 18
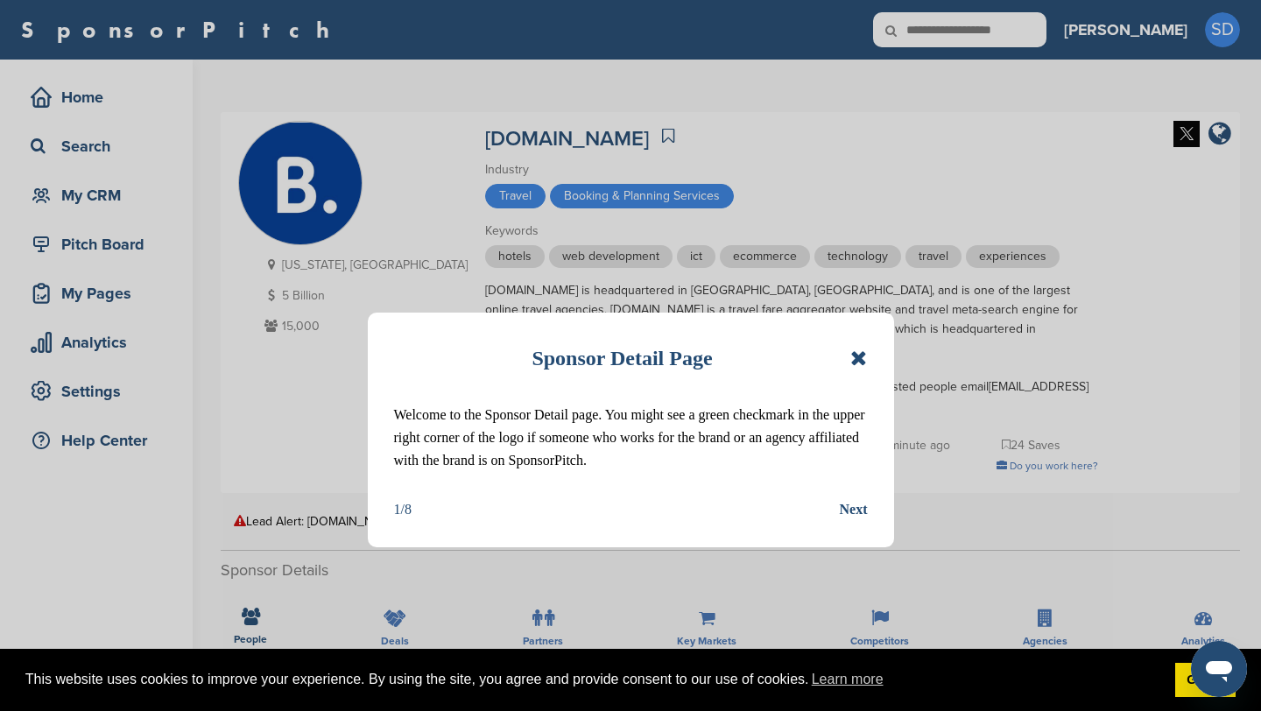
click at [869, 349] on div "Sponsor Detail Page Welcome to the Sponsor Detail page. You might see a green c…" at bounding box center [631, 430] width 526 height 235
click at [862, 354] on icon at bounding box center [858, 358] width 17 height 21
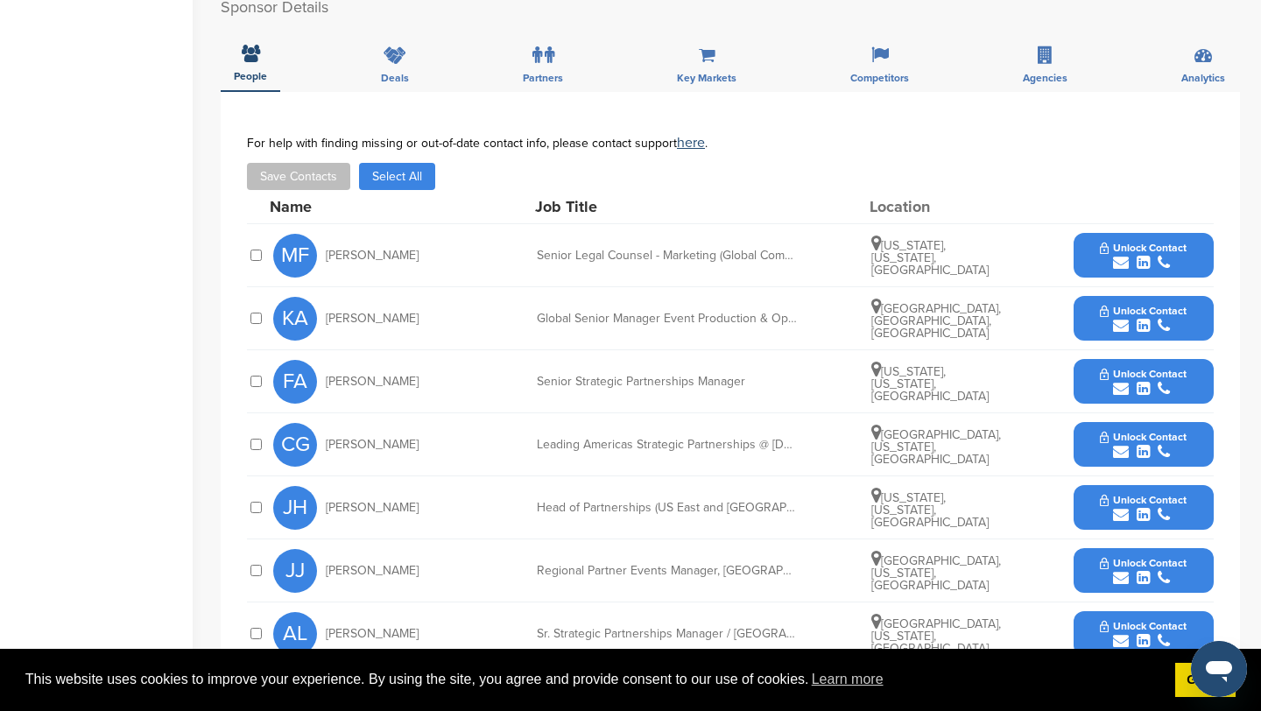
scroll to position [561, 0]
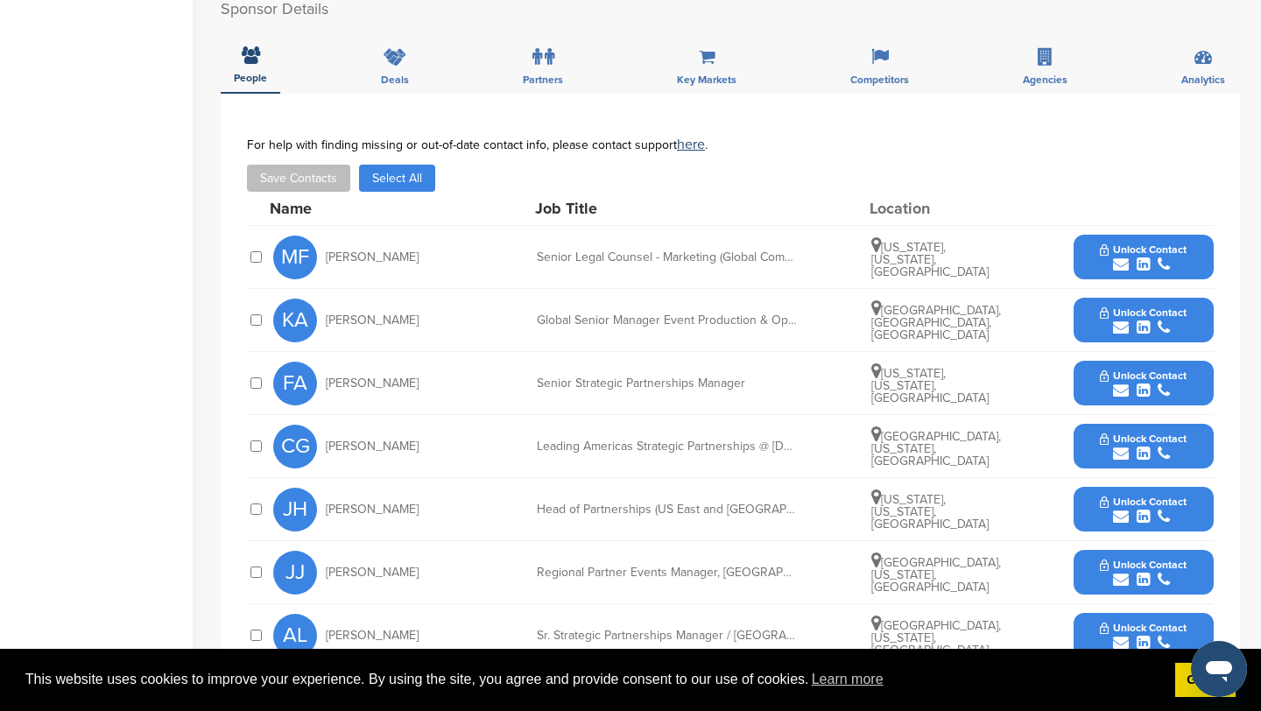
click at [1117, 383] on icon "submit" at bounding box center [1121, 391] width 16 height 16
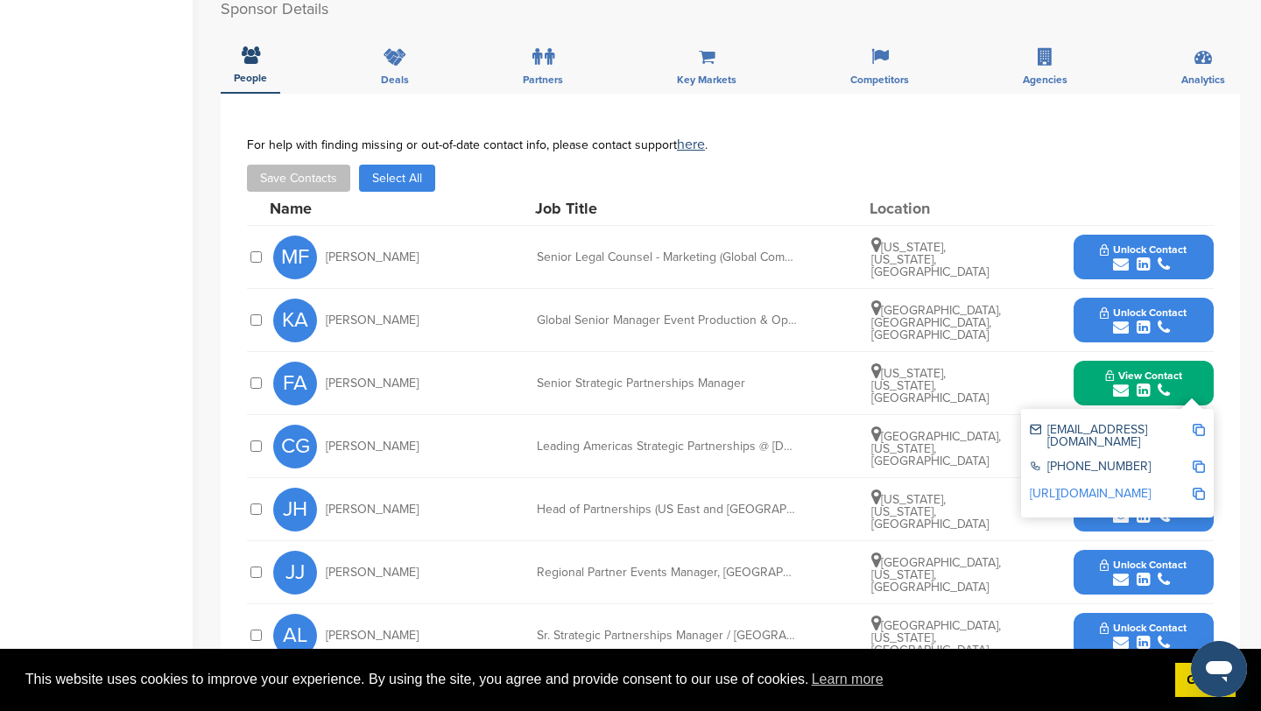
click at [1205, 413] on div "[EMAIL_ADDRESS][DOMAIN_NAME] [PHONE_NUMBER] [URL][DOMAIN_NAME]" at bounding box center [1117, 463] width 193 height 109
click at [1198, 424] on img at bounding box center [1198, 430] width 12 height 12
click at [1094, 357] on button "View Contact" at bounding box center [1143, 383] width 119 height 53
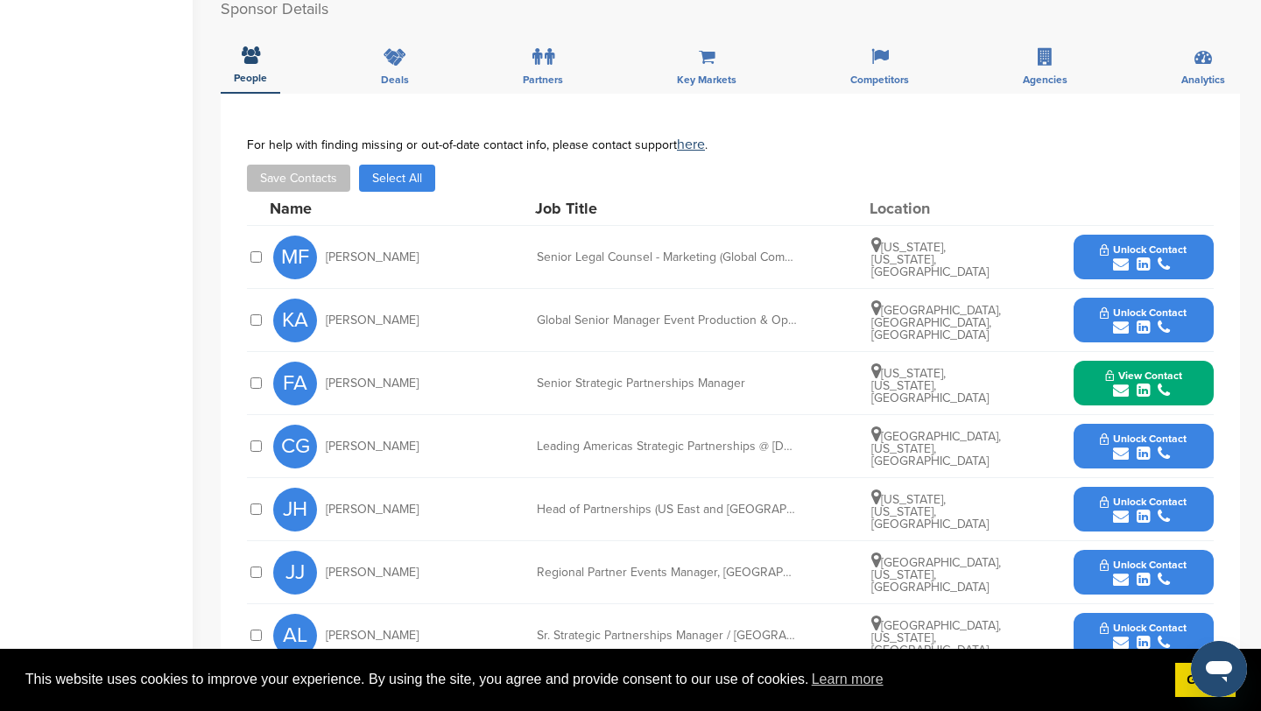
click at [1122, 446] on icon "submit" at bounding box center [1121, 454] width 16 height 16
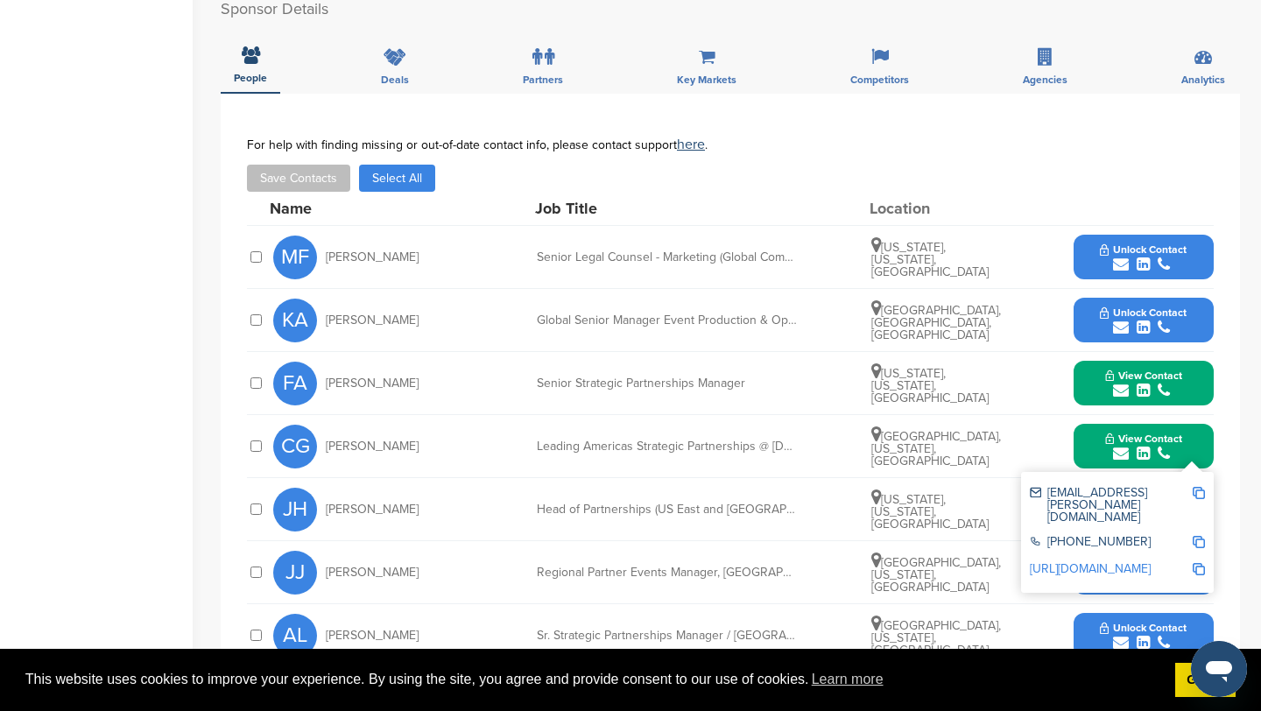
click at [1199, 487] on img at bounding box center [1198, 493] width 12 height 12
click at [1100, 420] on button "View Contact" at bounding box center [1143, 446] width 119 height 53
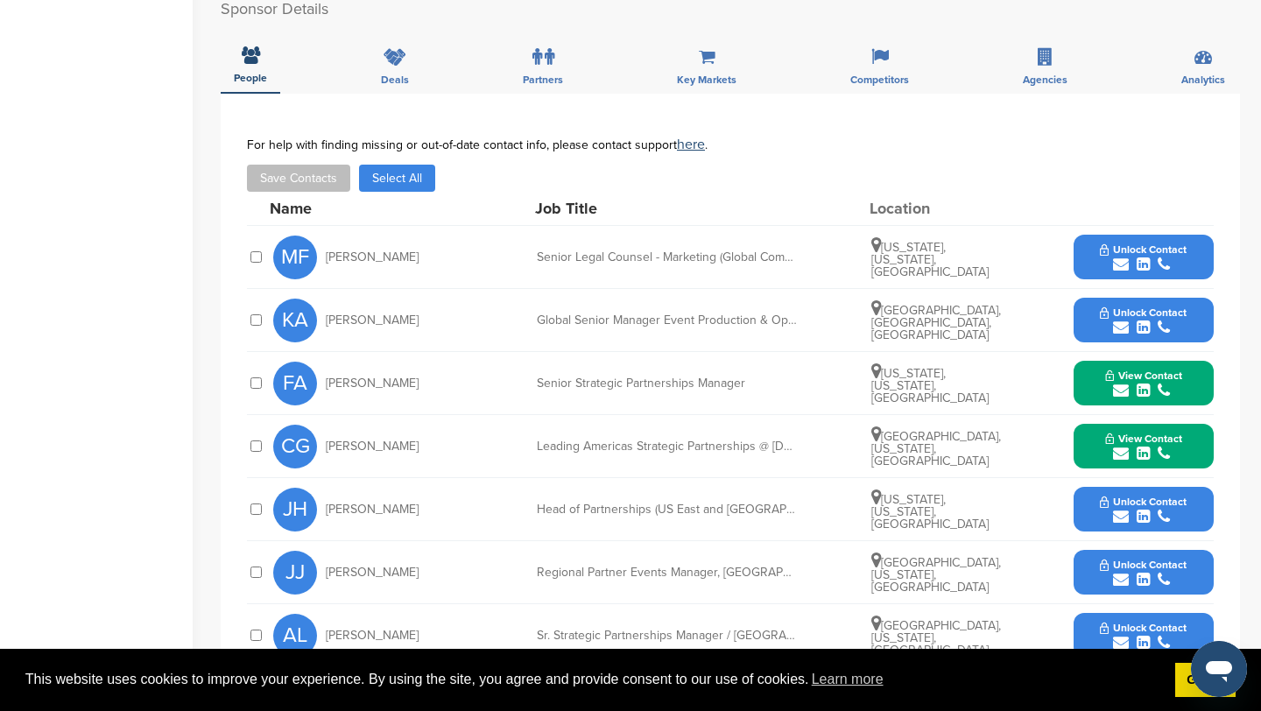
click at [1118, 509] on icon "submit" at bounding box center [1121, 517] width 16 height 16
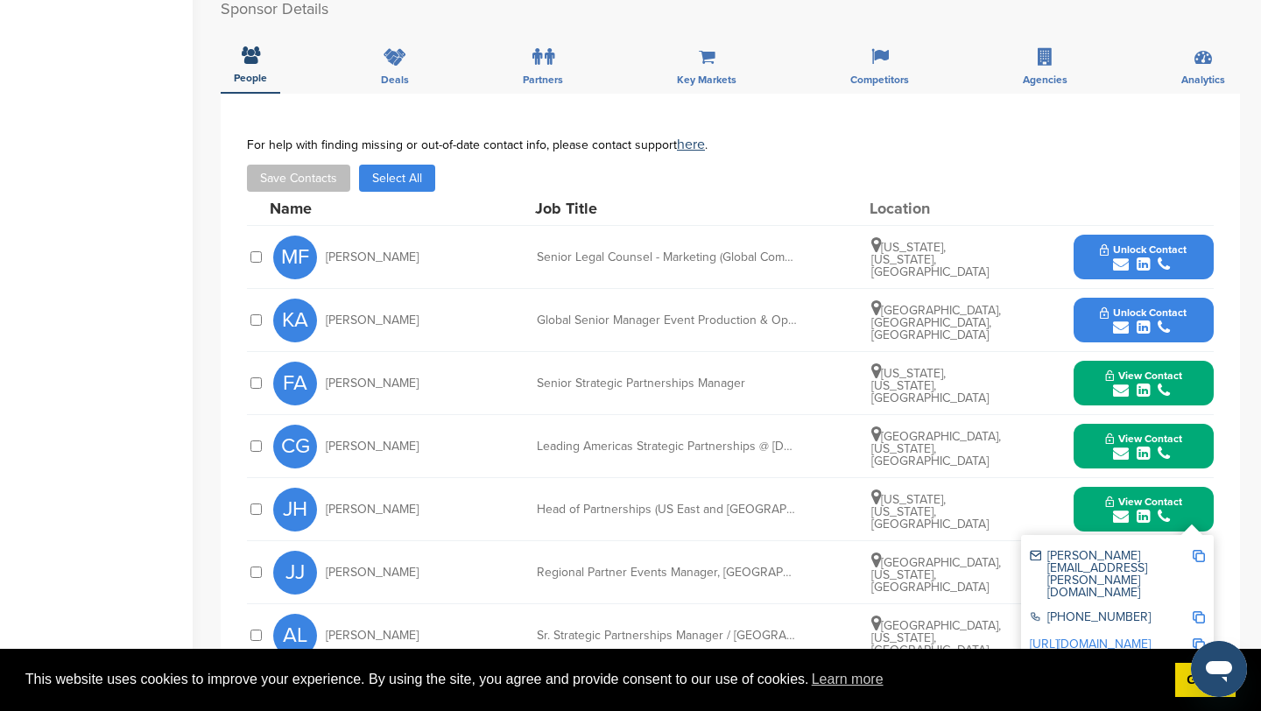
click at [1195, 550] on img at bounding box center [1198, 556] width 12 height 12
click at [1086, 483] on button "View Contact" at bounding box center [1143, 509] width 119 height 53
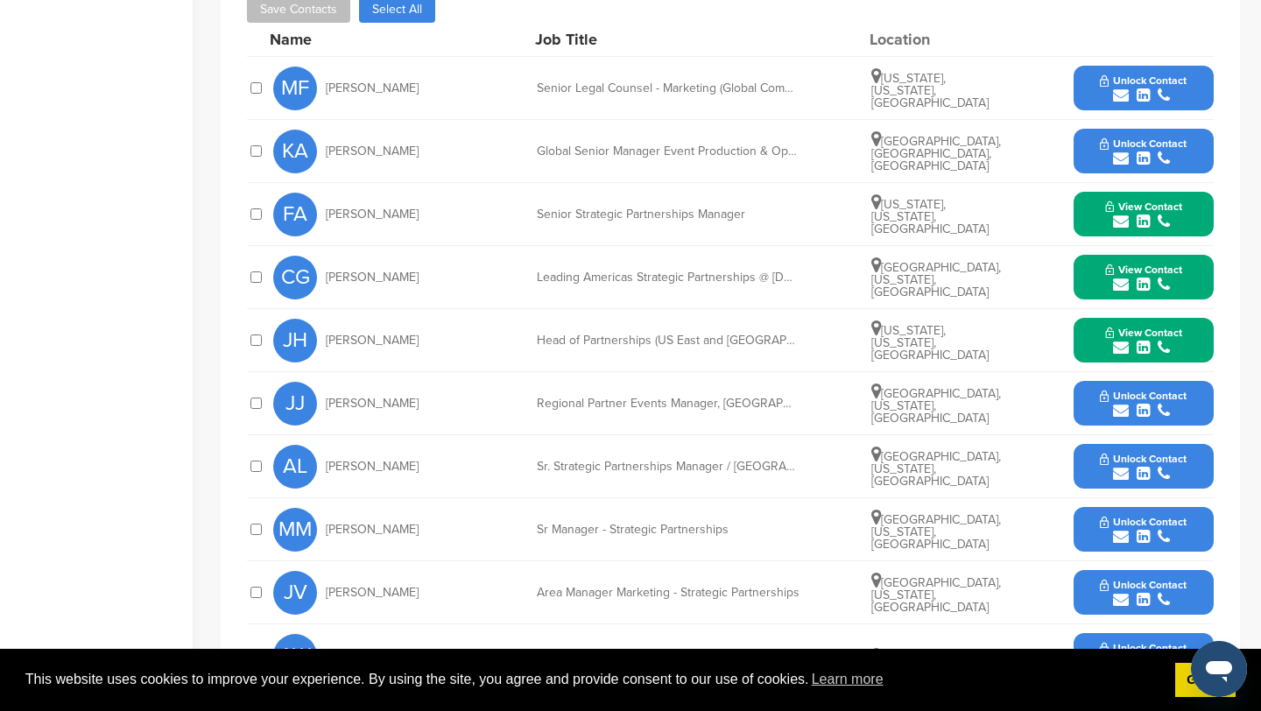
scroll to position [734, 0]
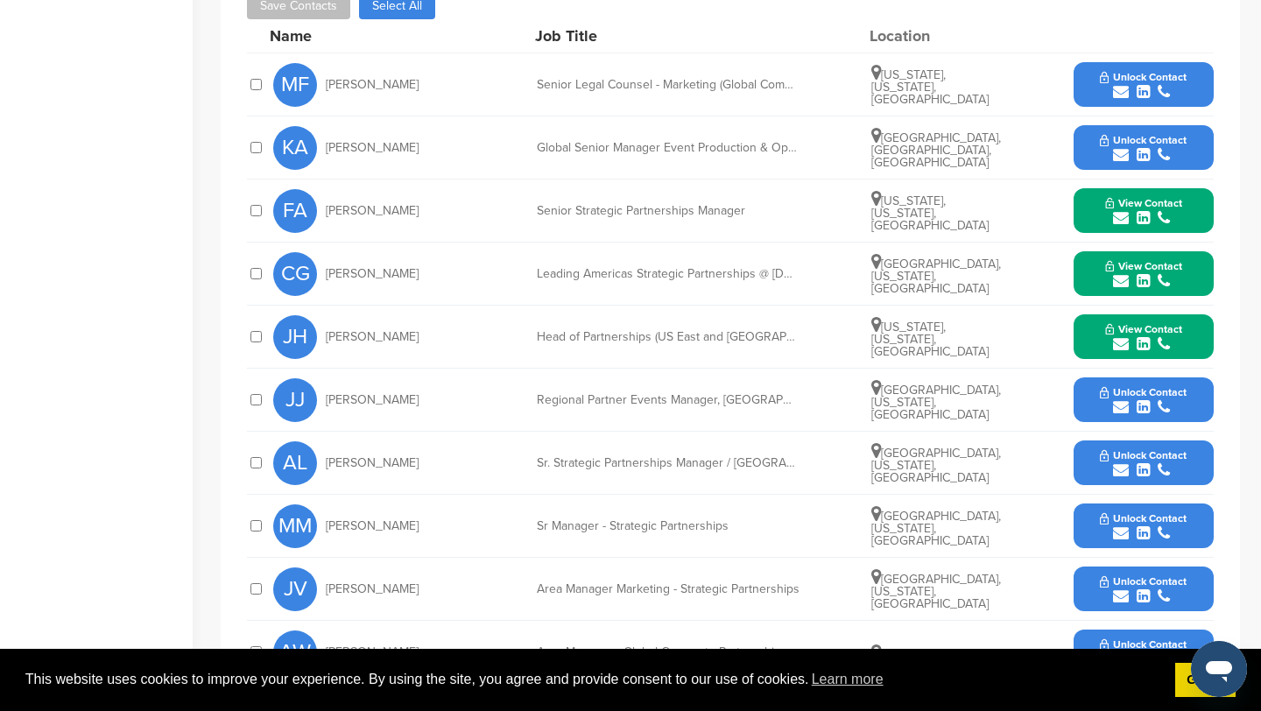
click at [1122, 399] on icon "submit" at bounding box center [1121, 407] width 16 height 16
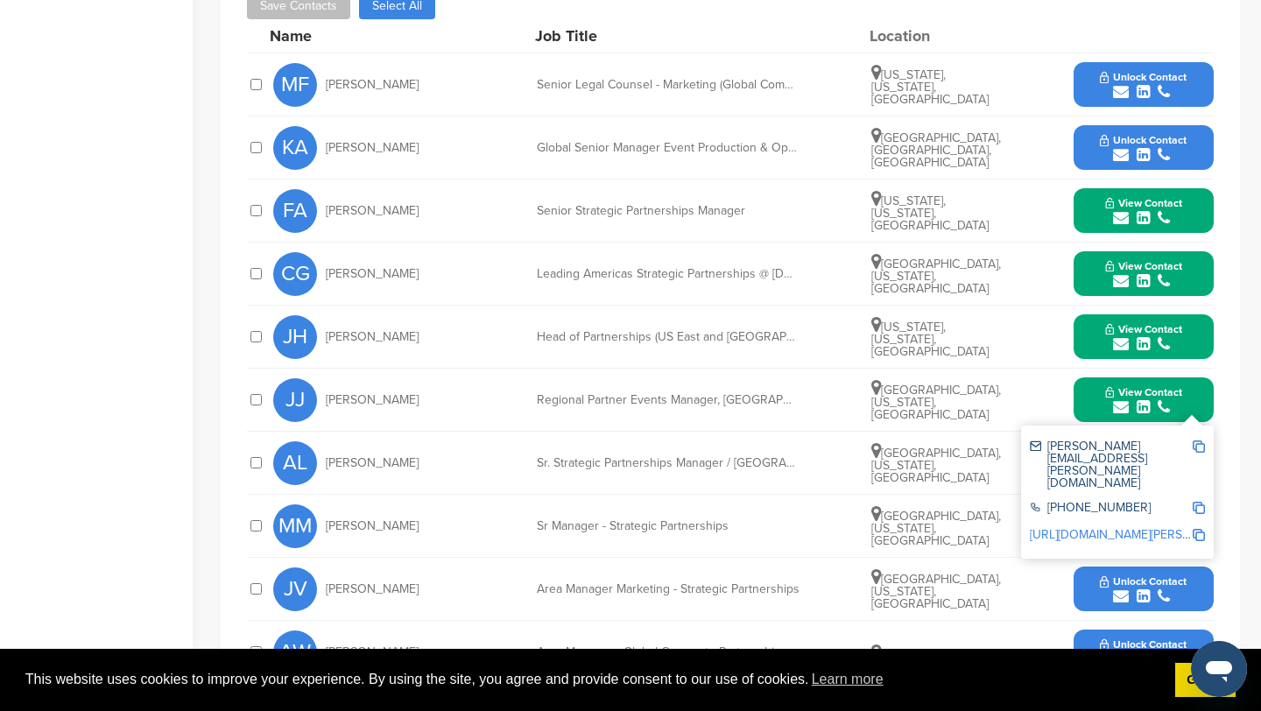
click at [1194, 440] on img at bounding box center [1198, 446] width 12 height 12
click at [1090, 380] on button "View Contact" at bounding box center [1143, 400] width 119 height 53
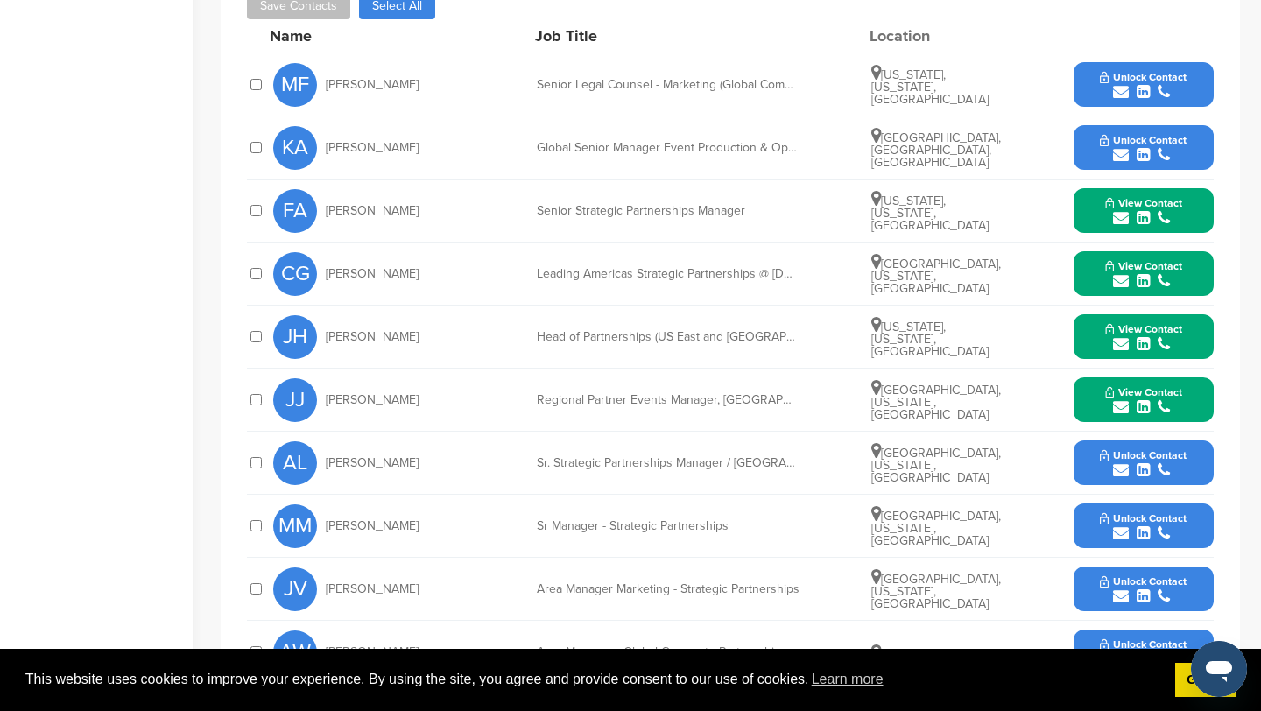
click at [1121, 525] on icon "submit" at bounding box center [1121, 533] width 16 height 16
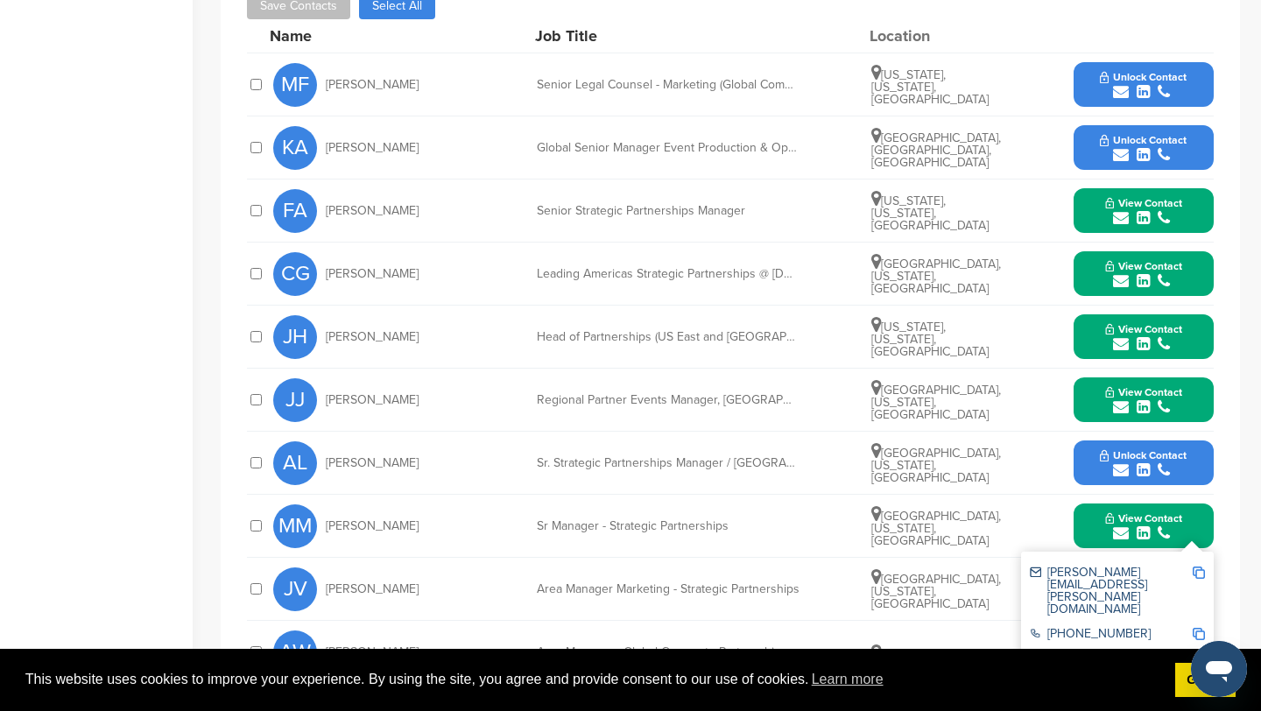
click at [1199, 566] on img at bounding box center [1198, 572] width 12 height 12
click at [1090, 518] on button "View Contact" at bounding box center [1143, 526] width 119 height 53
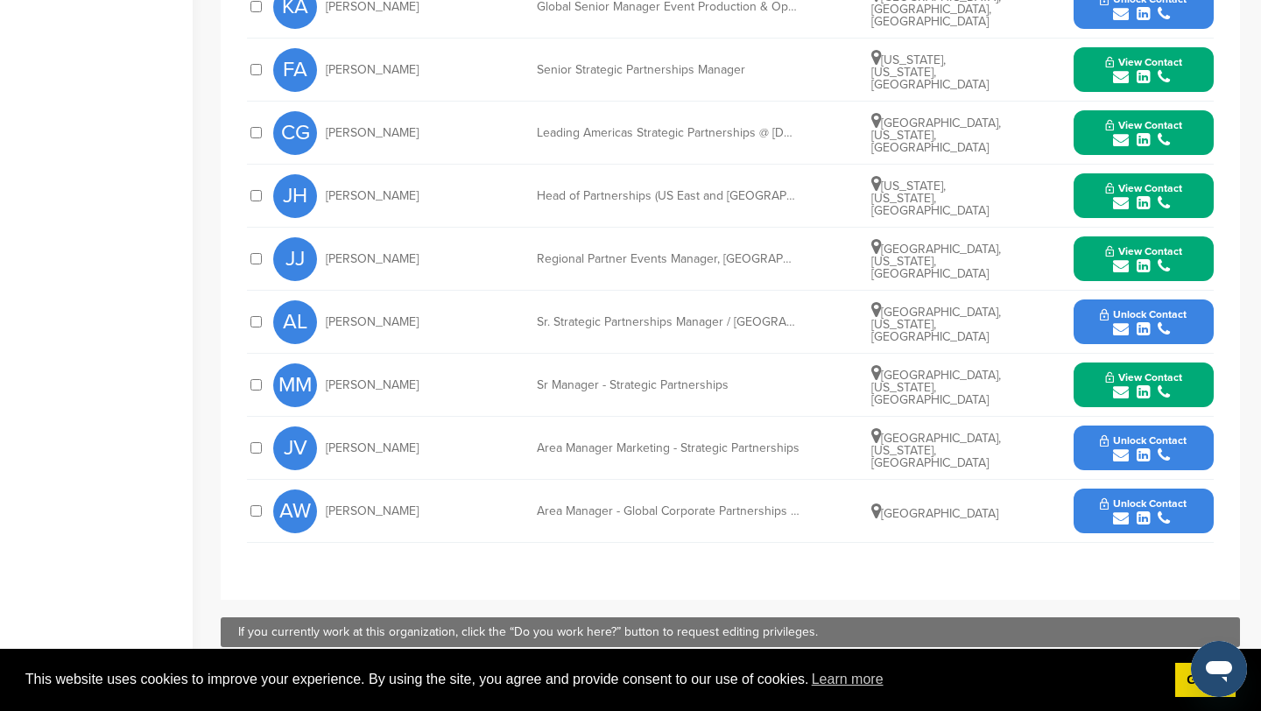
scroll to position [881, 0]
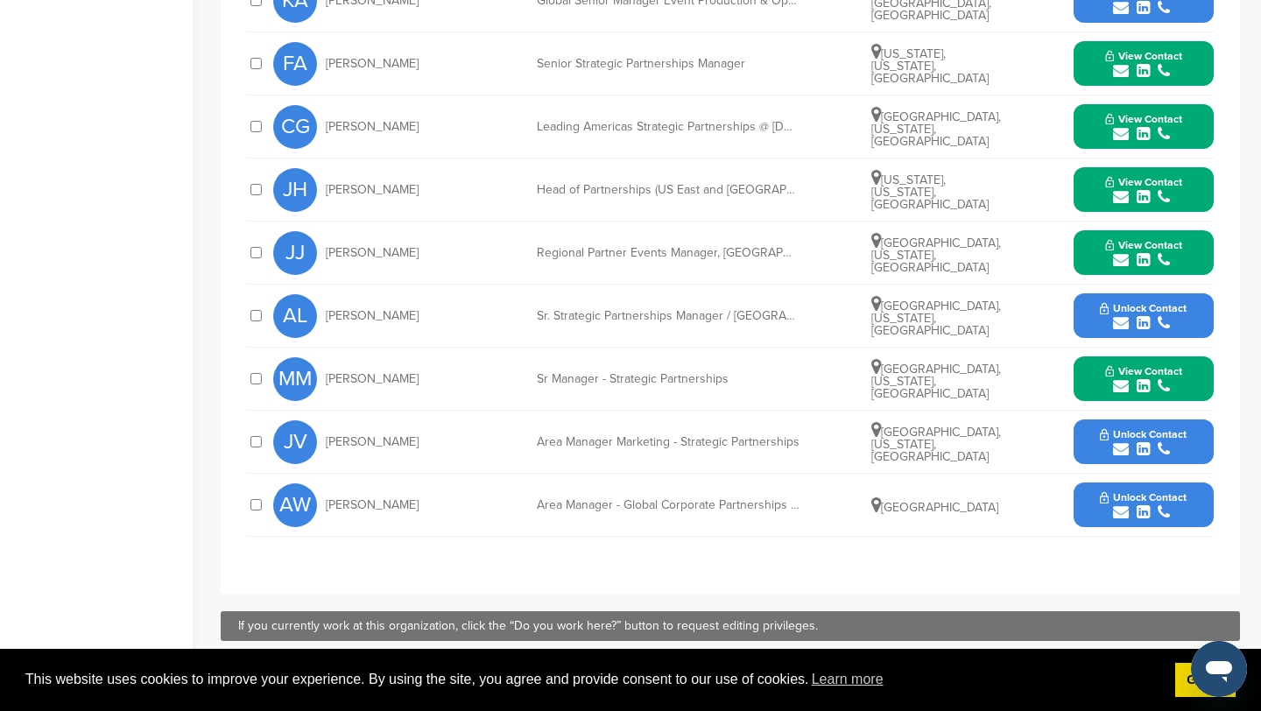
click at [1118, 441] on icon "submit" at bounding box center [1121, 449] width 16 height 16
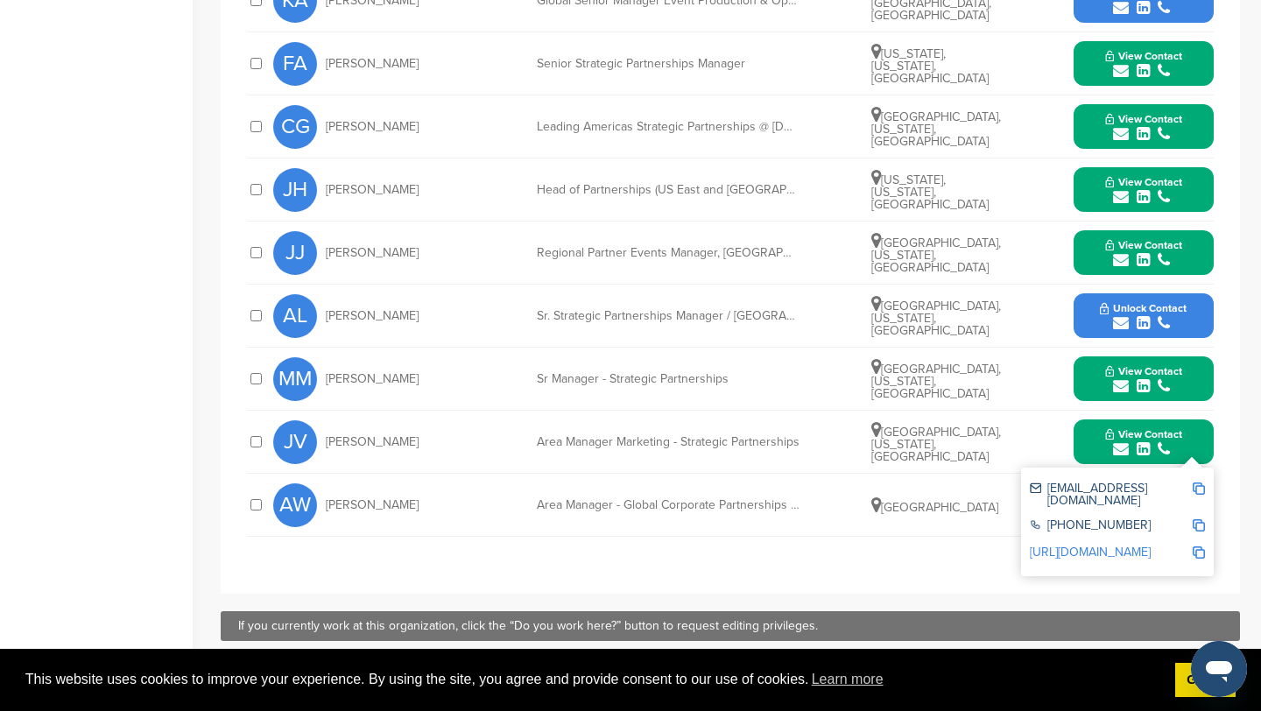
click at [1200, 482] on img at bounding box center [1198, 488] width 12 height 12
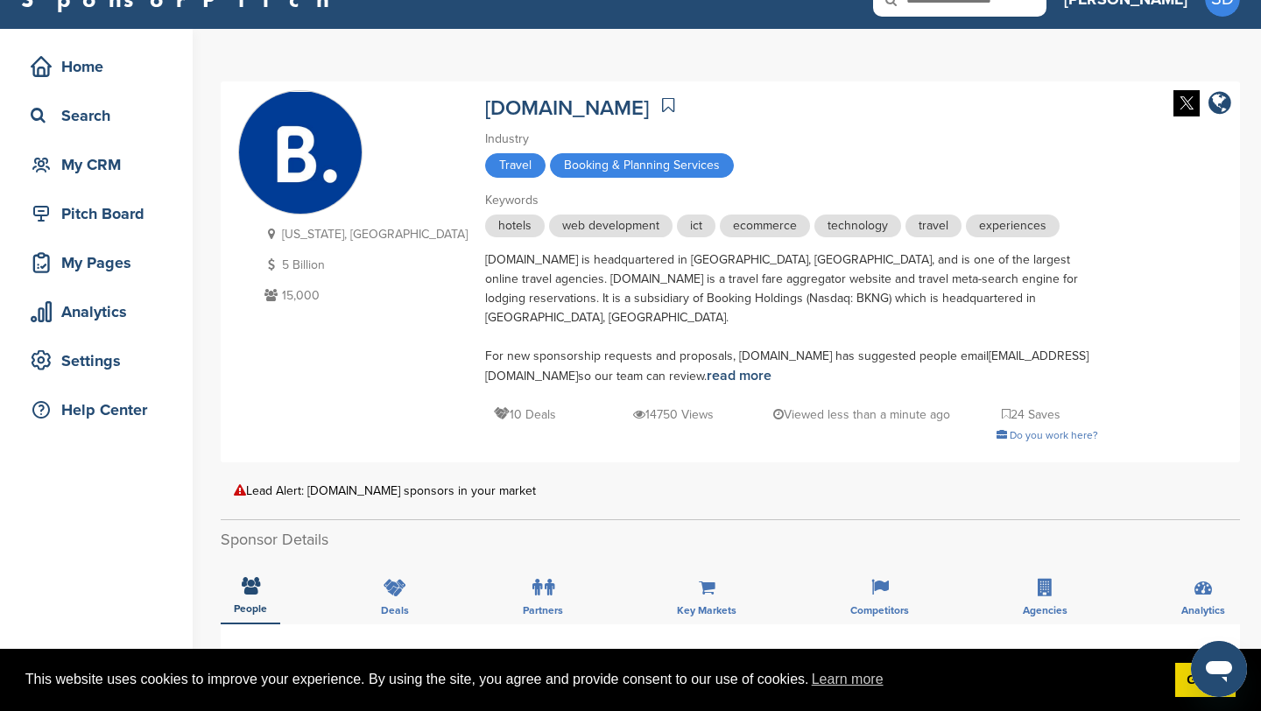
scroll to position [0, 0]
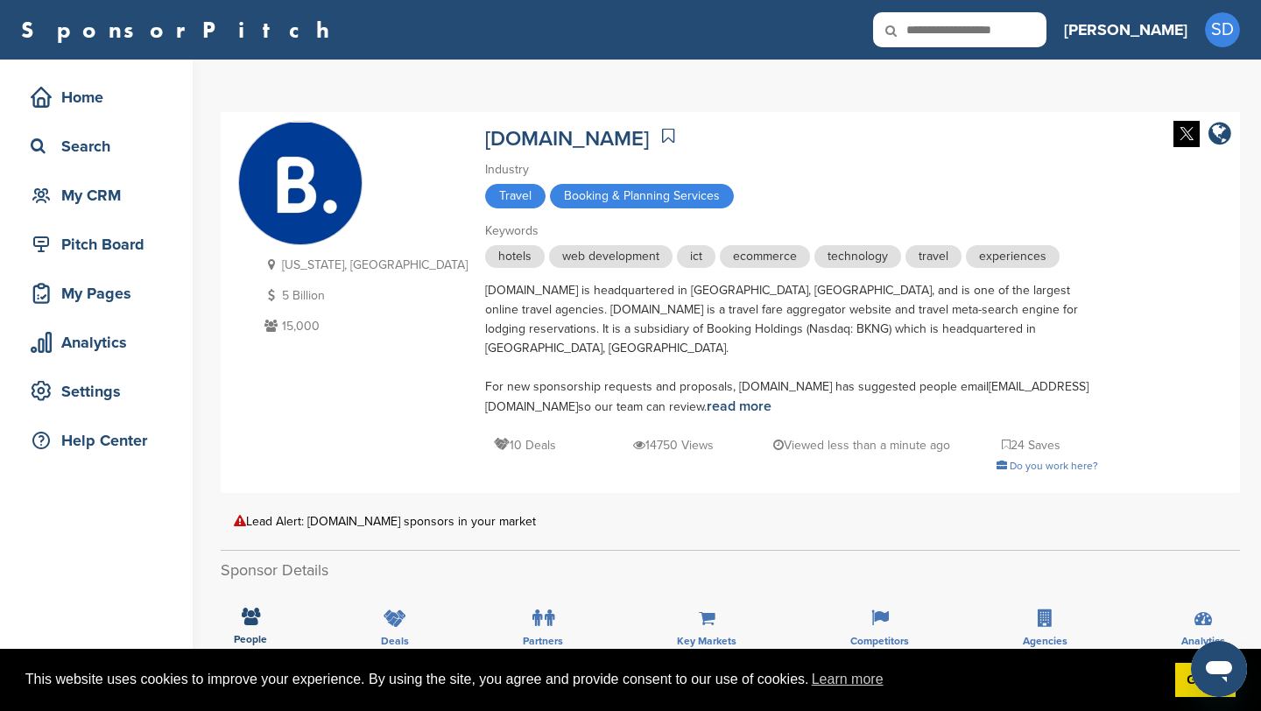
click at [1033, 36] on input "text" at bounding box center [959, 29] width 173 height 35
type input "*****"
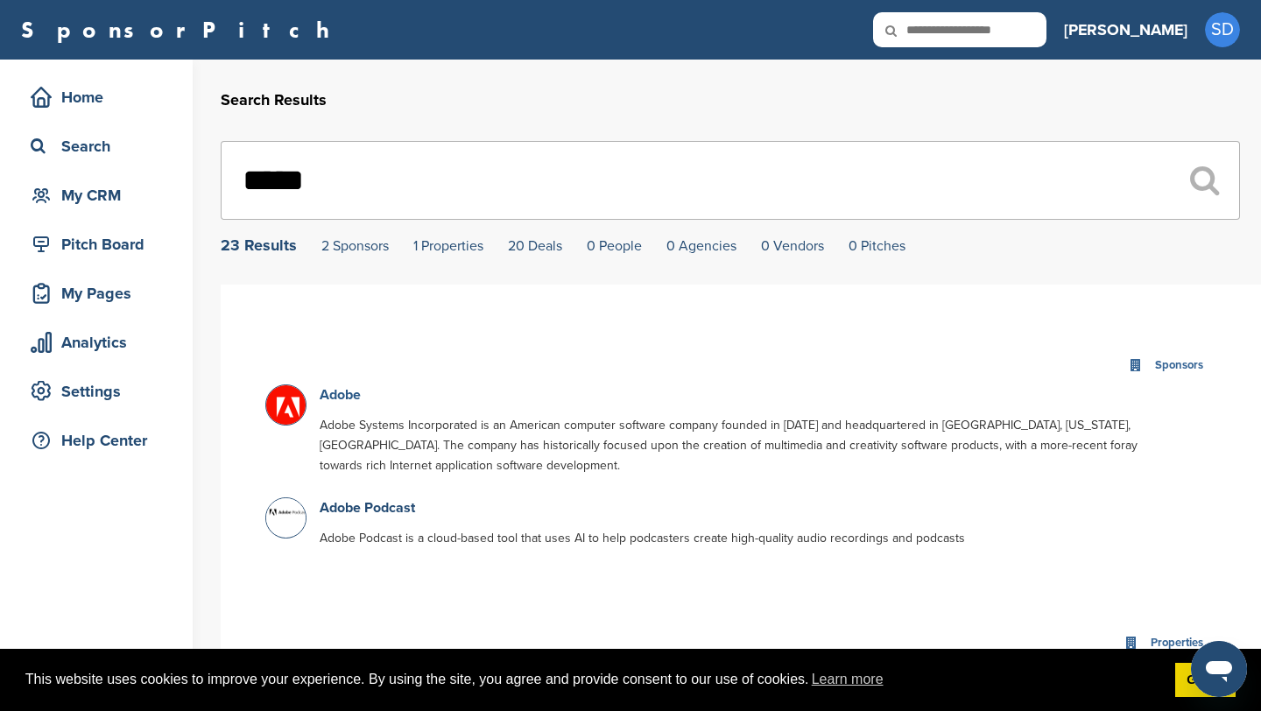
click at [327, 396] on link "Adobe" at bounding box center [340, 395] width 41 height 18
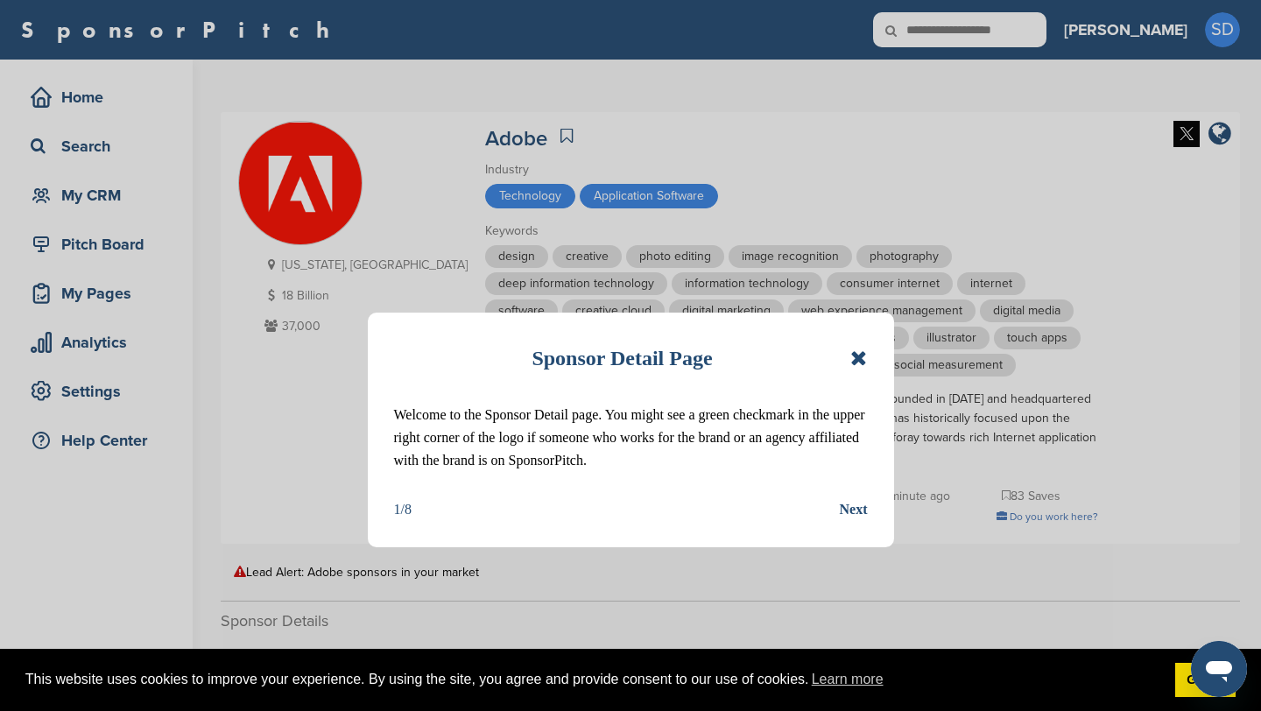
click at [858, 366] on icon at bounding box center [858, 358] width 17 height 21
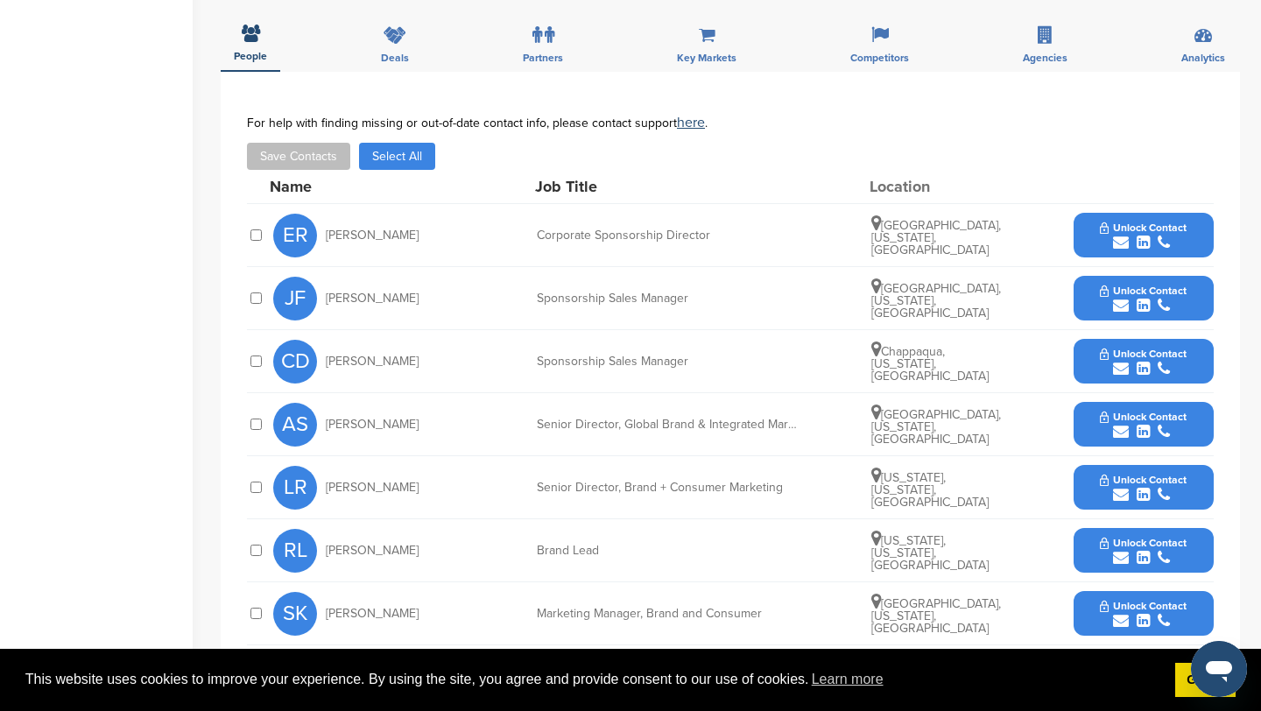
scroll to position [636, 0]
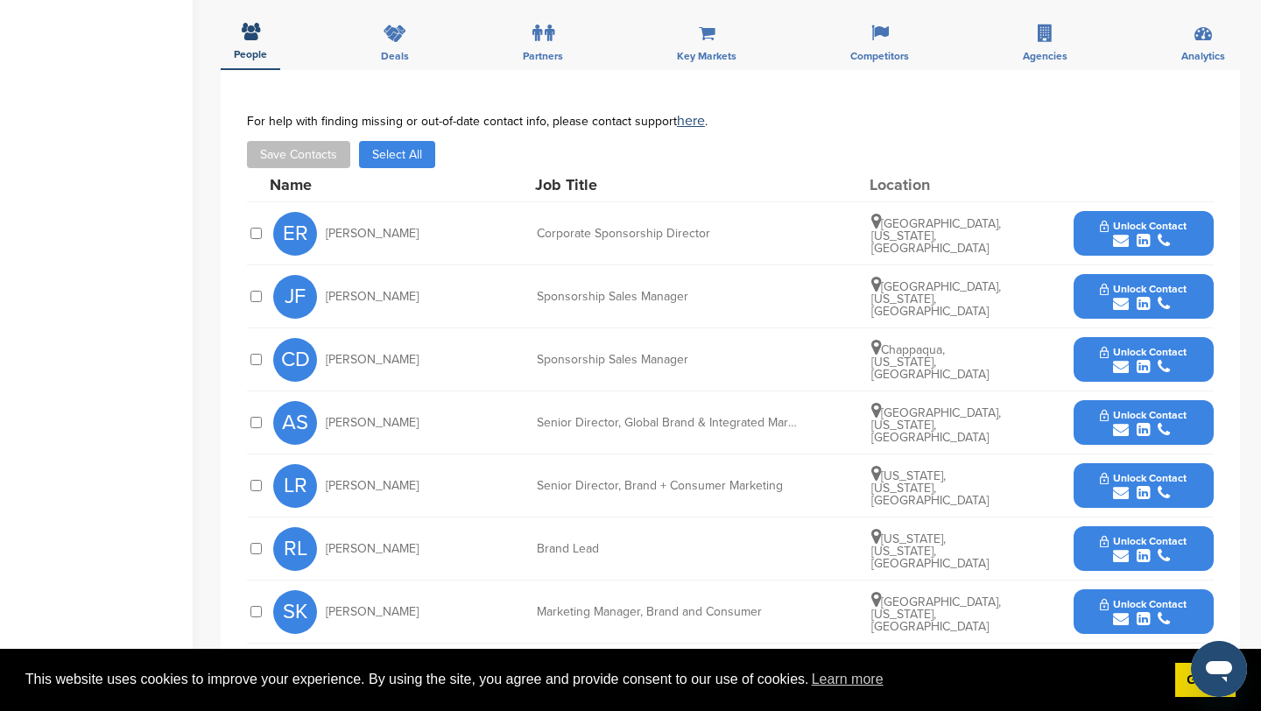
click at [1117, 243] on icon "submit" at bounding box center [1121, 241] width 16 height 16
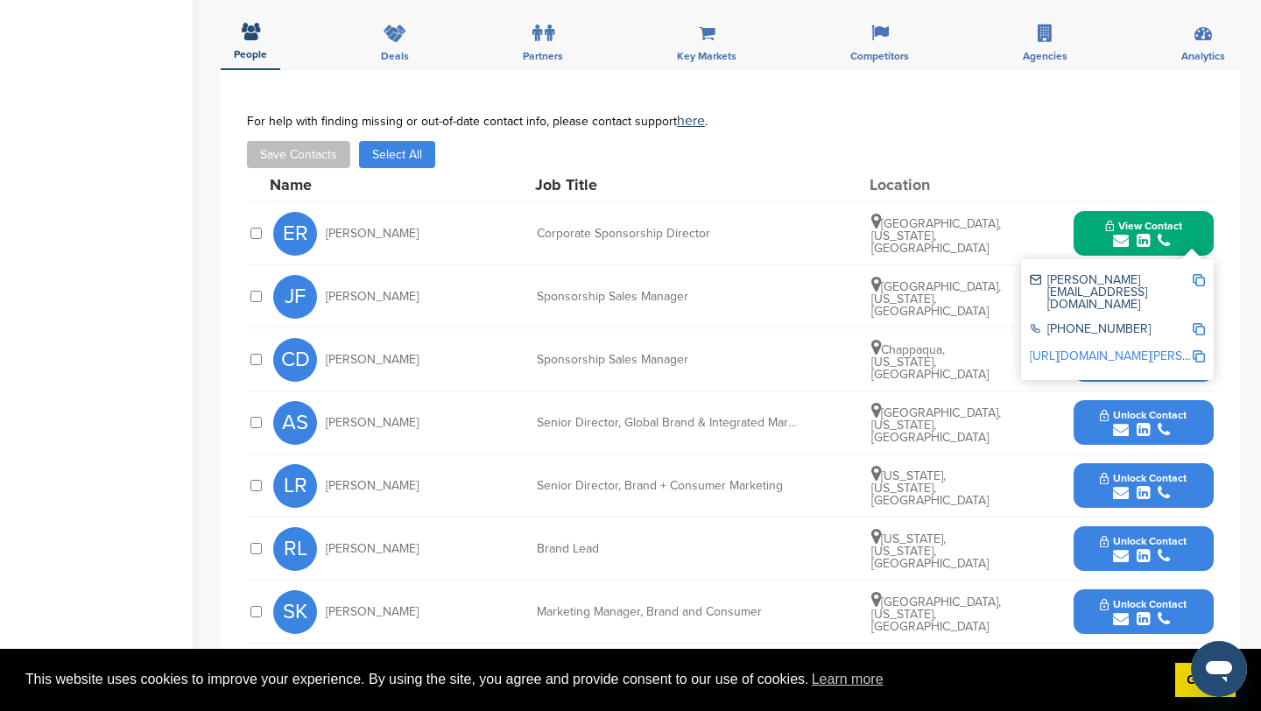
click at [1201, 282] on img at bounding box center [1198, 280] width 12 height 12
click at [1099, 228] on button "View Contact" at bounding box center [1143, 233] width 119 height 53
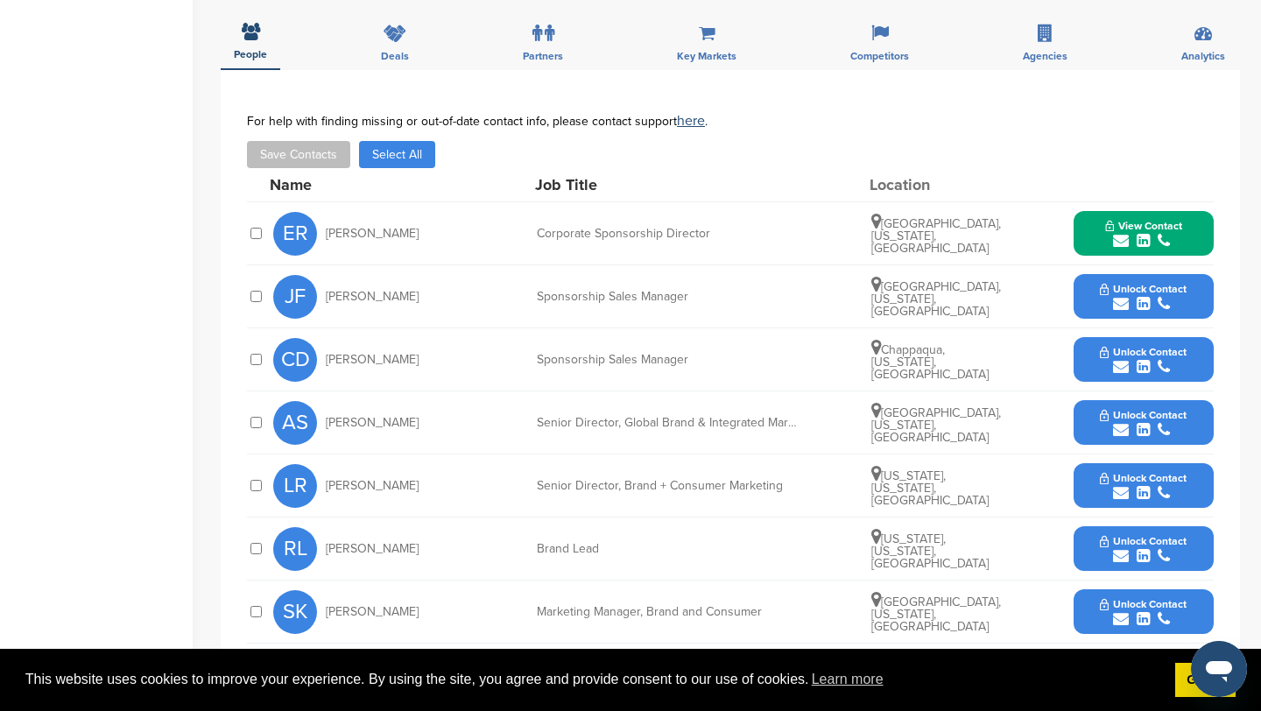
click at [1120, 303] on icon "submit" at bounding box center [1121, 304] width 16 height 16
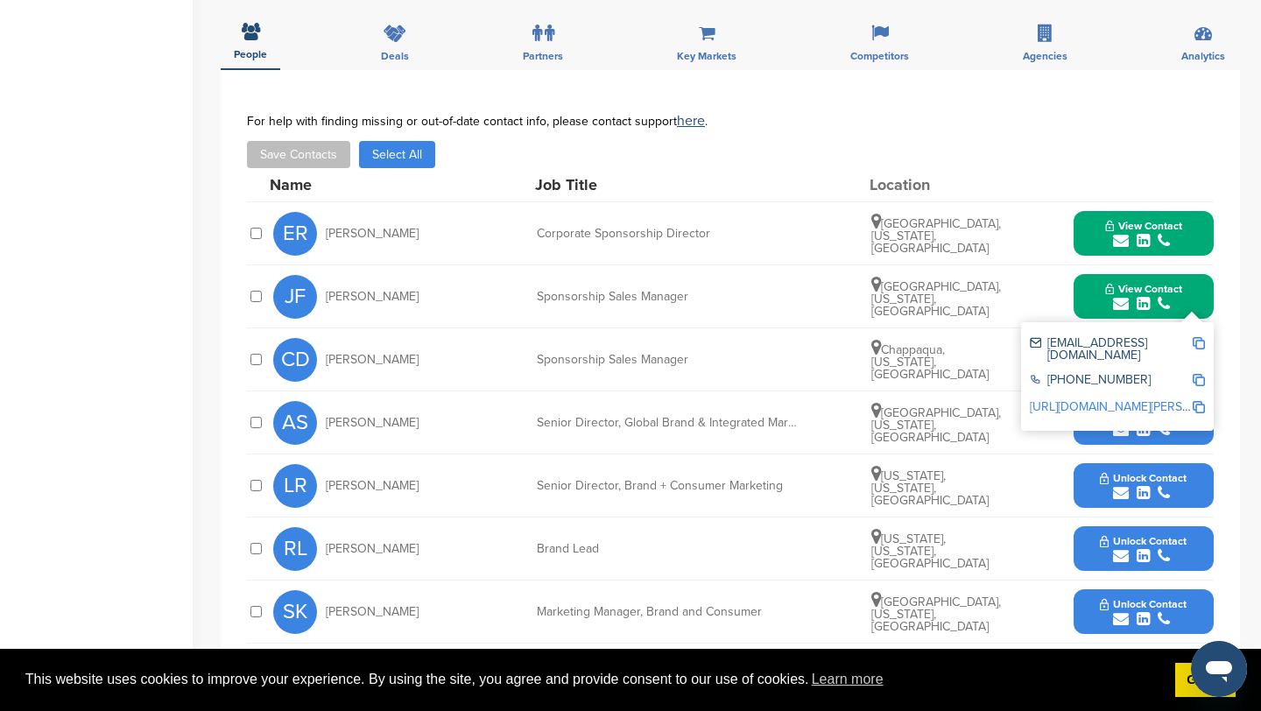
click at [1197, 341] on img at bounding box center [1198, 343] width 12 height 12
click at [1103, 295] on button "View Contact" at bounding box center [1143, 297] width 119 height 53
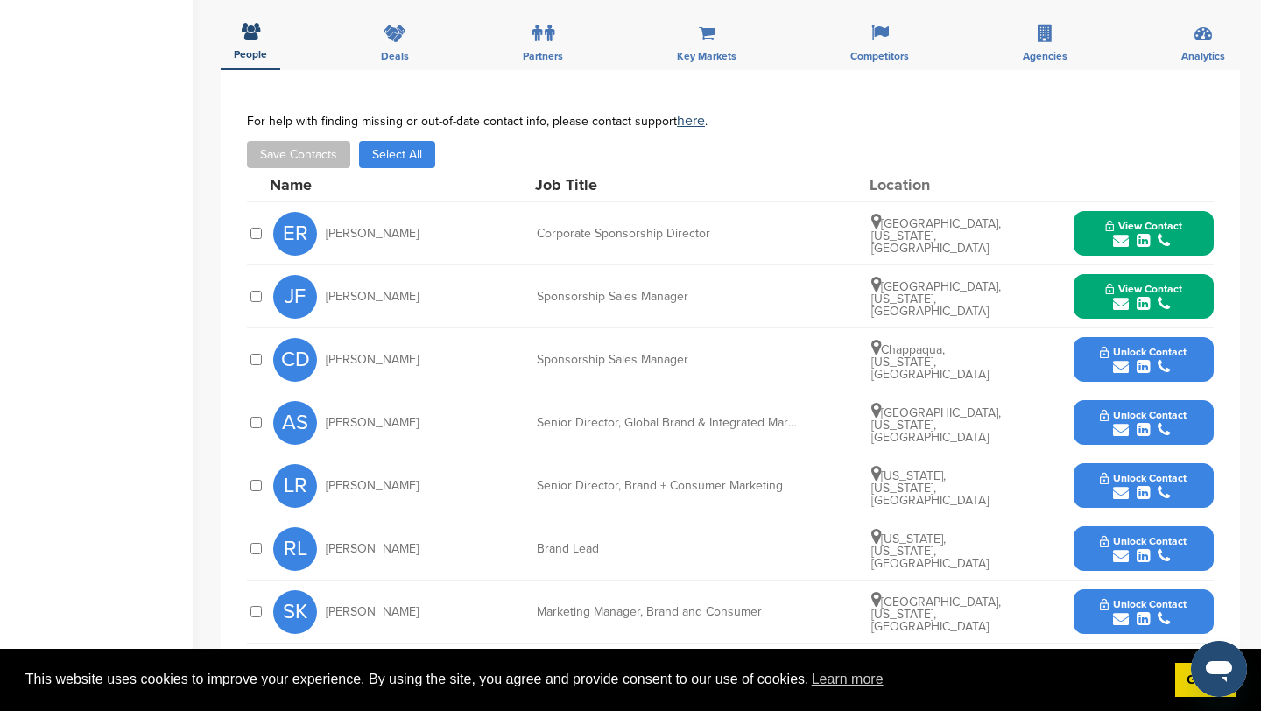
click at [1122, 362] on icon "submit" at bounding box center [1121, 367] width 16 height 16
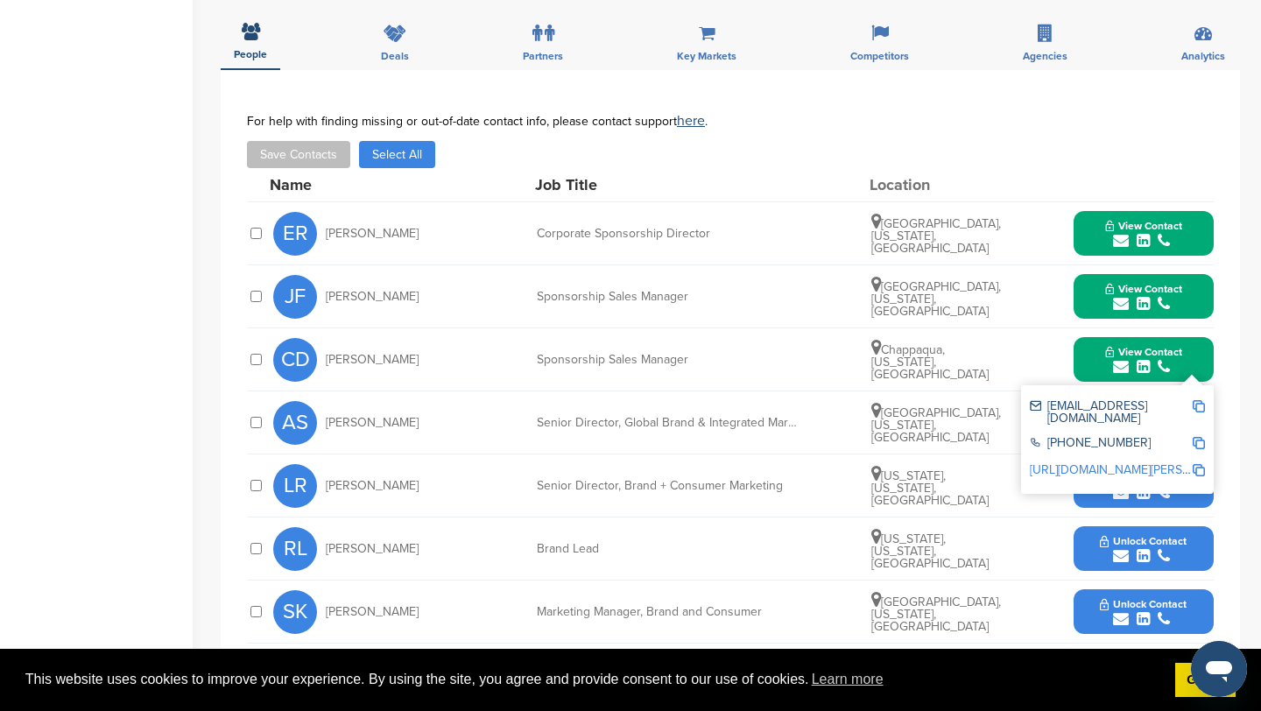
click at [1199, 402] on img at bounding box center [1198, 406] width 12 height 12
click at [1099, 355] on button "View Contact" at bounding box center [1143, 360] width 119 height 53
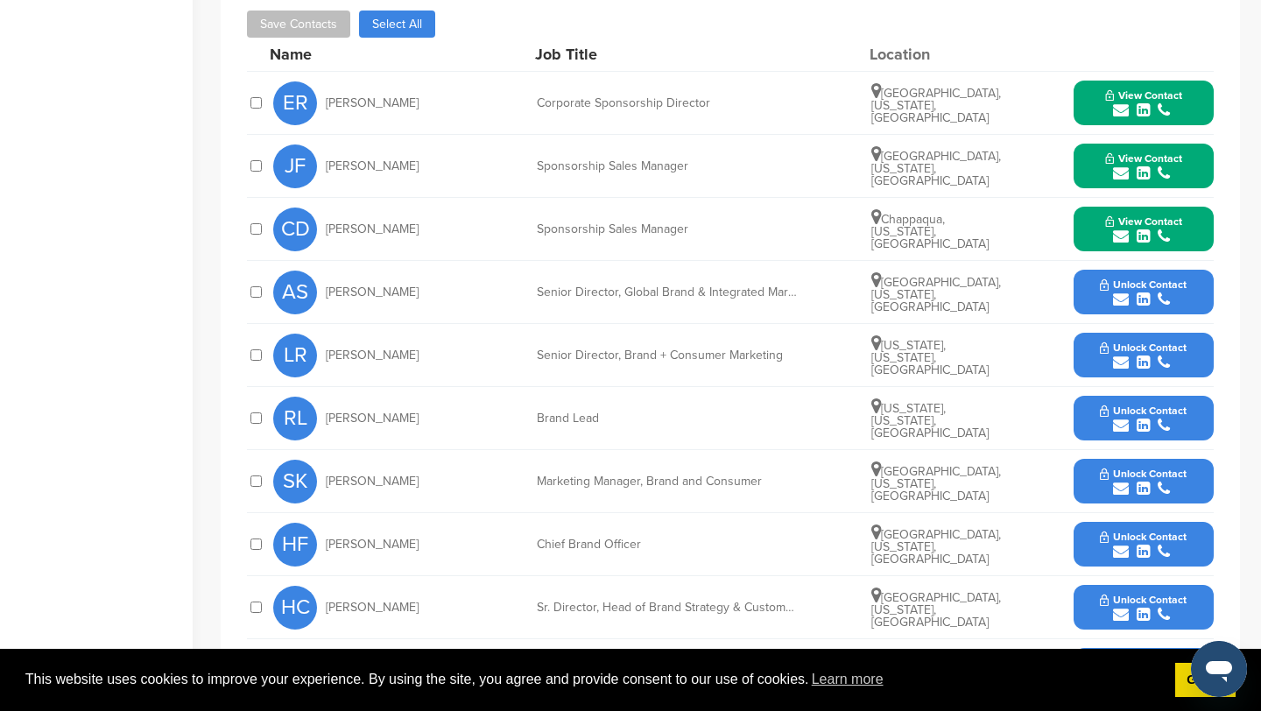
scroll to position [768, 0]
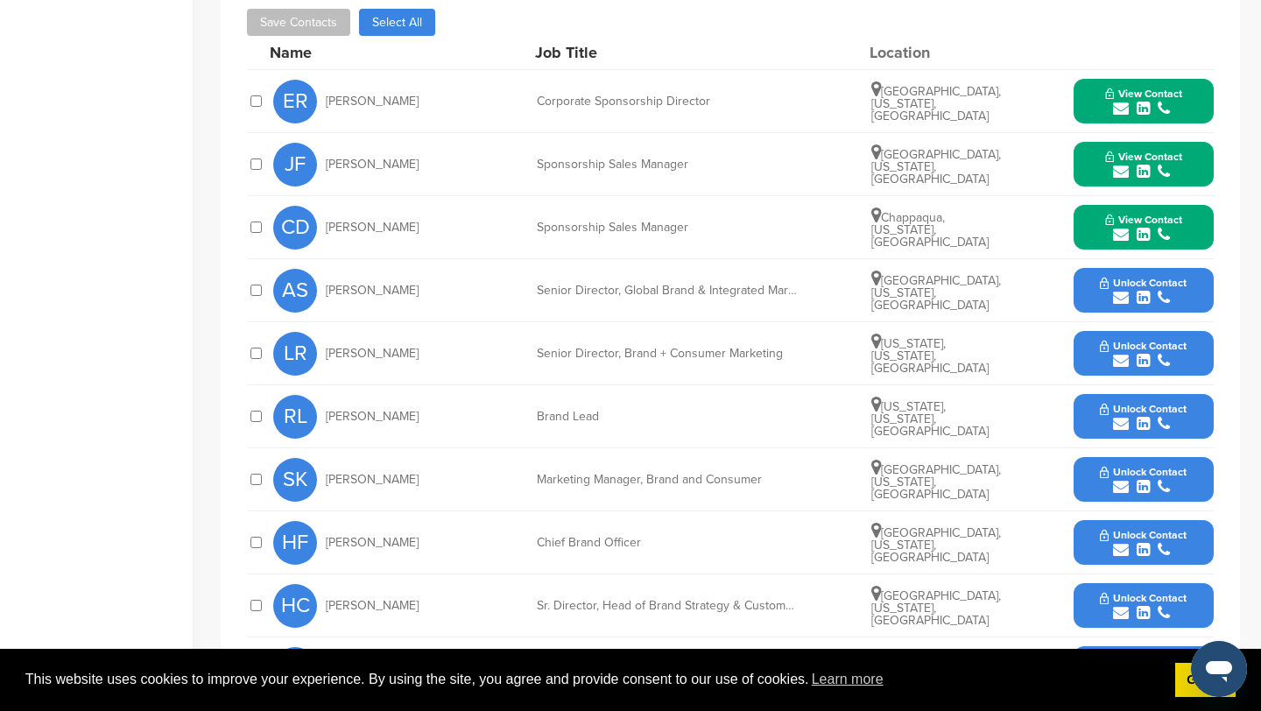
click at [1120, 549] on icon "submit" at bounding box center [1121, 550] width 16 height 16
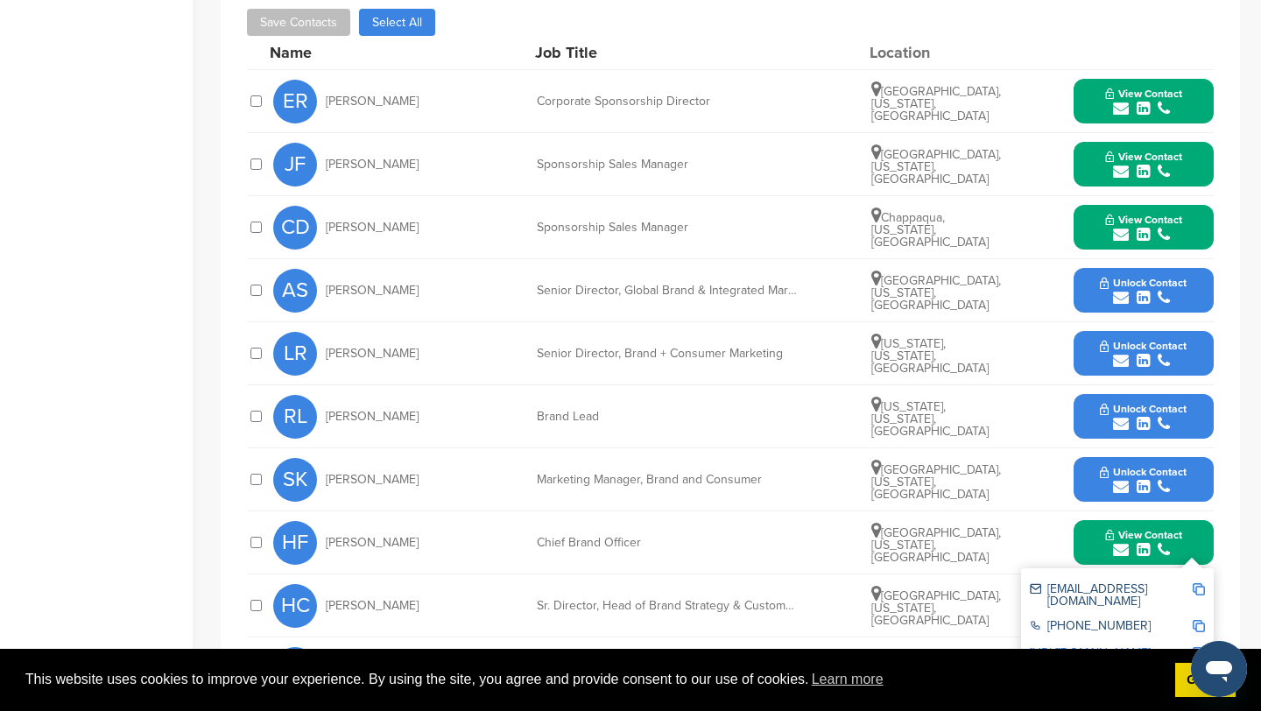
click at [1198, 589] on img at bounding box center [1198, 589] width 12 height 12
click at [1087, 538] on button "View Contact" at bounding box center [1143, 543] width 119 height 53
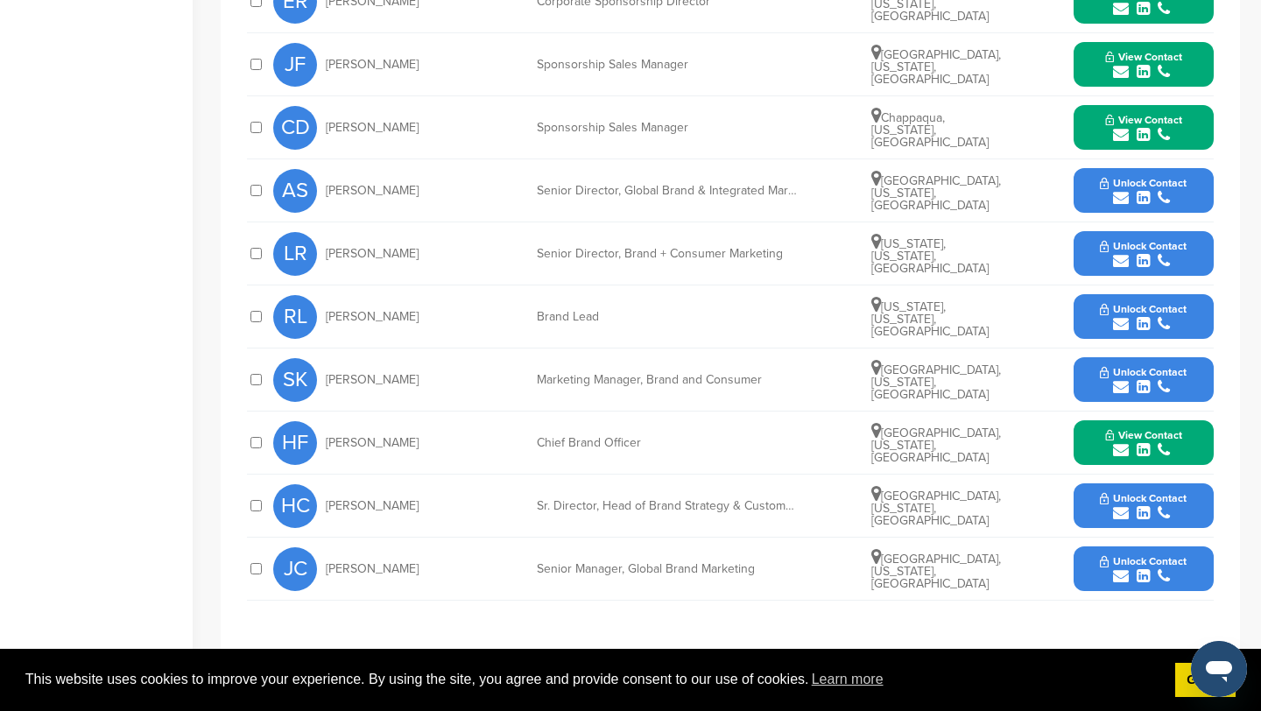
scroll to position [869, 0]
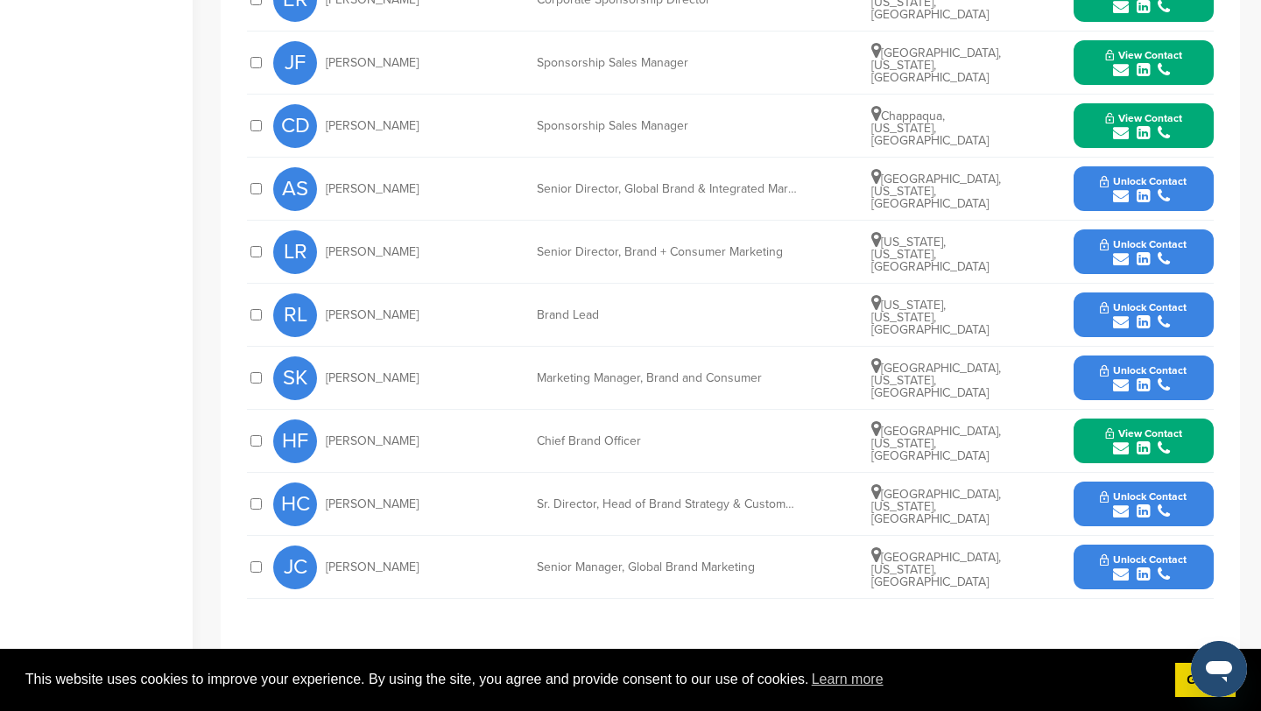
click at [1122, 512] on icon "submit" at bounding box center [1121, 511] width 16 height 16
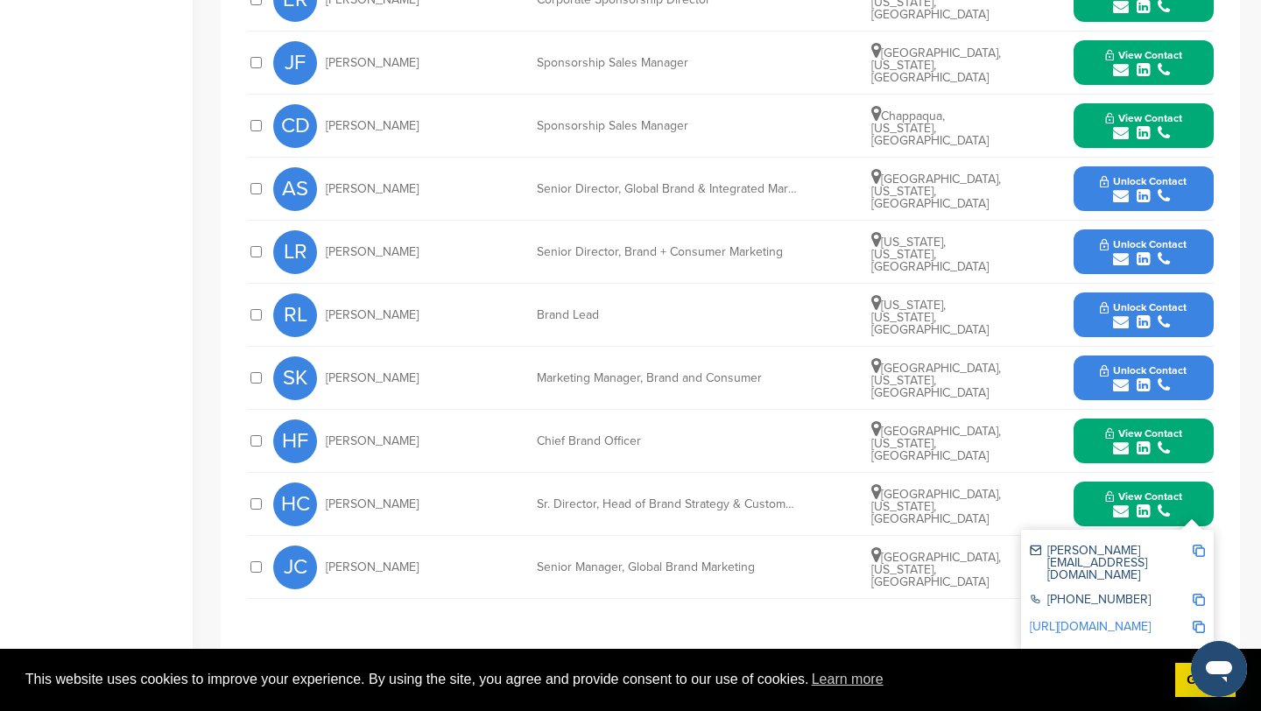
click at [1199, 546] on img at bounding box center [1198, 551] width 12 height 12
click at [1122, 259] on icon "submit" at bounding box center [1121, 259] width 16 height 16
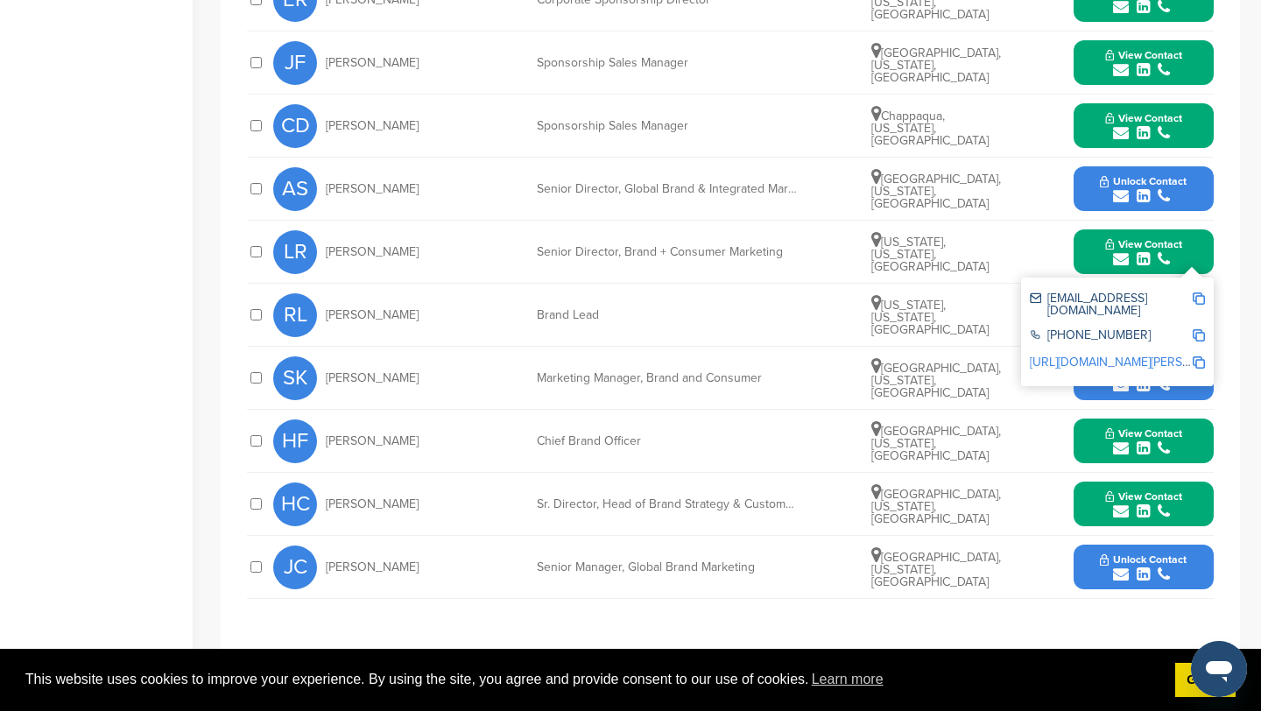
click at [1199, 297] on img at bounding box center [1198, 298] width 12 height 12
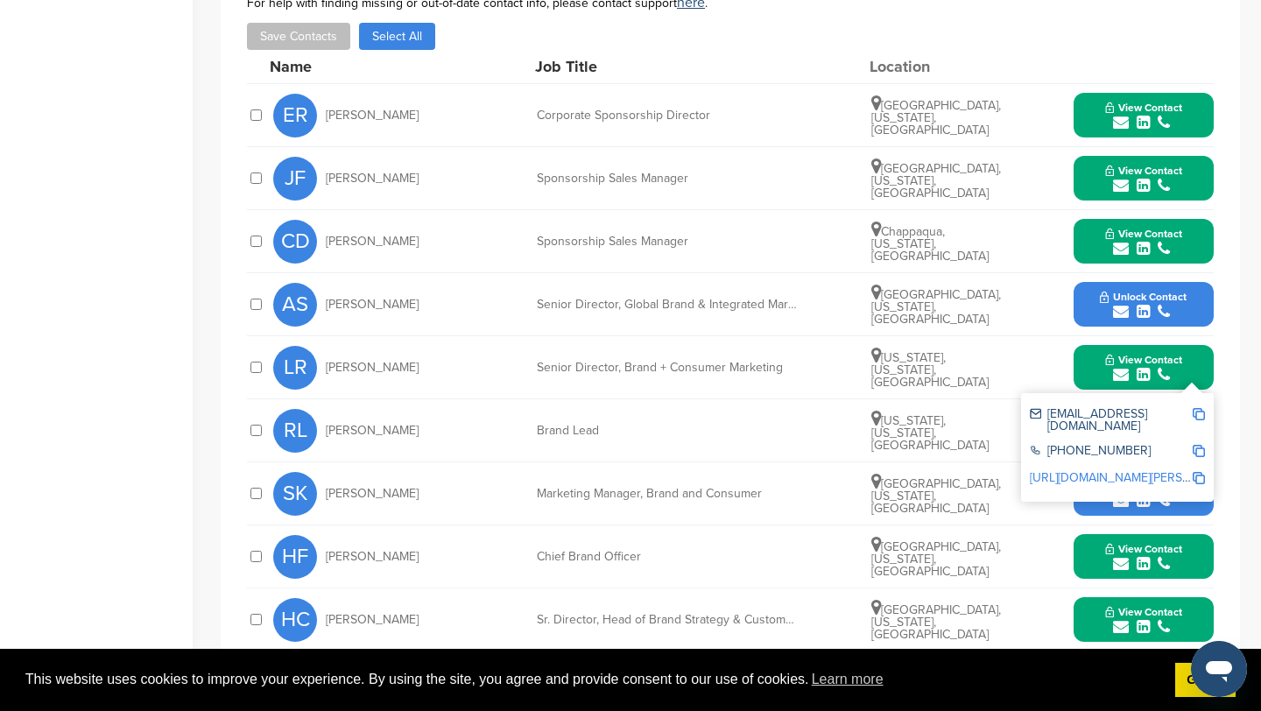
scroll to position [669, 0]
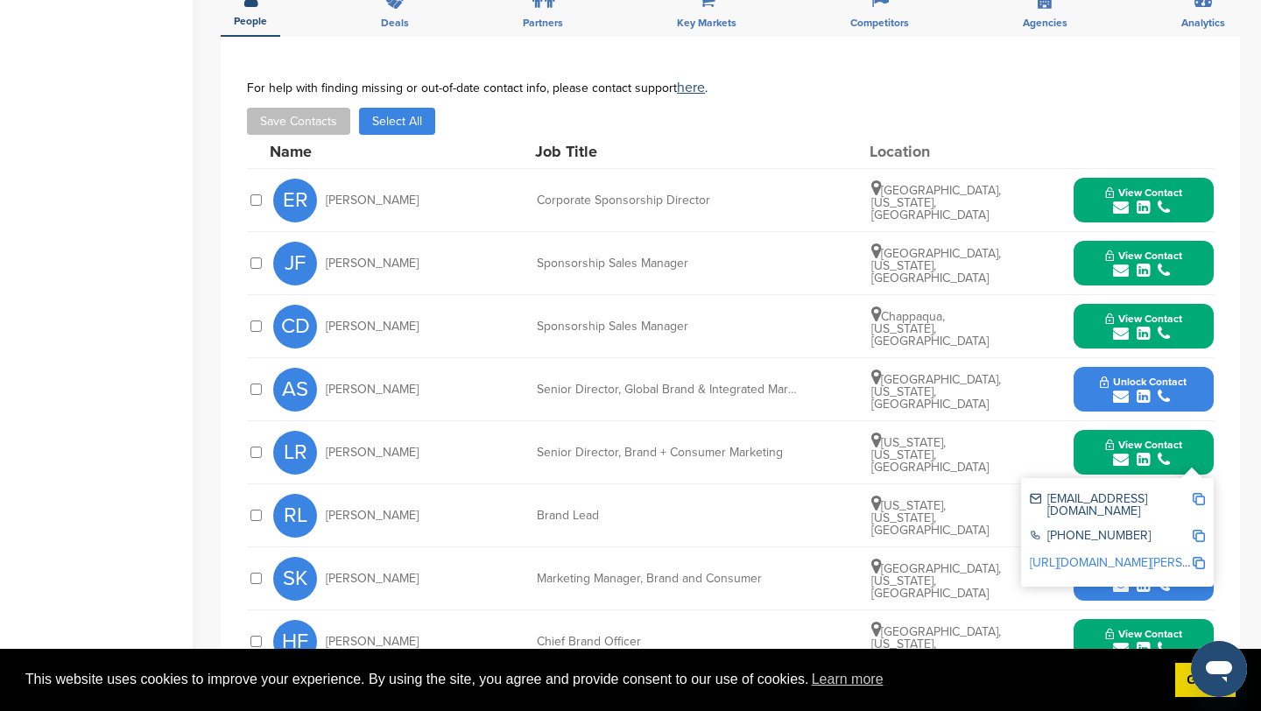
click at [1087, 452] on button "View Contact" at bounding box center [1143, 452] width 119 height 53
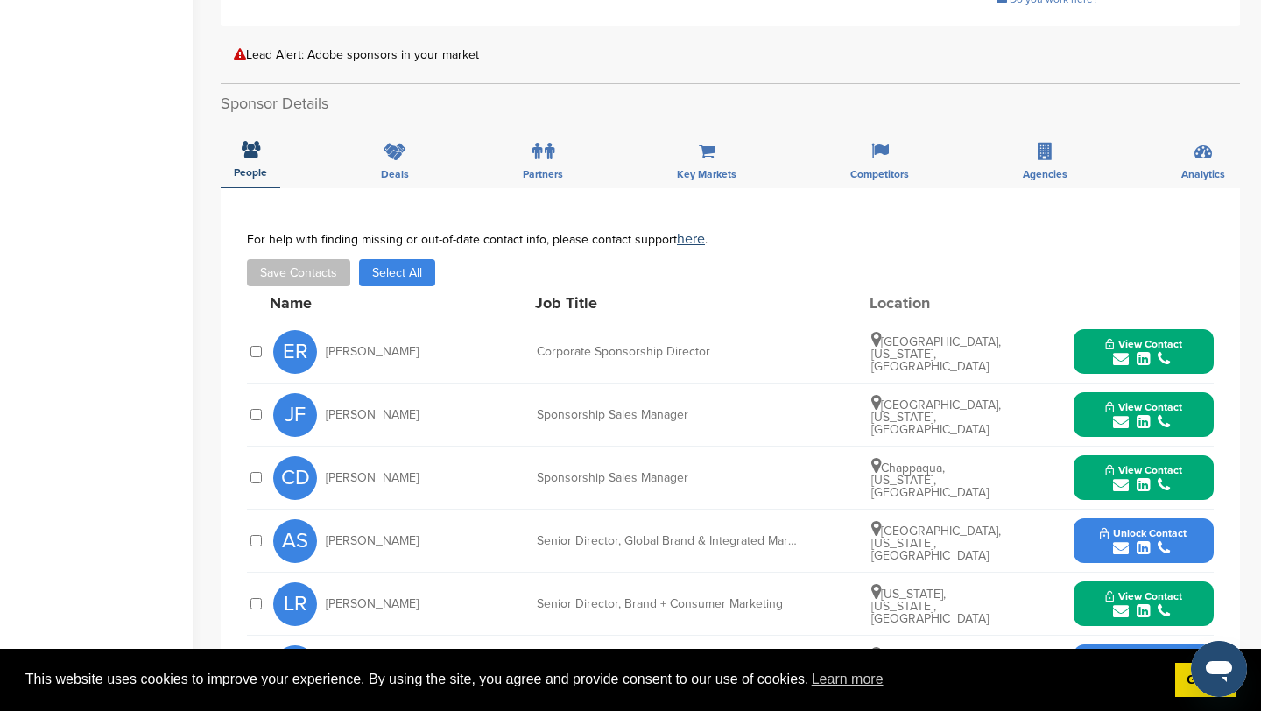
scroll to position [0, 0]
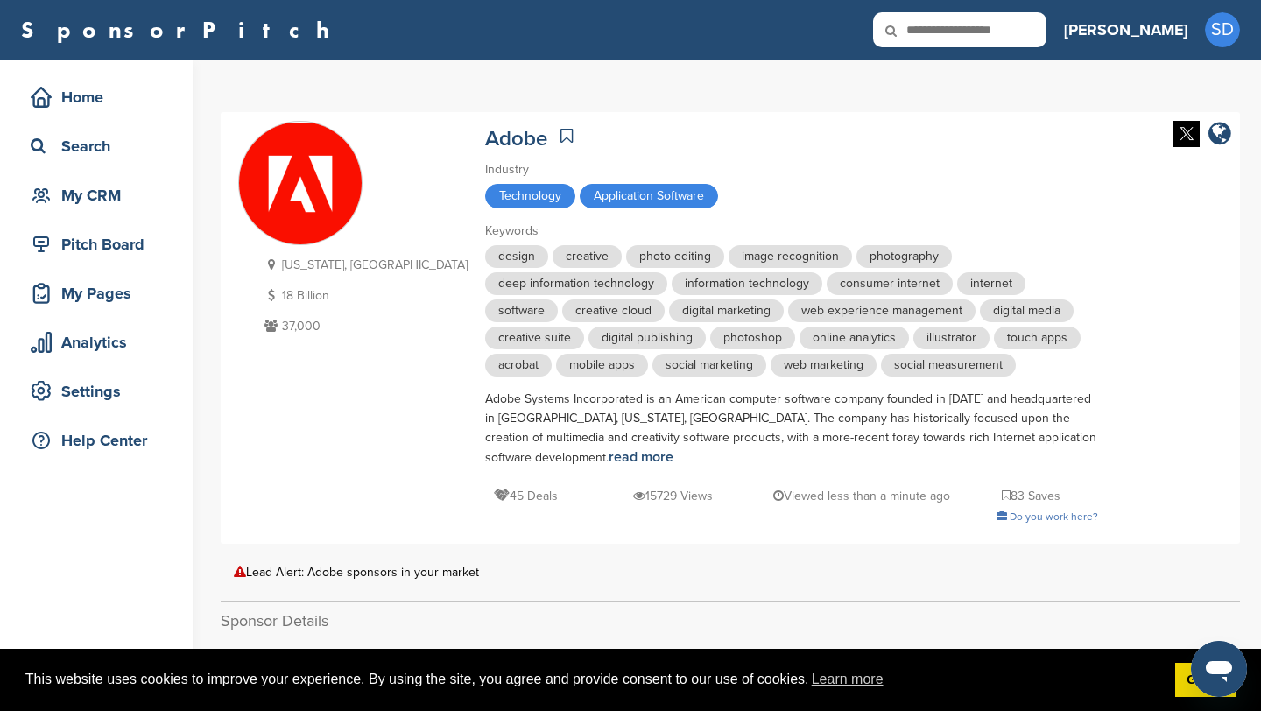
click at [1042, 18] on input "text" at bounding box center [959, 29] width 173 height 35
type input "****"
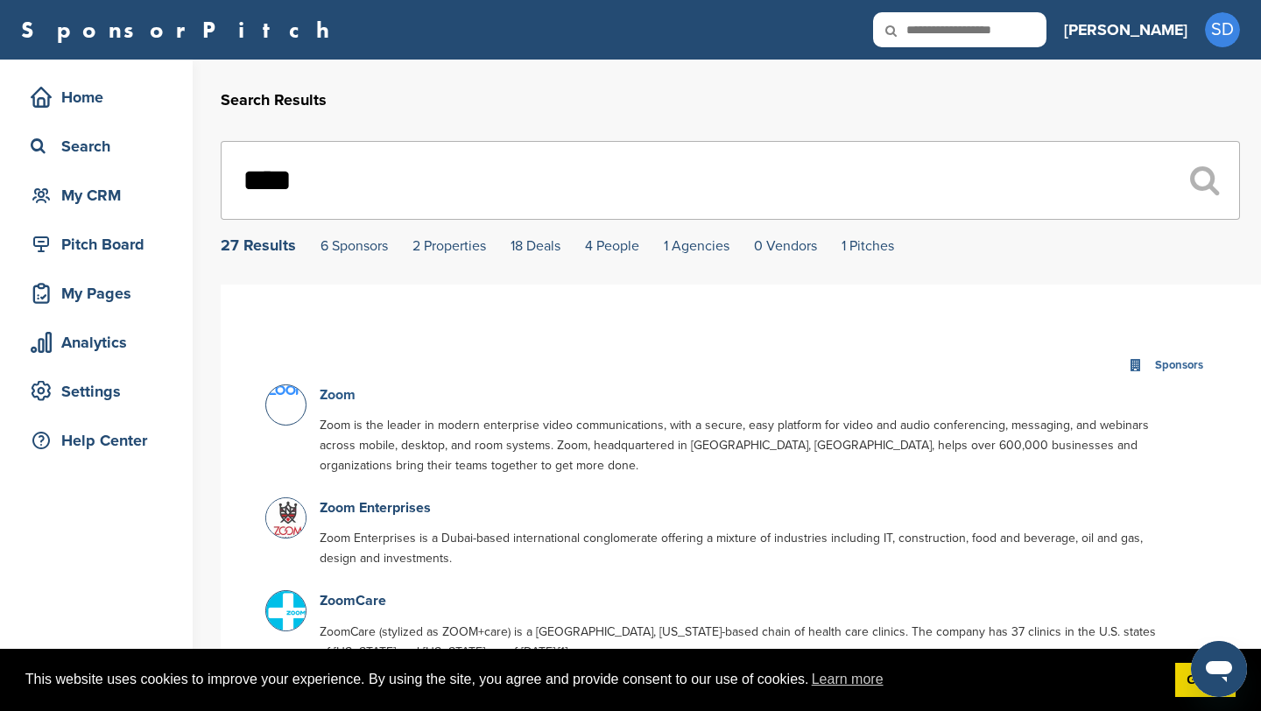
click at [345, 398] on link "Zoom" at bounding box center [338, 395] width 36 height 18
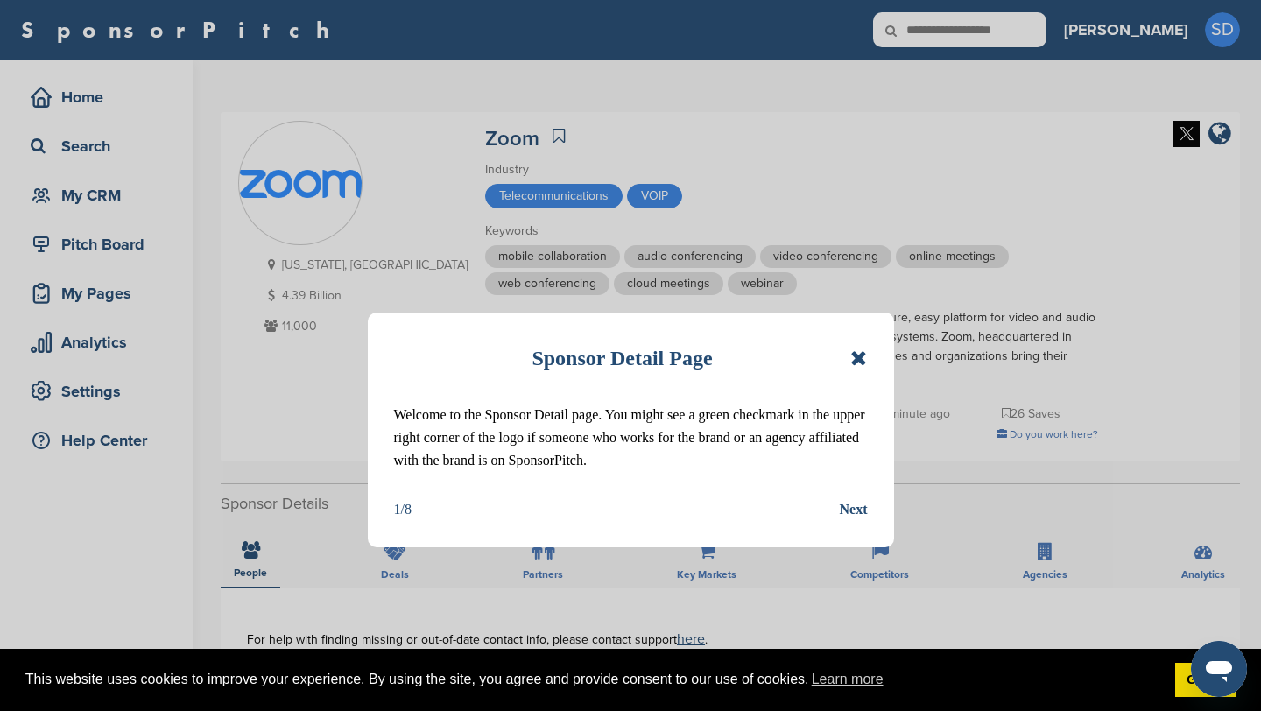
click at [856, 362] on icon at bounding box center [858, 358] width 17 height 21
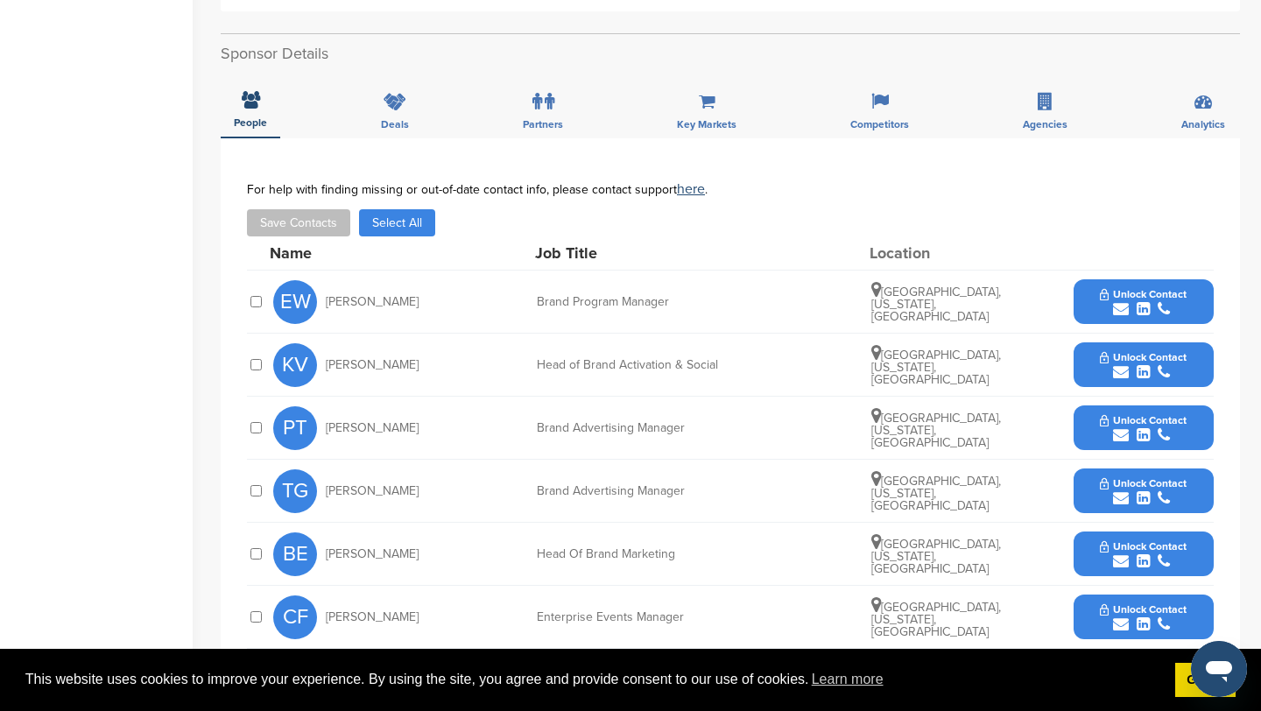
scroll to position [495, 0]
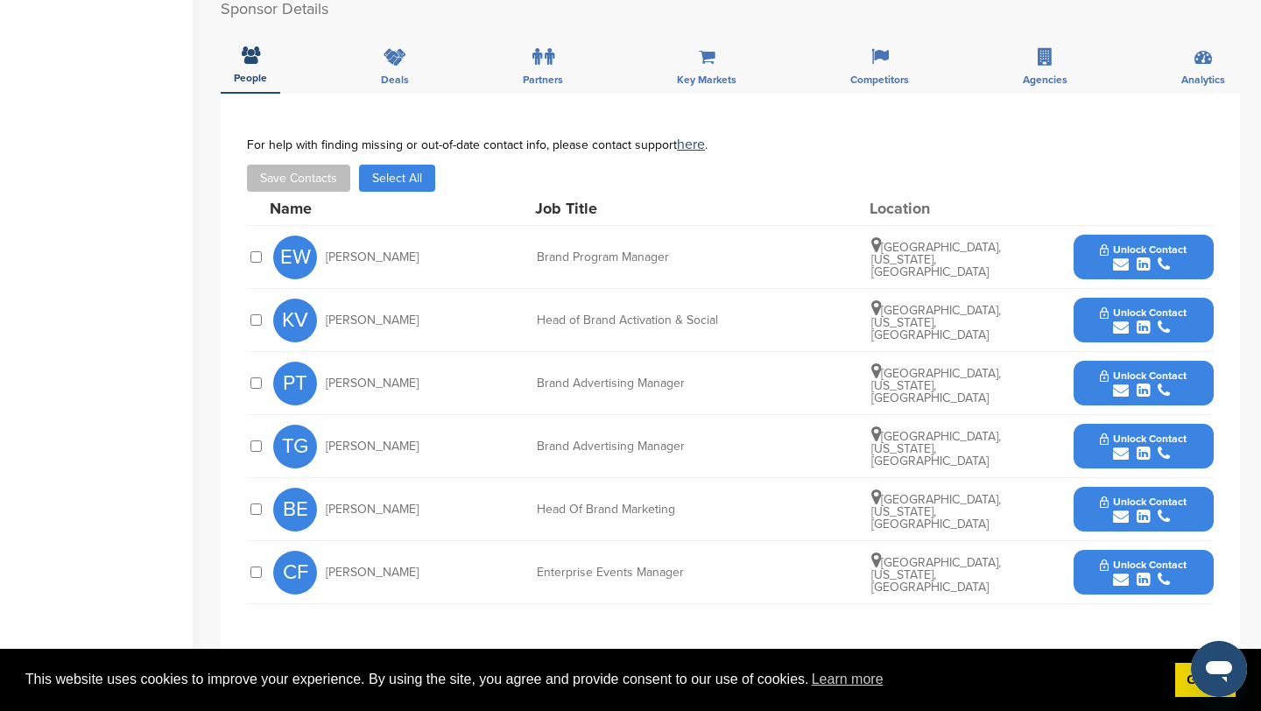
click at [1115, 257] on icon "submit" at bounding box center [1121, 265] width 16 height 16
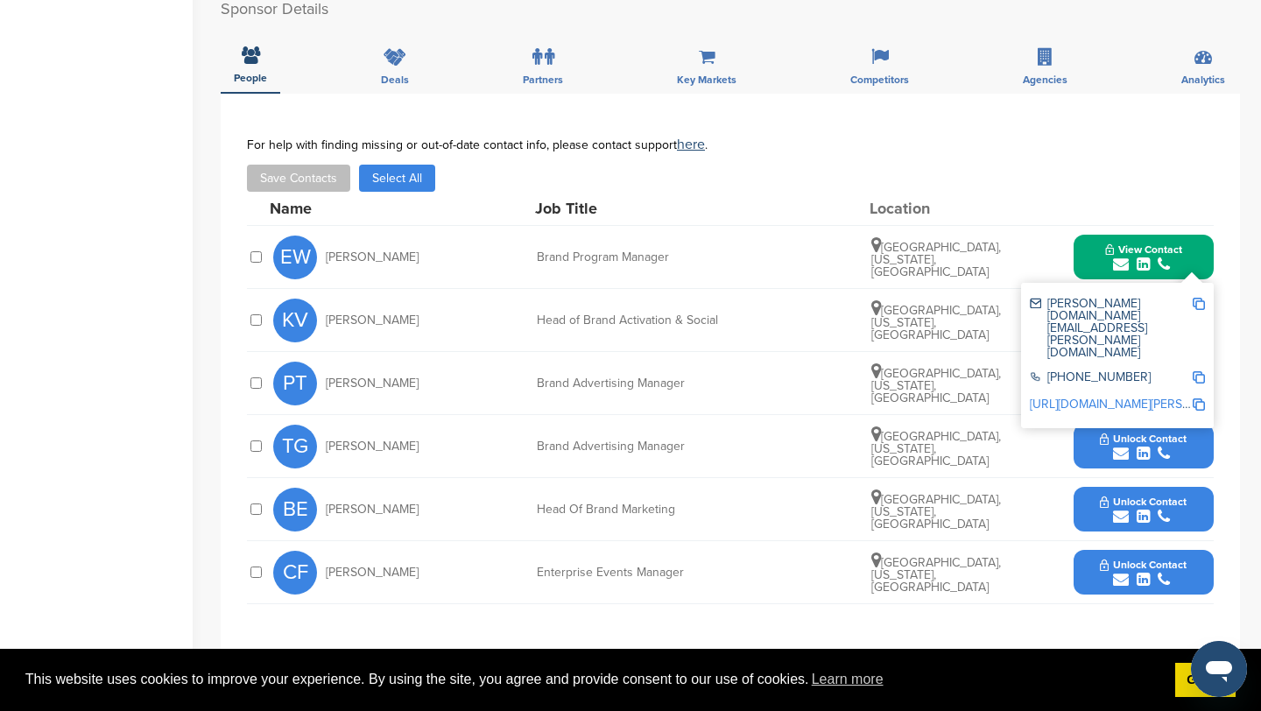
click at [1197, 298] on img at bounding box center [1198, 304] width 12 height 12
click at [1097, 240] on button "View Contact" at bounding box center [1143, 257] width 119 height 53
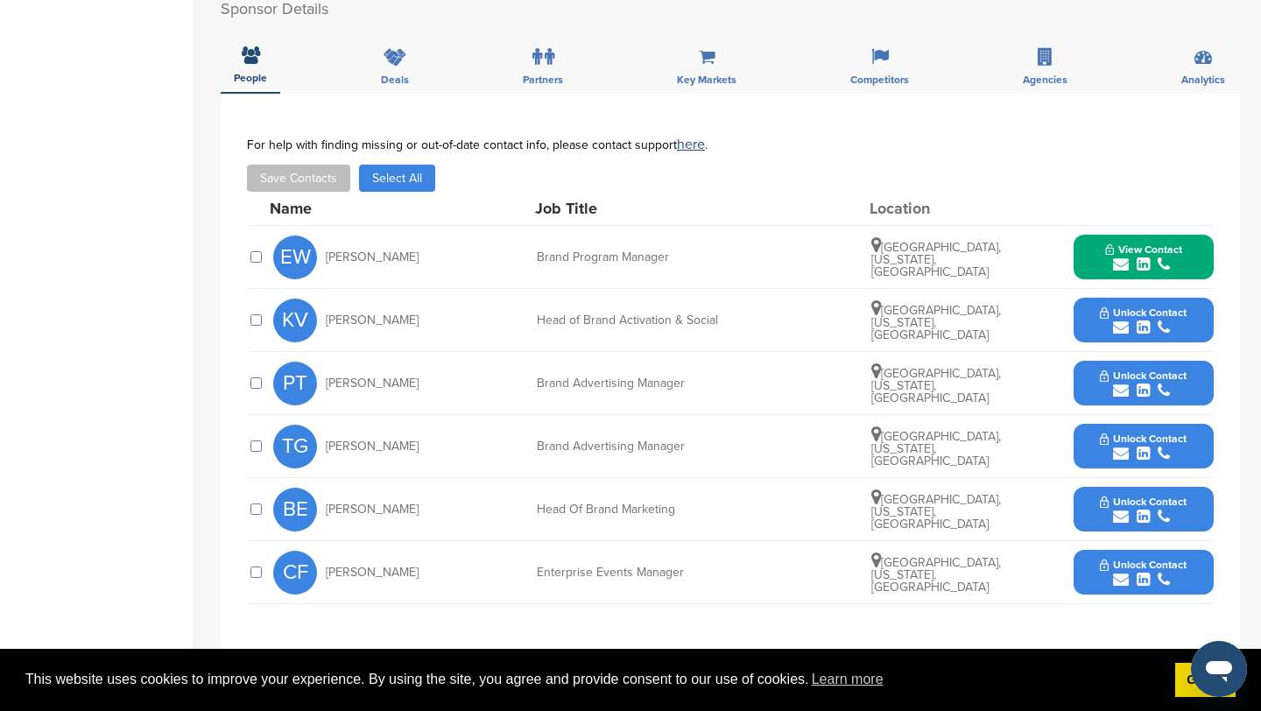
click at [1121, 320] on icon "submit" at bounding box center [1121, 328] width 16 height 16
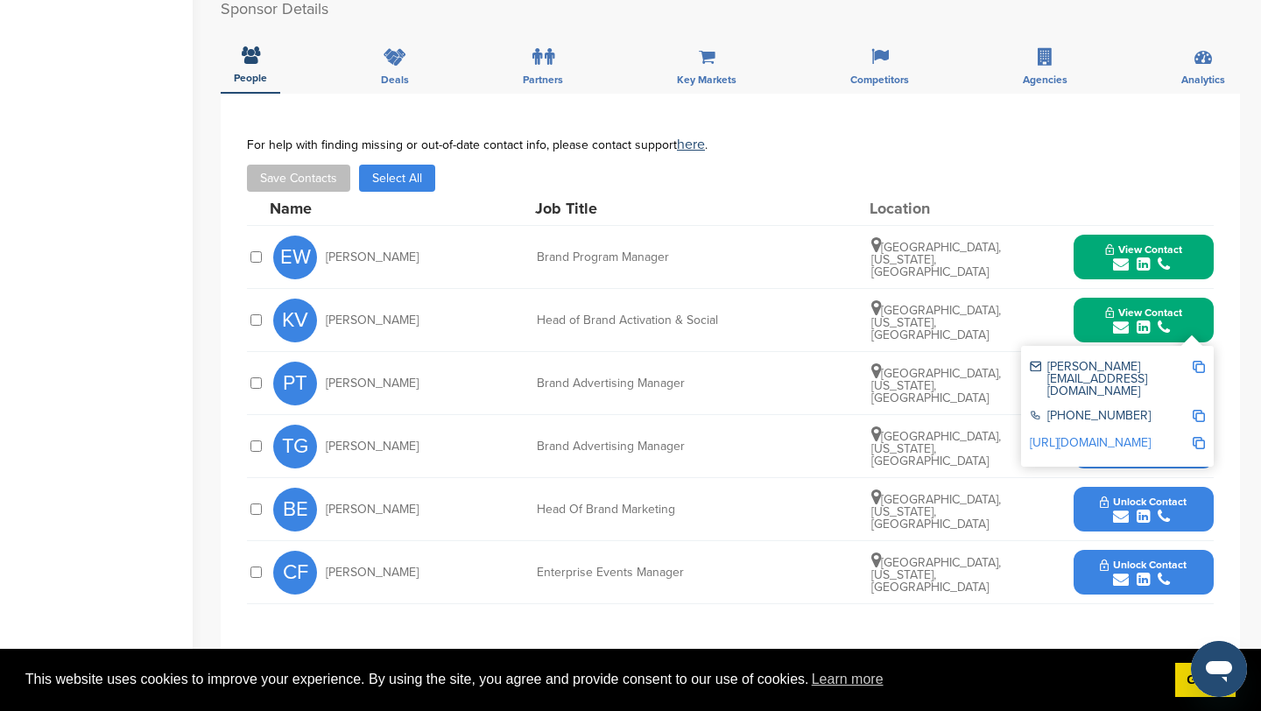
click at [1189, 361] on div "[PERSON_NAME][EMAIL_ADDRESS][DOMAIN_NAME]" at bounding box center [1111, 379] width 162 height 37
click at [1193, 361] on img at bounding box center [1198, 367] width 12 height 12
click at [1097, 300] on button "View Contact" at bounding box center [1143, 320] width 119 height 53
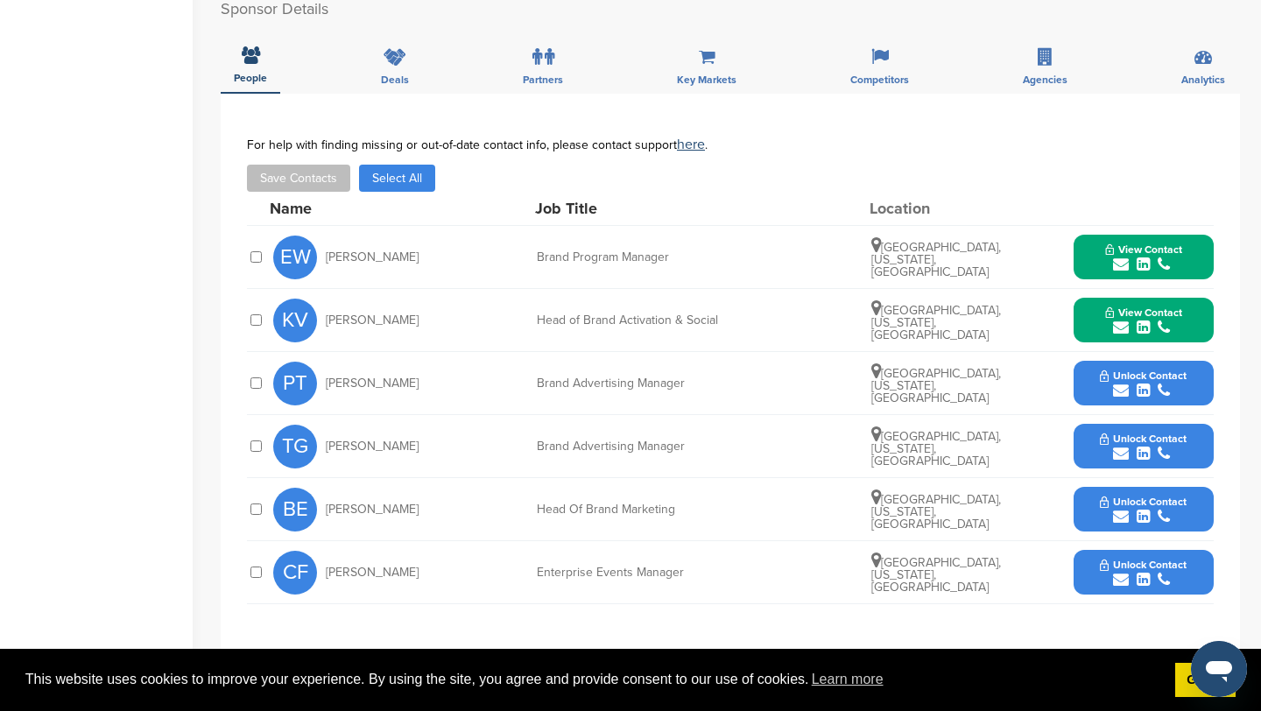
click at [1122, 509] on icon "submit" at bounding box center [1121, 517] width 16 height 16
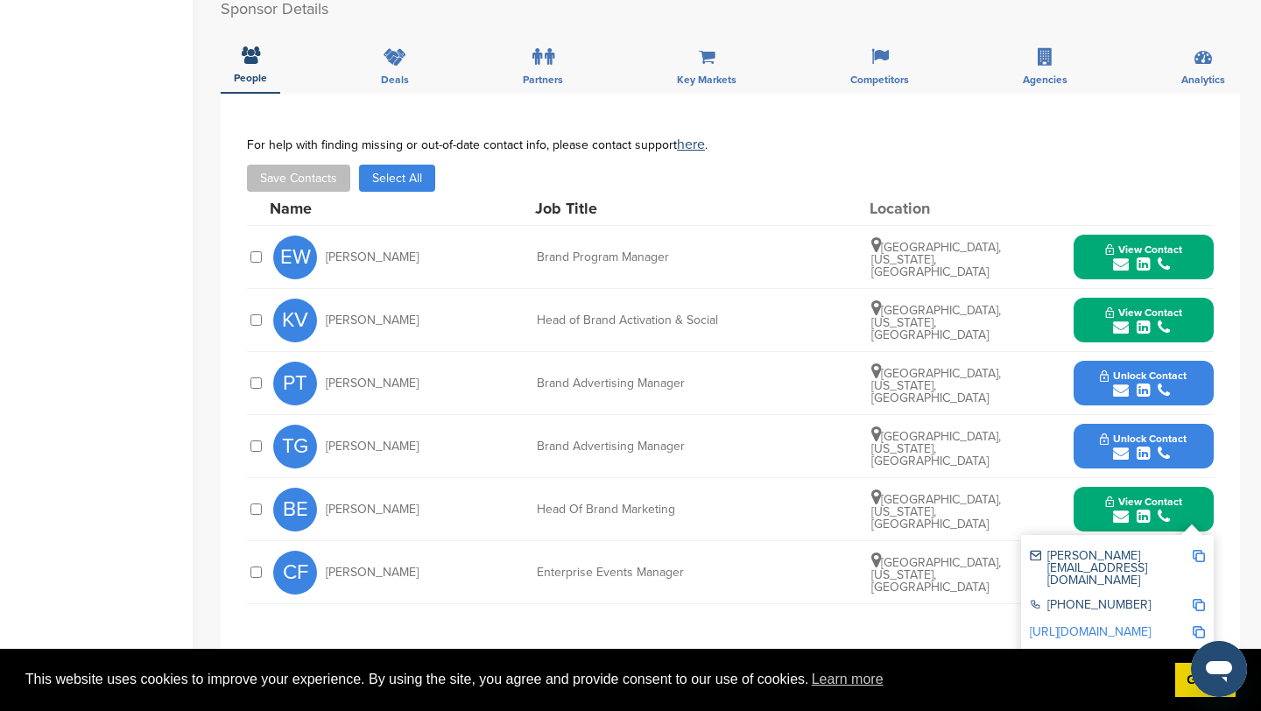
click at [1199, 550] on img at bounding box center [1198, 556] width 12 height 12
click at [1097, 500] on button "View Contact" at bounding box center [1143, 509] width 119 height 53
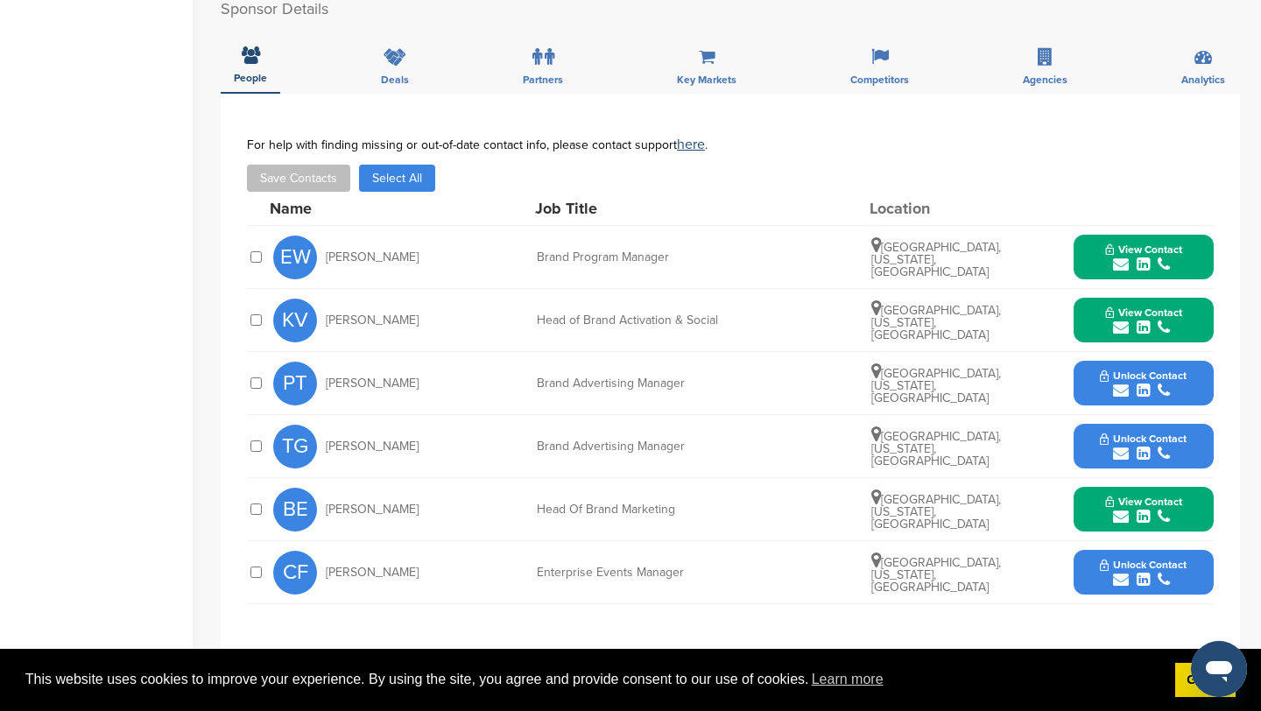
click at [1122, 572] on icon "submit" at bounding box center [1121, 580] width 16 height 16
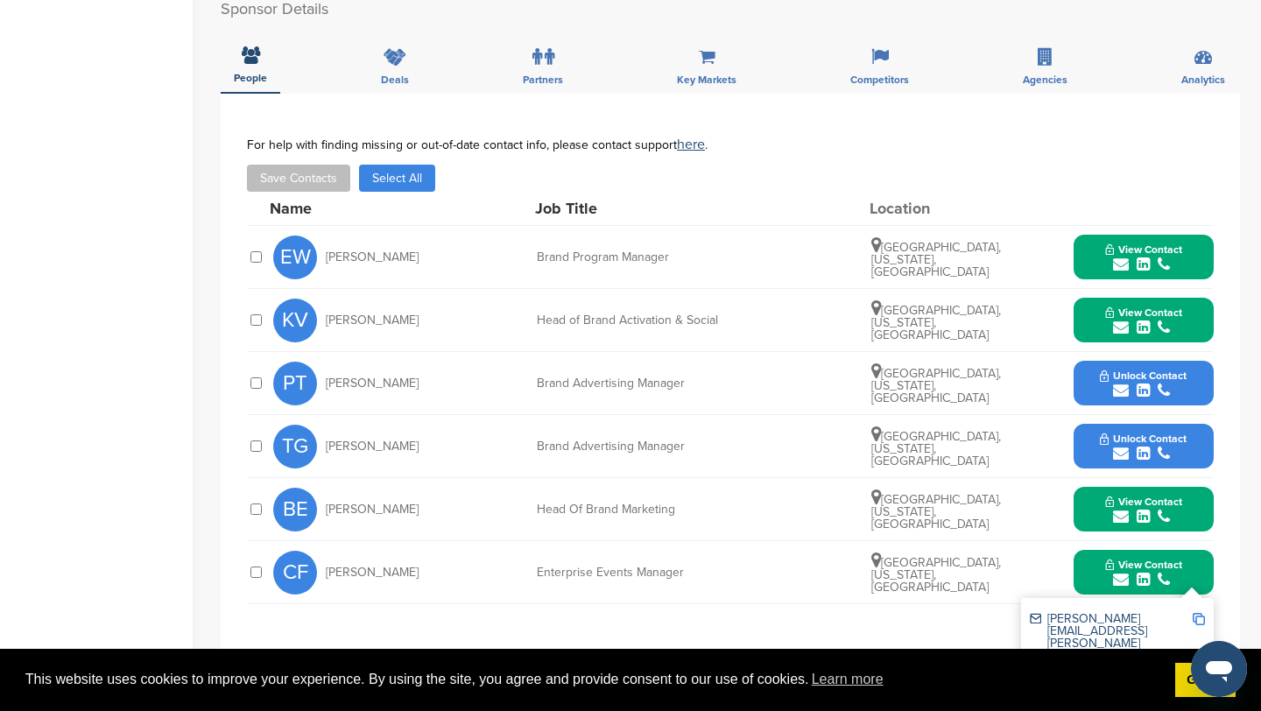
click at [1199, 613] on img at bounding box center [1198, 619] width 12 height 12
click at [1120, 383] on icon "submit" at bounding box center [1121, 391] width 16 height 16
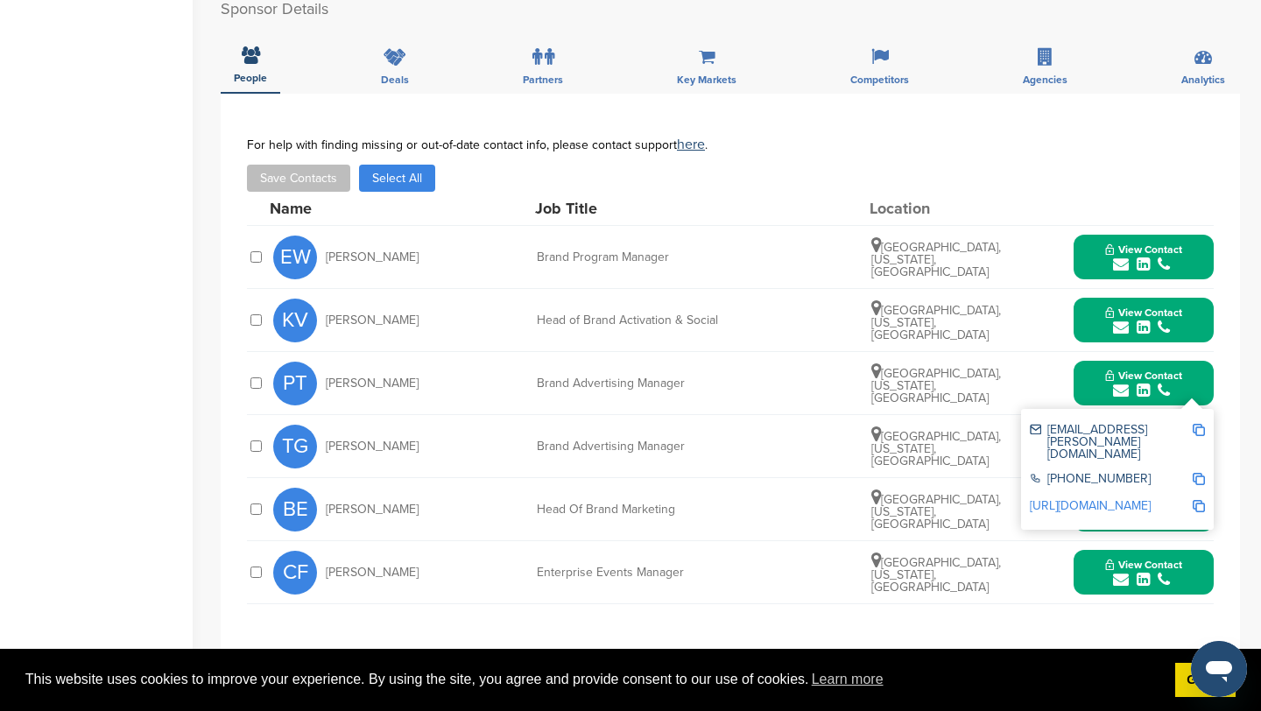
click at [1201, 424] on img at bounding box center [1198, 430] width 12 height 12
click at [1093, 357] on button "View Contact" at bounding box center [1143, 383] width 119 height 53
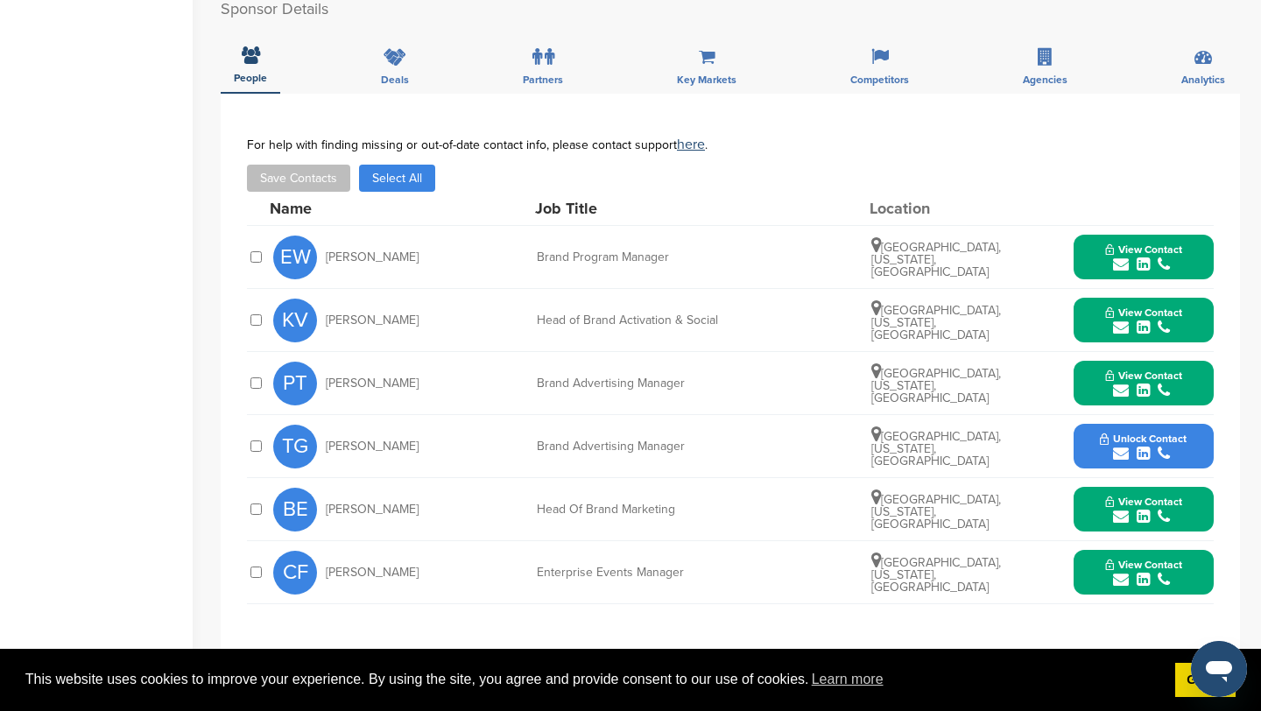
scroll to position [0, 0]
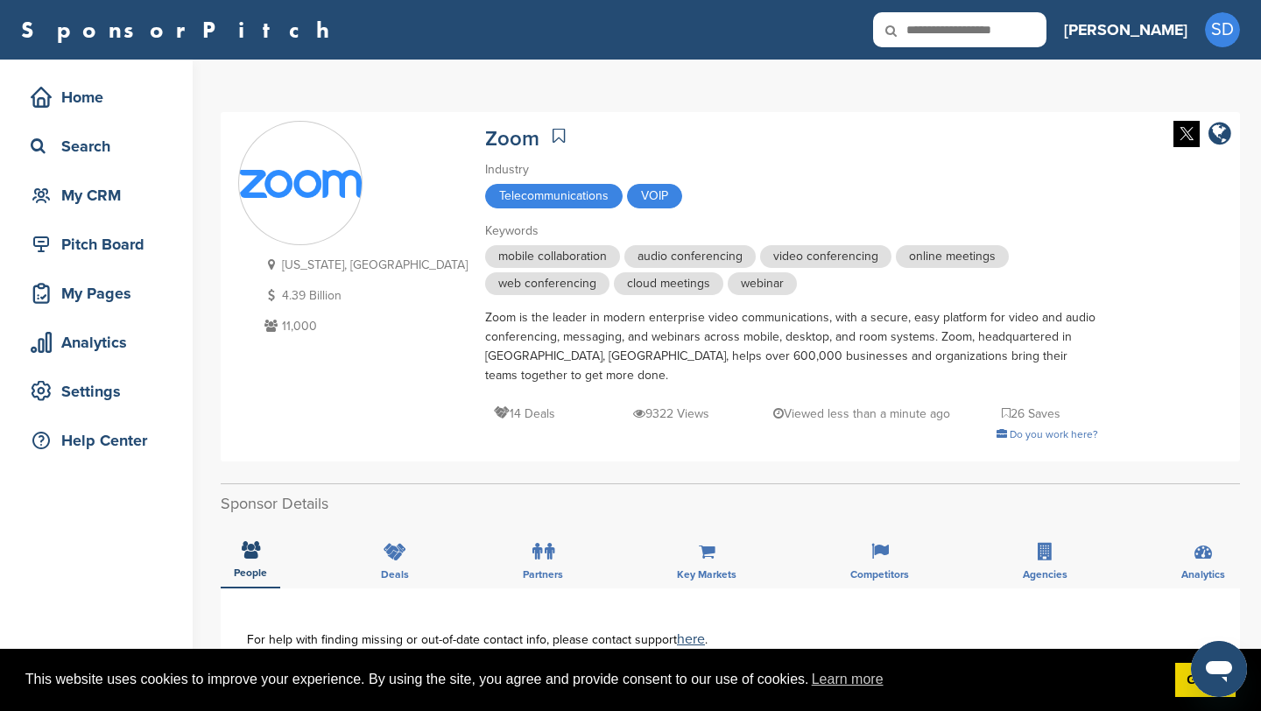
click at [1002, 25] on input "text" at bounding box center [959, 29] width 173 height 35
click at [1046, 33] on input "*******" at bounding box center [959, 29] width 173 height 35
type input "******"
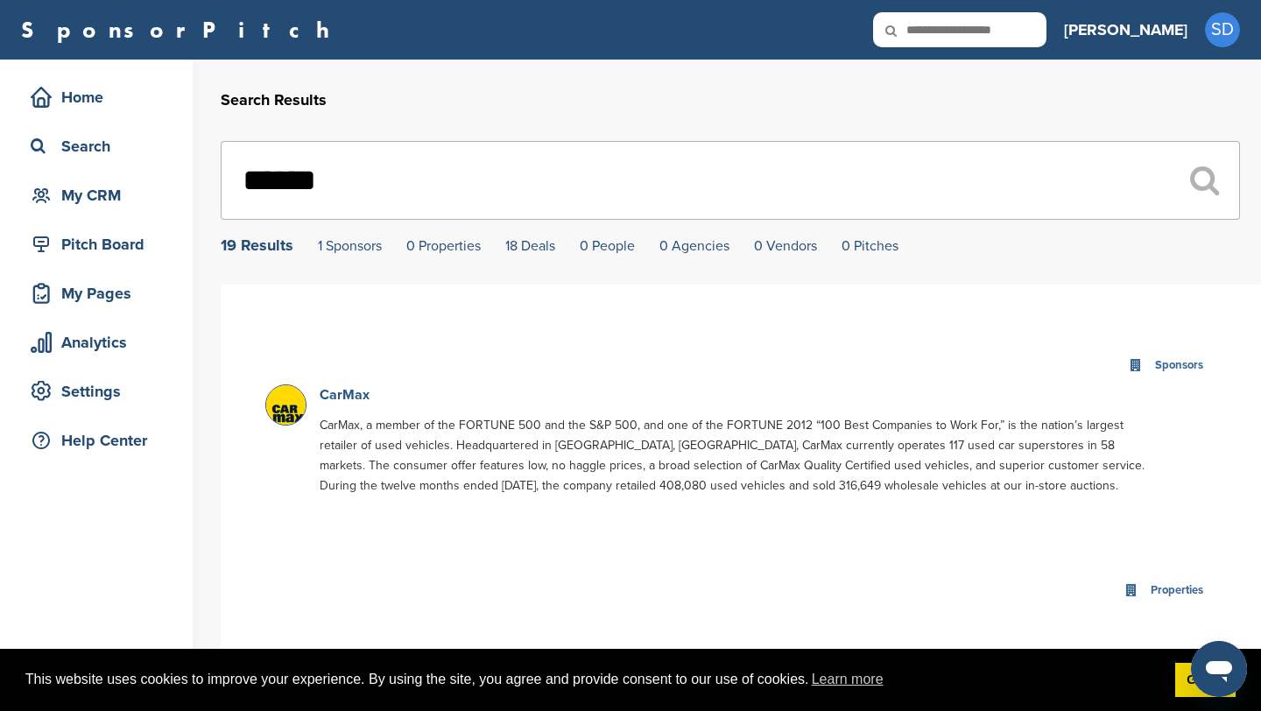
click at [351, 395] on link "CarMax" at bounding box center [345, 395] width 50 height 18
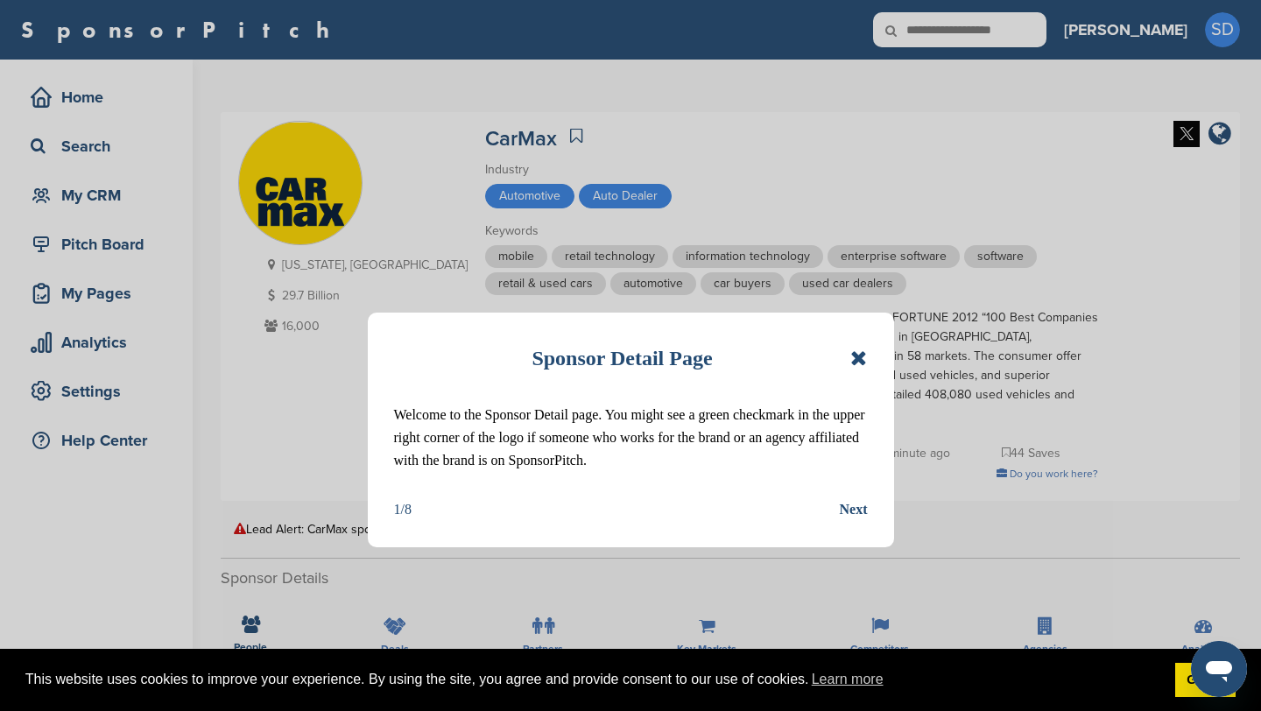
click at [860, 358] on icon at bounding box center [858, 358] width 17 height 21
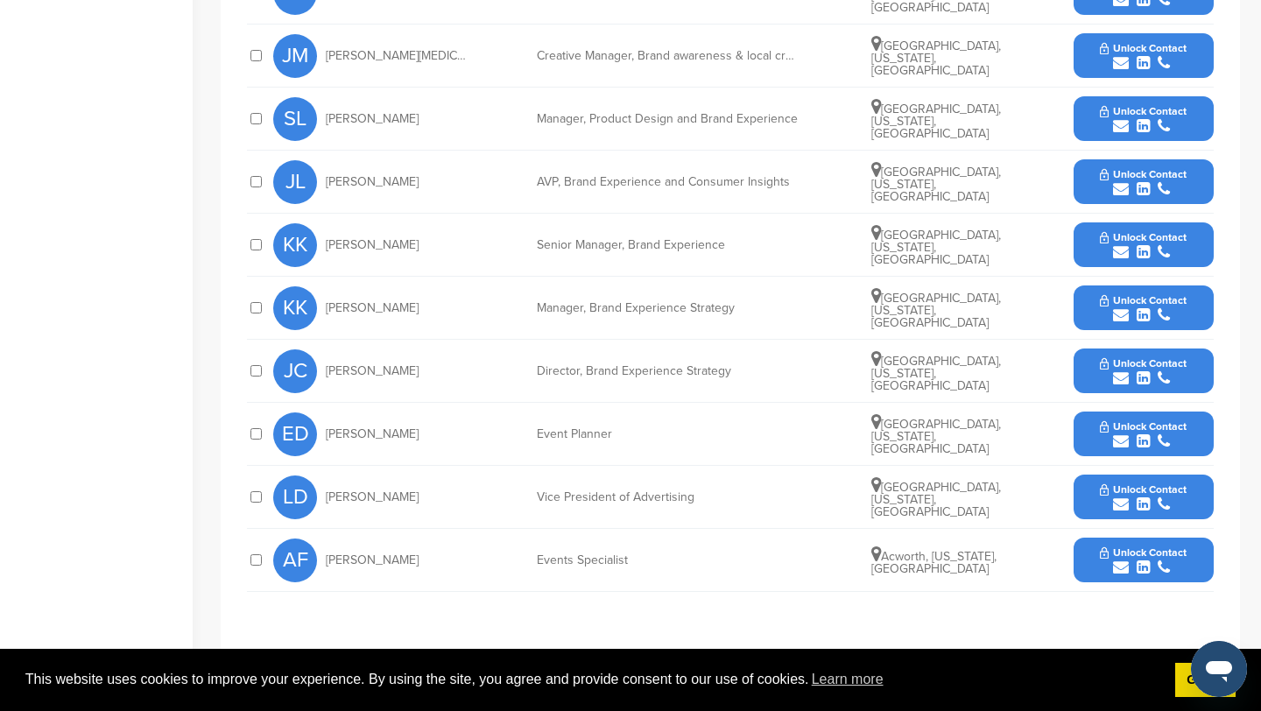
scroll to position [837, 0]
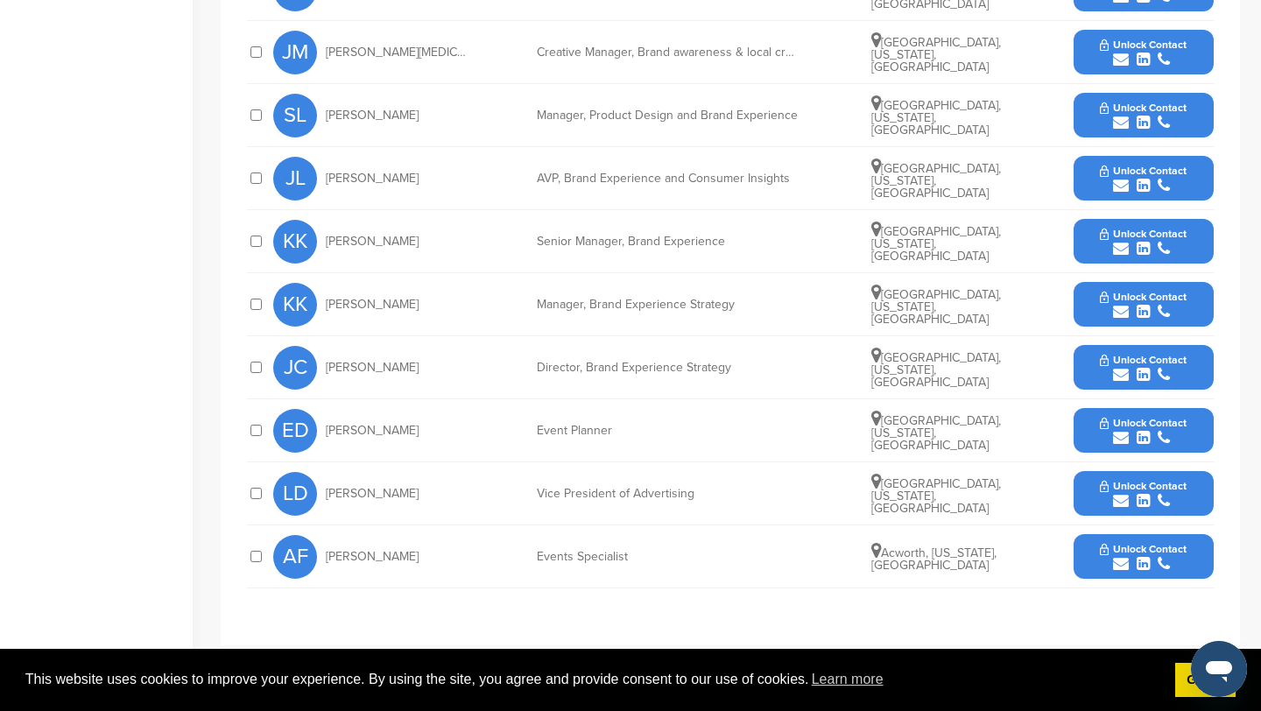
click at [1118, 440] on icon "submit" at bounding box center [1121, 438] width 16 height 16
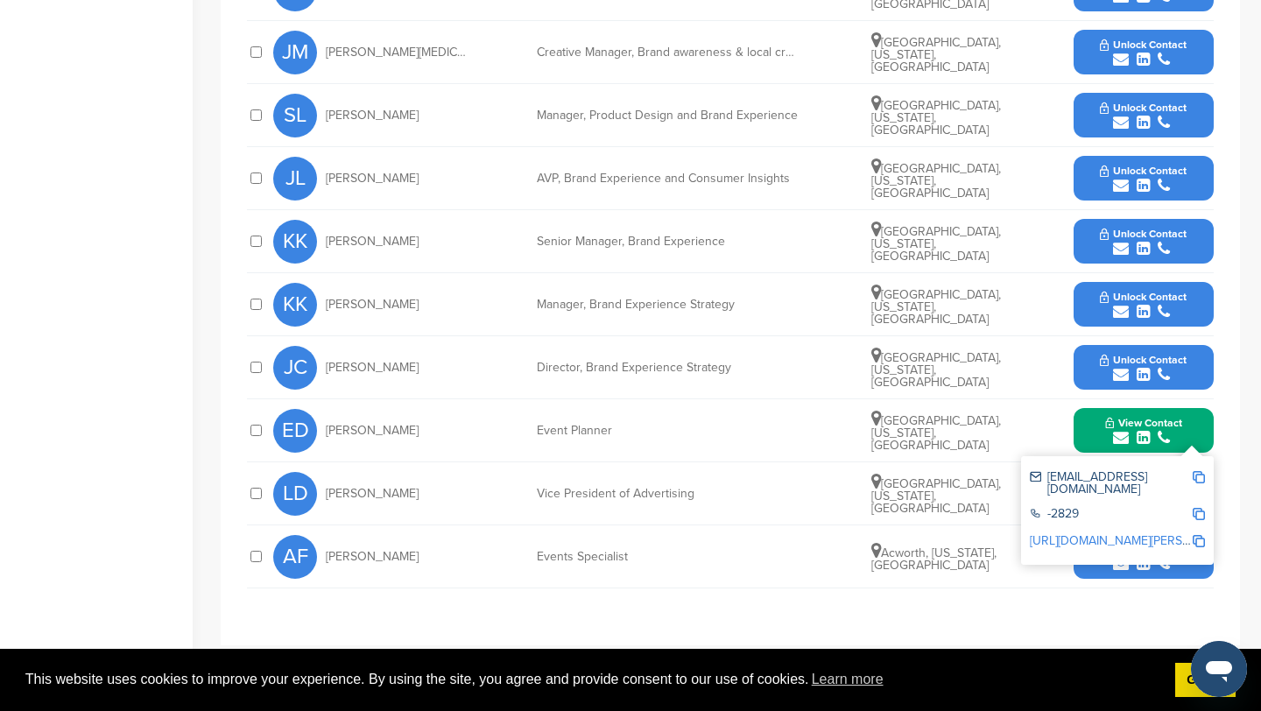
click at [1197, 478] on img at bounding box center [1198, 477] width 12 height 12
click at [1087, 451] on button "View Contact" at bounding box center [1143, 430] width 119 height 53
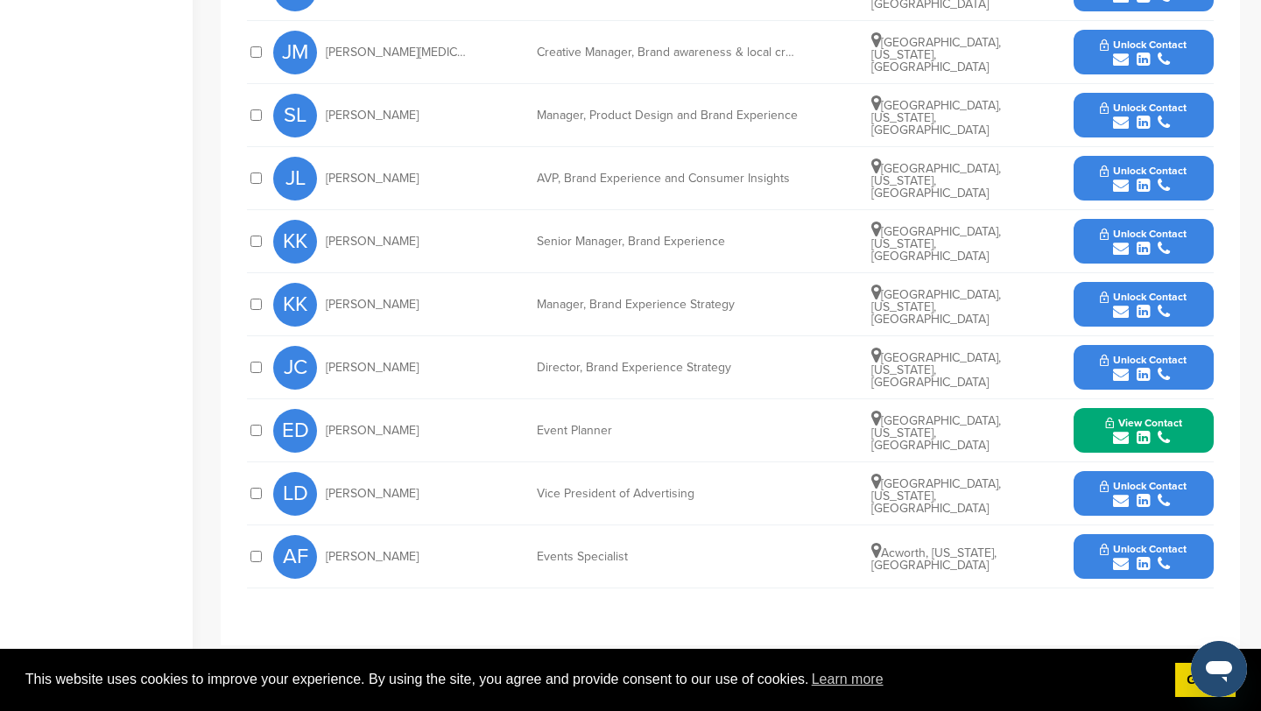
click at [1127, 496] on icon "submit" at bounding box center [1121, 501] width 16 height 16
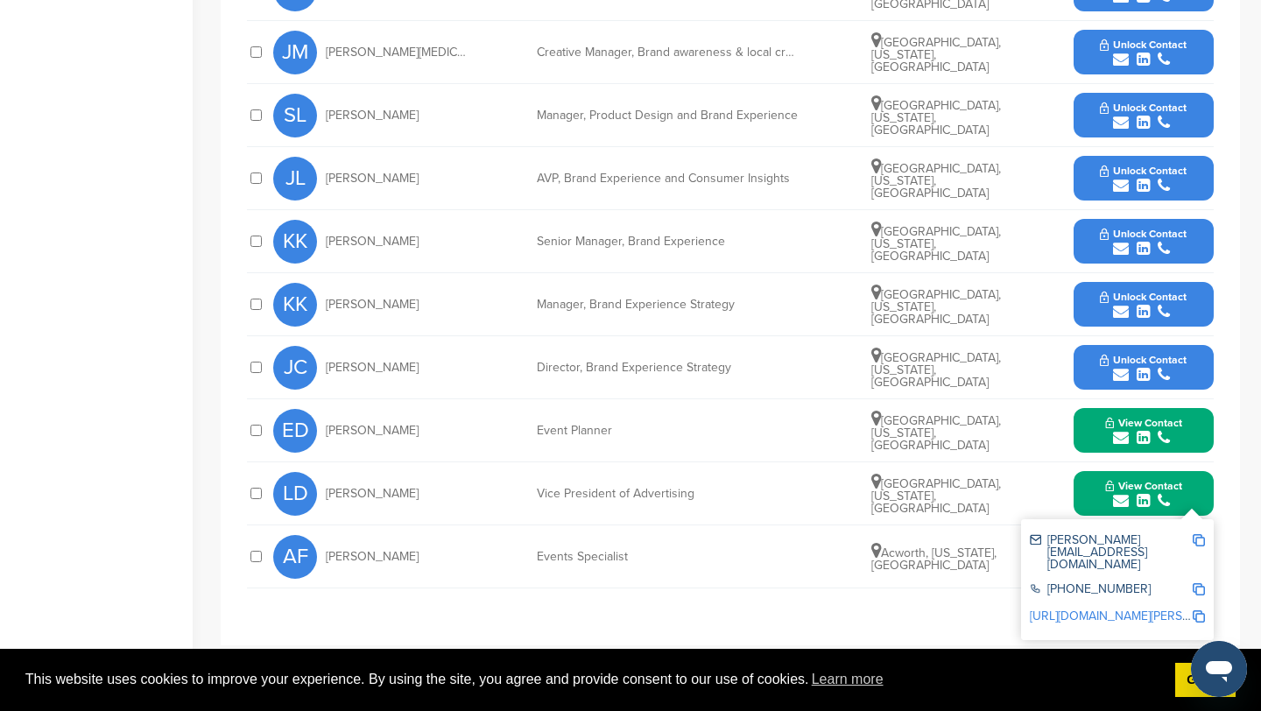
click at [1201, 536] on img at bounding box center [1198, 540] width 12 height 12
click at [1119, 372] on icon "submit" at bounding box center [1121, 375] width 16 height 16
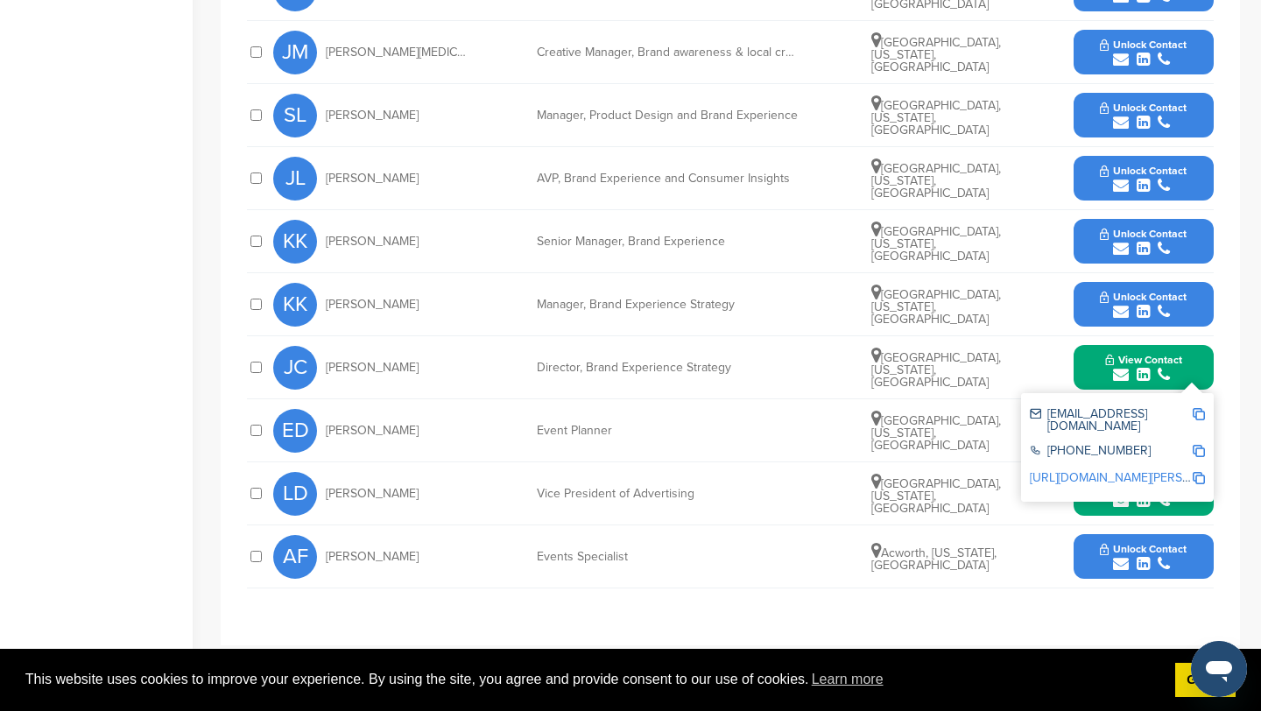
click at [1202, 411] on img at bounding box center [1198, 414] width 12 height 12
click at [1119, 565] on icon "submit" at bounding box center [1121, 564] width 16 height 16
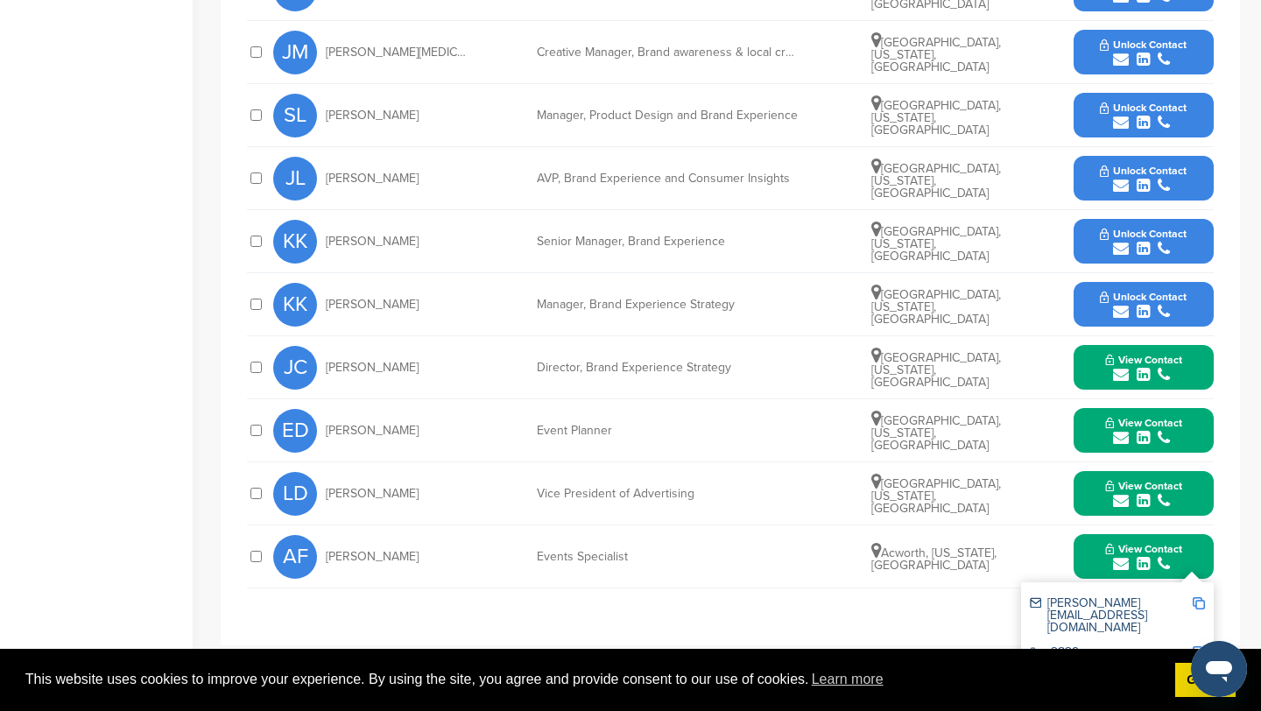
click at [1204, 600] on img at bounding box center [1198, 603] width 12 height 12
click at [1122, 313] on icon "submit" at bounding box center [1121, 312] width 16 height 16
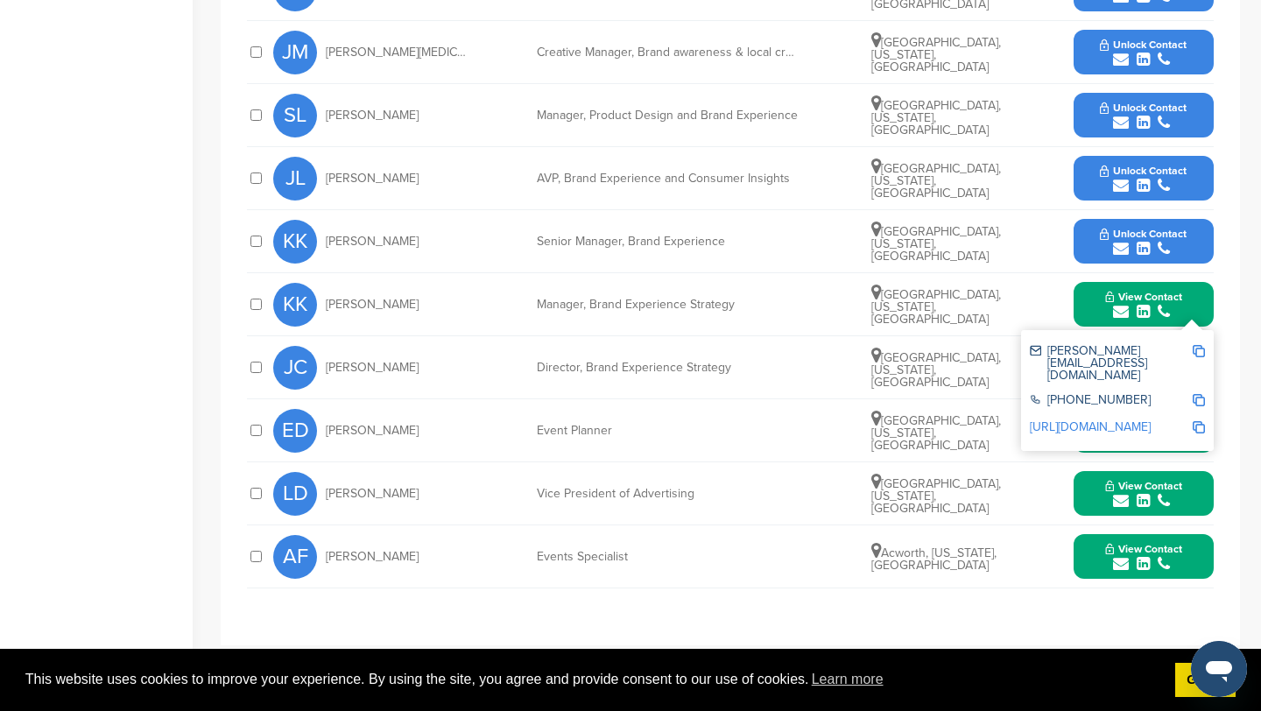
click at [1198, 351] on img at bounding box center [1198, 351] width 12 height 12
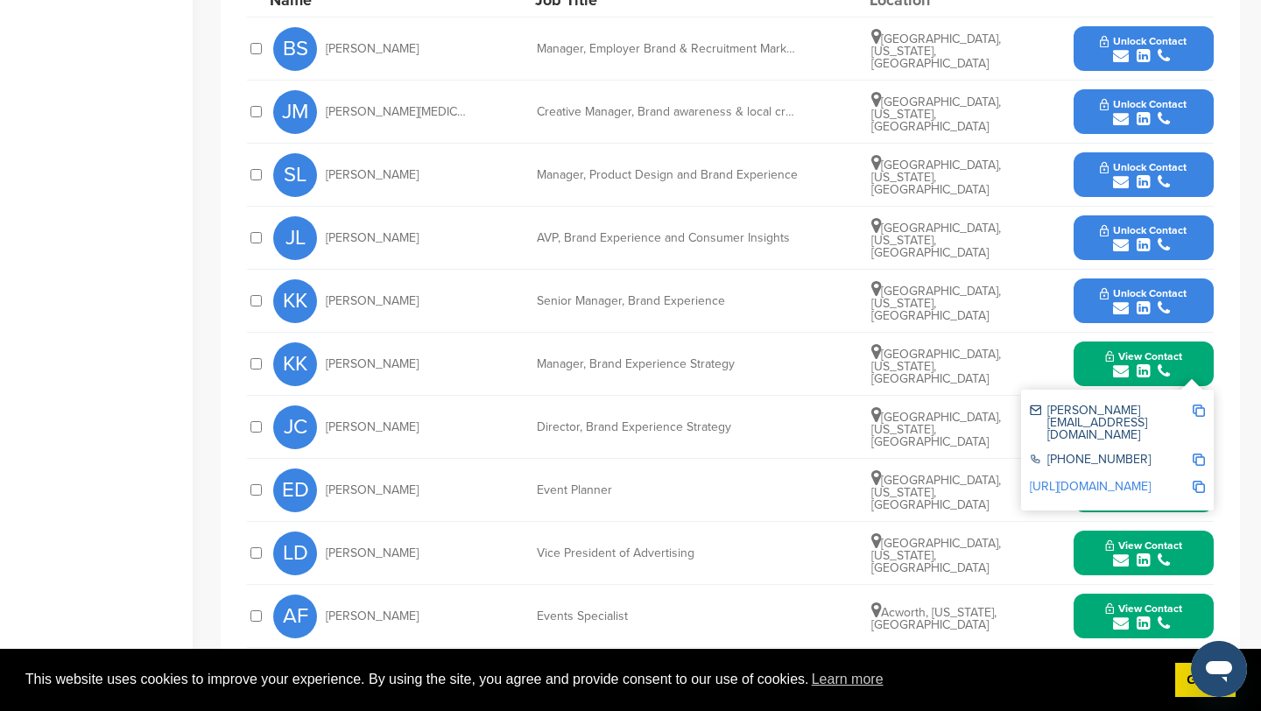
scroll to position [777, 0]
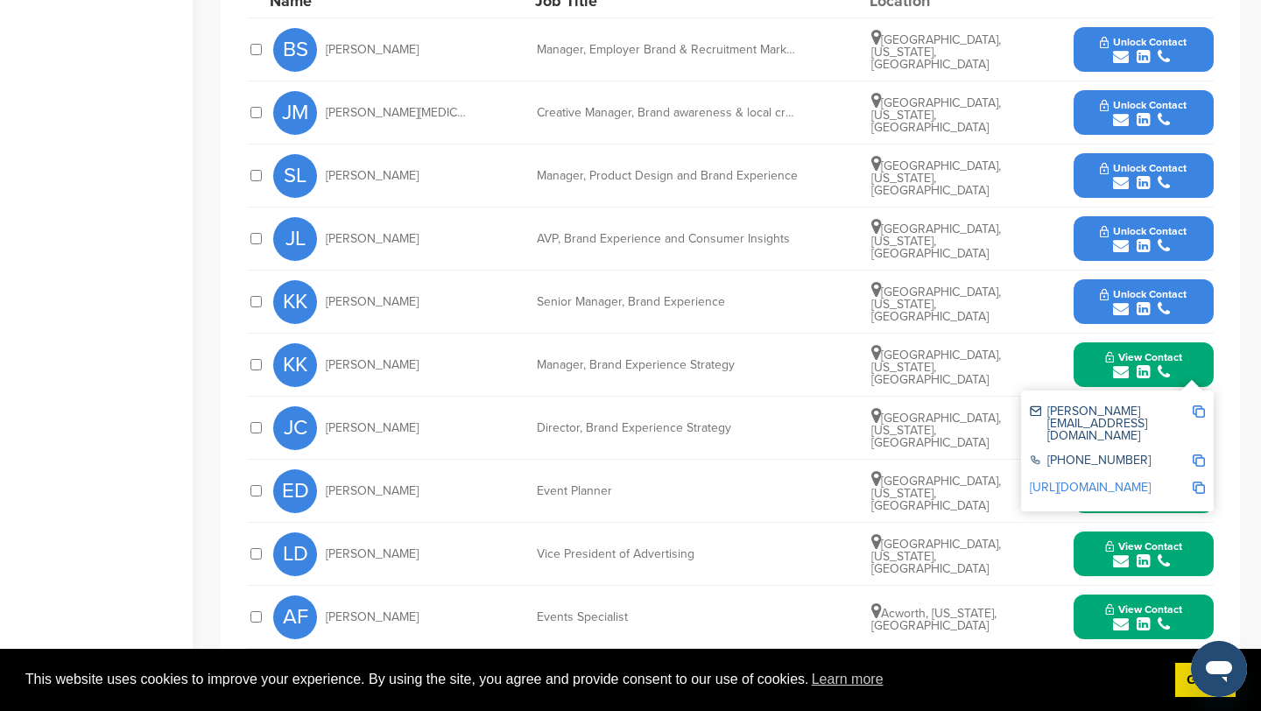
click at [1120, 176] on icon "submit" at bounding box center [1121, 183] width 16 height 16
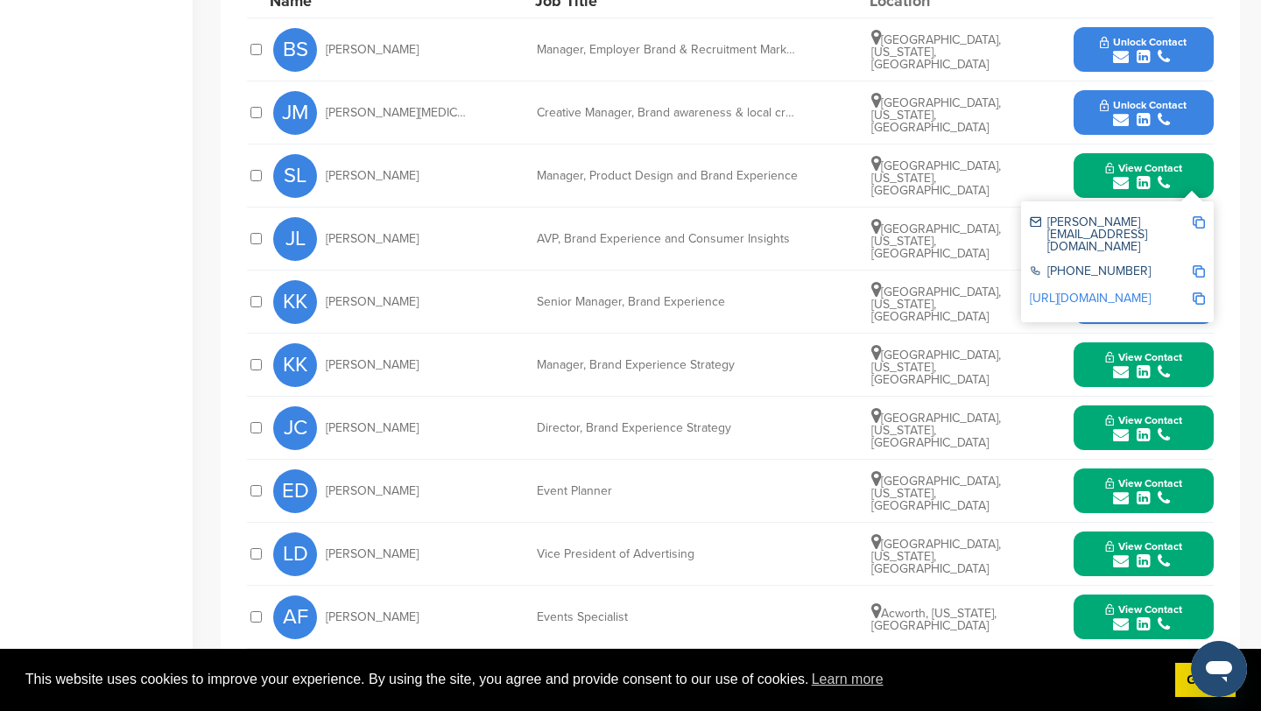
click at [1199, 221] on img at bounding box center [1198, 222] width 12 height 12
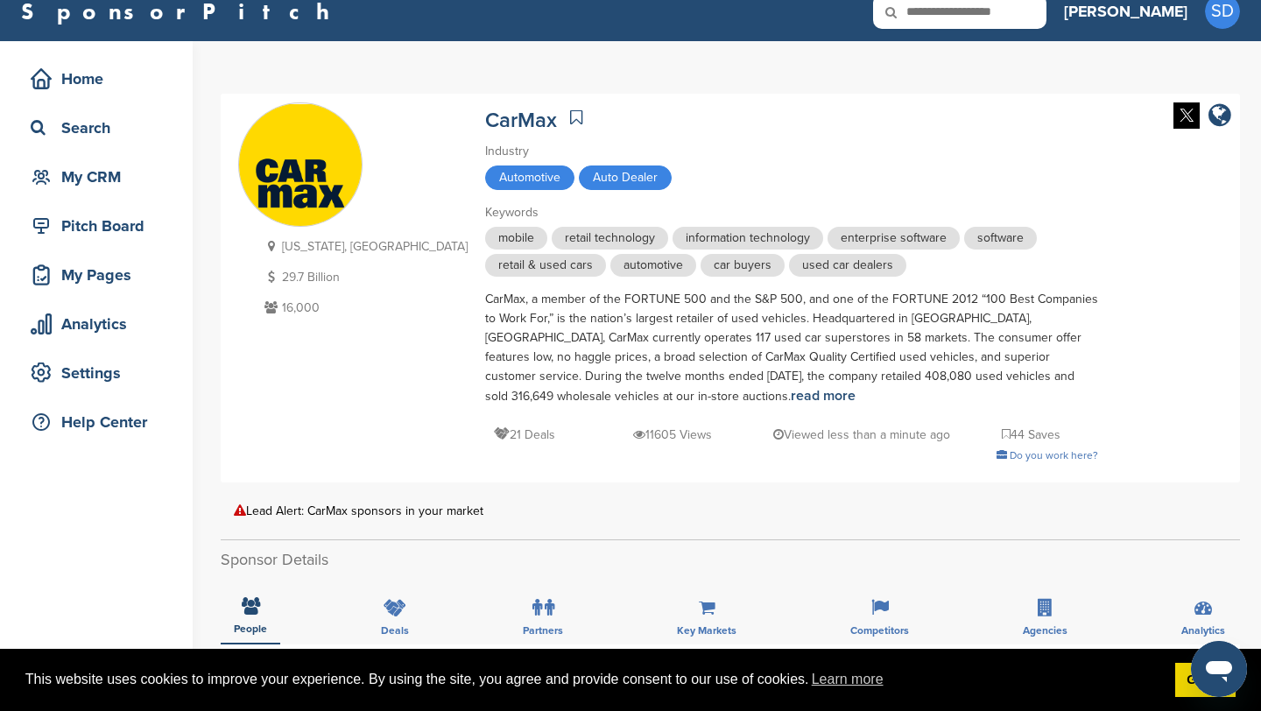
scroll to position [0, 0]
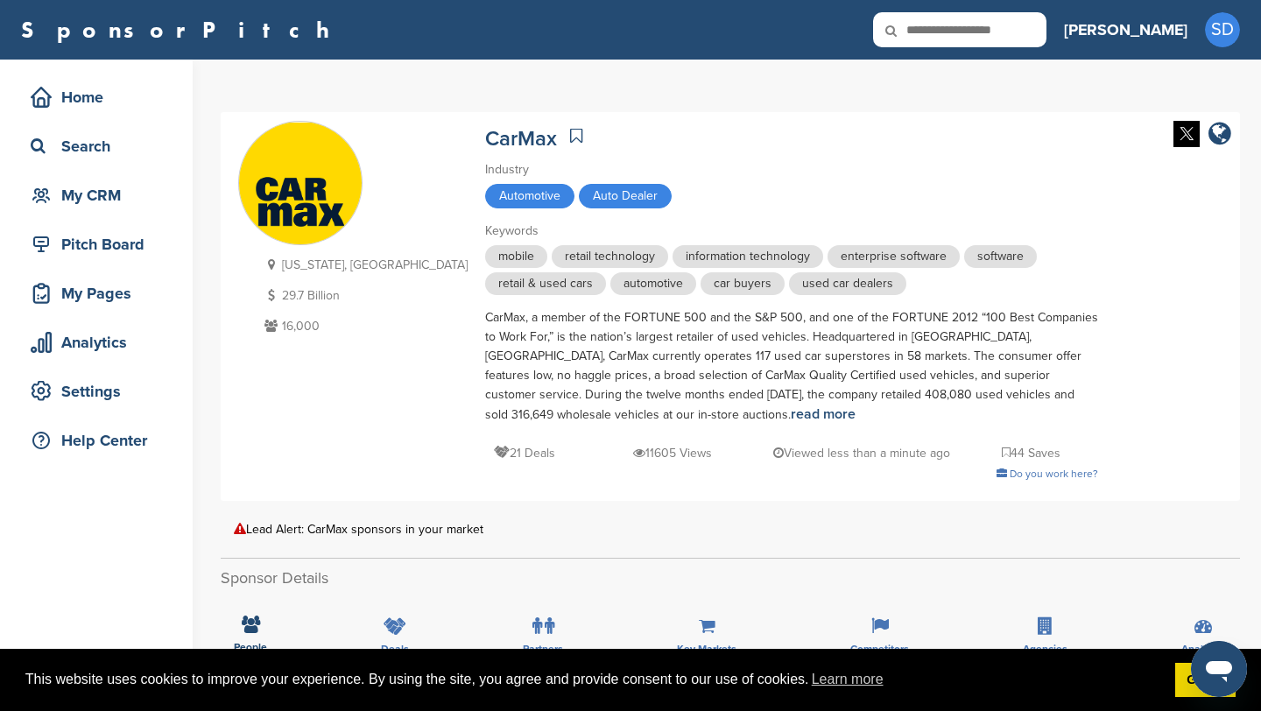
click at [994, 29] on input "text" at bounding box center [959, 29] width 173 height 35
type input "*******"
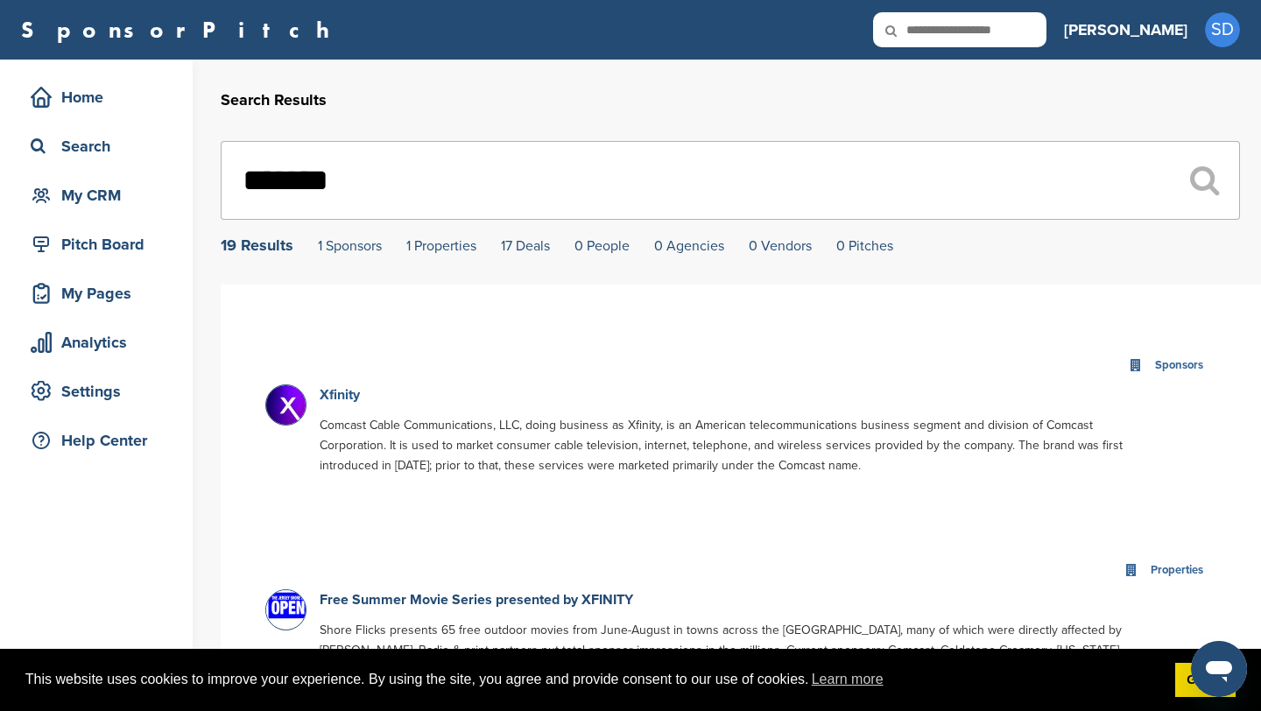
click at [350, 397] on link "Xfinity" at bounding box center [340, 395] width 40 height 18
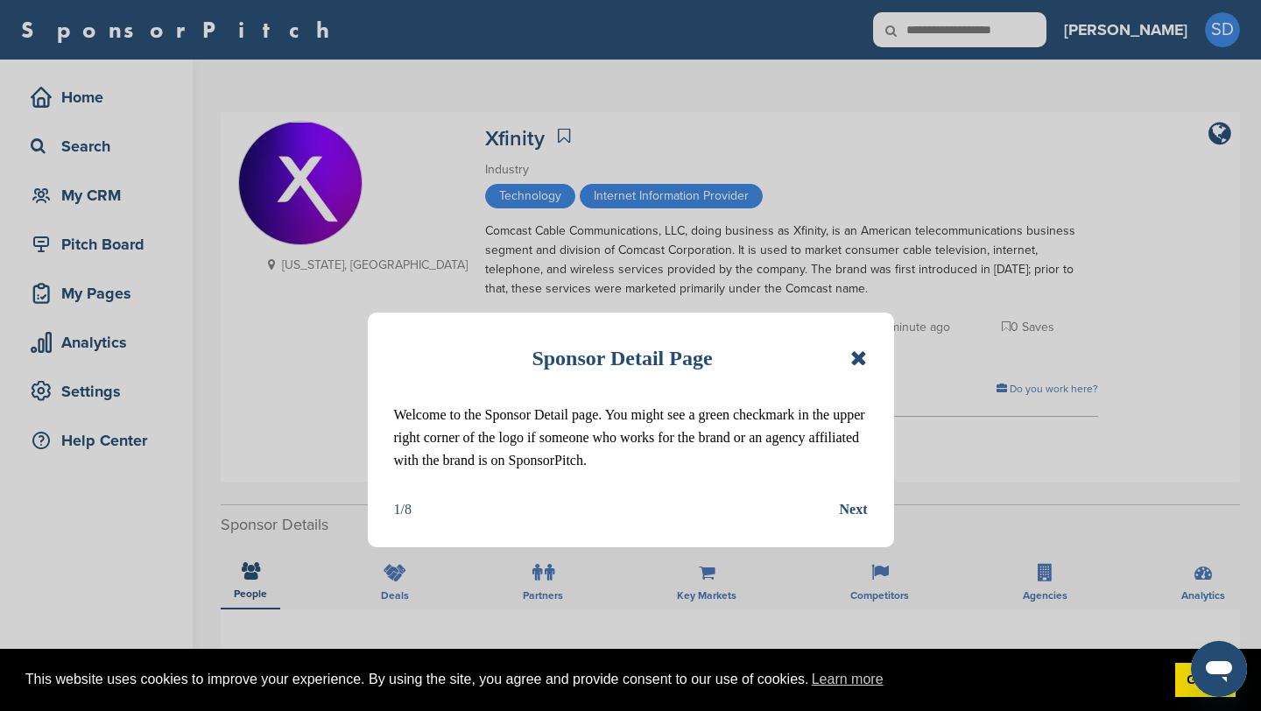
click at [859, 362] on icon at bounding box center [858, 358] width 17 height 21
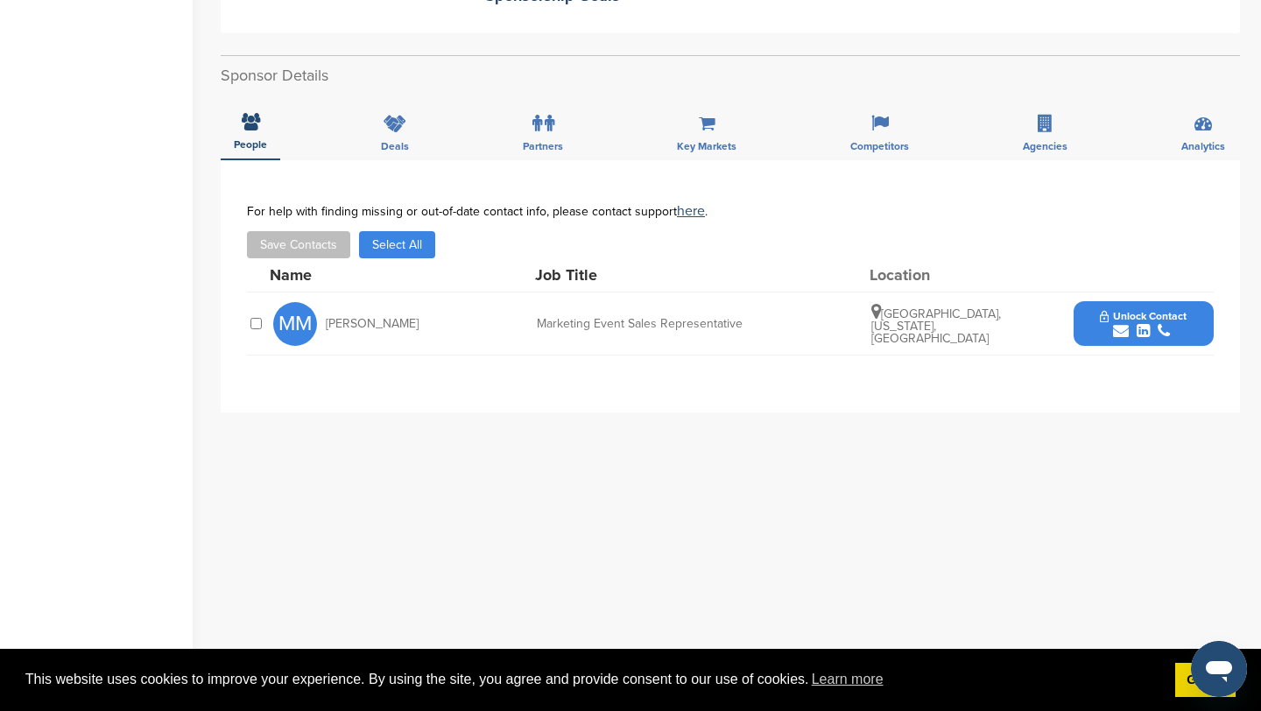
scroll to position [453, 0]
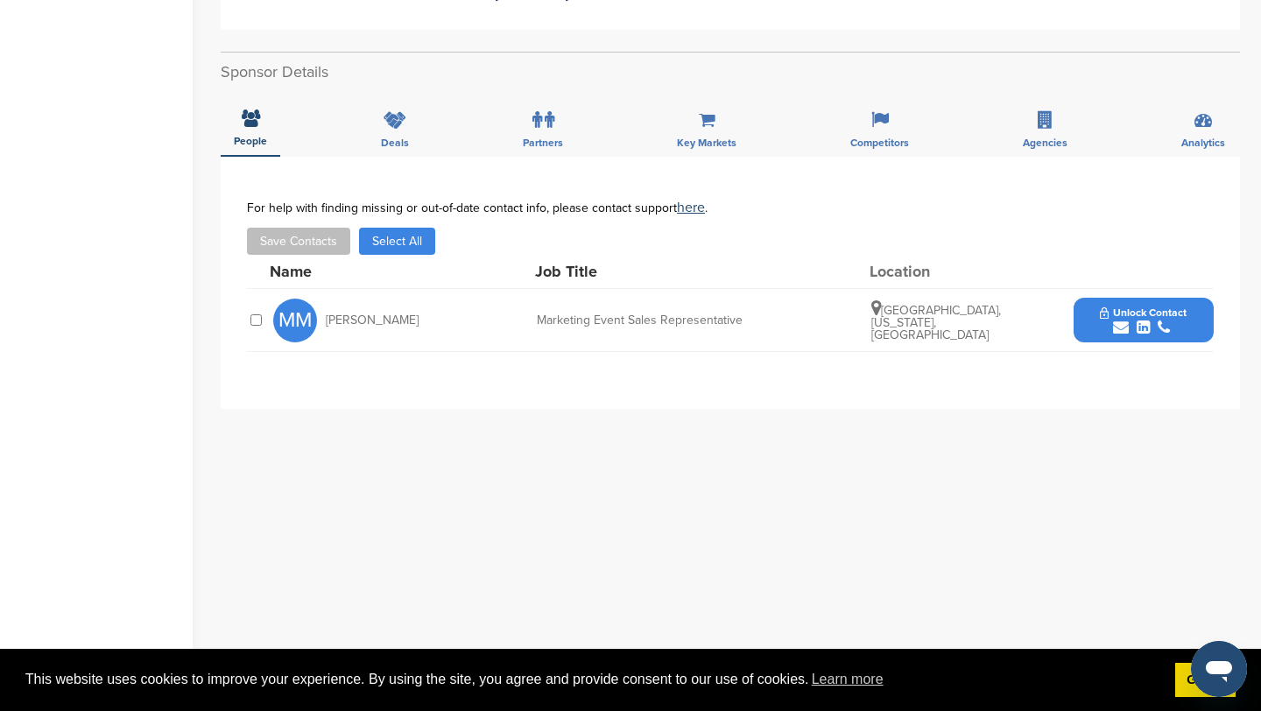
click at [1118, 329] on icon "submit" at bounding box center [1121, 328] width 16 height 16
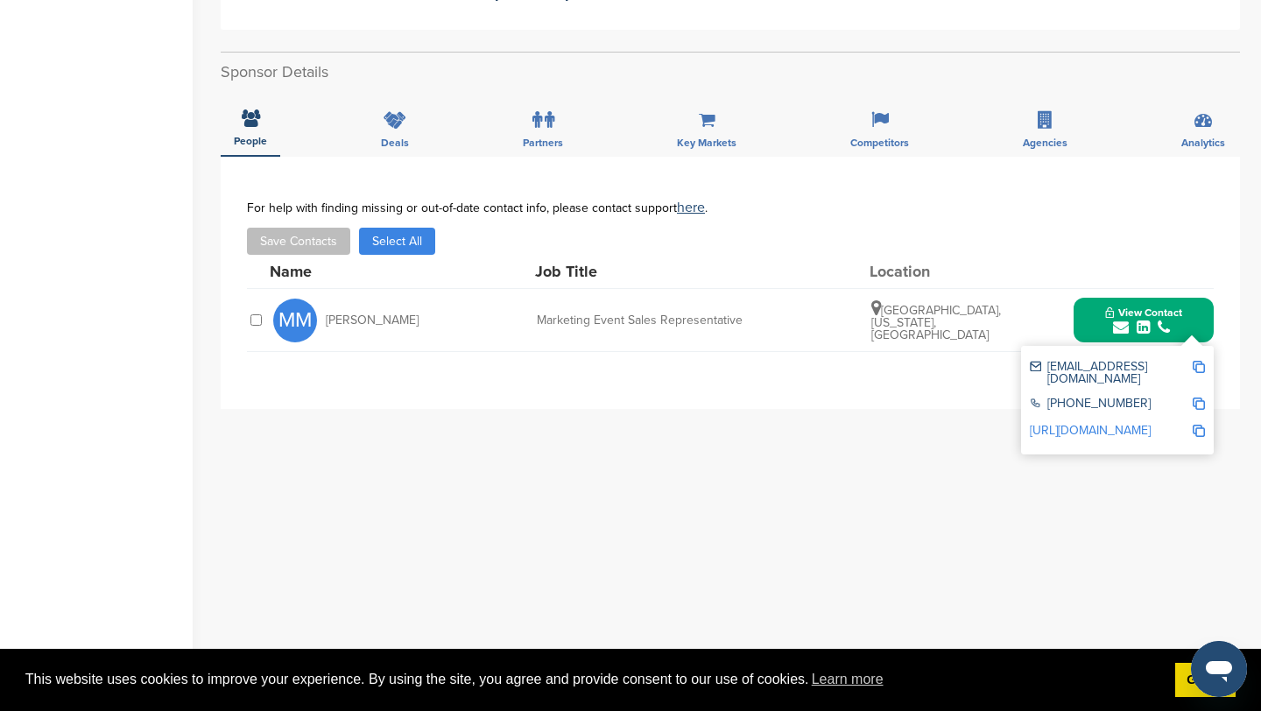
click at [1198, 370] on img at bounding box center [1198, 367] width 12 height 12
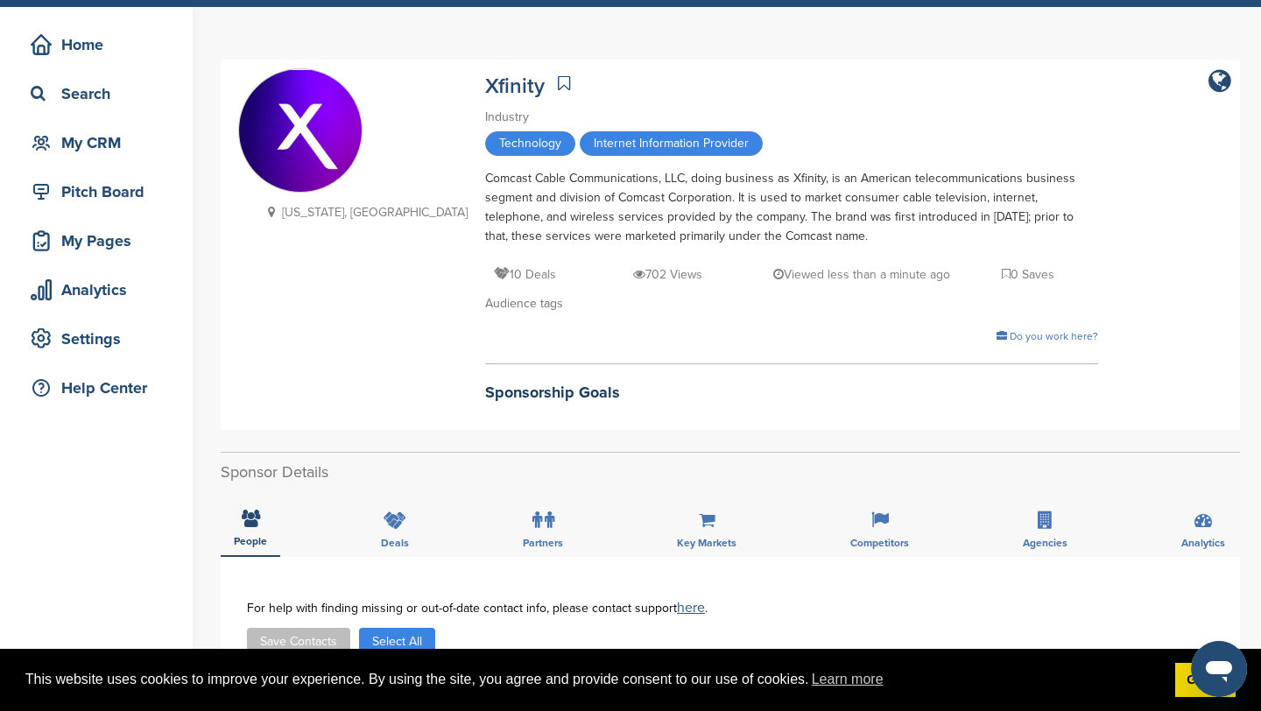
scroll to position [0, 0]
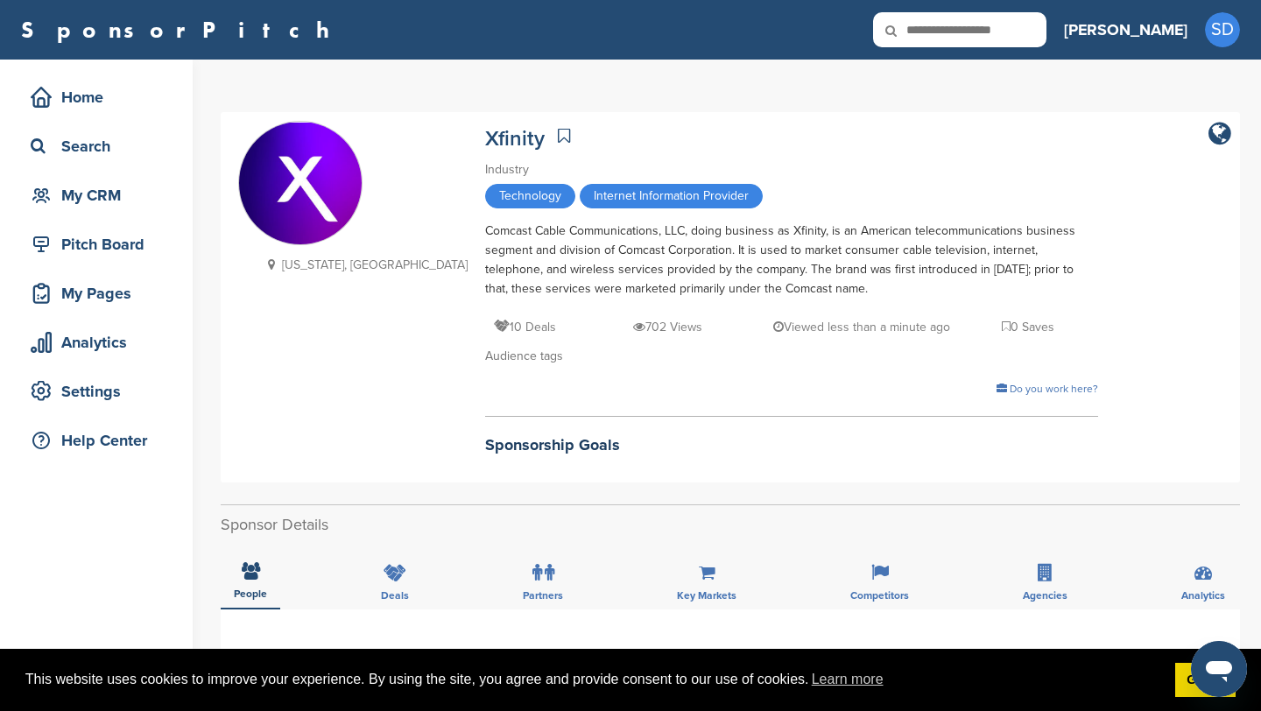
click at [1030, 32] on input "text" at bounding box center [959, 29] width 173 height 35
type input "*****"
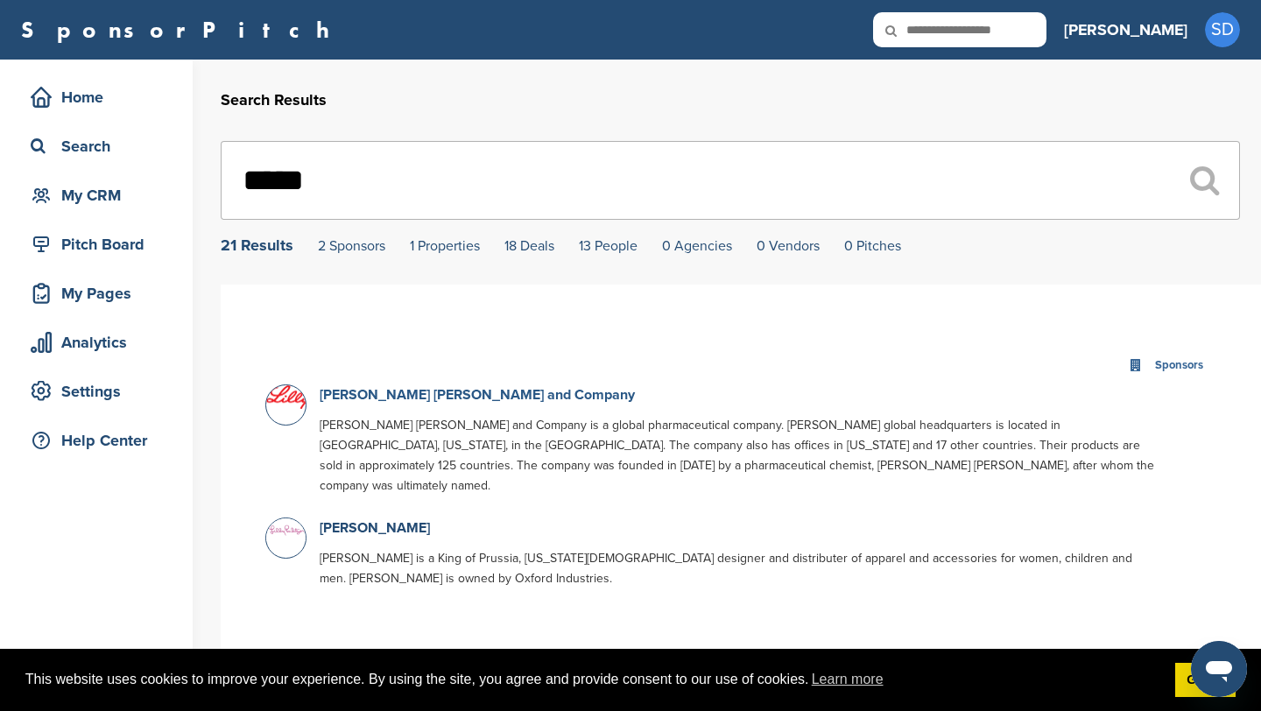
click at [362, 397] on link "[PERSON_NAME] [PERSON_NAME] and Company" at bounding box center [477, 395] width 315 height 18
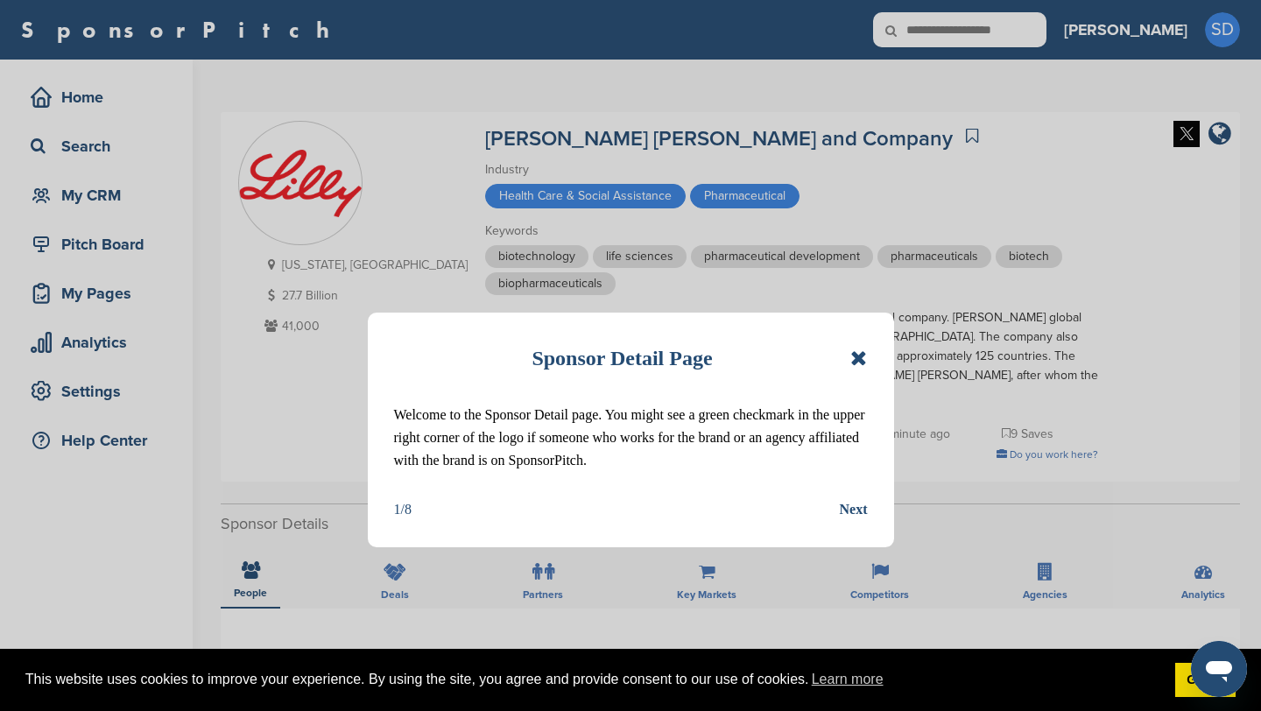
click at [860, 357] on icon at bounding box center [858, 358] width 17 height 21
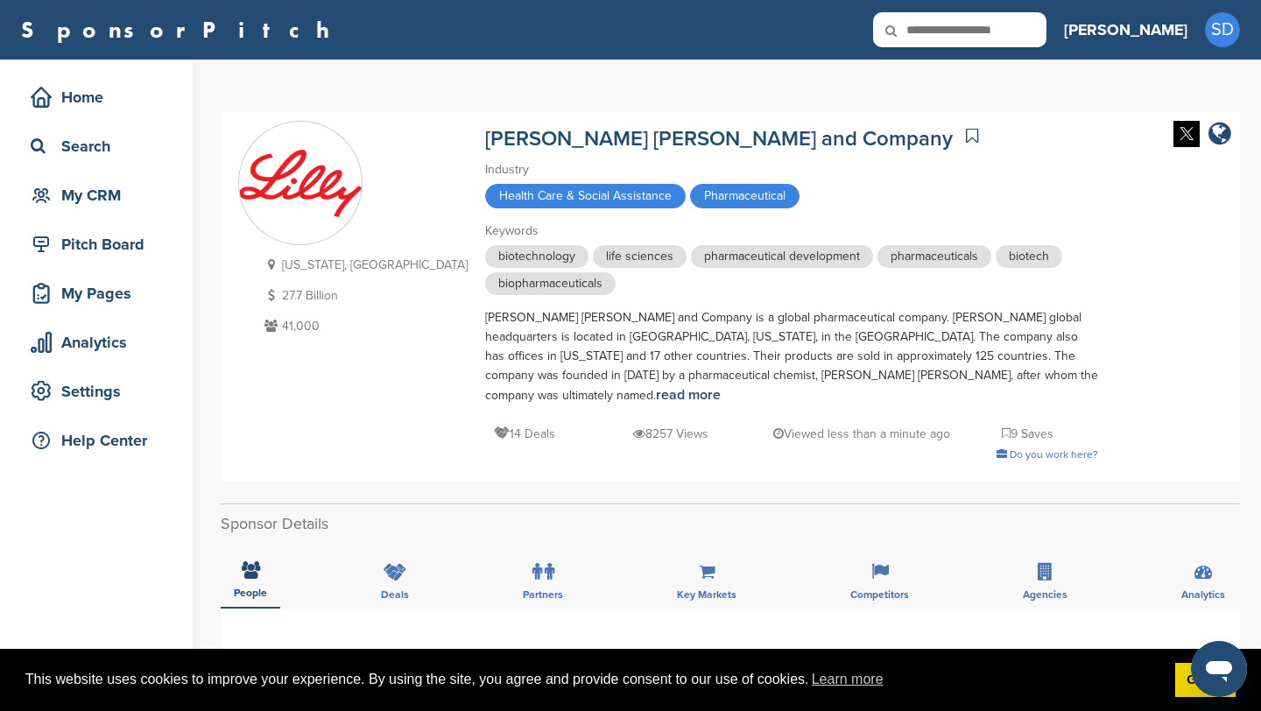
click at [1013, 30] on input "text" at bounding box center [959, 29] width 173 height 35
type input "*****"
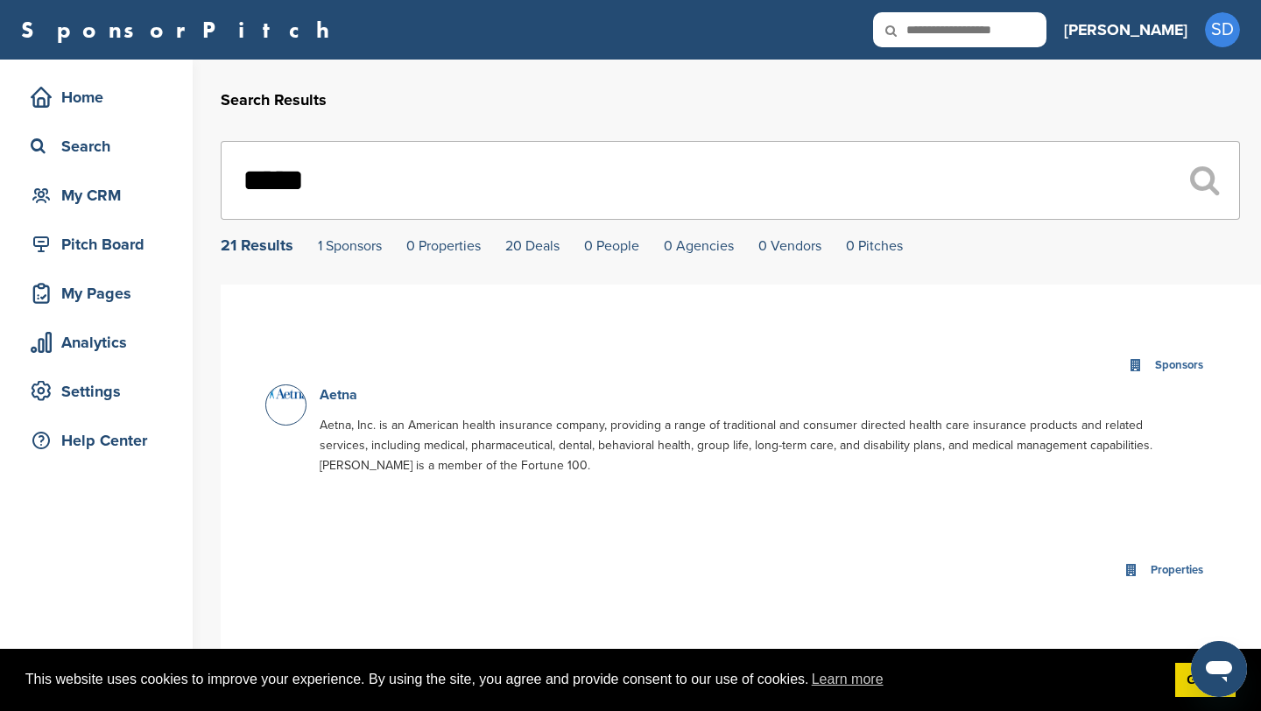
click at [346, 399] on link "Aetna" at bounding box center [339, 395] width 38 height 18
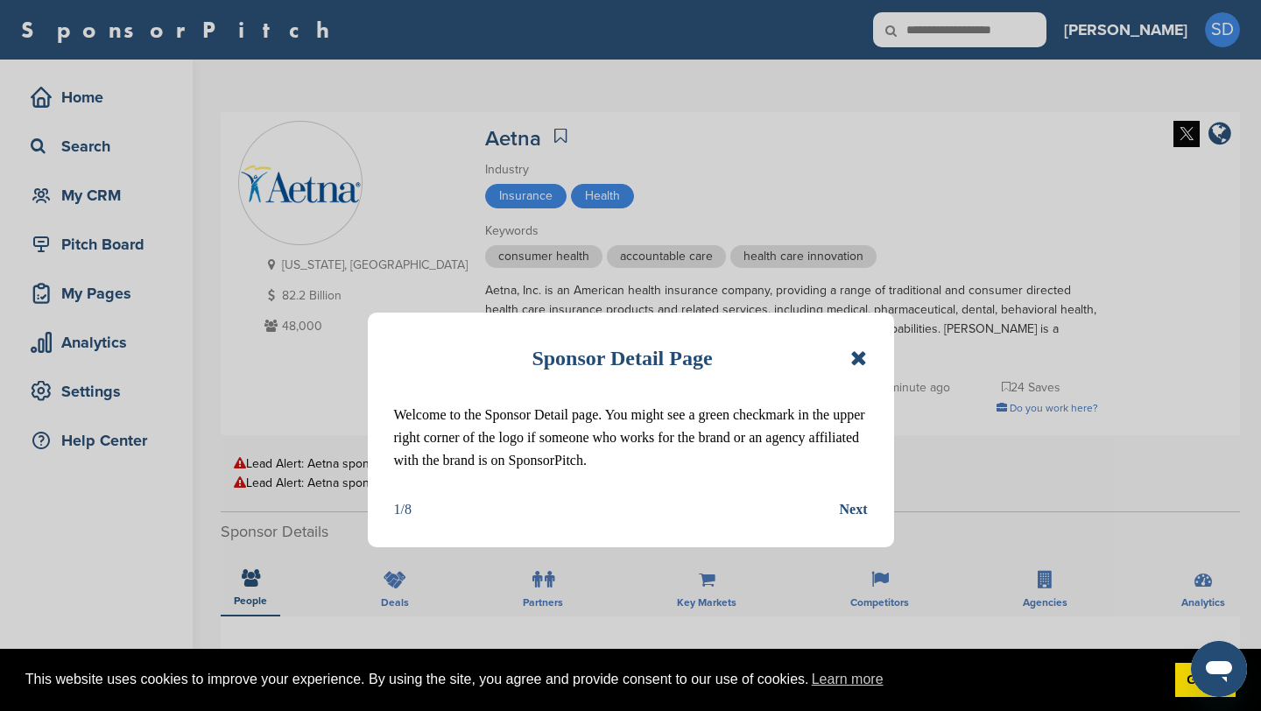
click at [860, 358] on icon at bounding box center [858, 358] width 17 height 21
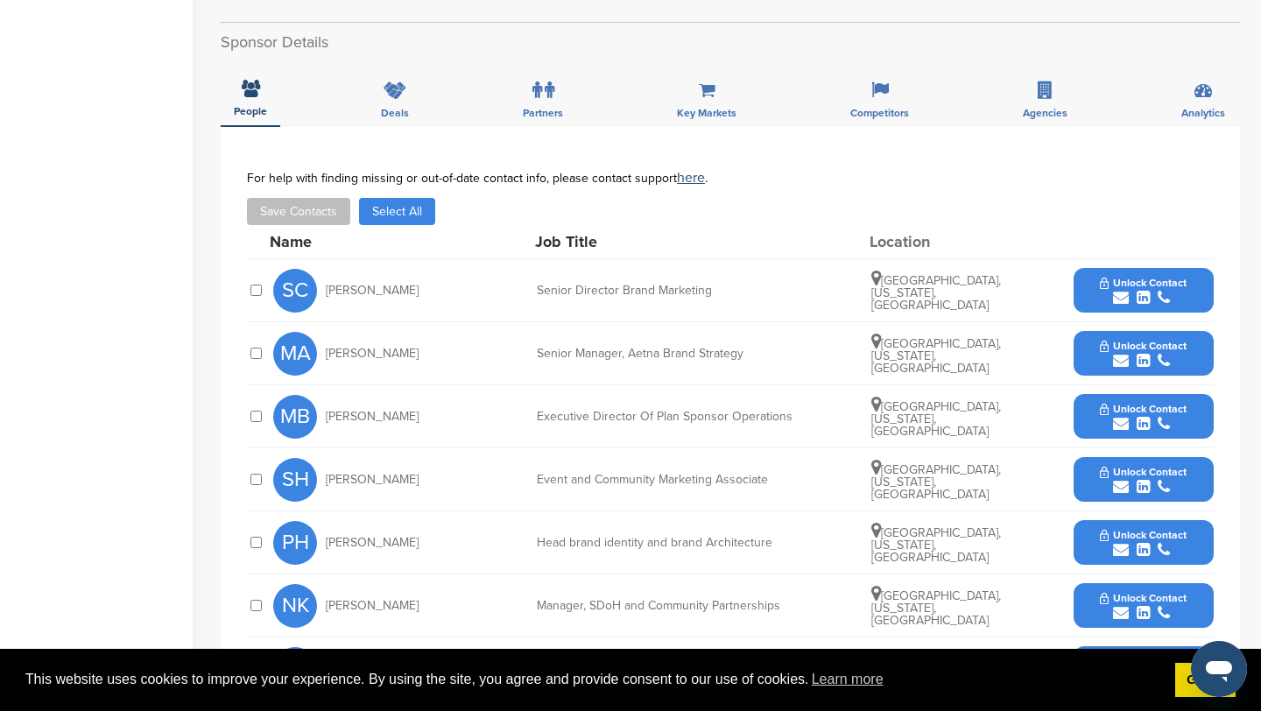
scroll to position [494, 0]
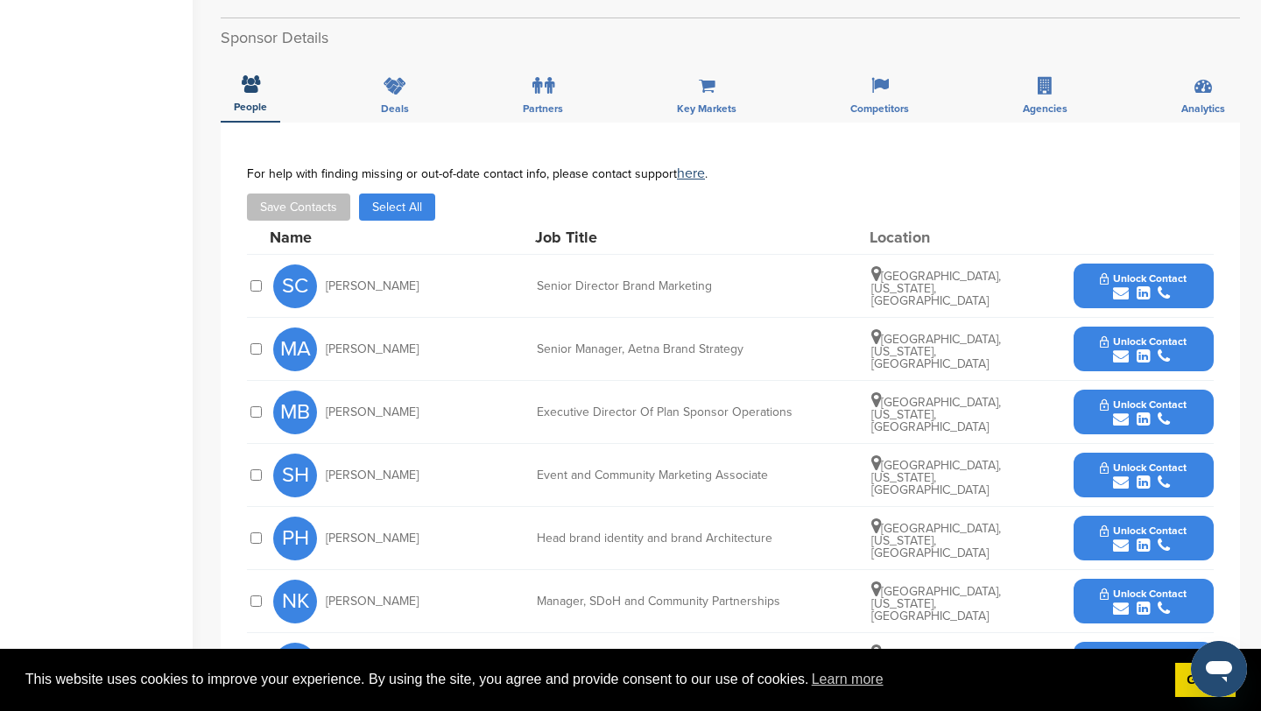
click at [1122, 293] on icon "submit" at bounding box center [1121, 293] width 16 height 16
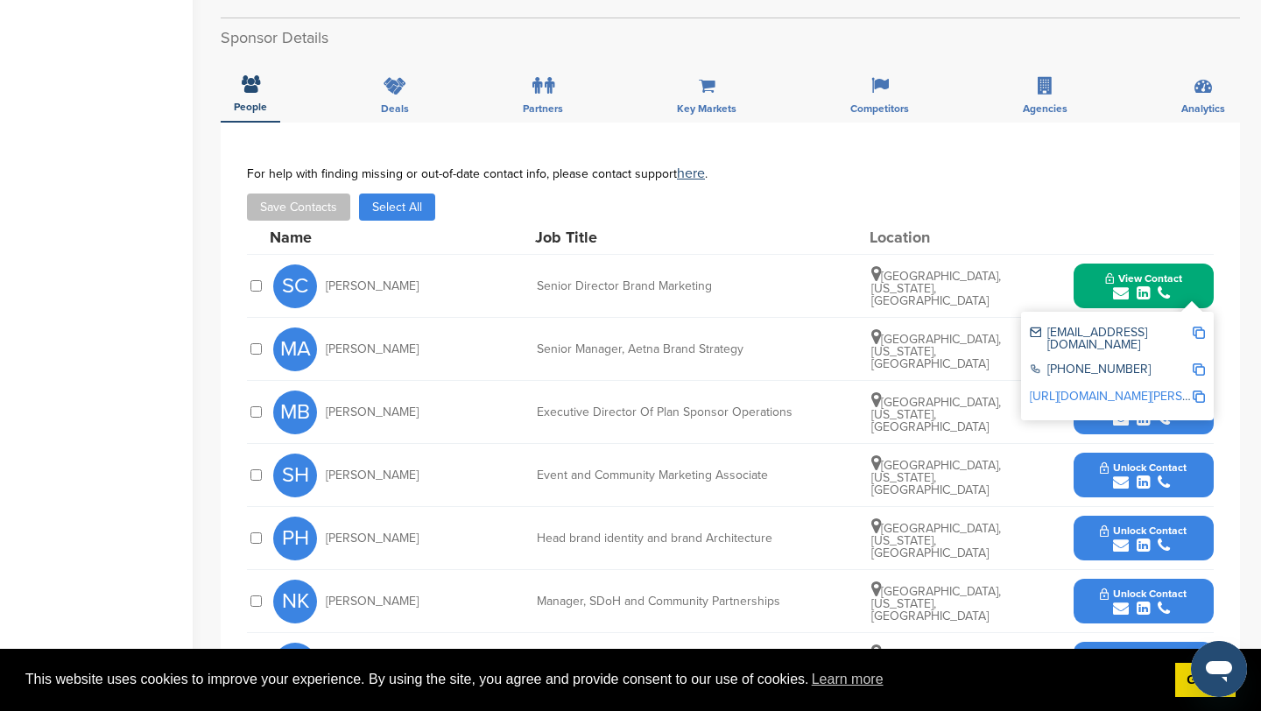
click at [1204, 333] on img at bounding box center [1198, 333] width 12 height 12
click at [1104, 280] on button "View Contact" at bounding box center [1143, 286] width 119 height 53
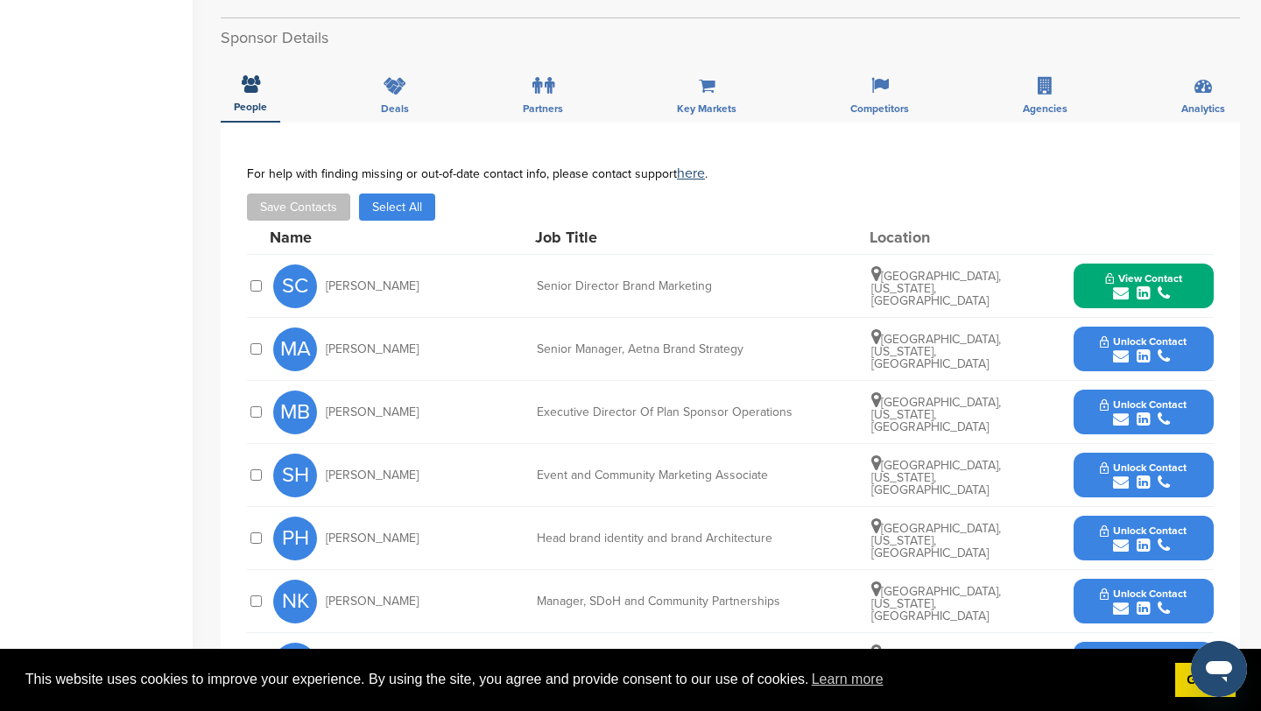
click at [1124, 354] on icon "submit" at bounding box center [1121, 356] width 16 height 16
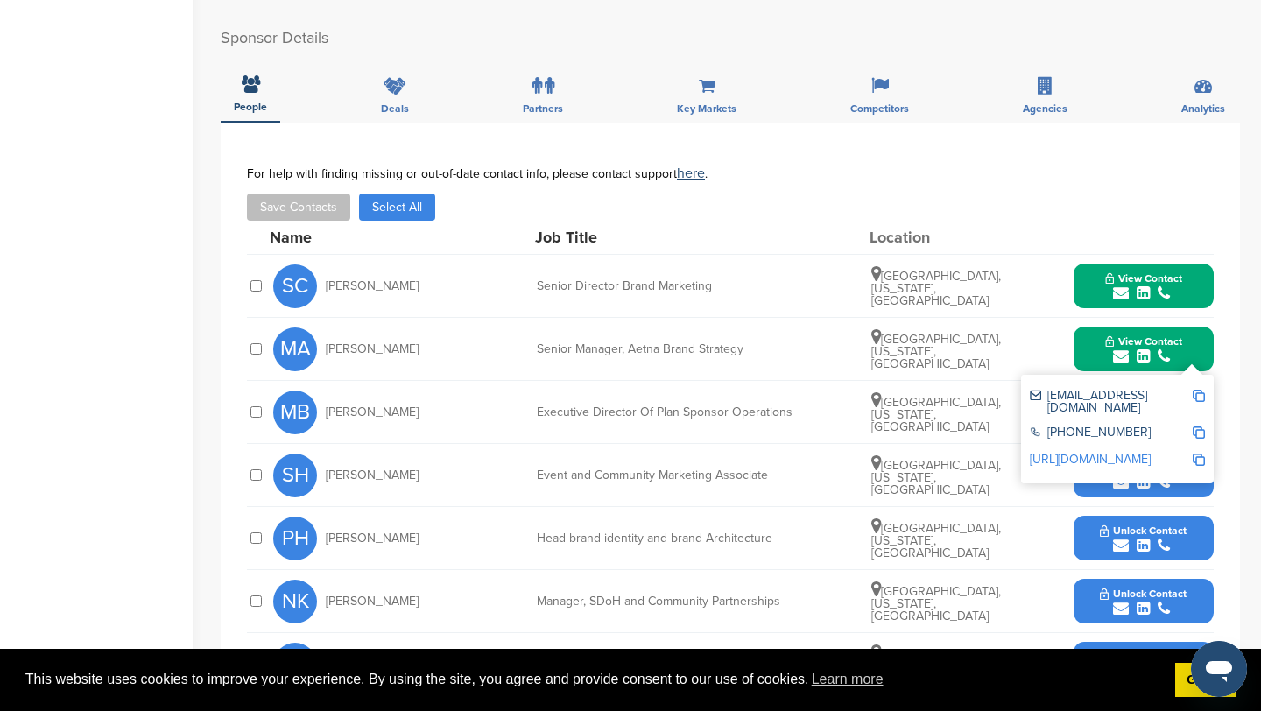
click at [1194, 393] on img at bounding box center [1198, 396] width 12 height 12
click at [1094, 353] on button "View Contact" at bounding box center [1143, 349] width 119 height 53
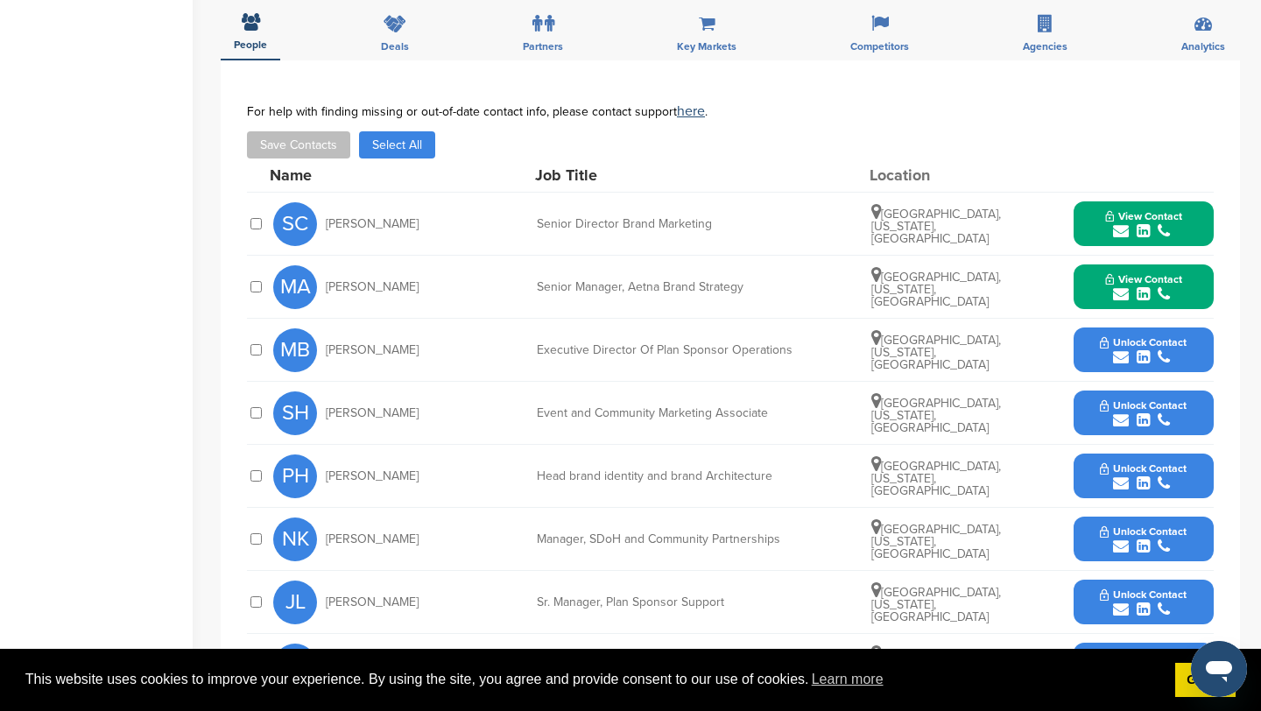
scroll to position [558, 0]
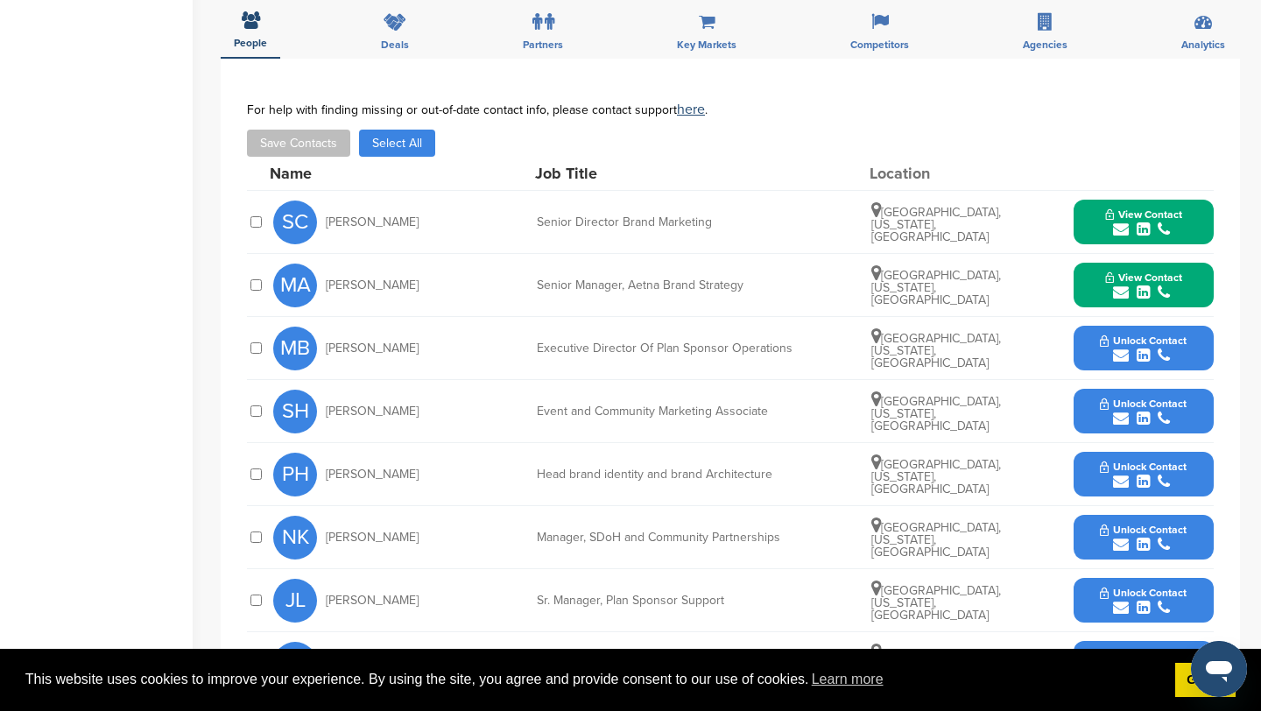
click at [1121, 355] on icon "submit" at bounding box center [1121, 356] width 16 height 16
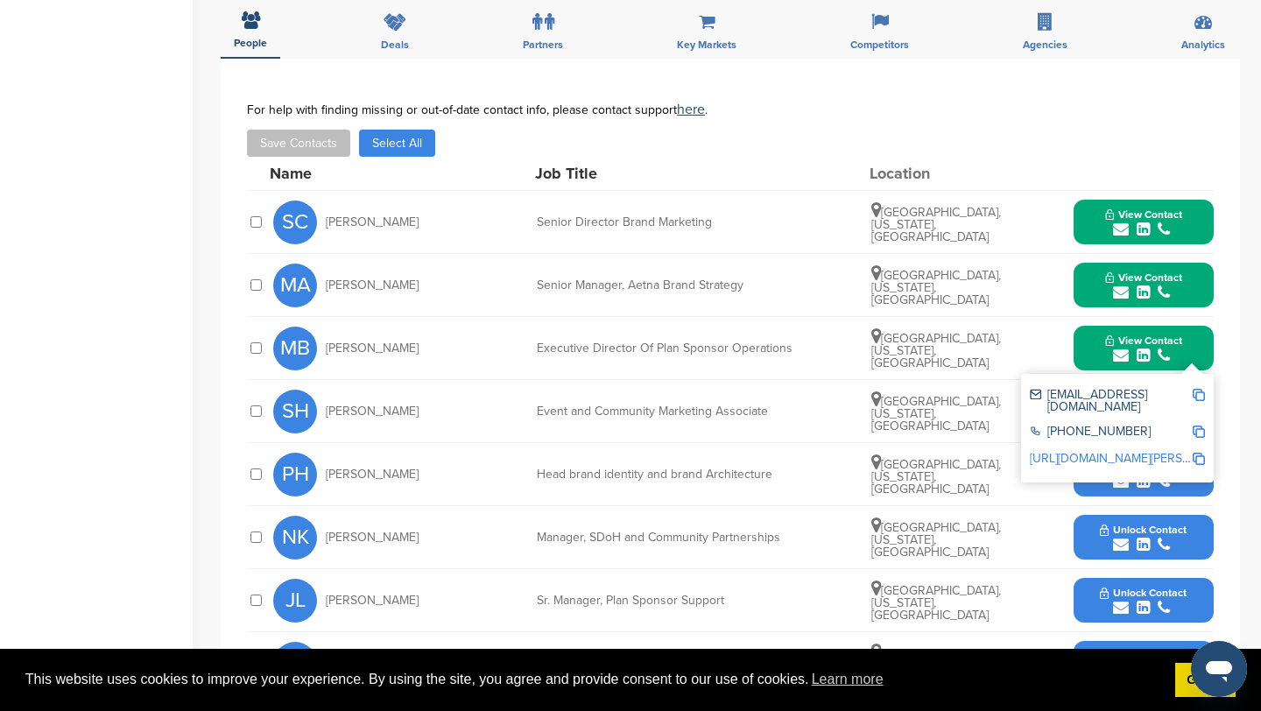
click at [1195, 392] on img at bounding box center [1198, 395] width 12 height 12
click at [1091, 352] on button "View Contact" at bounding box center [1143, 348] width 119 height 53
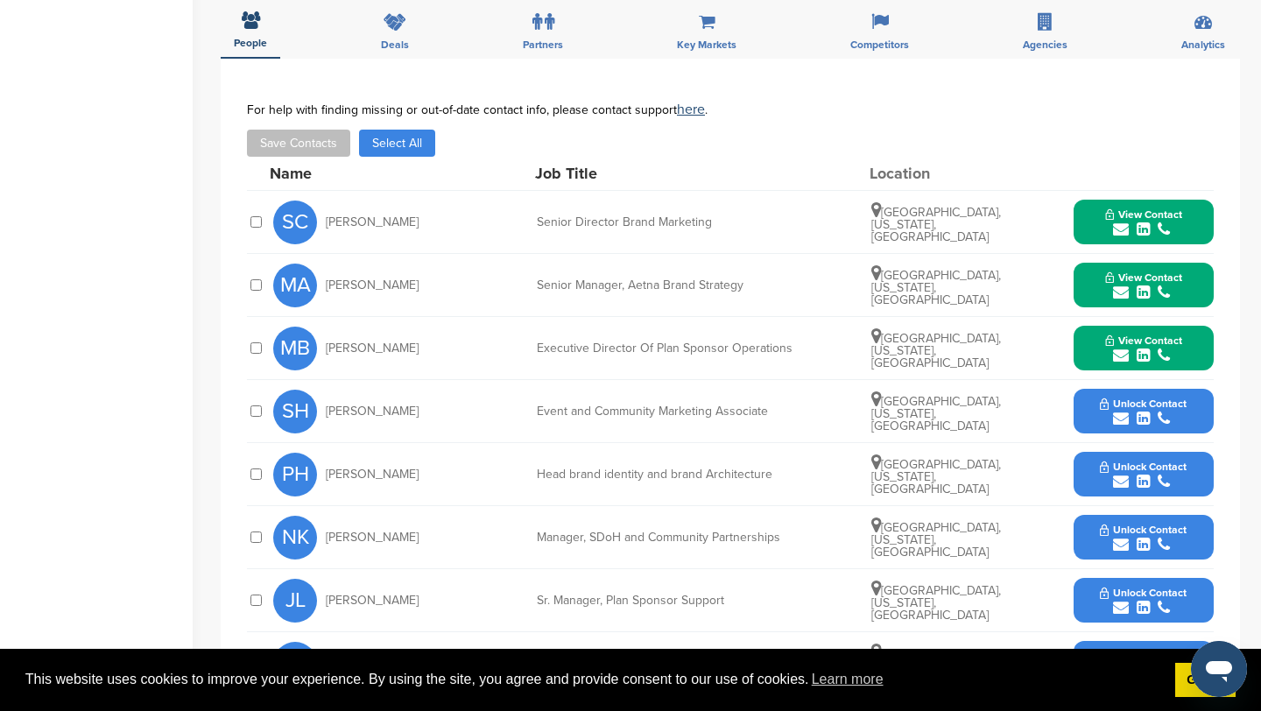
click at [1122, 546] on icon "submit" at bounding box center [1121, 545] width 16 height 16
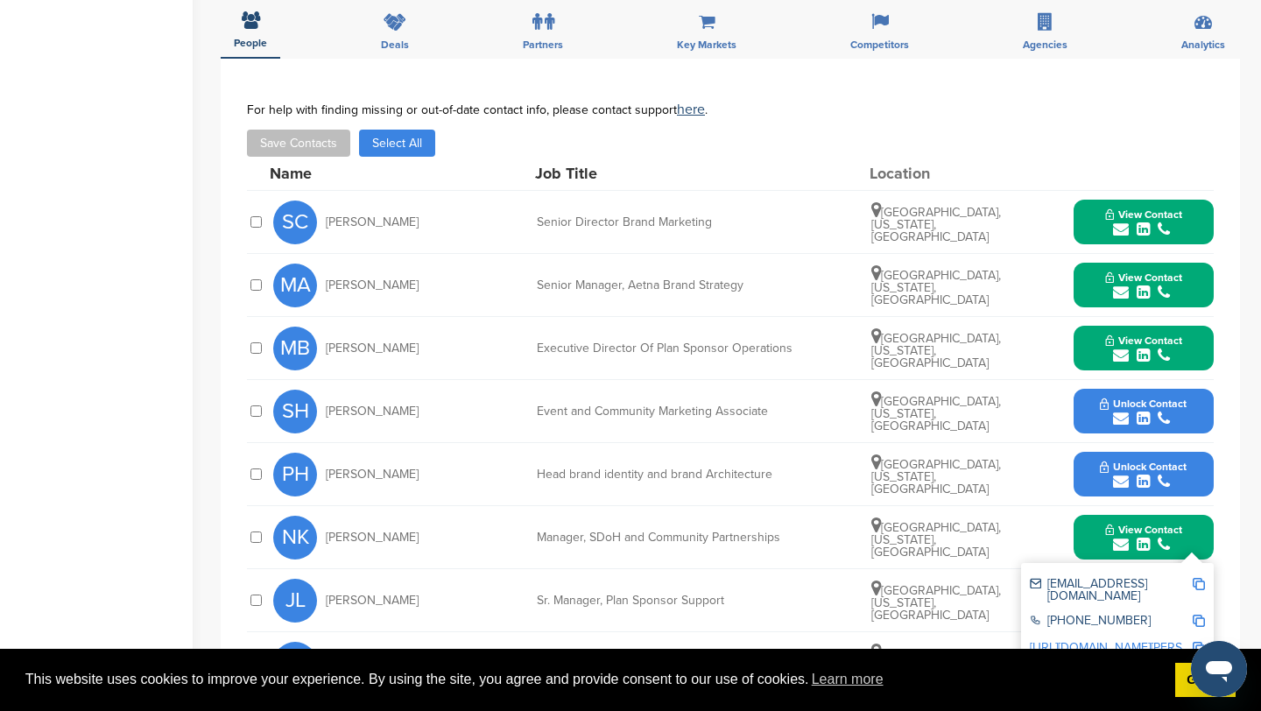
click at [1199, 580] on img at bounding box center [1198, 584] width 12 height 12
click at [1089, 526] on button "View Contact" at bounding box center [1143, 537] width 119 height 53
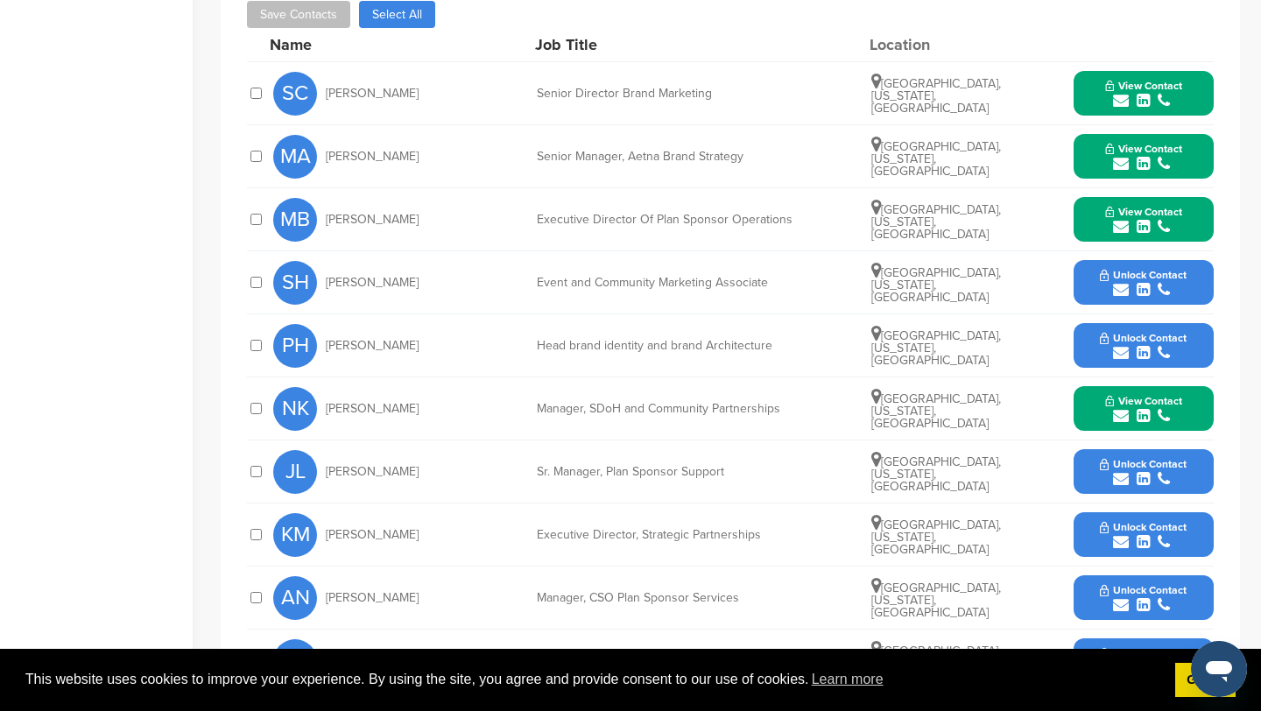
scroll to position [693, 0]
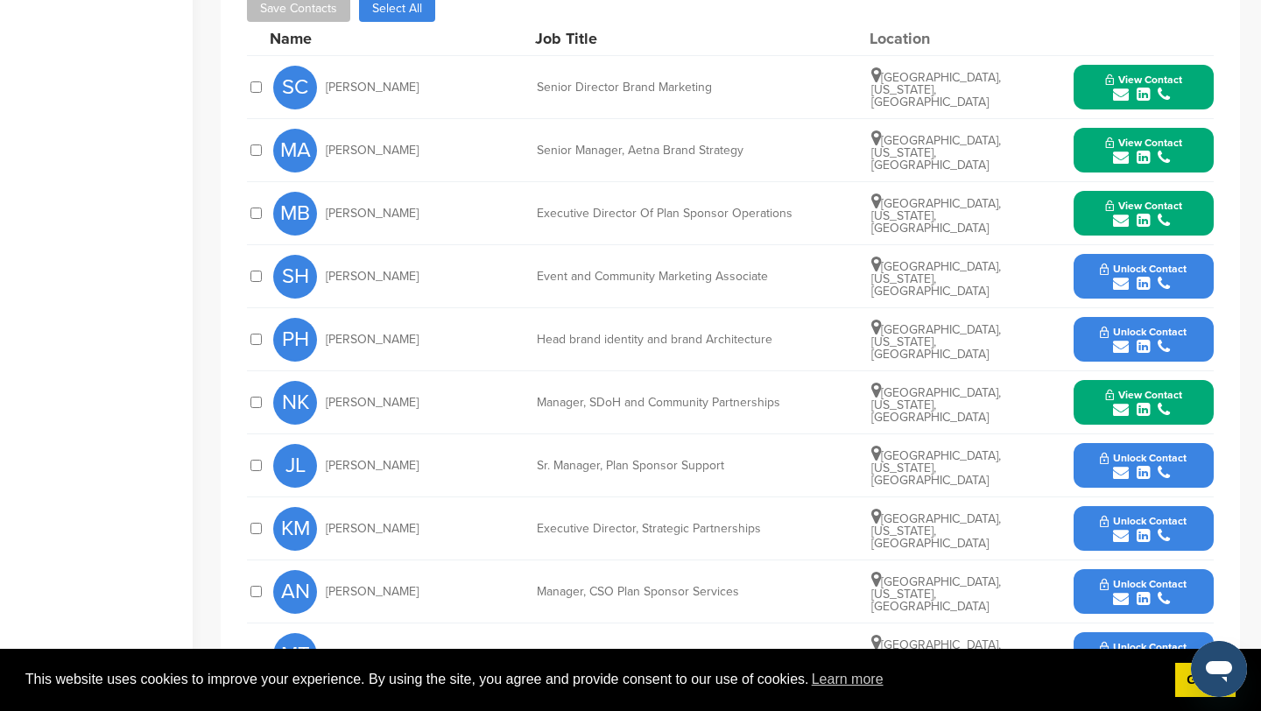
click at [1122, 536] on icon "submit" at bounding box center [1121, 536] width 16 height 16
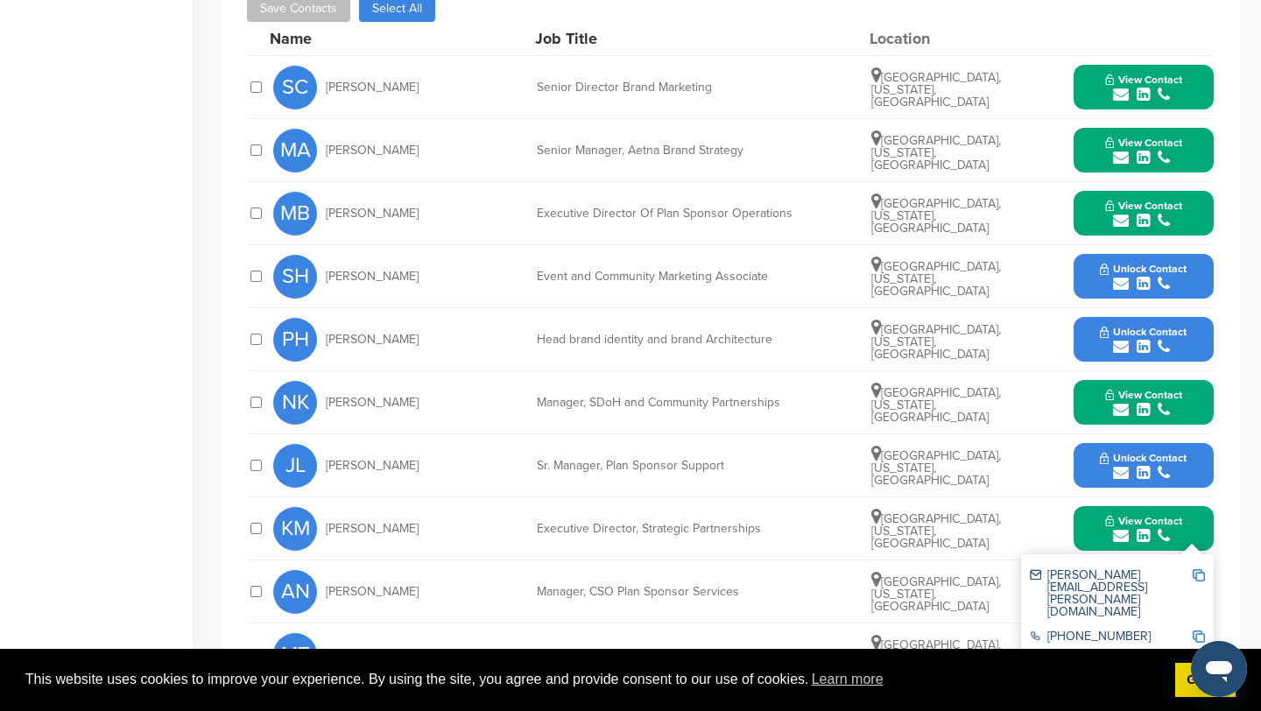
click at [1193, 569] on img at bounding box center [1198, 575] width 12 height 12
click at [1088, 529] on button "View Contact" at bounding box center [1143, 529] width 119 height 53
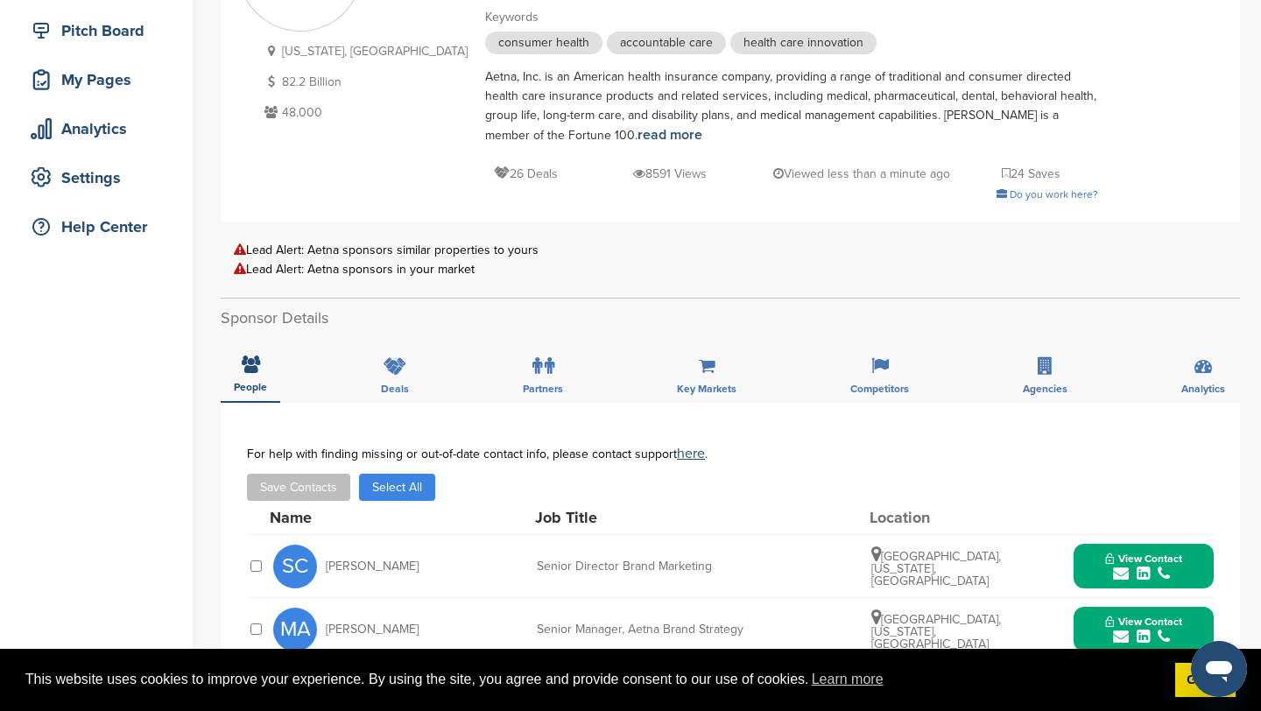
scroll to position [0, 0]
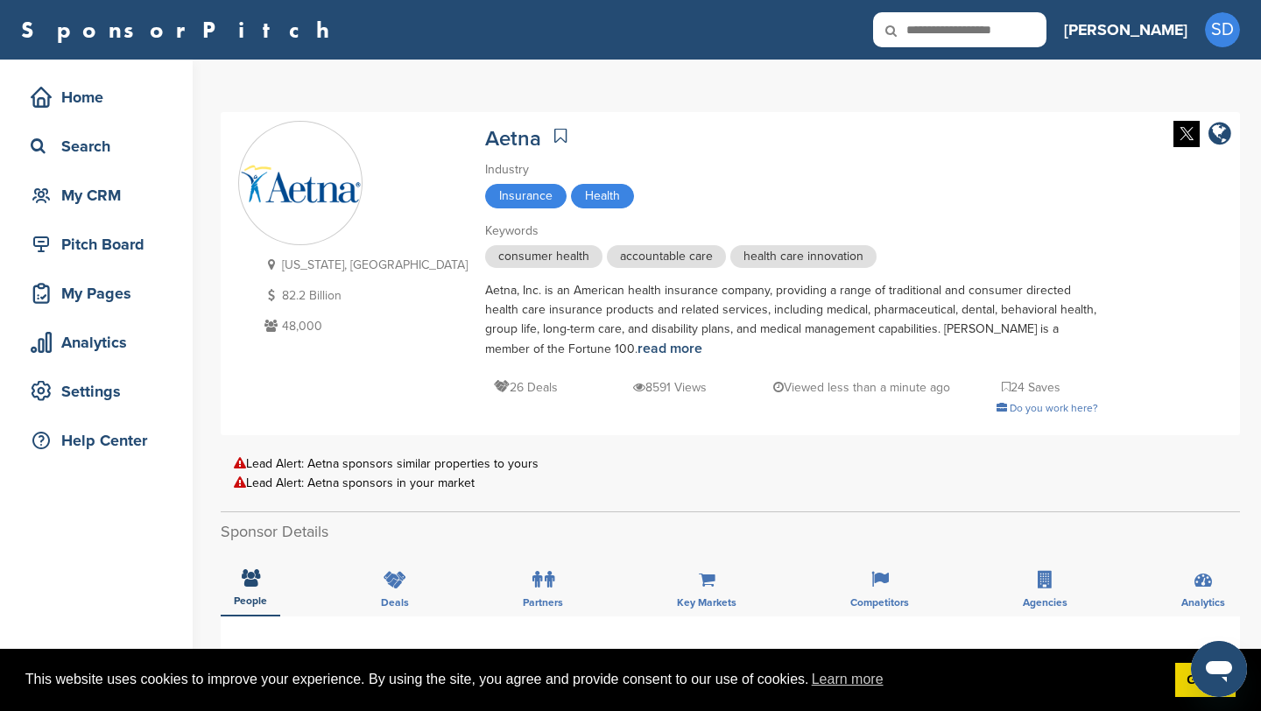
click at [1011, 31] on input "text" at bounding box center [959, 29] width 173 height 35
type input "*"
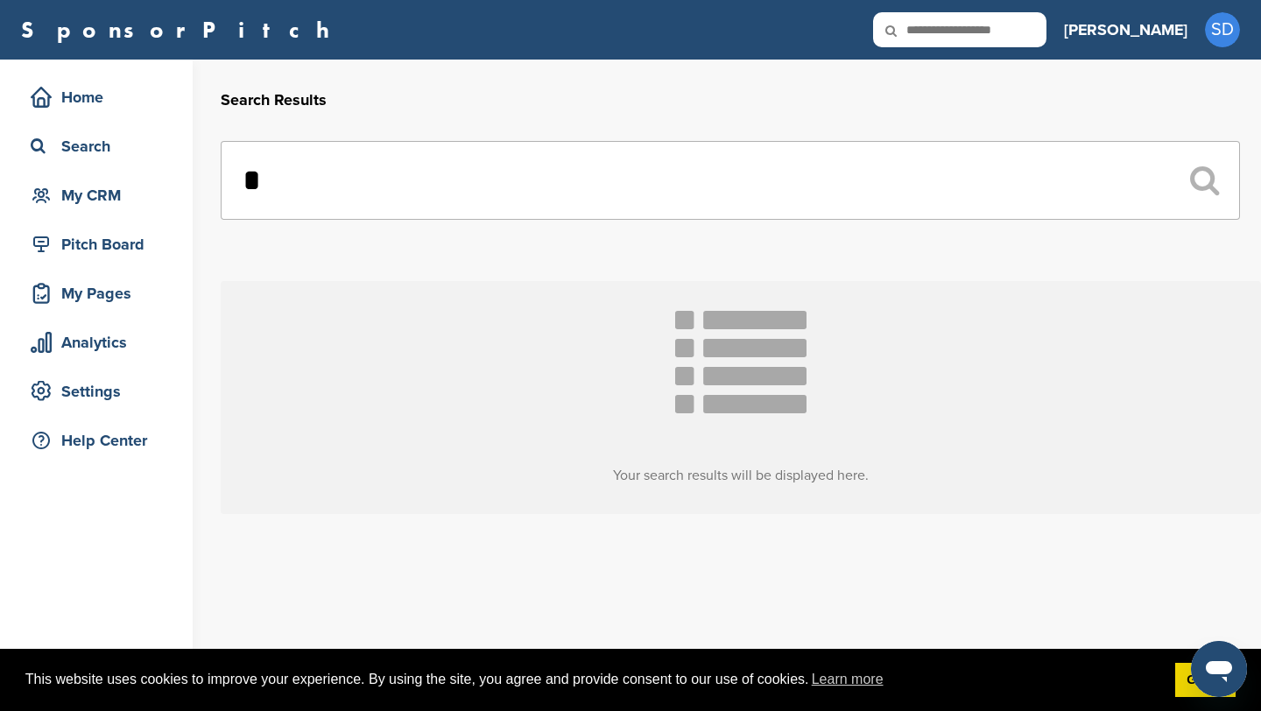
click at [555, 216] on input "*" at bounding box center [730, 180] width 1019 height 79
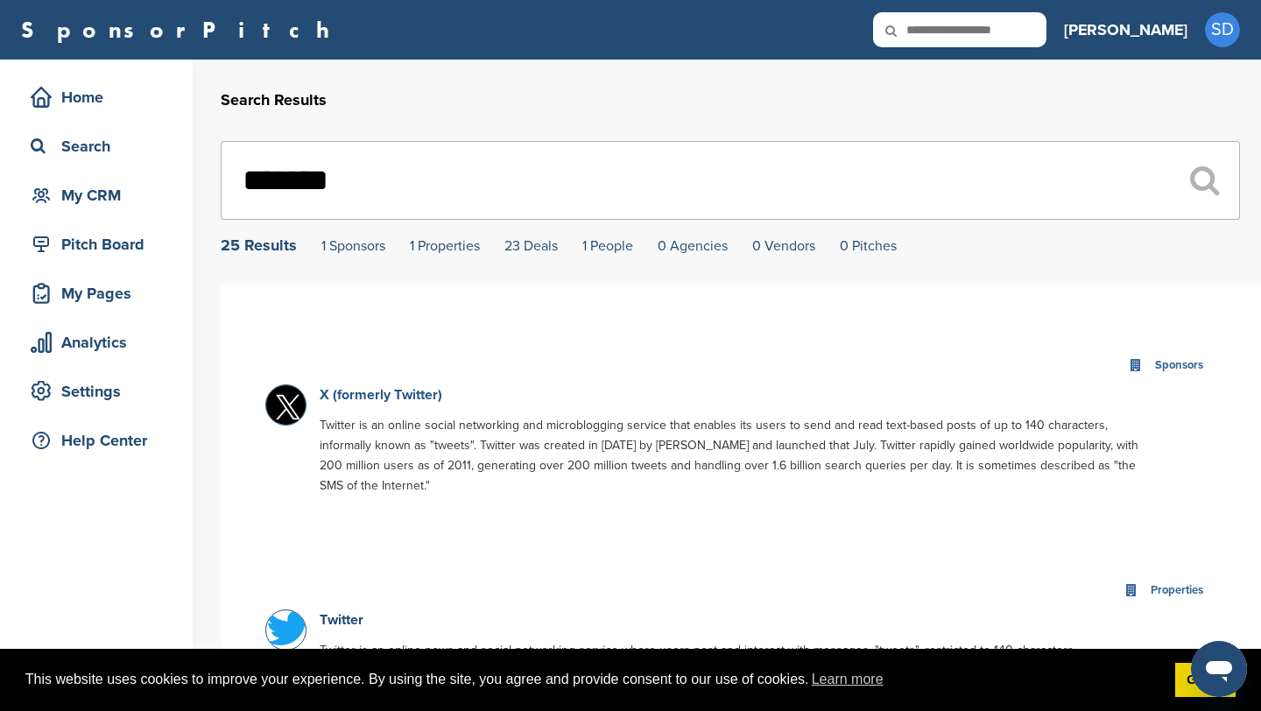
type input "*******"
click at [412, 397] on link "X (formerly Twitter)" at bounding box center [381, 395] width 123 height 18
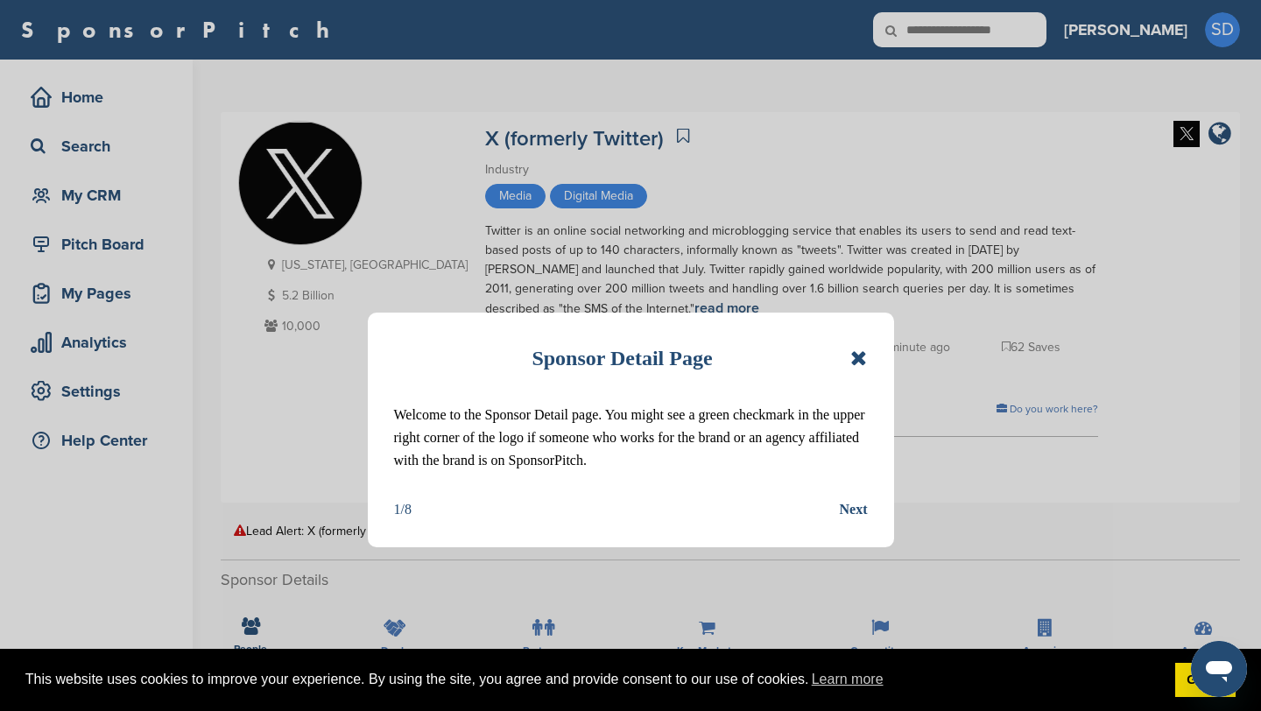
click at [870, 359] on div "Sponsor Detail Page Welcome to the Sponsor Detail page. You might see a green c…" at bounding box center [631, 430] width 526 height 235
click at [865, 361] on icon at bounding box center [858, 358] width 17 height 21
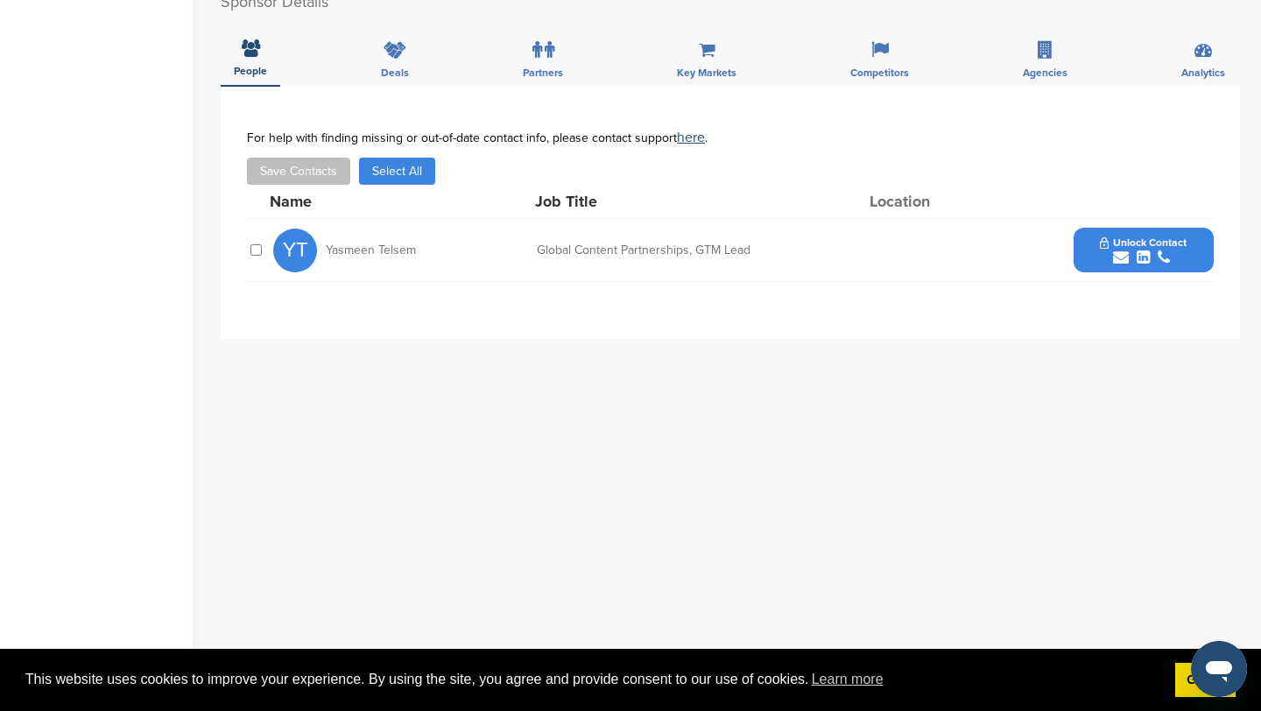
scroll to position [654, 0]
